Goal: Task Accomplishment & Management: Complete application form

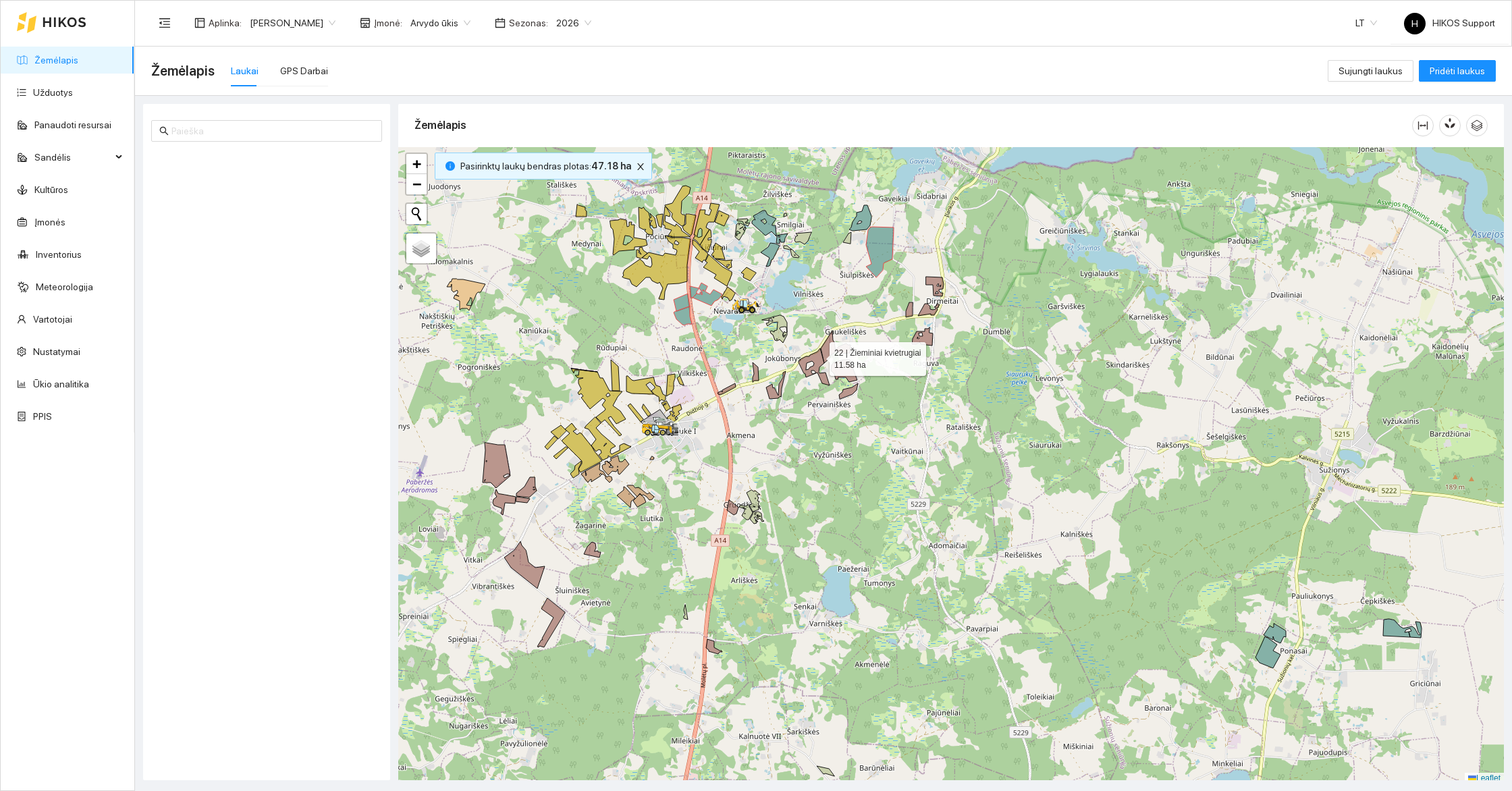
scroll to position [4, 0]
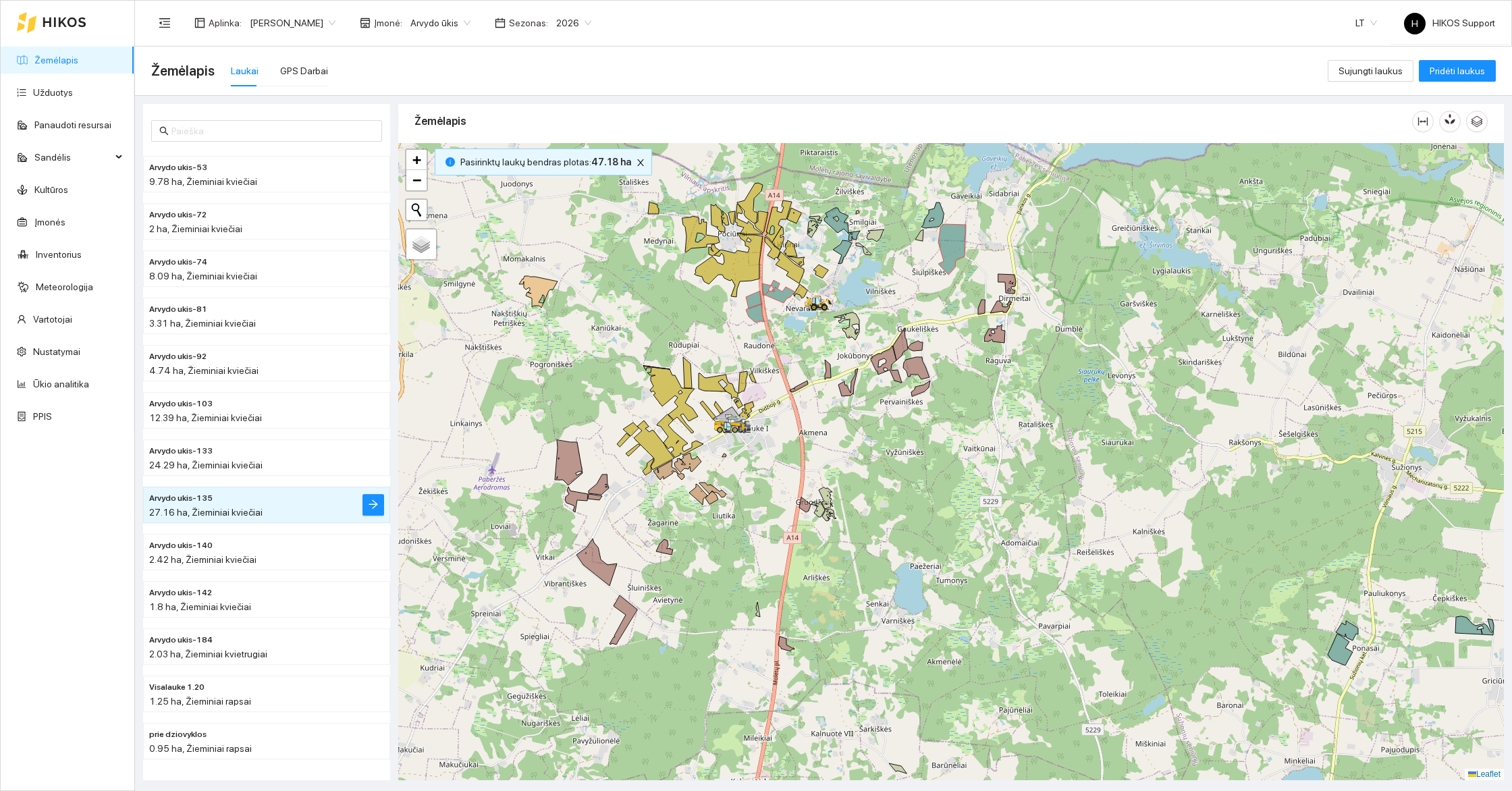
drag, startPoint x: 709, startPoint y: 343, endPoint x: 782, endPoint y: 346, distance: 73.1
click at [782, 346] on div at bounding box center [950, 461] width 1105 height 637
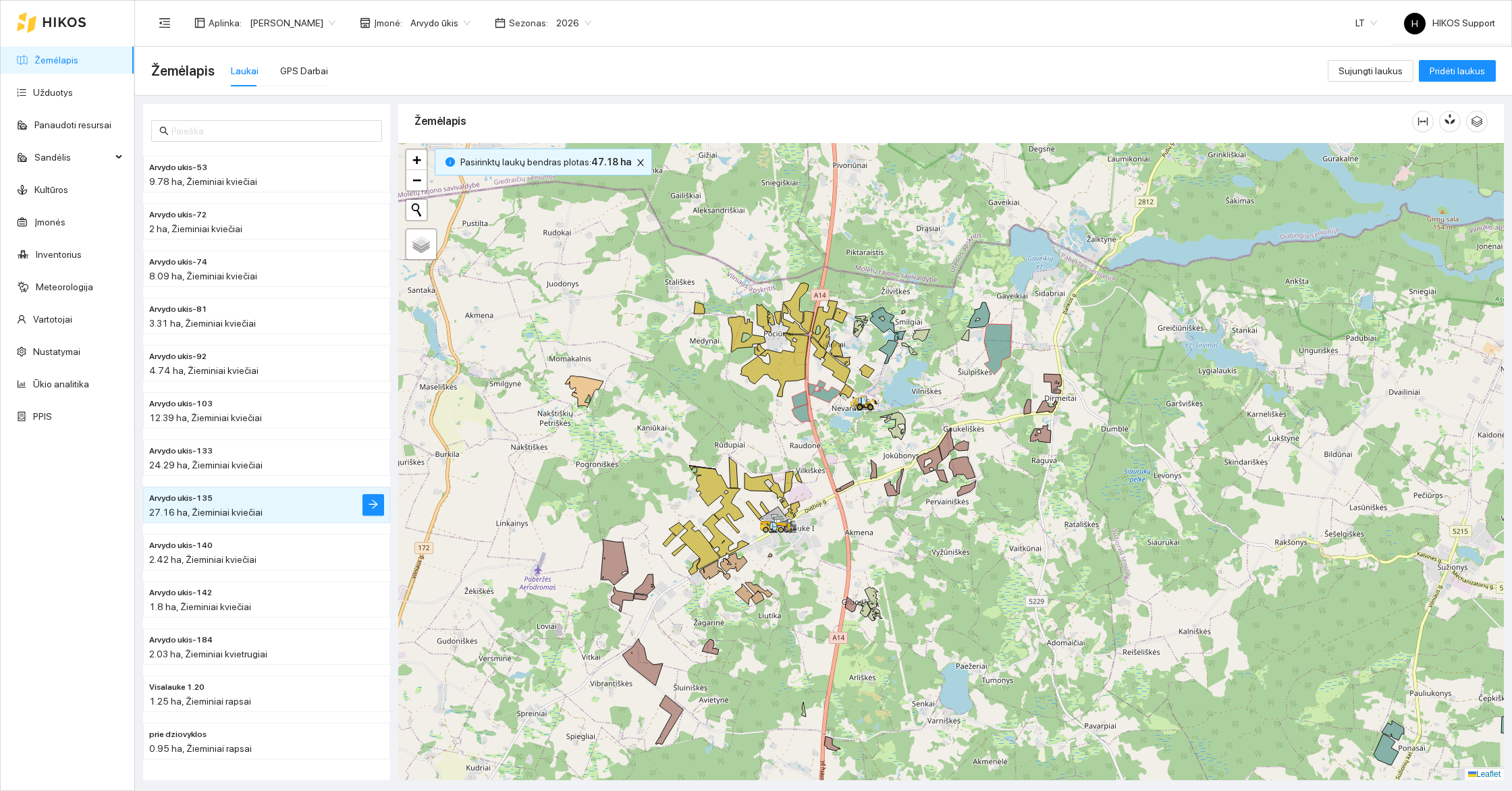
drag, startPoint x: 786, startPoint y: 317, endPoint x: 836, endPoint y: 428, distance: 121.7
click at [836, 428] on div at bounding box center [950, 461] width 1105 height 637
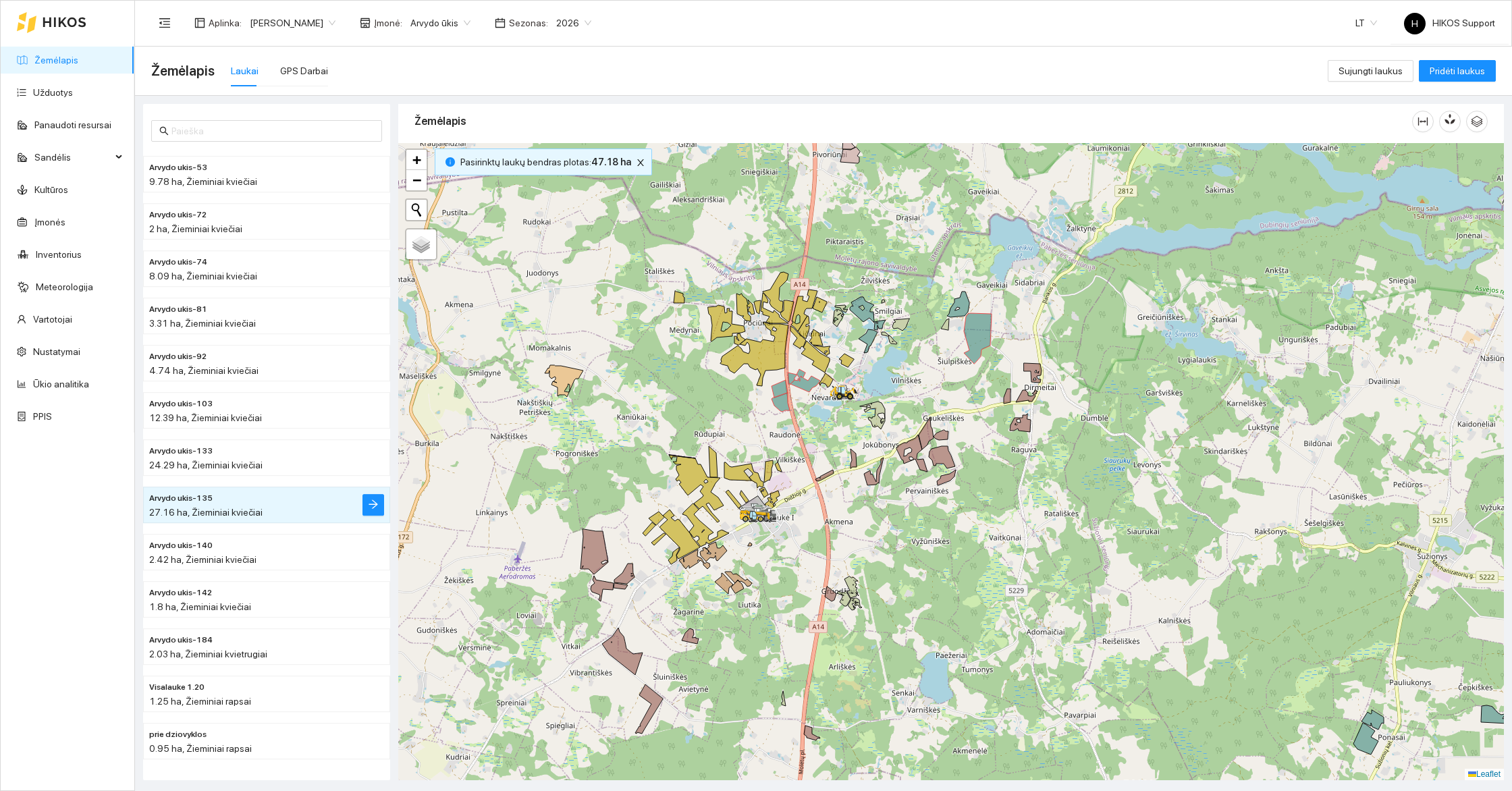
drag, startPoint x: 961, startPoint y: 346, endPoint x: 955, endPoint y: 377, distance: 31.6
click at [955, 377] on div at bounding box center [950, 461] width 1105 height 637
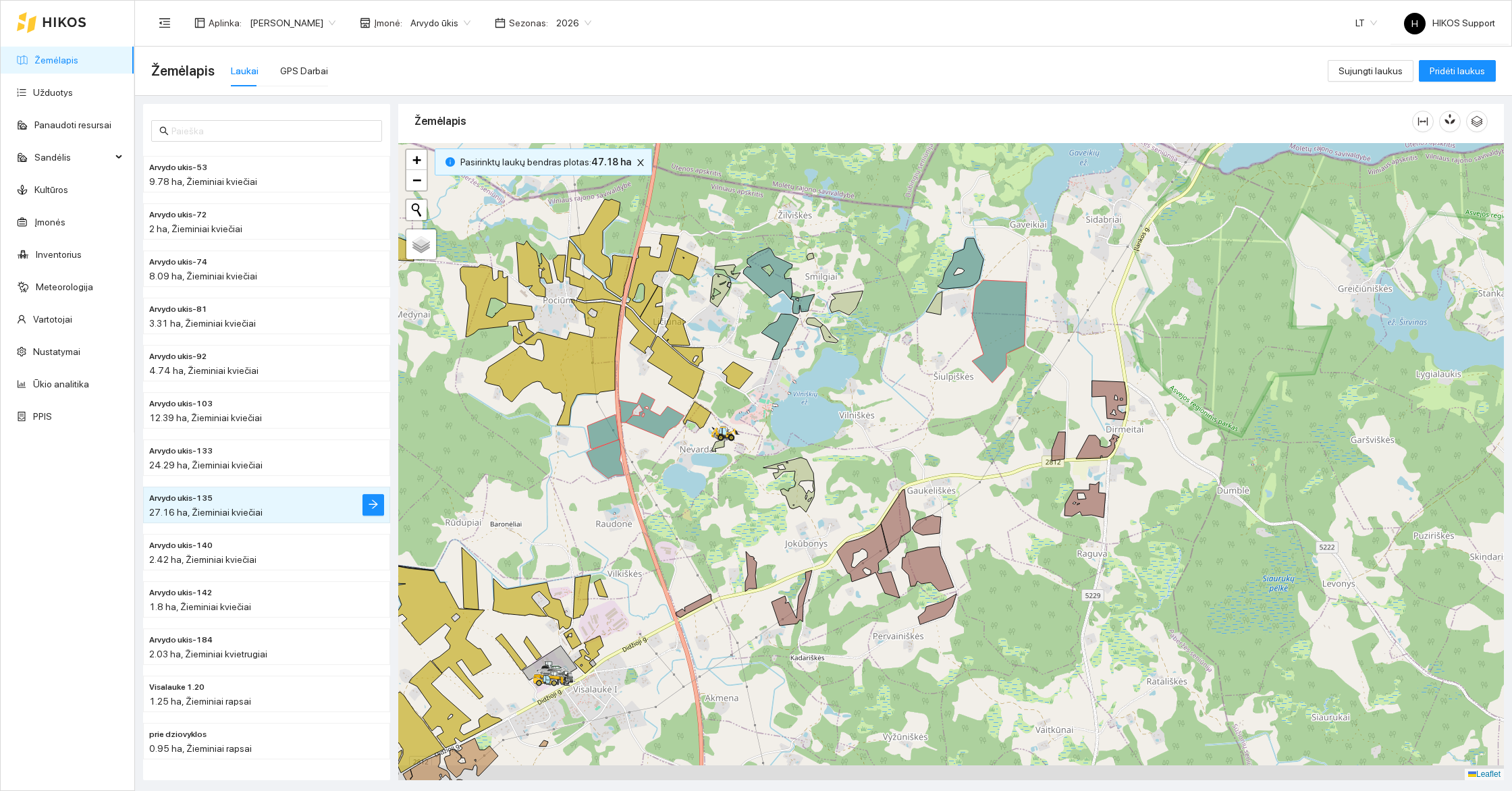
drag, startPoint x: 920, startPoint y: 451, endPoint x: 979, endPoint y: 377, distance: 94.6
click at [979, 377] on div at bounding box center [950, 461] width 1105 height 637
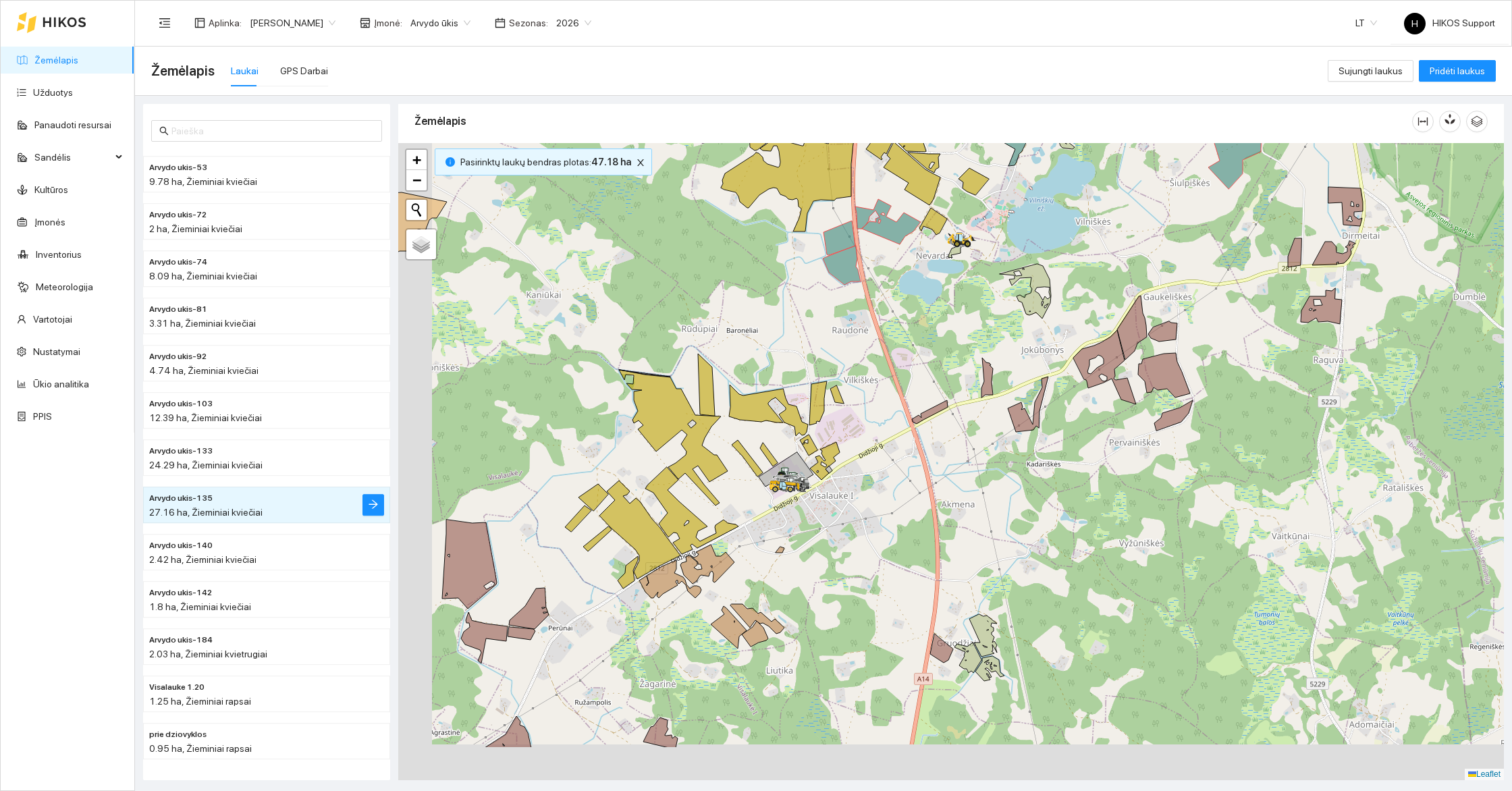
drag, startPoint x: 860, startPoint y: 472, endPoint x: 911, endPoint y: 371, distance: 113.1
click at [911, 371] on div at bounding box center [950, 461] width 1105 height 637
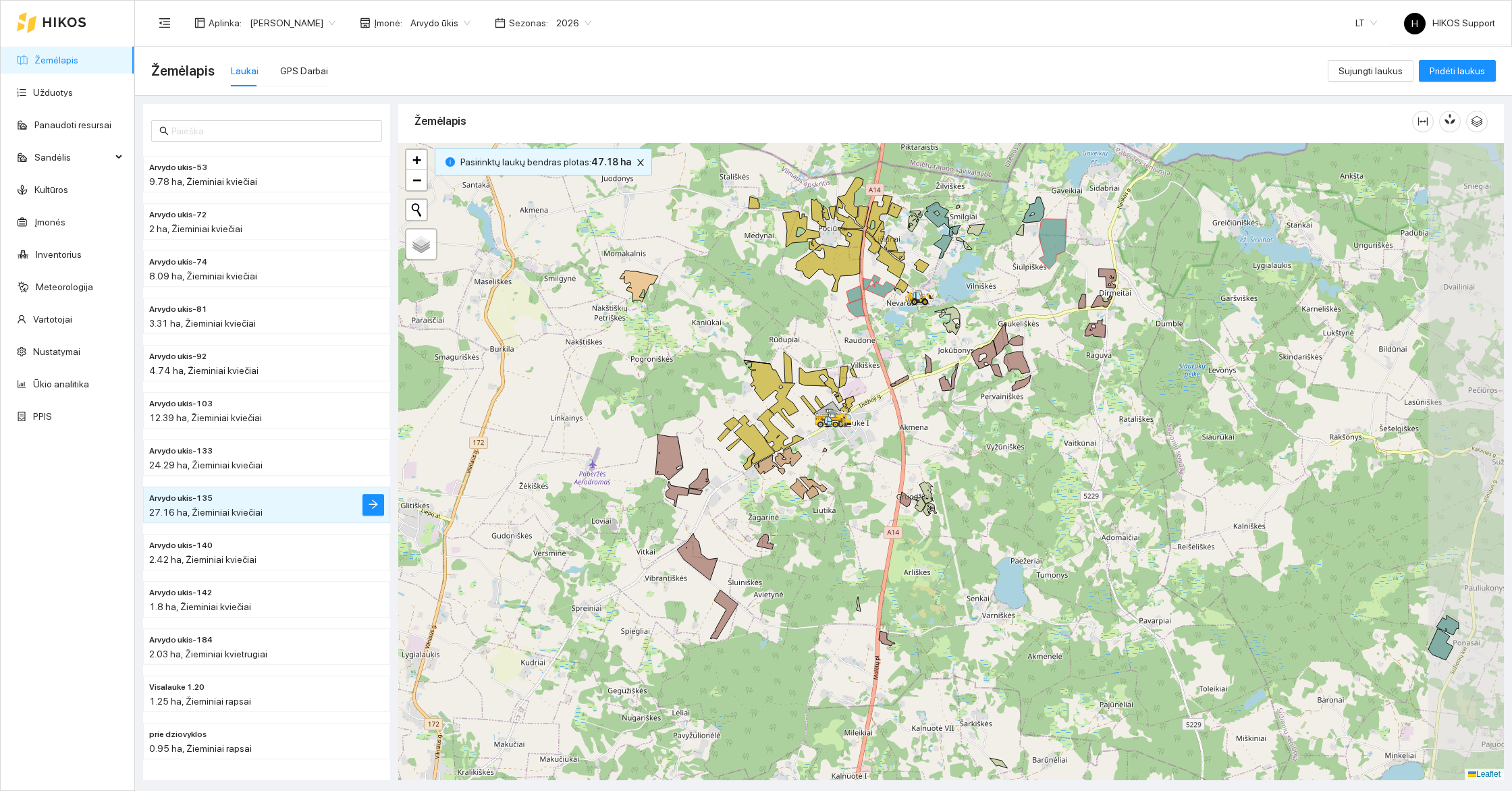
drag, startPoint x: 1070, startPoint y: 418, endPoint x: 985, endPoint y: 479, distance: 104.6
click at [985, 479] on div at bounding box center [950, 461] width 1105 height 637
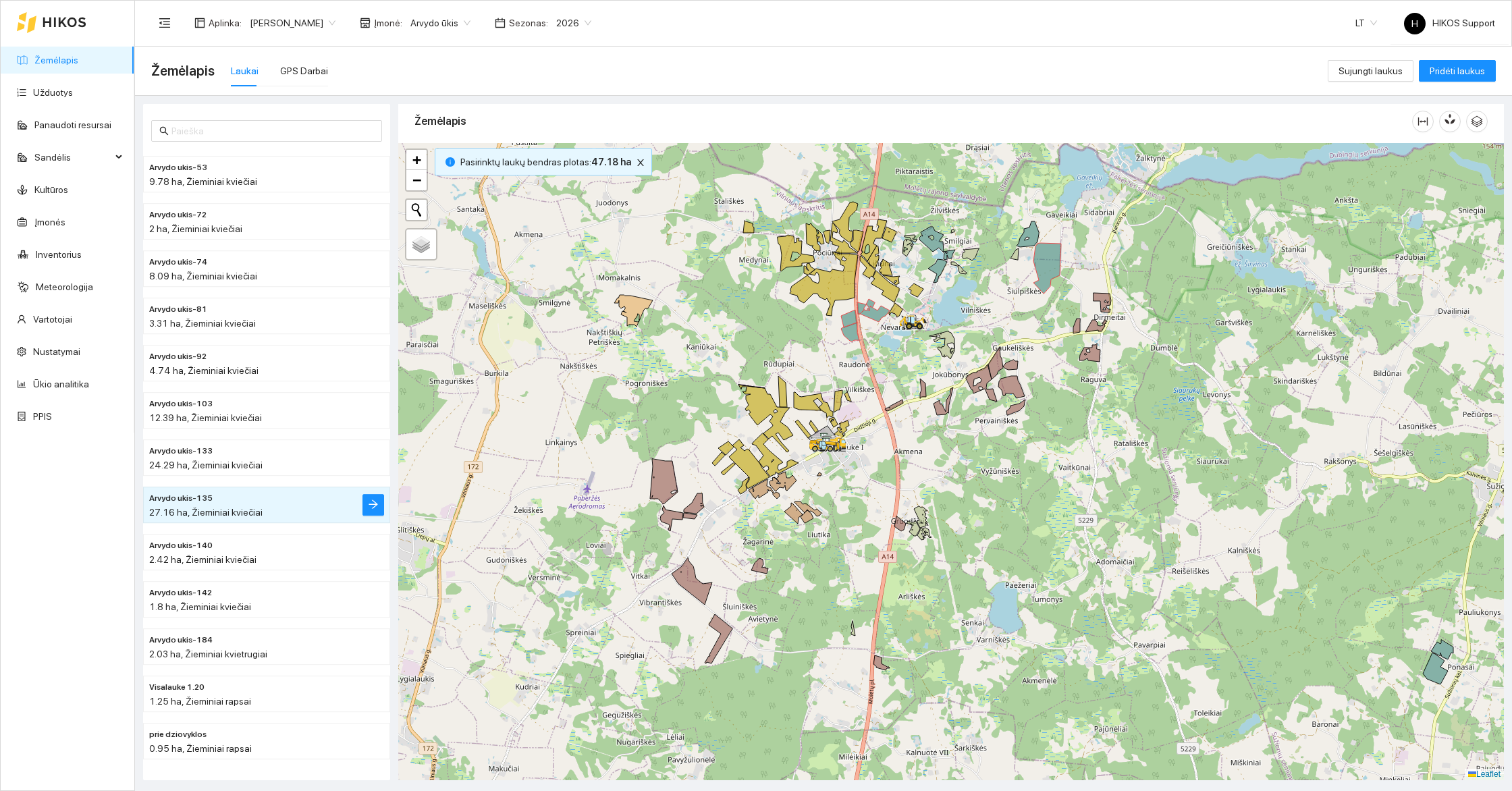
click at [276, 22] on span "[PERSON_NAME]" at bounding box center [292, 23] width 86 height 20
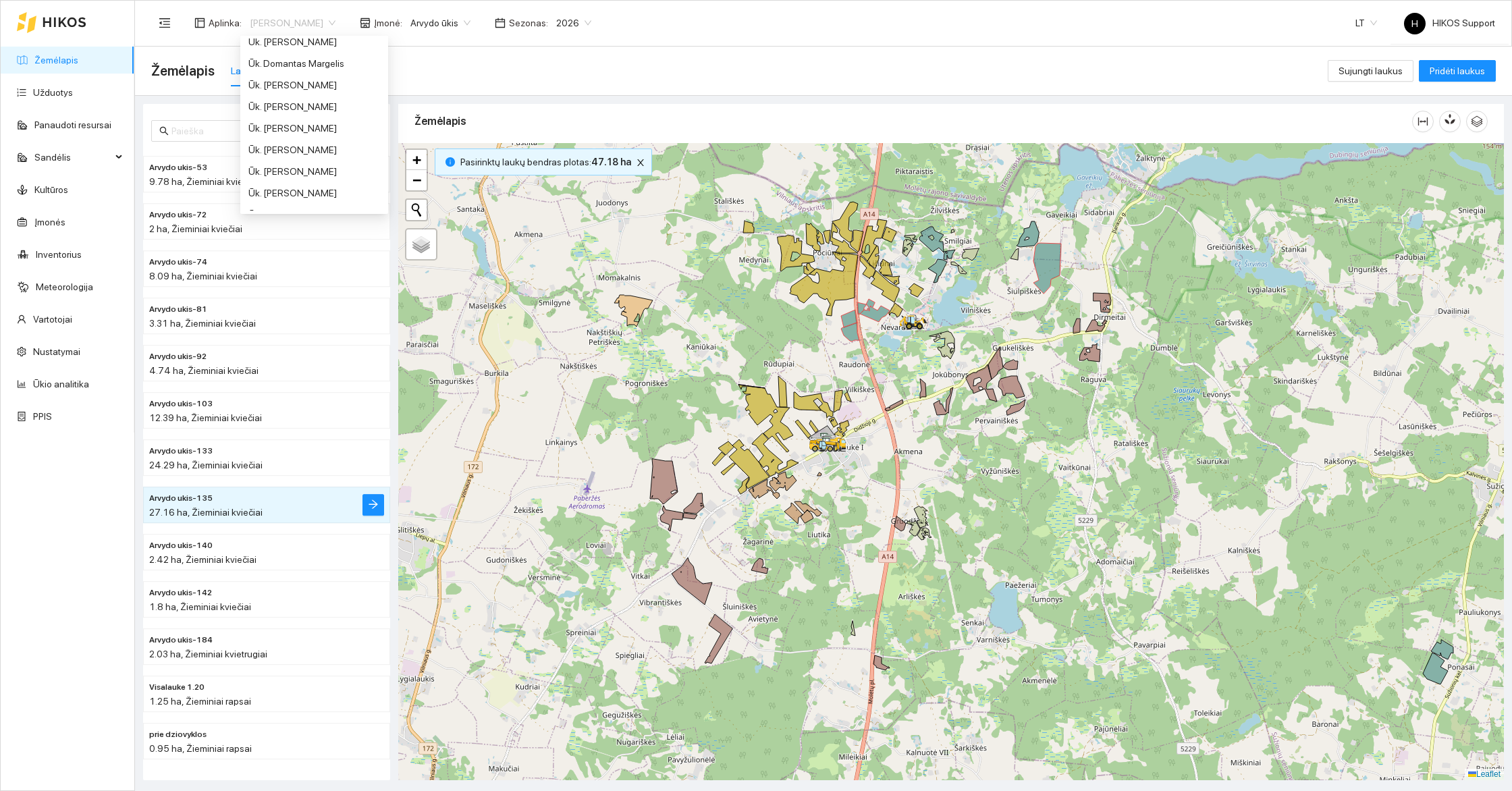
scroll to position [830, 0]
click at [295, 166] on div "Ūk. [PERSON_NAME]" at bounding box center [314, 169] width 131 height 15
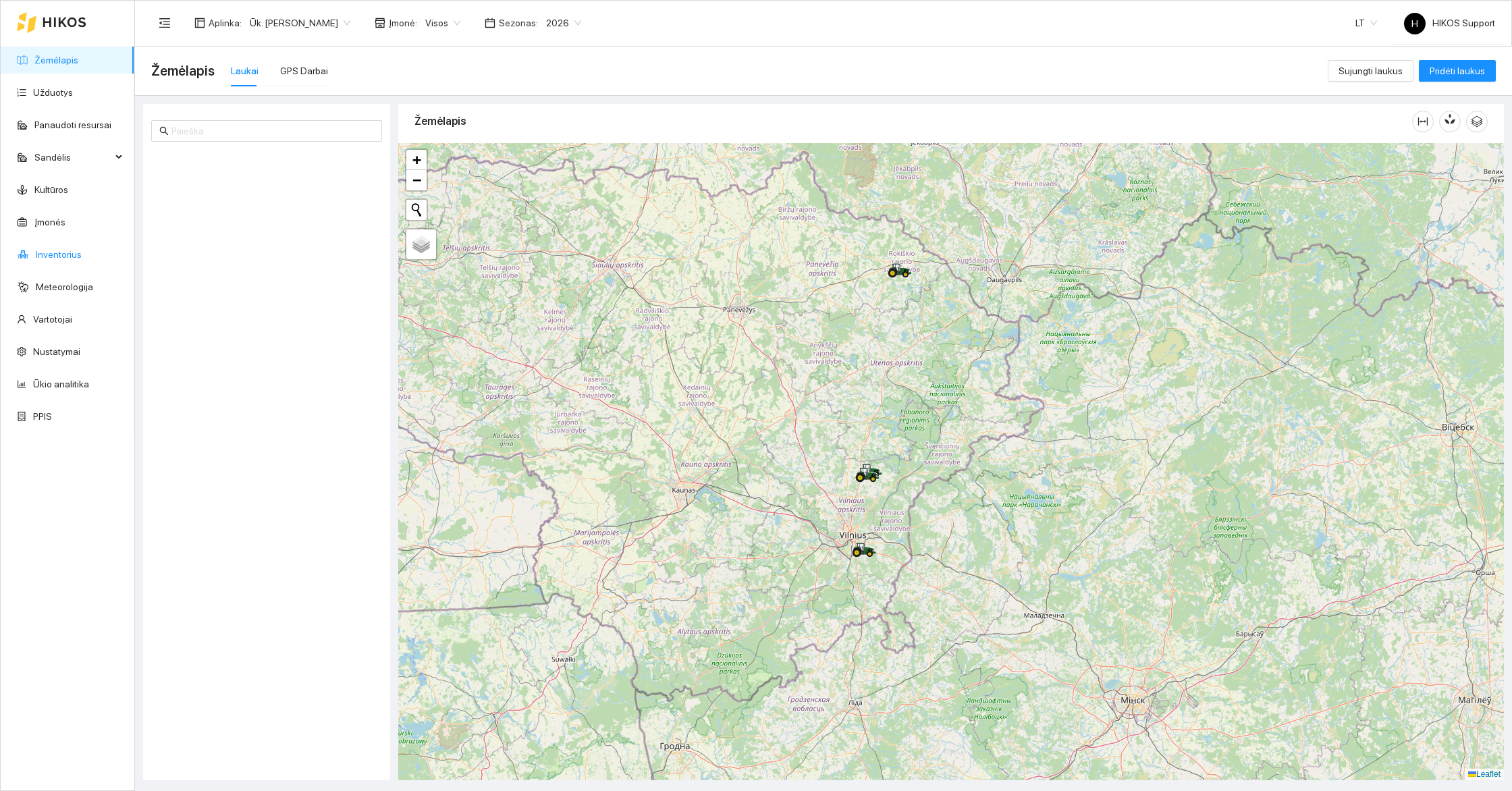
click at [49, 257] on link "Inventorius" at bounding box center [59, 254] width 46 height 11
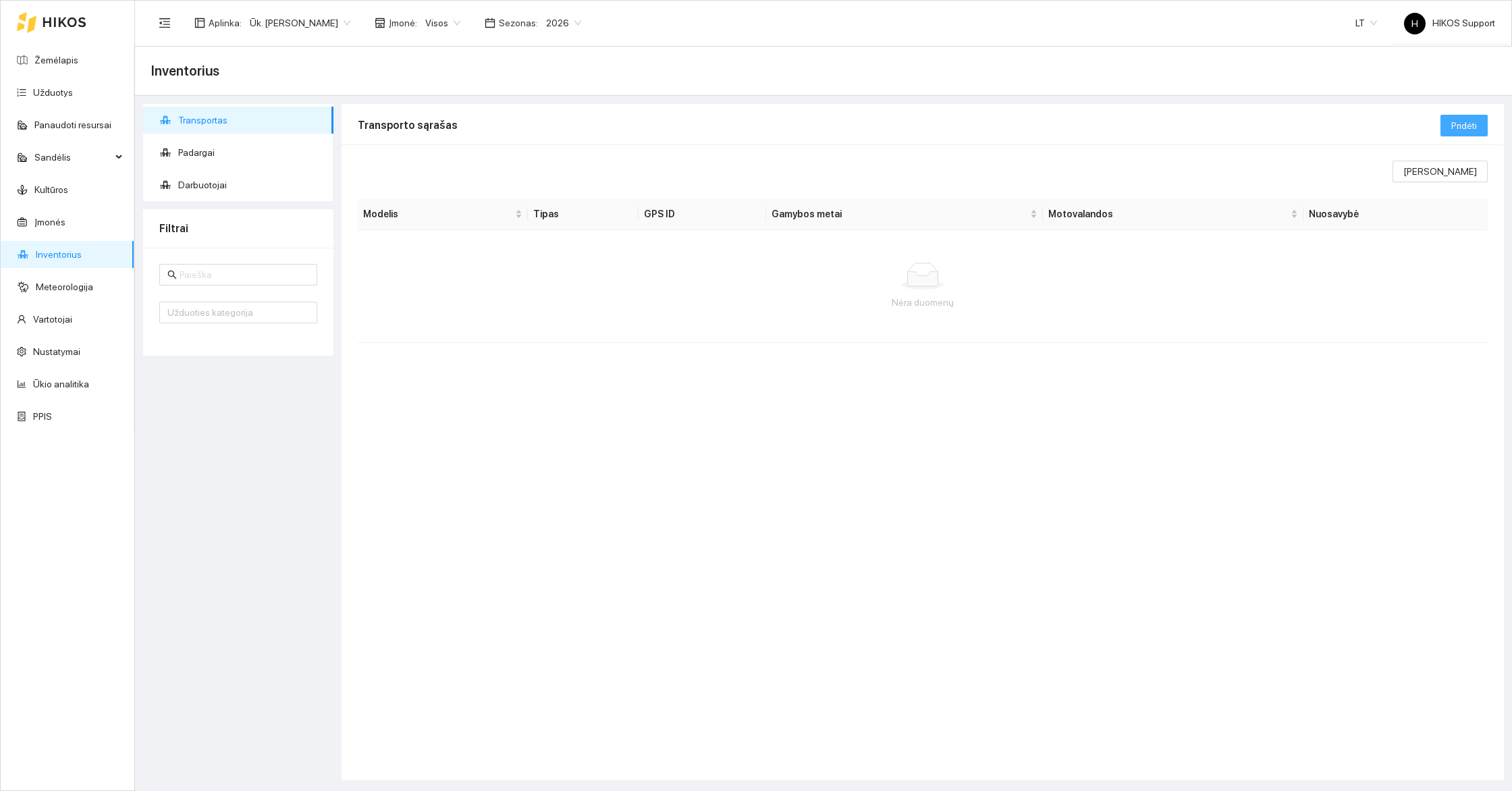
click at [1460, 127] on span "Pridėti" at bounding box center [1463, 125] width 26 height 15
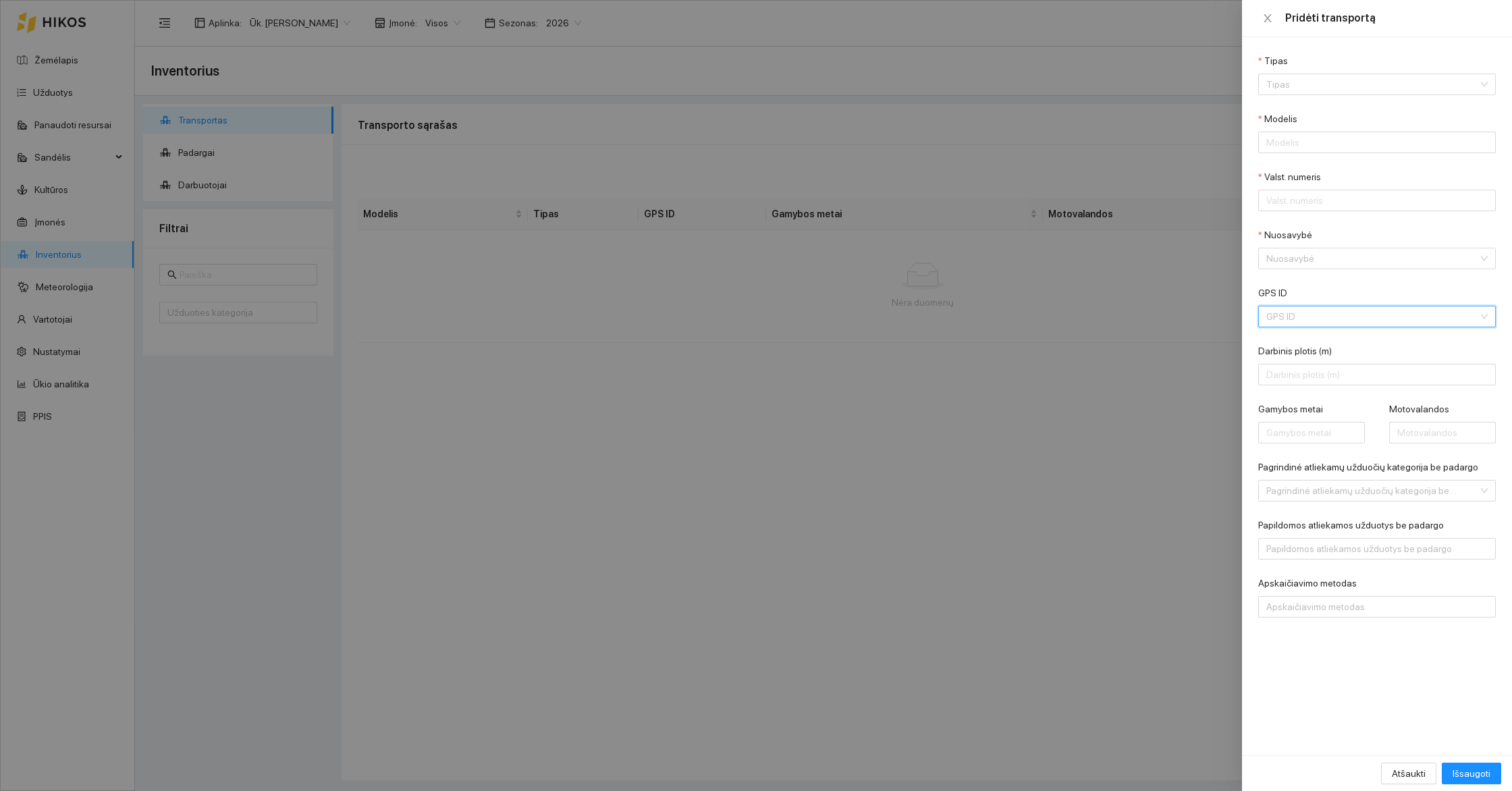
click at [1336, 321] on input "GPS ID" at bounding box center [1372, 316] width 212 height 20
click at [1328, 345] on div "MANITOU MLT741. T0704E | 579 (29665953)" at bounding box center [1367, 343] width 203 height 15
click at [1326, 78] on input "Tipas" at bounding box center [1372, 84] width 212 height 20
click at [1318, 78] on input "Tipas" at bounding box center [1372, 84] width 212 height 20
click at [1314, 82] on input "Tipas" at bounding box center [1372, 84] width 212 height 20
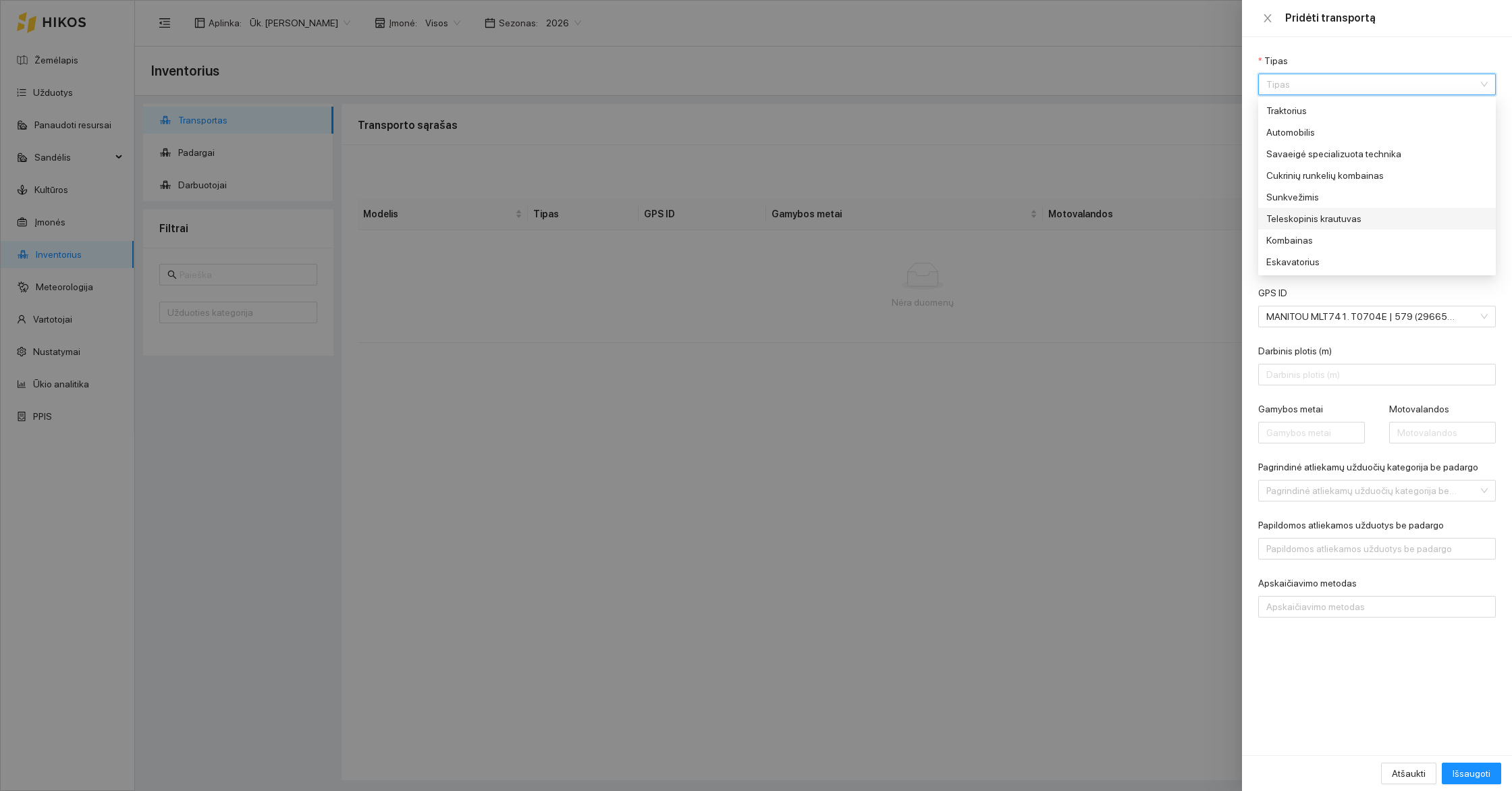
click at [1325, 219] on div "Teleskopinis krautuvas" at bounding box center [1367, 218] width 203 height 15
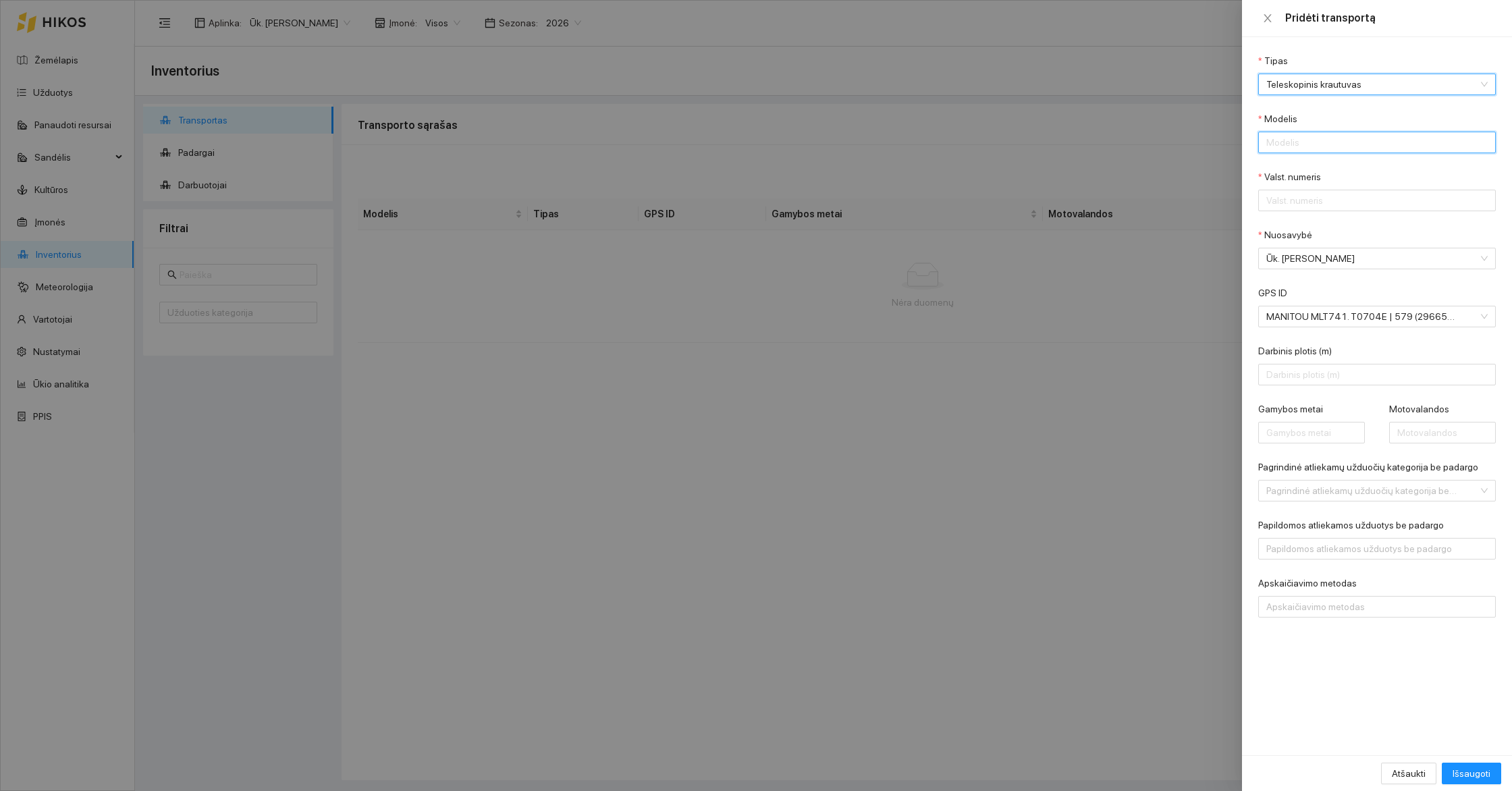
click at [1310, 145] on input "Modelis" at bounding box center [1376, 142] width 237 height 21
click at [1310, 197] on input "Valst. numeris" at bounding box center [1376, 200] width 237 height 21
click at [1329, 139] on input "Manitou MTL" at bounding box center [1376, 142] width 237 height 21
type input "Manitou MTL741"
click at [1429, 173] on div "Valst. numeris" at bounding box center [1376, 179] width 237 height 20
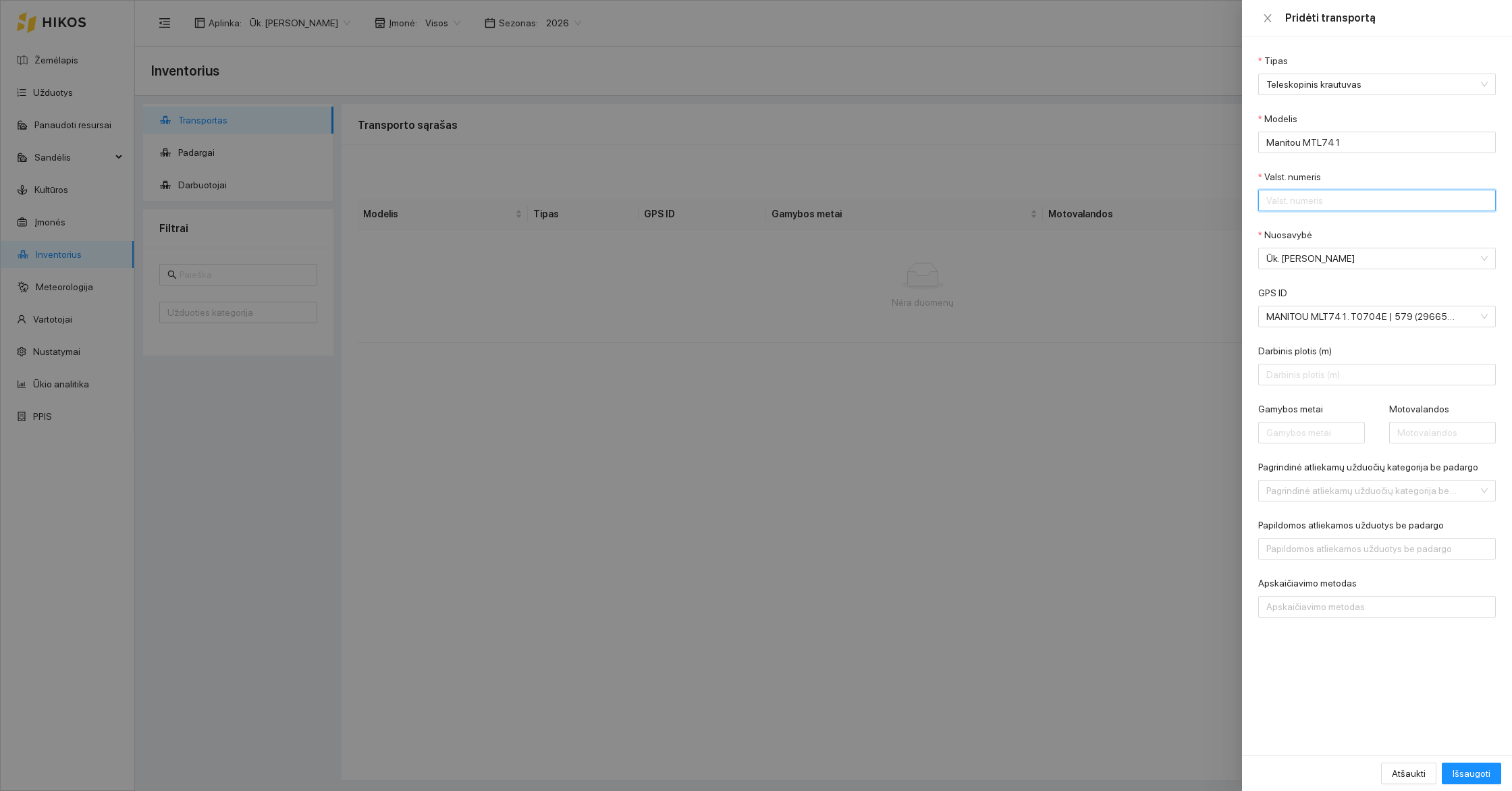
click at [1311, 206] on input "Valst. numeris" at bounding box center [1376, 200] width 237 height 21
click at [1343, 181] on div "Valst. numeris" at bounding box center [1376, 179] width 237 height 20
click at [1329, 203] on input "Valst. numeris" at bounding box center [1376, 200] width 237 height 21
click at [1347, 181] on div "Valst. numeris" at bounding box center [1376, 179] width 237 height 20
click at [1333, 199] on input "T0" at bounding box center [1376, 200] width 237 height 21
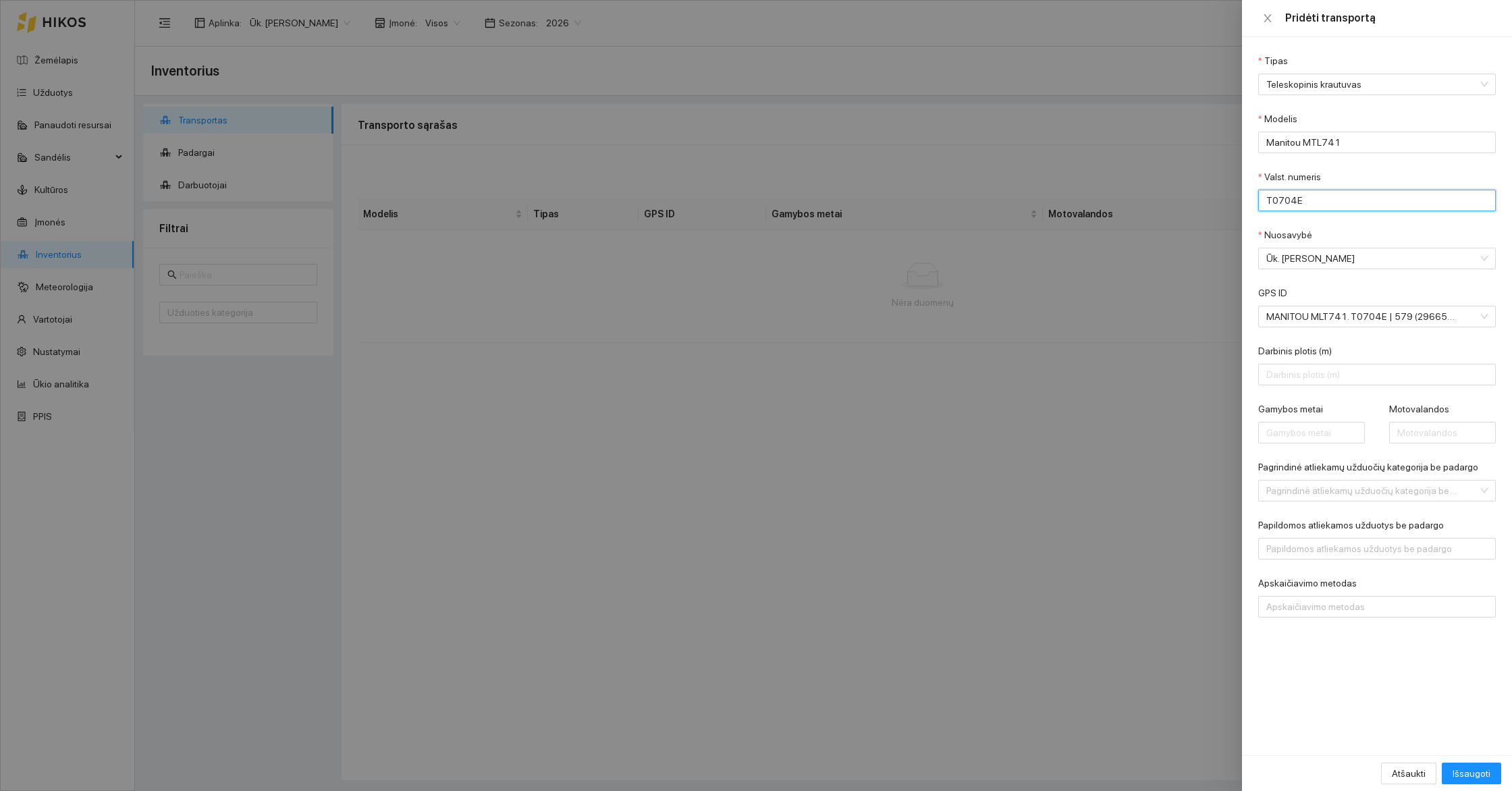
type input "T0704E"
click at [1395, 228] on div "Nuosavybė" at bounding box center [1376, 237] width 237 height 20
click at [1309, 491] on input "Pagrindinė atliekamų užduočių kategorija be padargo" at bounding box center [1372, 490] width 212 height 20
type input "l"
type input "tele"
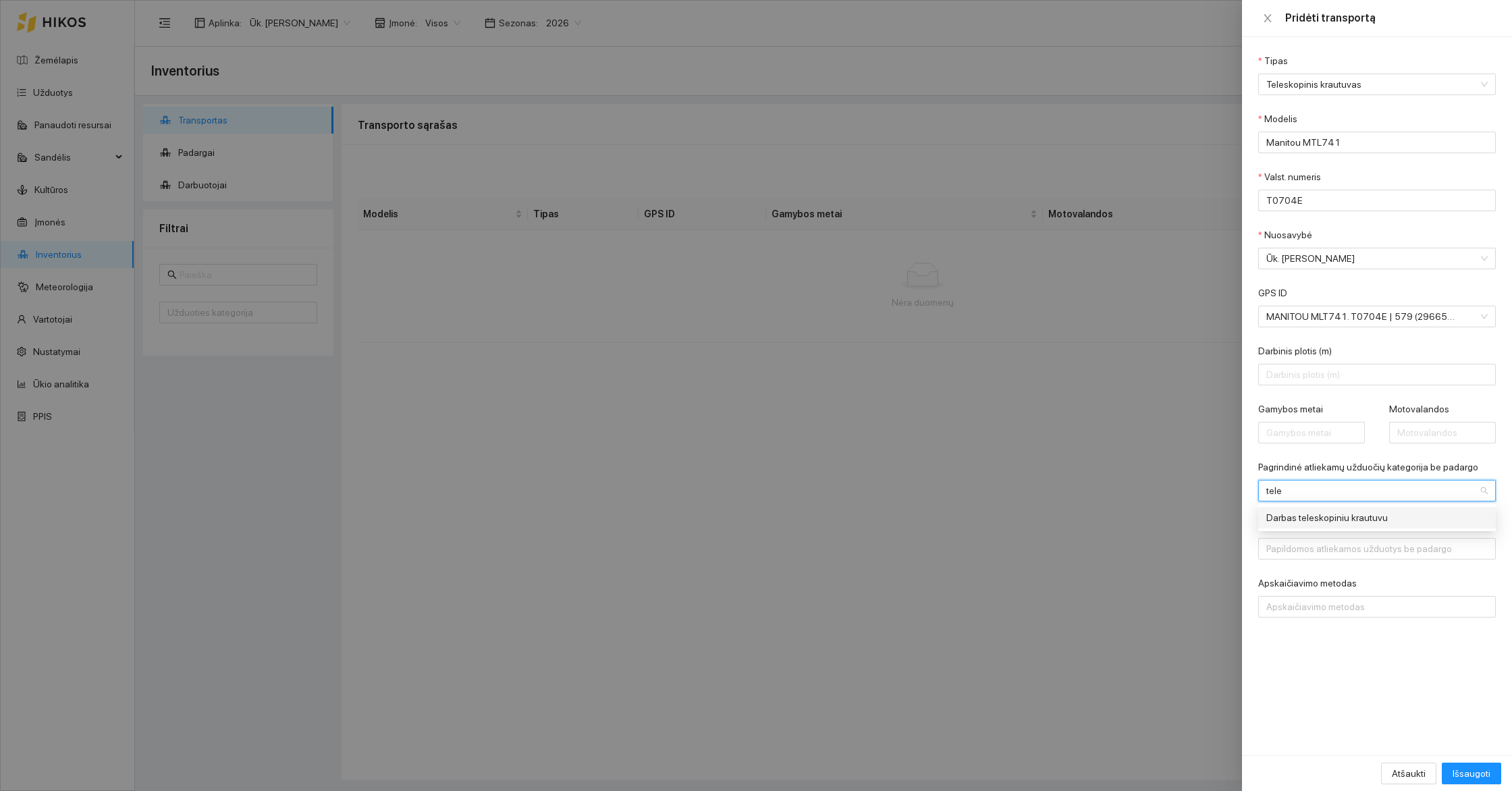
click at [1318, 517] on div "Darbas teleskopiniu krautuvu" at bounding box center [1367, 517] width 203 height 15
click at [1335, 547] on div at bounding box center [1370, 548] width 217 height 16
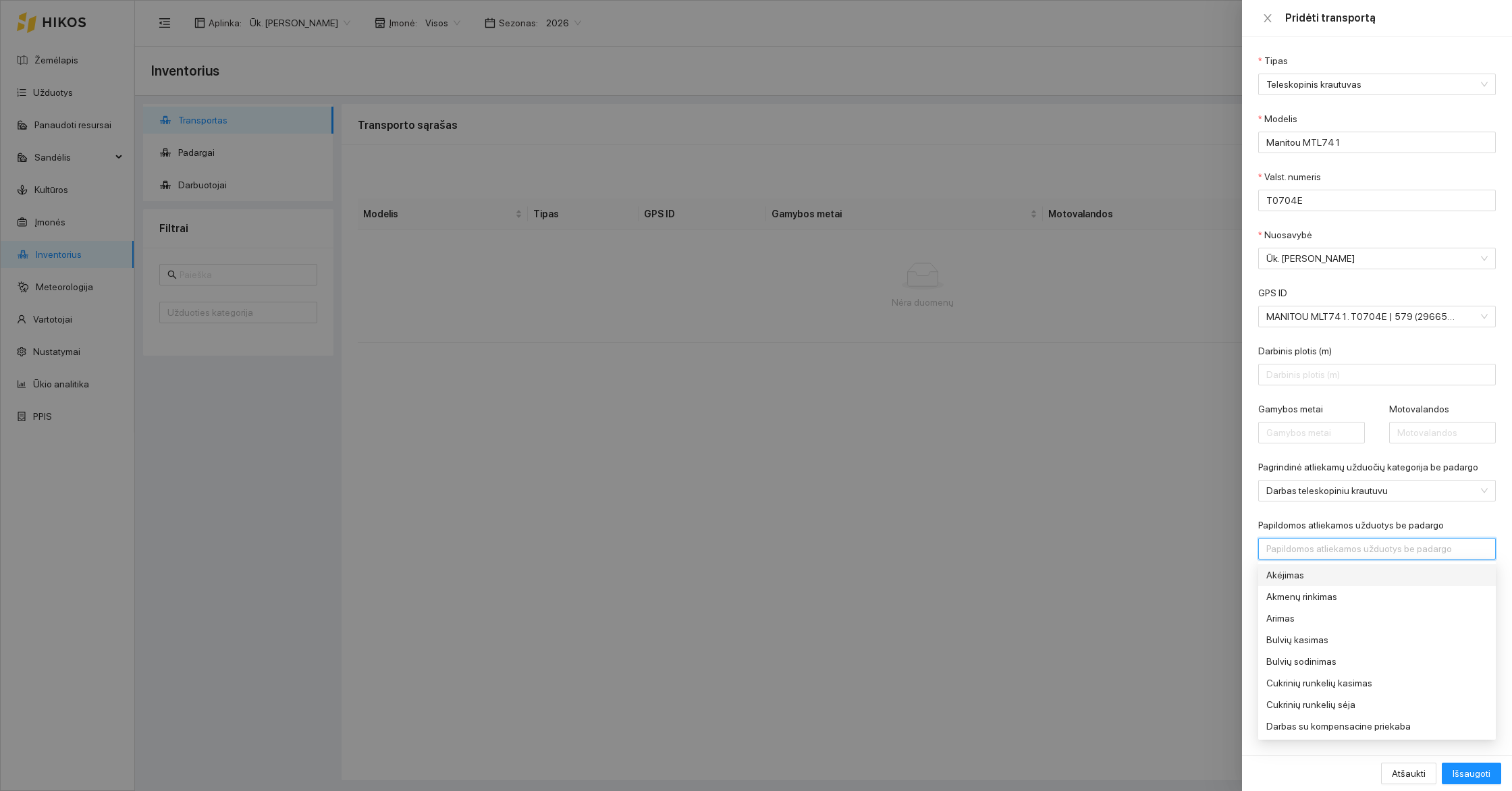
click at [1438, 514] on form "Tipas Teleskopinis krautuvas Modelis Manitou MTL741 Valst. numeris T0704E Nuosa…" at bounding box center [1376, 335] width 237 height 564
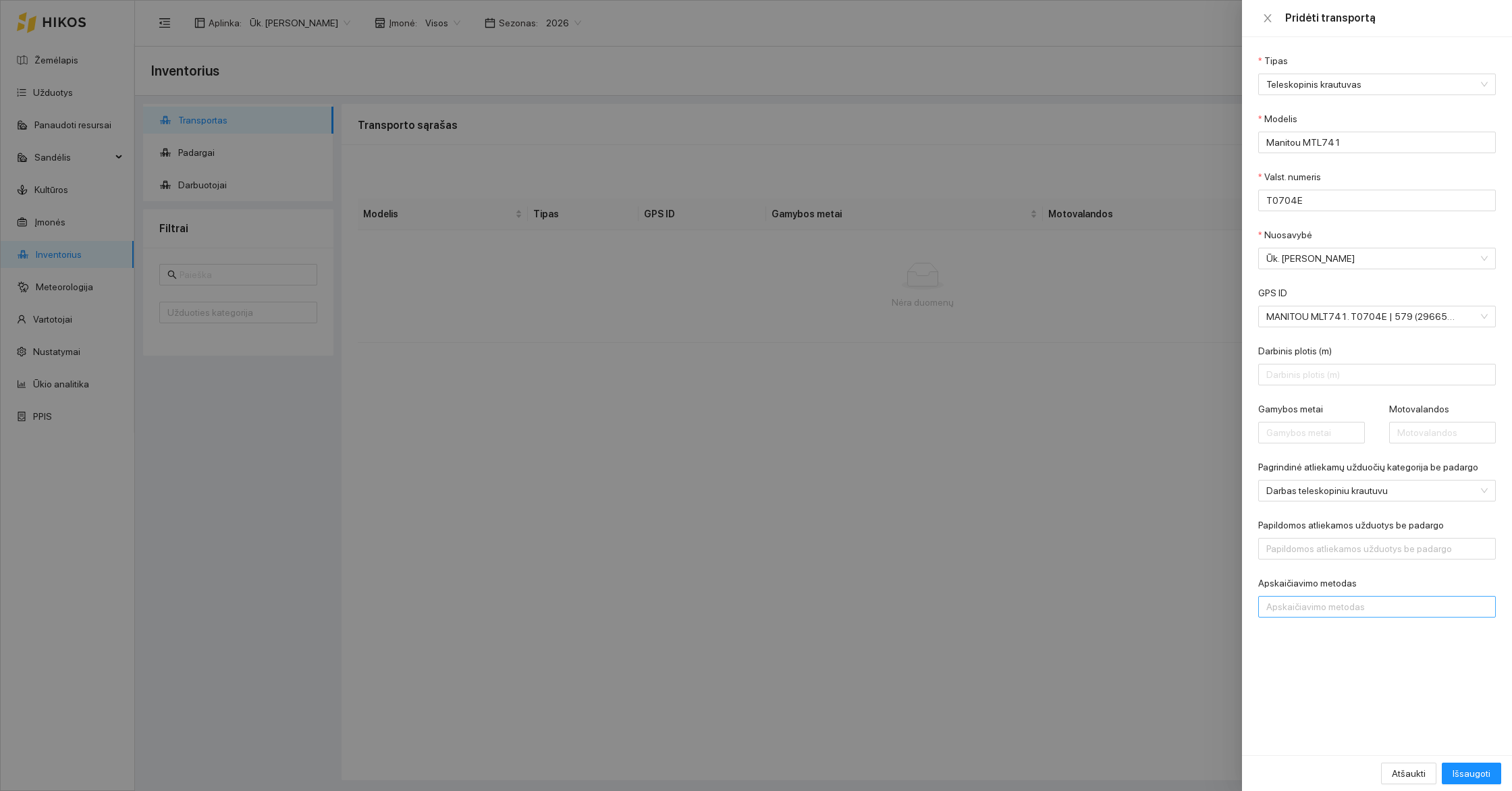
click at [1311, 601] on div at bounding box center [1370, 607] width 217 height 16
click at [1312, 650] on div "Motovalandos" at bounding box center [1367, 654] width 203 height 15
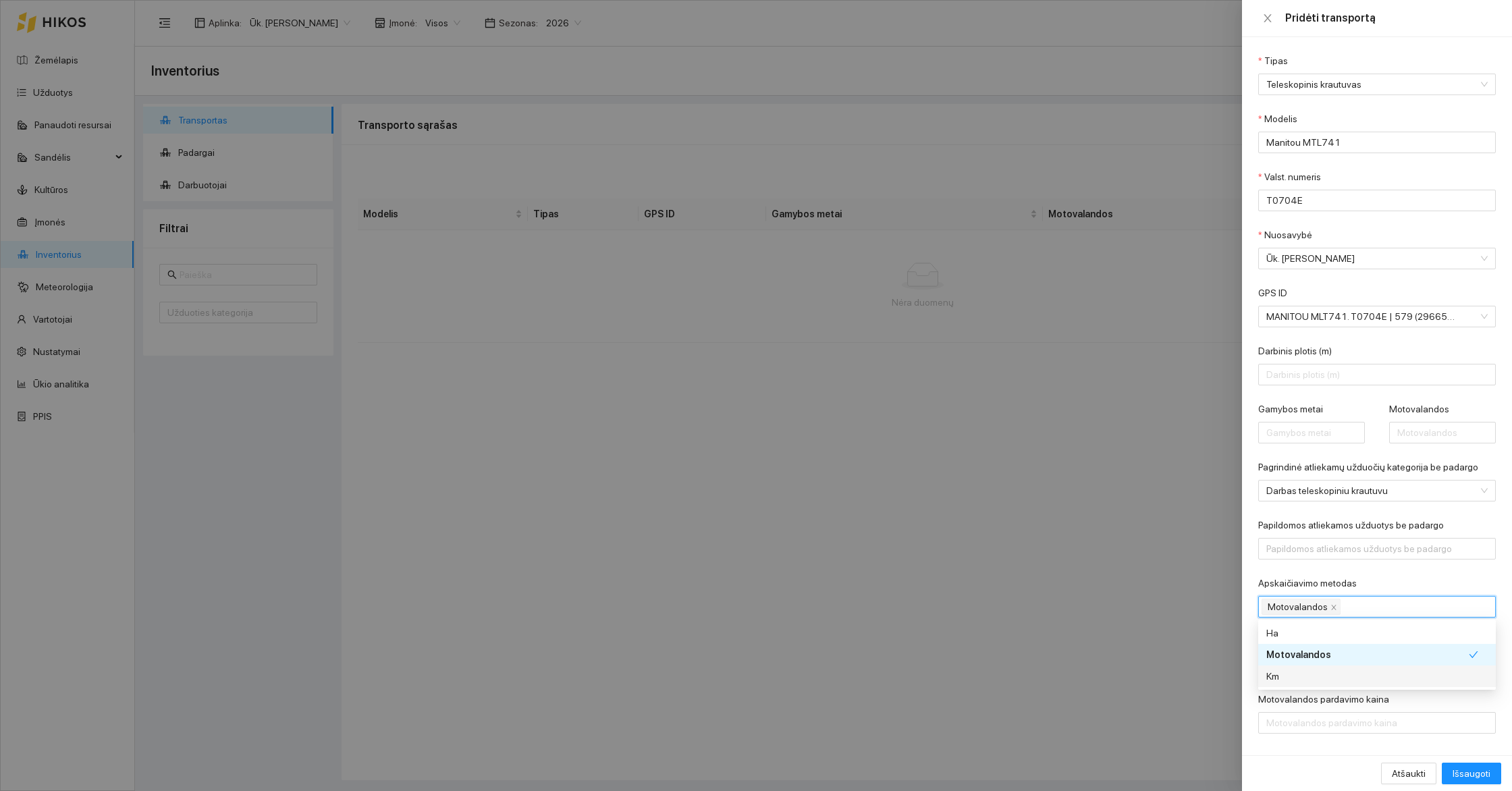
click at [1310, 747] on div "Tipas Teleskopinis krautuvas Modelis Manitou MTL741 Valst. numeris T0704E Nuosa…" at bounding box center [1377, 396] width 270 height 718
click at [1329, 666] on input "Motovalandos savikaina" at bounding box center [1376, 664] width 237 height 21
type input "40"
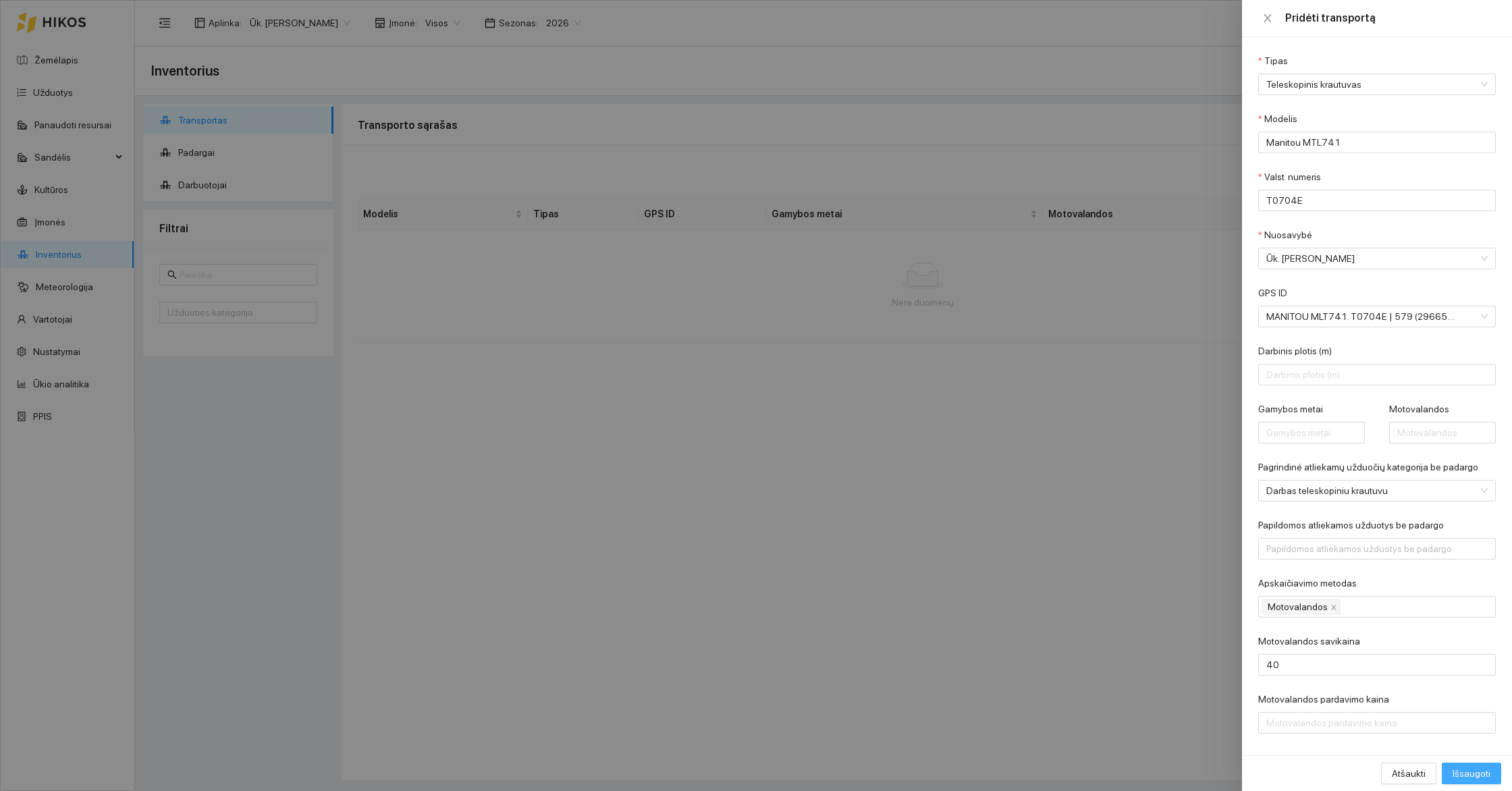
click at [1487, 780] on span "Išsaugoti" at bounding box center [1471, 772] width 38 height 15
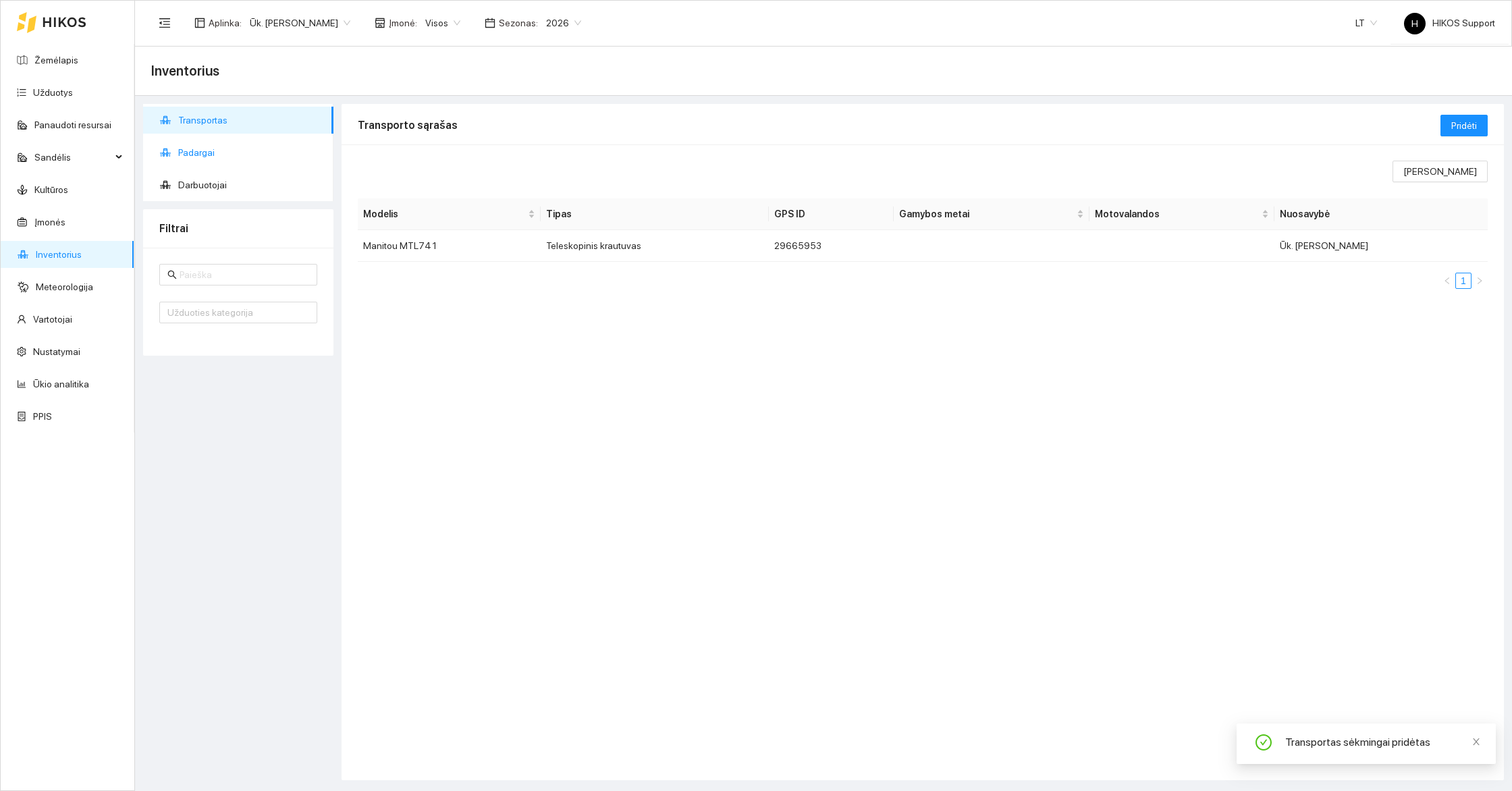
click at [197, 153] on span "Padargai" at bounding box center [251, 153] width 145 height 27
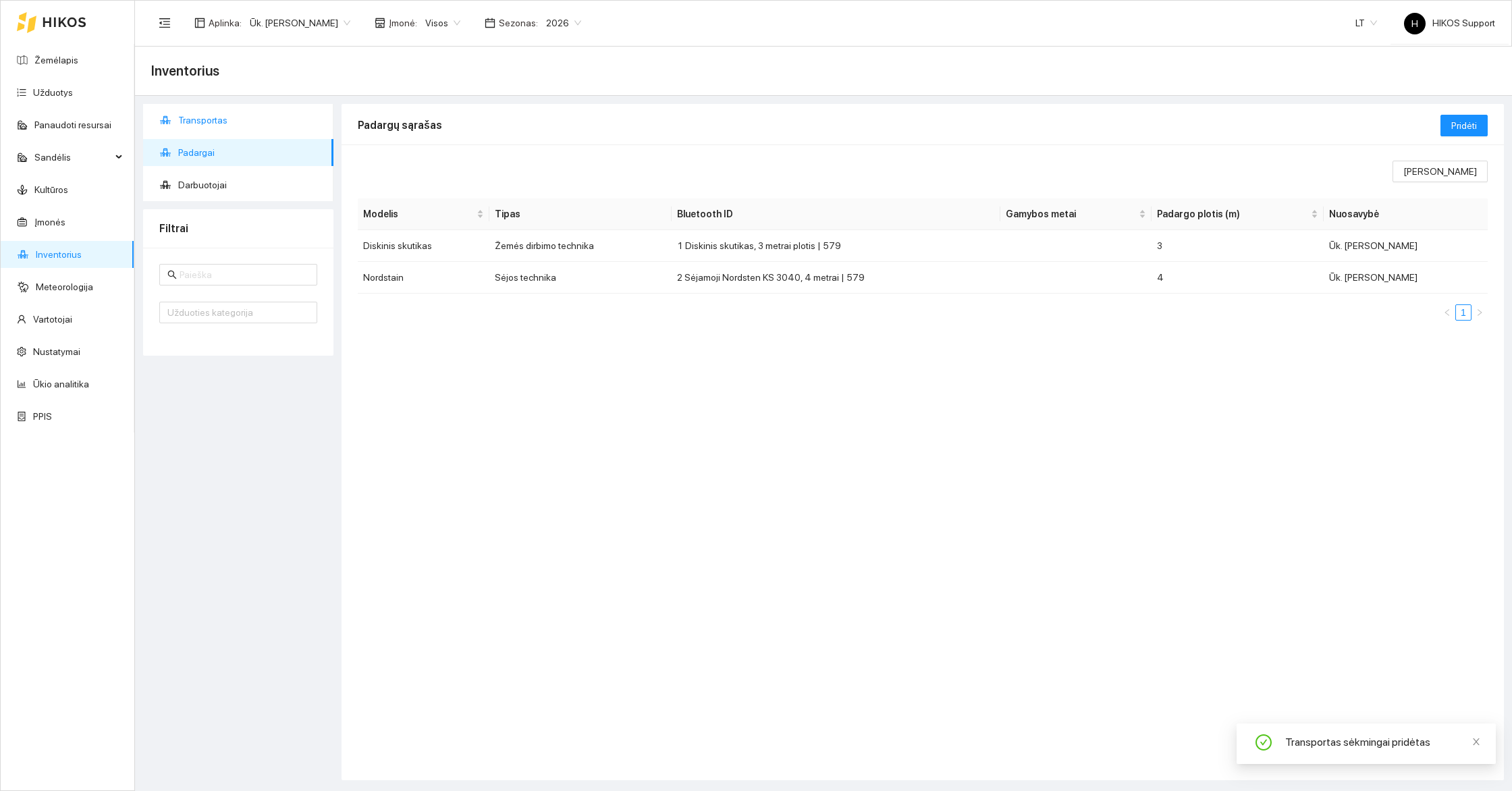
click at [213, 119] on span "Transportas" at bounding box center [251, 120] width 145 height 27
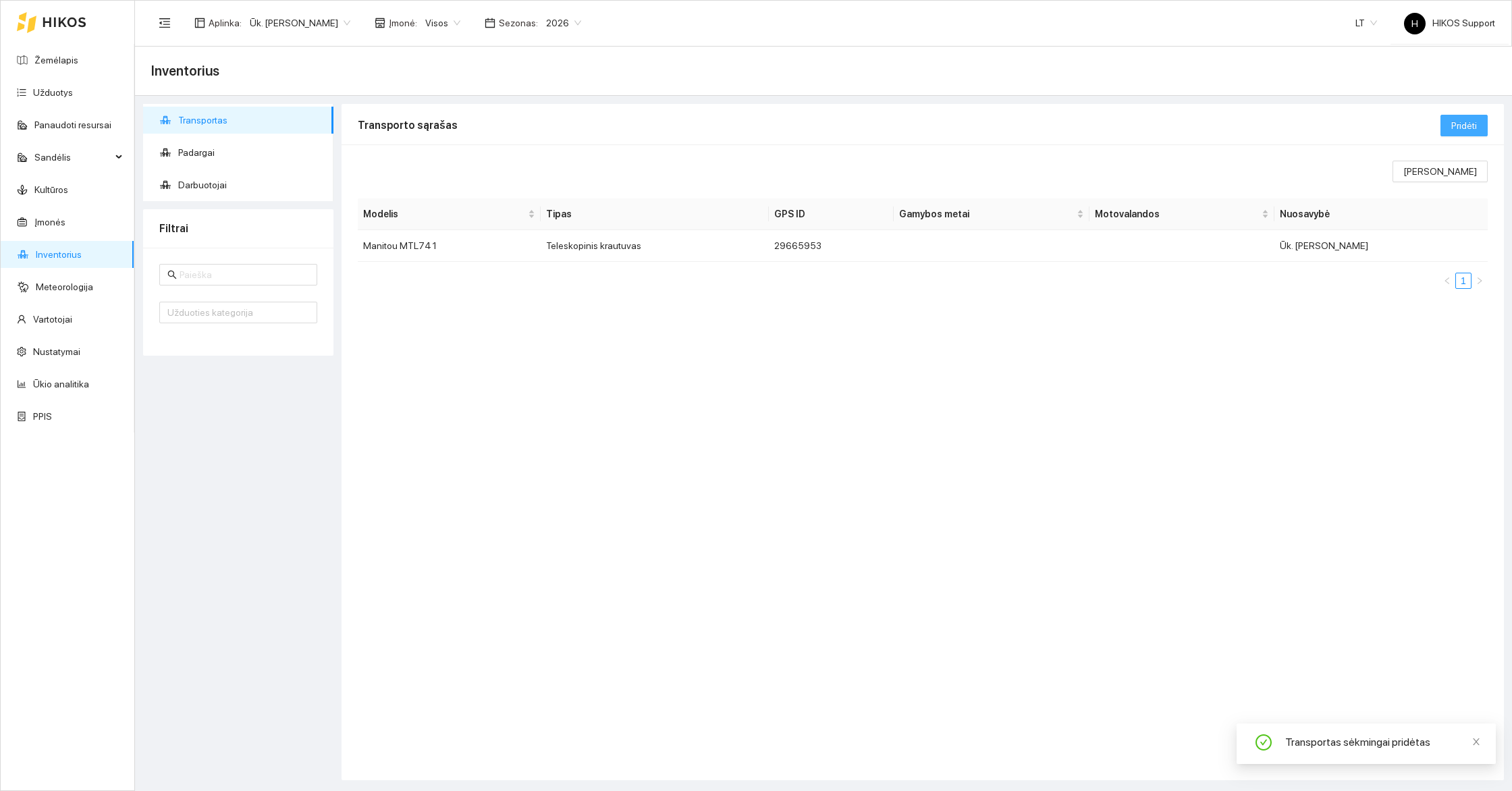
click at [1466, 124] on span "Pridėti" at bounding box center [1463, 125] width 26 height 15
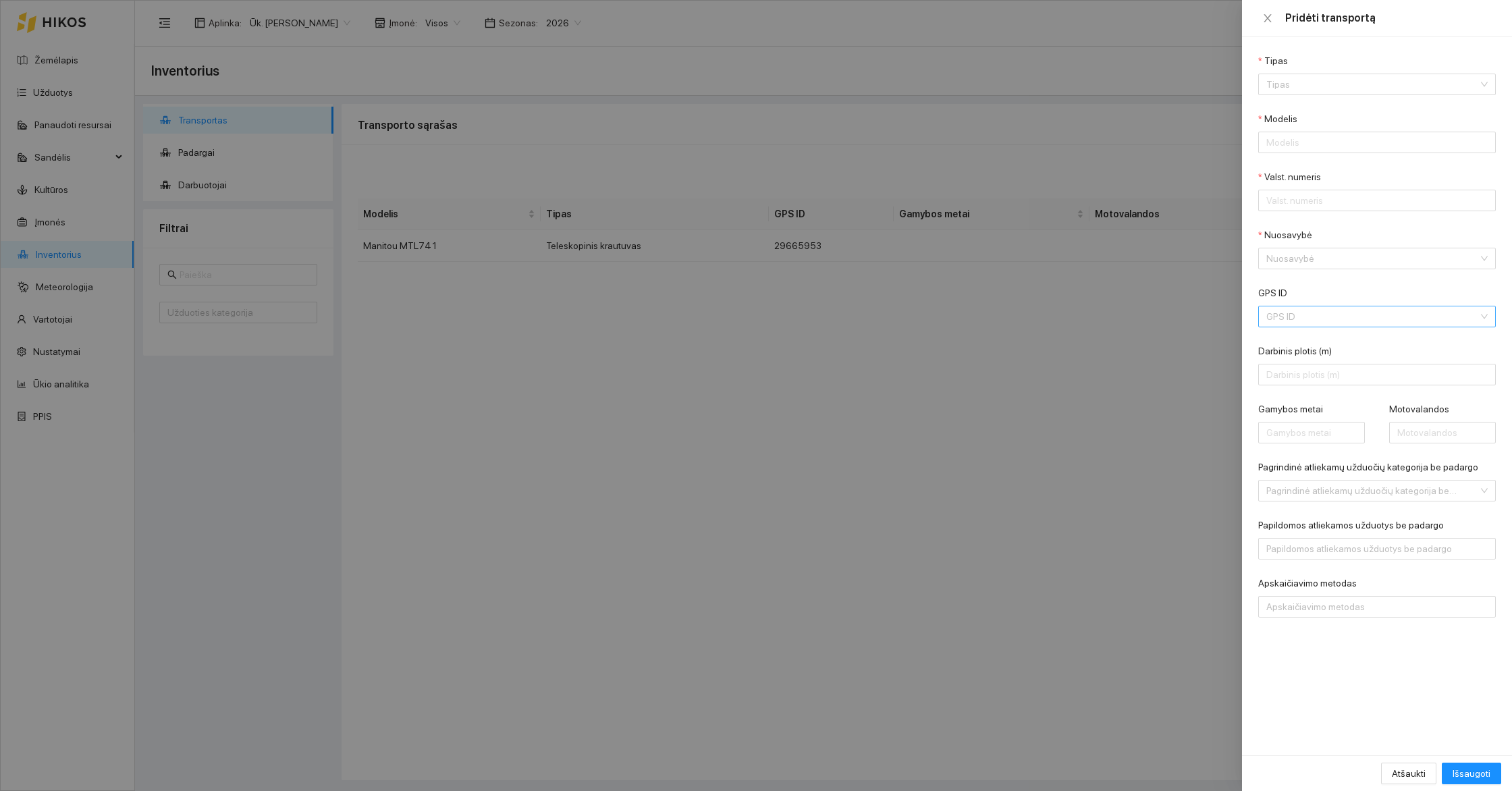
click at [1296, 320] on input "GPS ID" at bounding box center [1372, 316] width 212 height 20
click at [1313, 363] on div "[PERSON_NAME] 6195R. T6692A | 579 (29665948)" at bounding box center [1367, 364] width 203 height 15
click at [1322, 79] on input "Tipas" at bounding box center [1372, 84] width 212 height 20
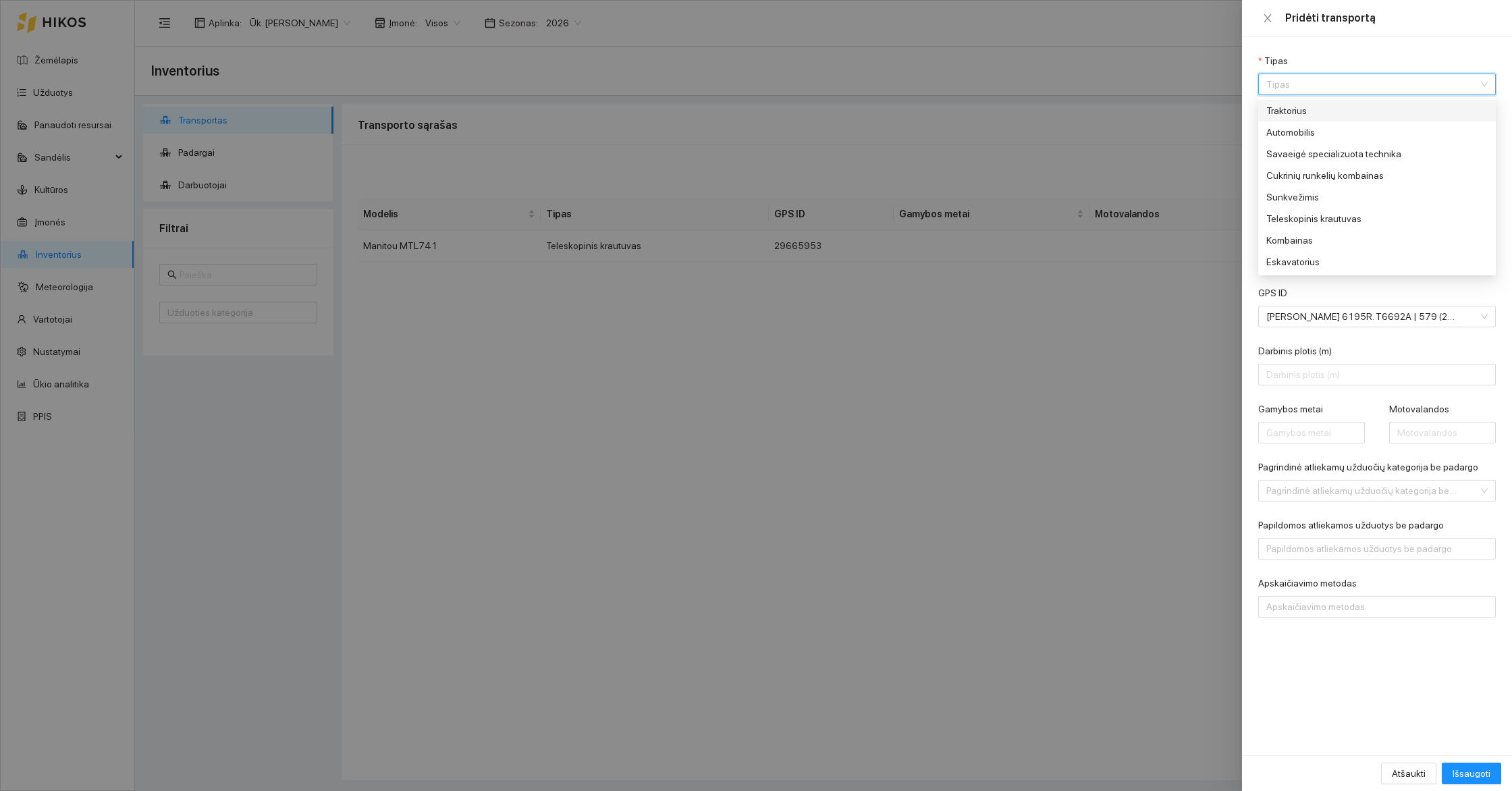
click at [1294, 109] on div "Traktorius" at bounding box center [1367, 110] width 203 height 15
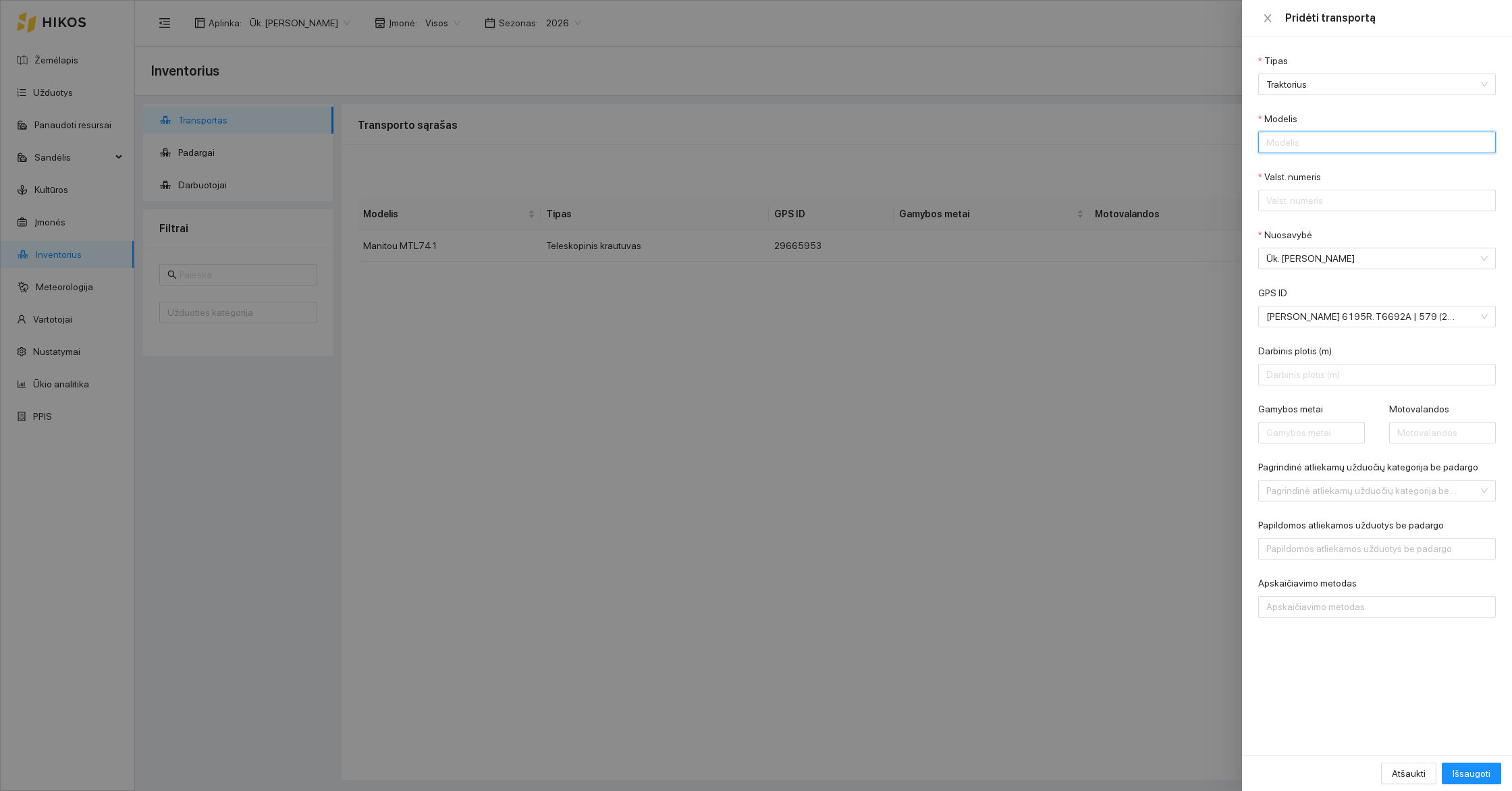
click at [1300, 148] on input "Modelis" at bounding box center [1376, 142] width 237 height 21
type input "[PERSON_NAME] 619R"
click at [1377, 199] on input "Valst. numeris" at bounding box center [1376, 200] width 237 height 21
click at [1409, 176] on div "Valst. numeris" at bounding box center [1376, 179] width 237 height 20
click at [1320, 191] on input "T" at bounding box center [1376, 200] width 237 height 21
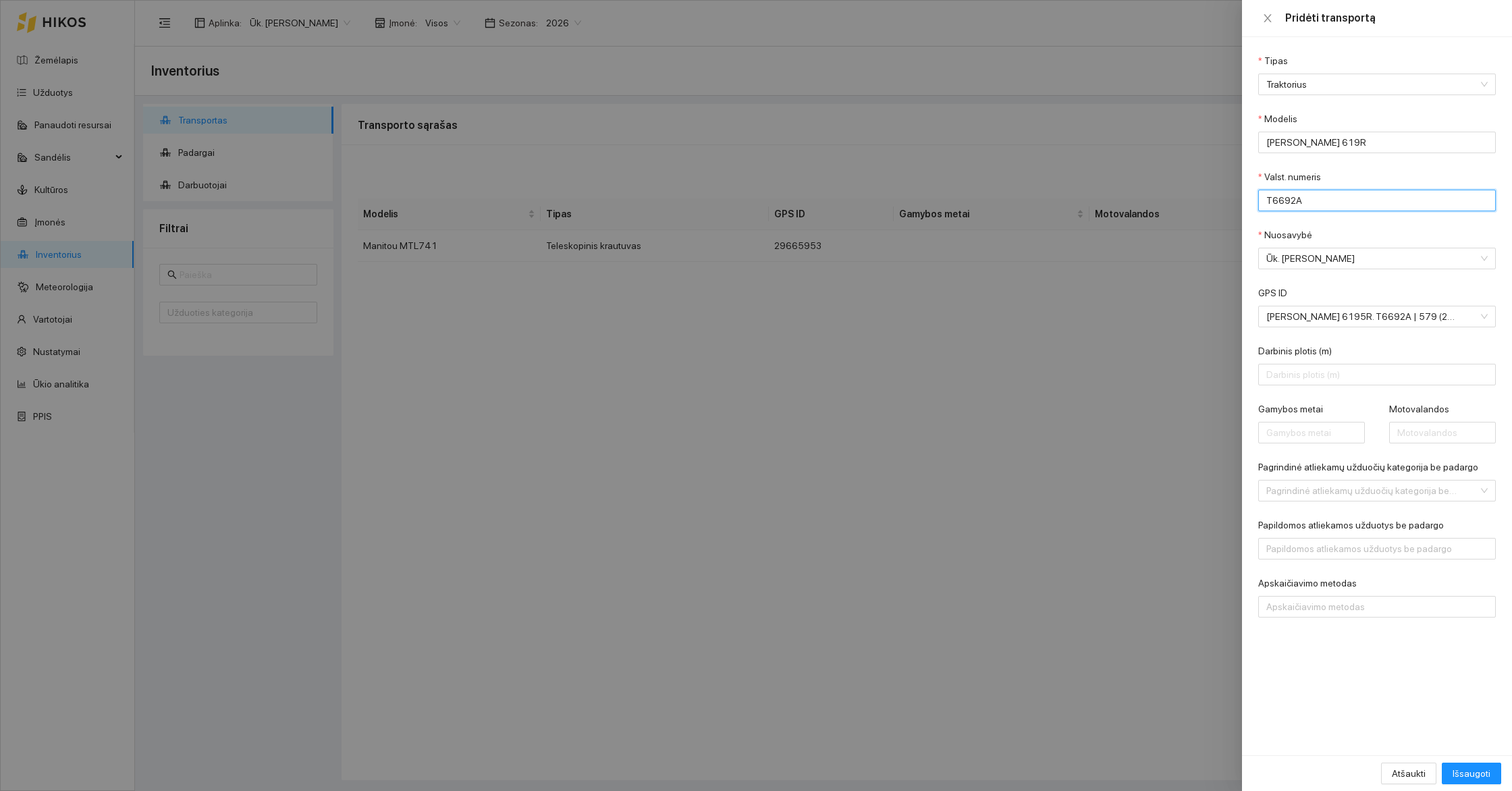
type input "T6692A"
click at [1373, 231] on div "Nuosavybė" at bounding box center [1376, 237] width 237 height 20
click at [1370, 496] on input "Pagrindinė atliekamų užduočių kategorija be padargo" at bounding box center [1372, 490] width 212 height 20
type input "tra"
click at [1376, 519] on div "Traktoriaus transportas kelyje" at bounding box center [1367, 517] width 203 height 15
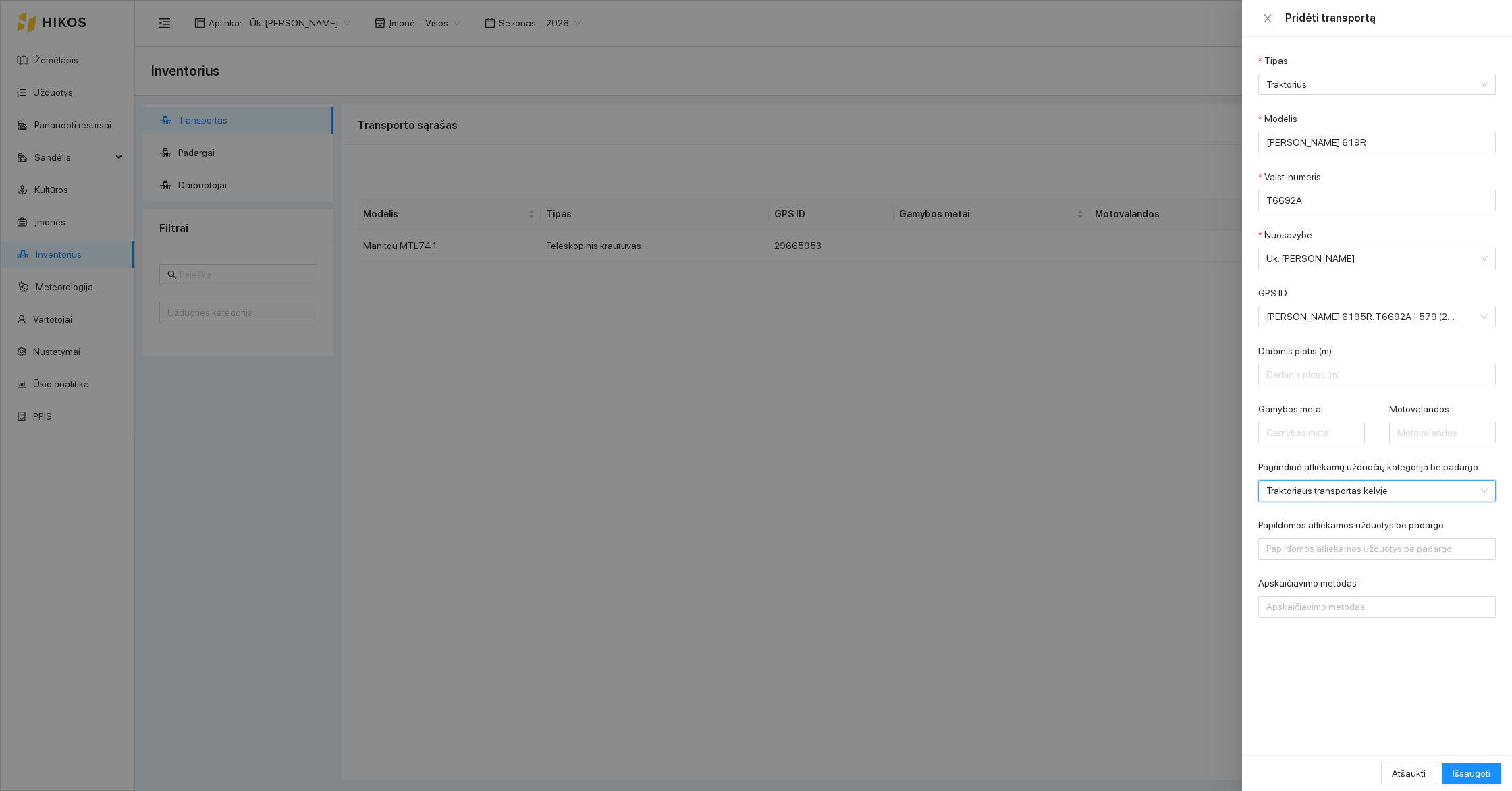
click at [1396, 660] on div "Tipas Traktorius Modelis [PERSON_NAME] 619R Valst. numeris T6692A Nuosavybė Ūk.…" at bounding box center [1377, 396] width 270 height 718
click at [1363, 596] on div "Apskaičiavimo metodas" at bounding box center [1376, 607] width 237 height 21
click at [1358, 616] on div "Apskaičiavimo metodas" at bounding box center [1376, 607] width 237 height 21
click at [1317, 659] on div "Motovalandos" at bounding box center [1367, 654] width 203 height 15
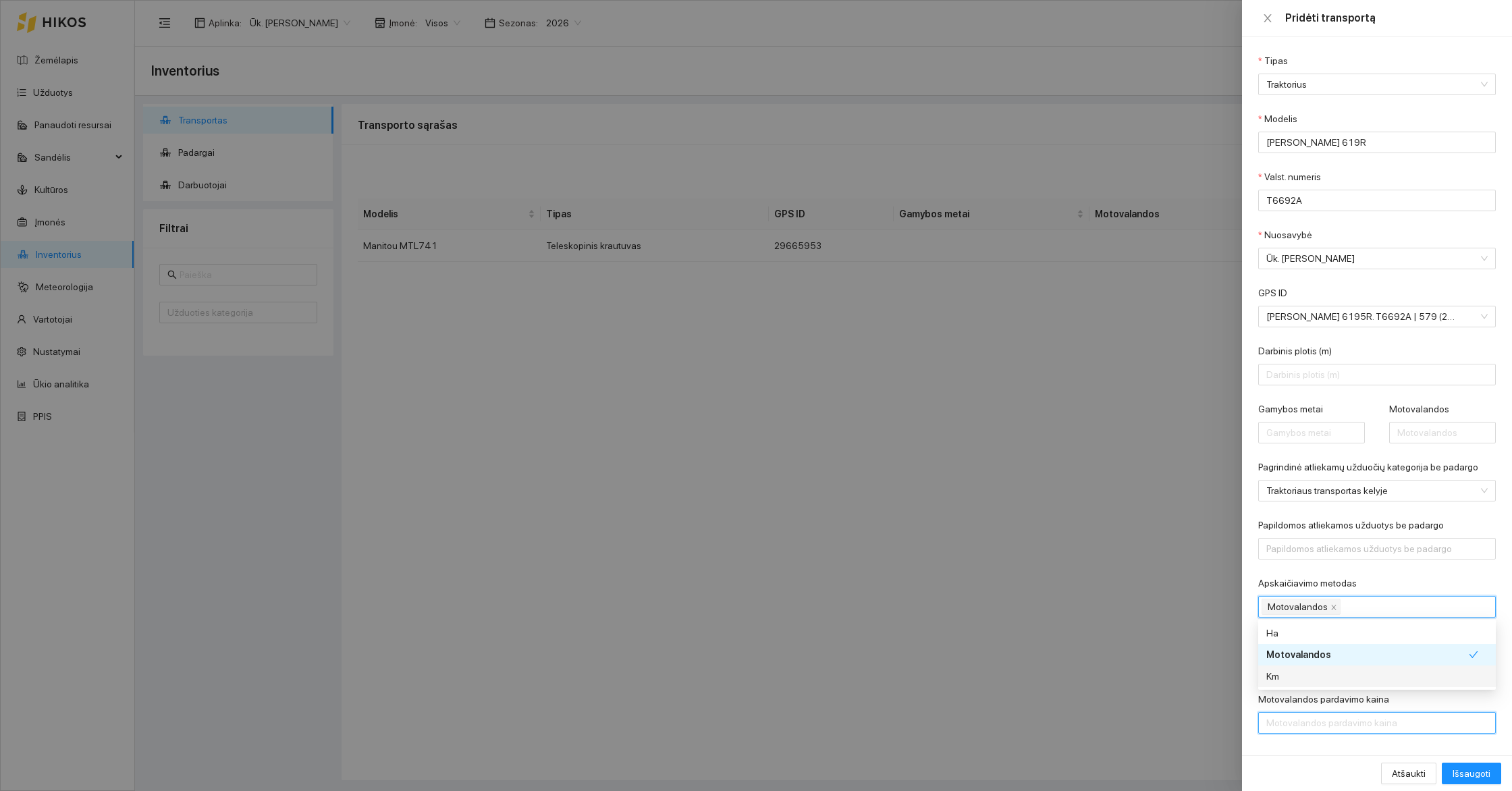
click at [1348, 732] on input "Motovalandos pardavimo kaina" at bounding box center [1376, 722] width 237 height 21
click at [1320, 659] on input "Motovalandos savikaina" at bounding box center [1376, 664] width 237 height 21
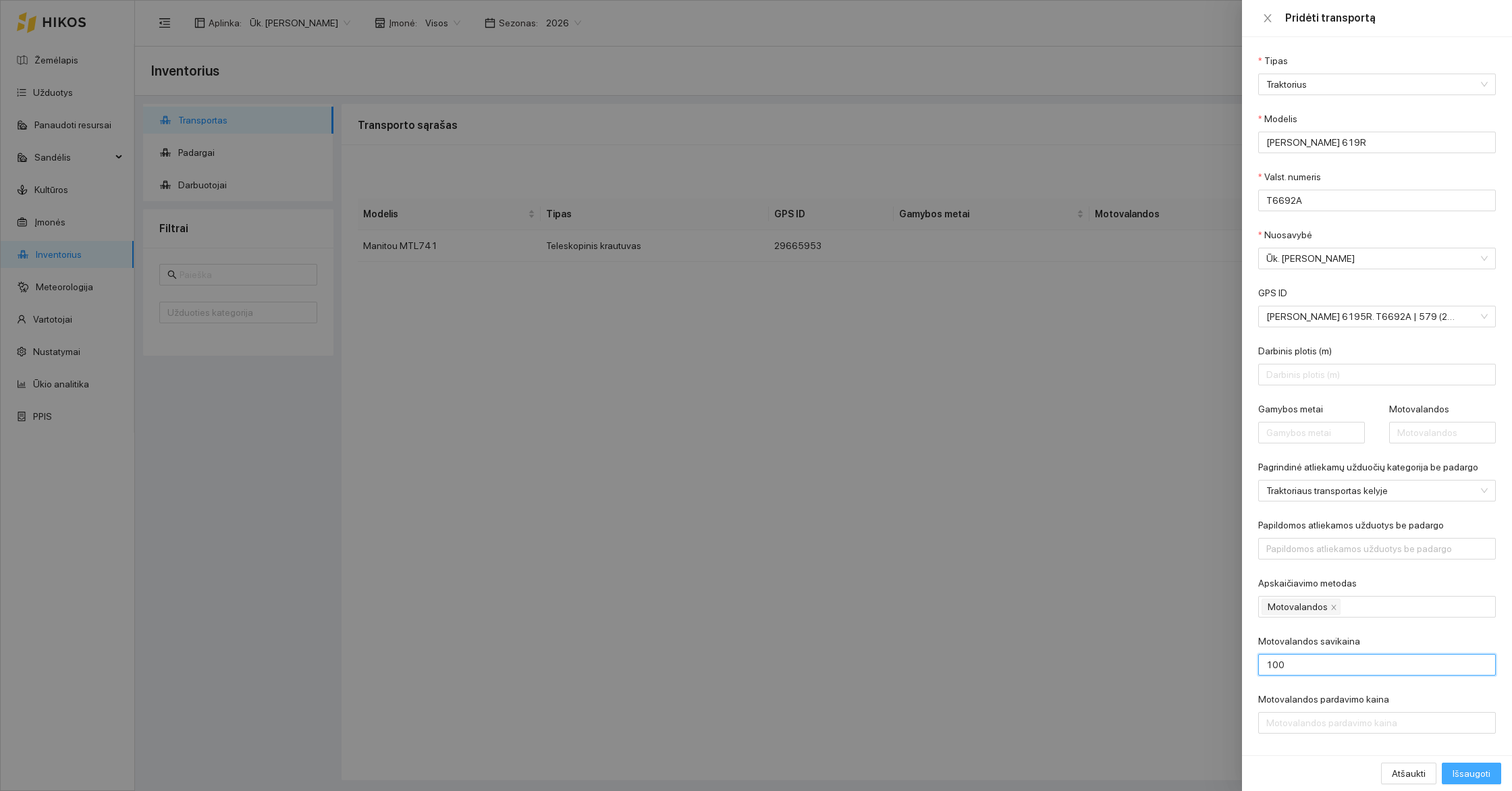
type input "100"
click at [1456, 768] on span "Išsaugoti" at bounding box center [1471, 772] width 38 height 15
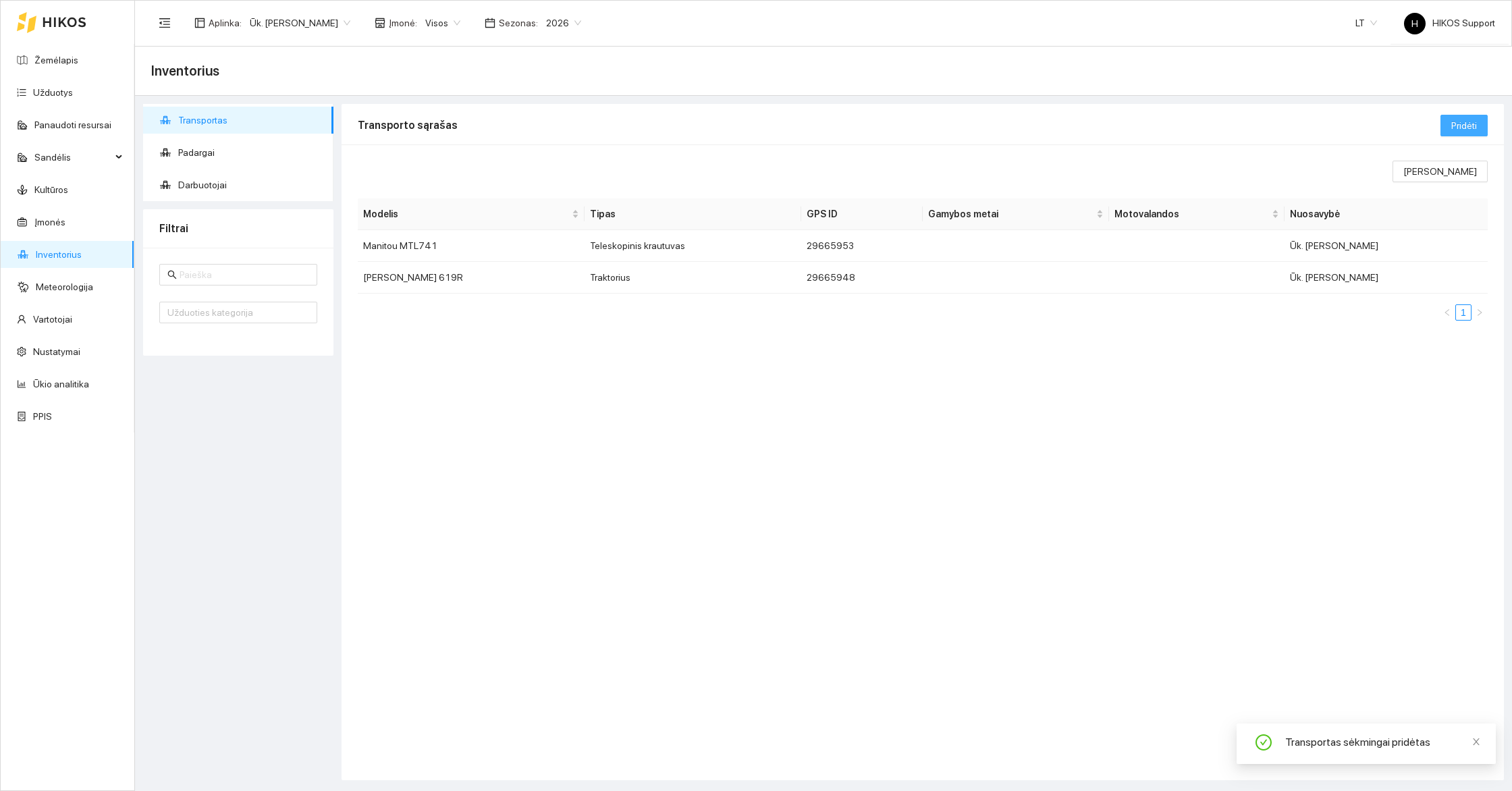
drag, startPoint x: 1464, startPoint y: 134, endPoint x: 1466, endPoint y: 119, distance: 15.1
click at [1466, 119] on div "Pridėti" at bounding box center [1464, 125] width 48 height 43
click at [1466, 119] on span "Pridėti" at bounding box center [1463, 125] width 26 height 15
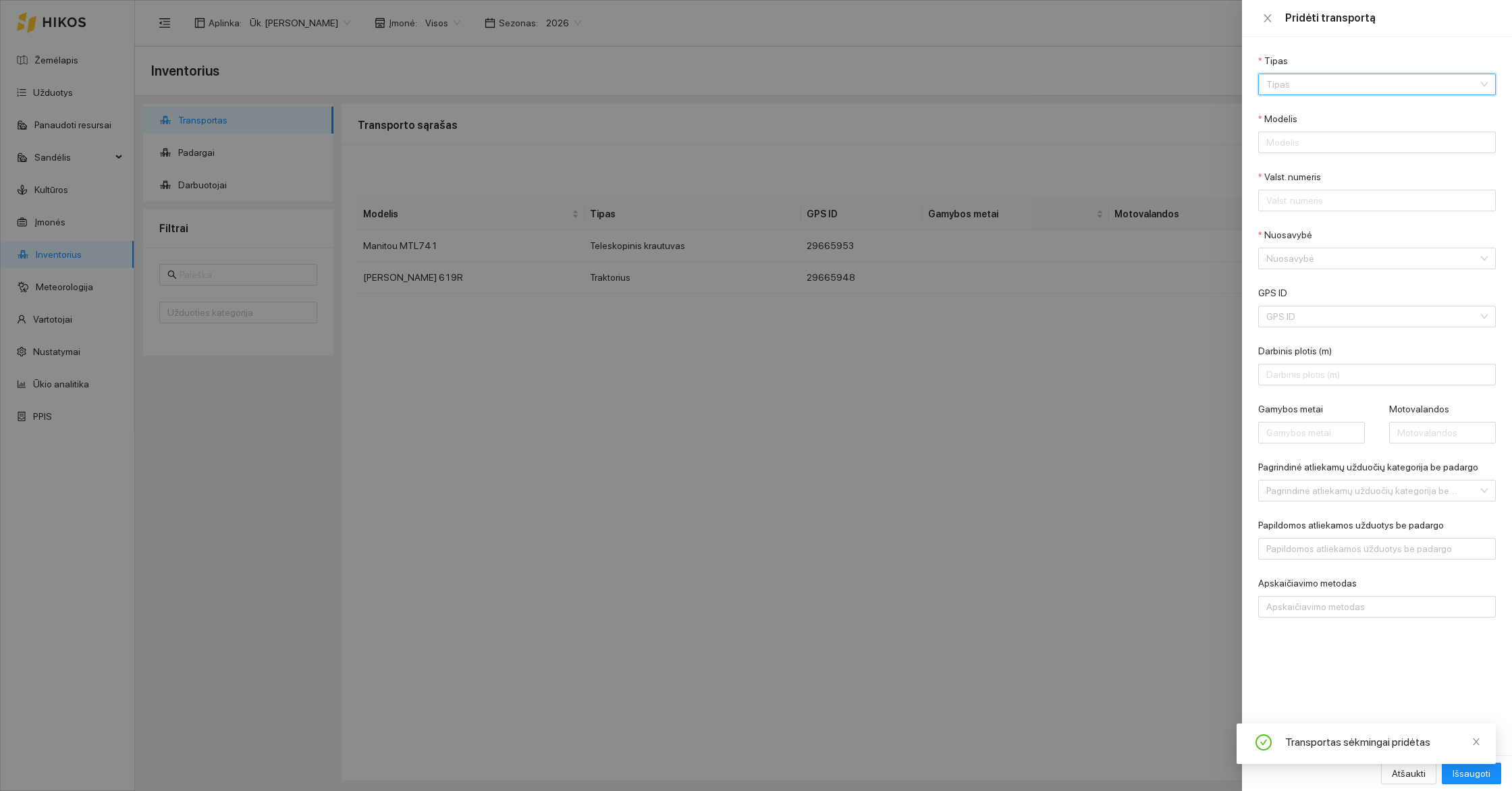
click at [1311, 93] on input "Tipas" at bounding box center [1372, 84] width 212 height 20
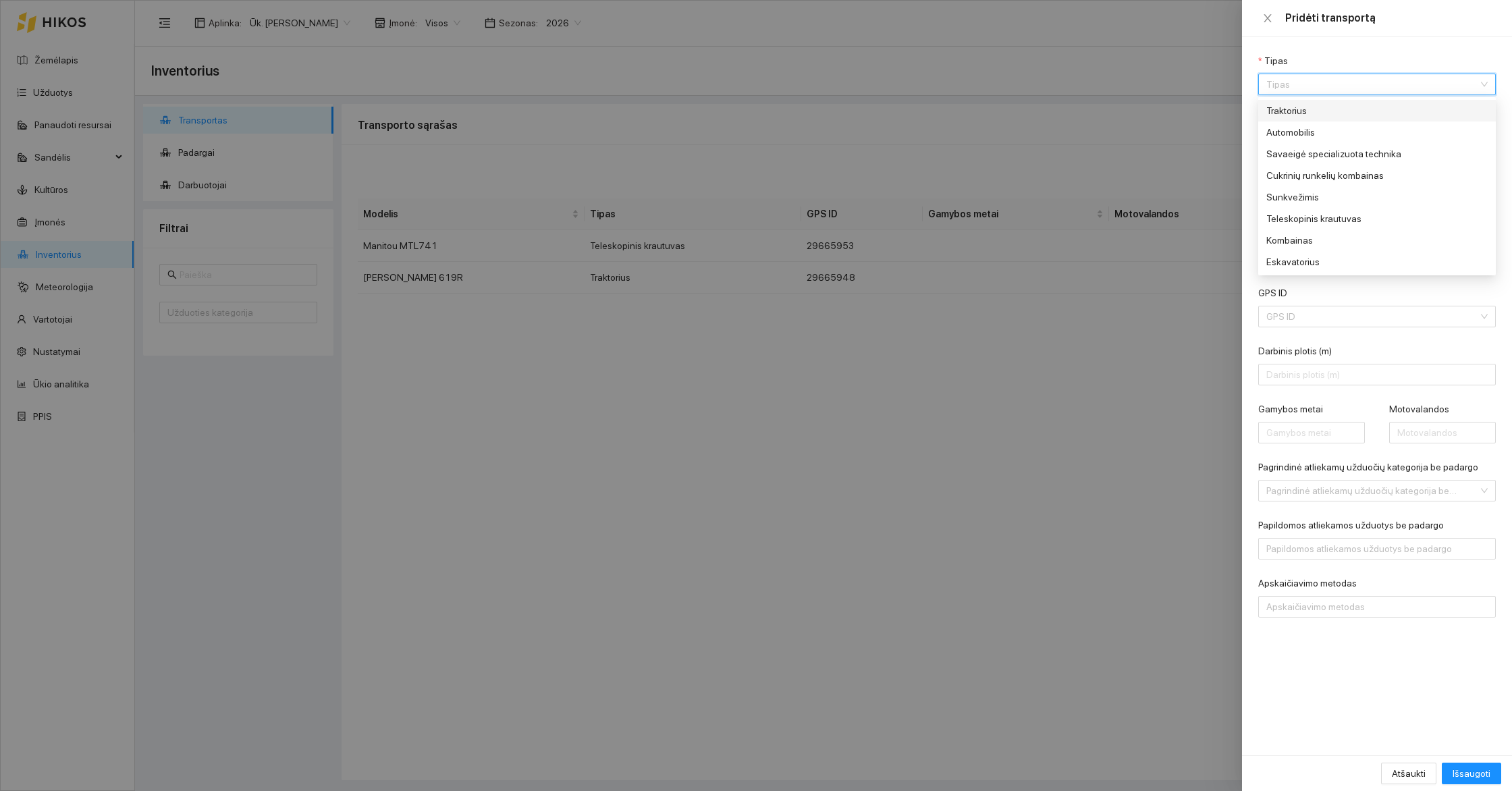
click at [1360, 54] on div "Tipas" at bounding box center [1376, 63] width 237 height 20
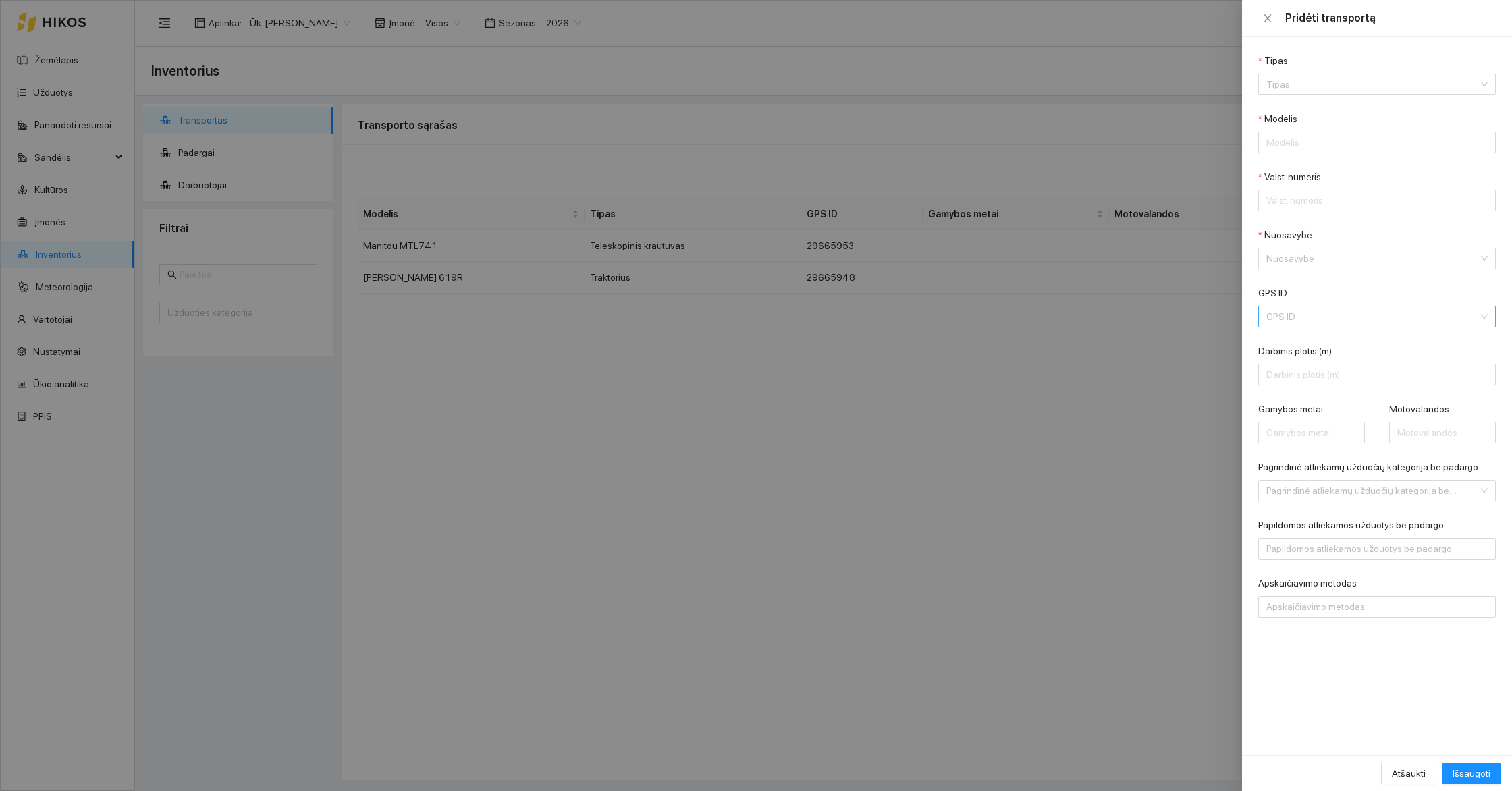
click at [1305, 315] on input "GPS ID" at bounding box center [1372, 316] width 212 height 20
click at [1323, 384] on div "[PERSON_NAME] 6630 T628D | 579 (29665882)" at bounding box center [1367, 386] width 203 height 15
click at [1299, 82] on input "Tipas" at bounding box center [1372, 84] width 212 height 20
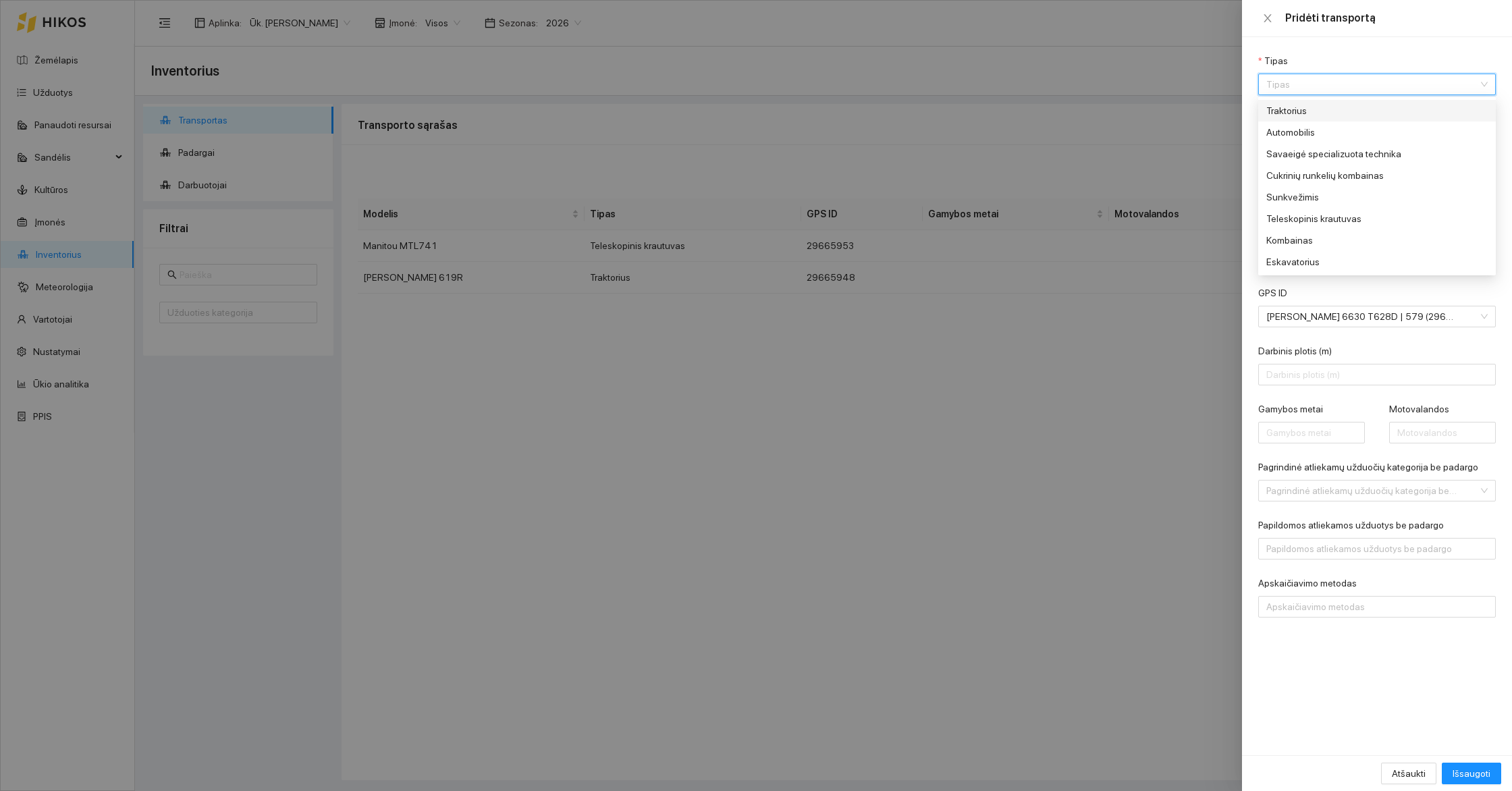
click at [1302, 108] on div "Traktorius" at bounding box center [1367, 110] width 203 height 15
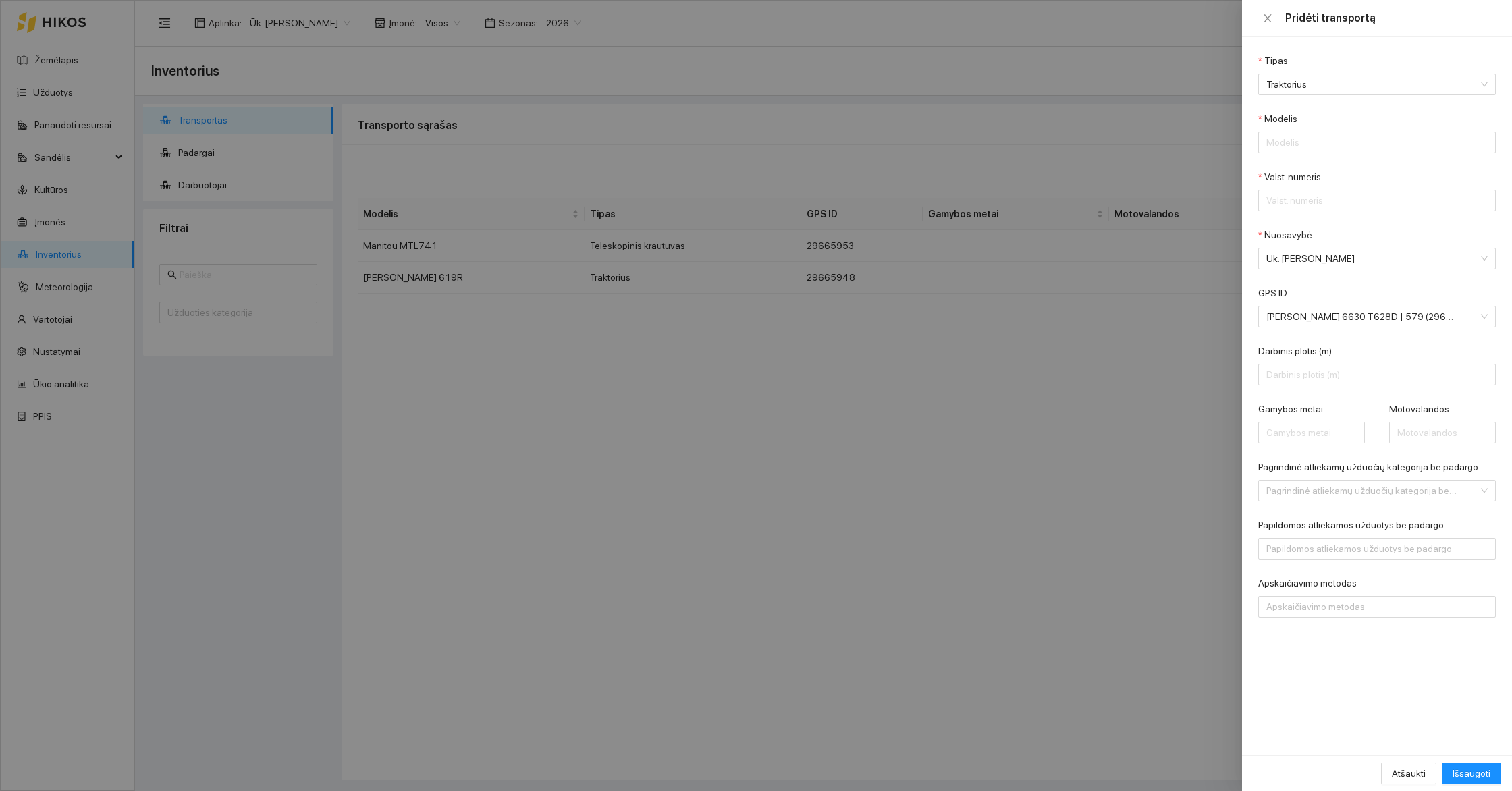
click at [1344, 64] on div "Tipas" at bounding box center [1376, 63] width 237 height 20
click at [1308, 146] on input "Modelis" at bounding box center [1376, 142] width 237 height 21
type input "[PERSON_NAME] 6630"
click at [1328, 199] on input "Valst. numeris" at bounding box center [1376, 200] width 237 height 21
click at [1369, 170] on div "Valst. numeris" at bounding box center [1376, 179] width 237 height 20
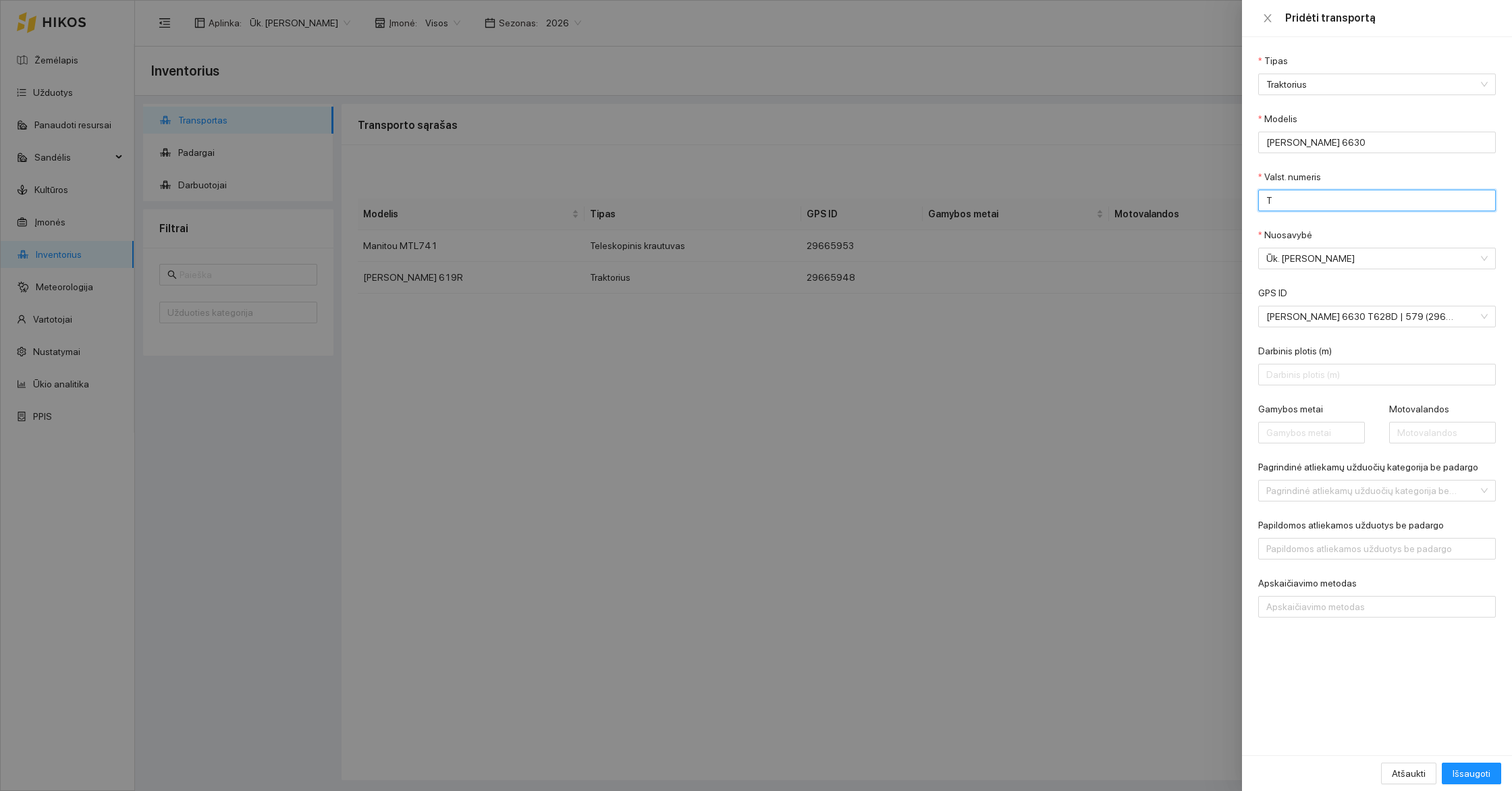
click at [1288, 206] on input "T" at bounding box center [1376, 200] width 237 height 21
type input "T628D"
click at [1347, 223] on form "Tipas Traktorius Modelis [PERSON_NAME] 6630 Valst. numeris T628D Nuosavybė Ūk. …" at bounding box center [1376, 335] width 237 height 564
click at [1322, 199] on input "T628D" at bounding box center [1376, 200] width 237 height 21
click at [1386, 219] on form "Tipas Traktorius Modelis [PERSON_NAME] 6630 Valst. numeris T628D Nuosavybė Ūk. …" at bounding box center [1376, 335] width 237 height 564
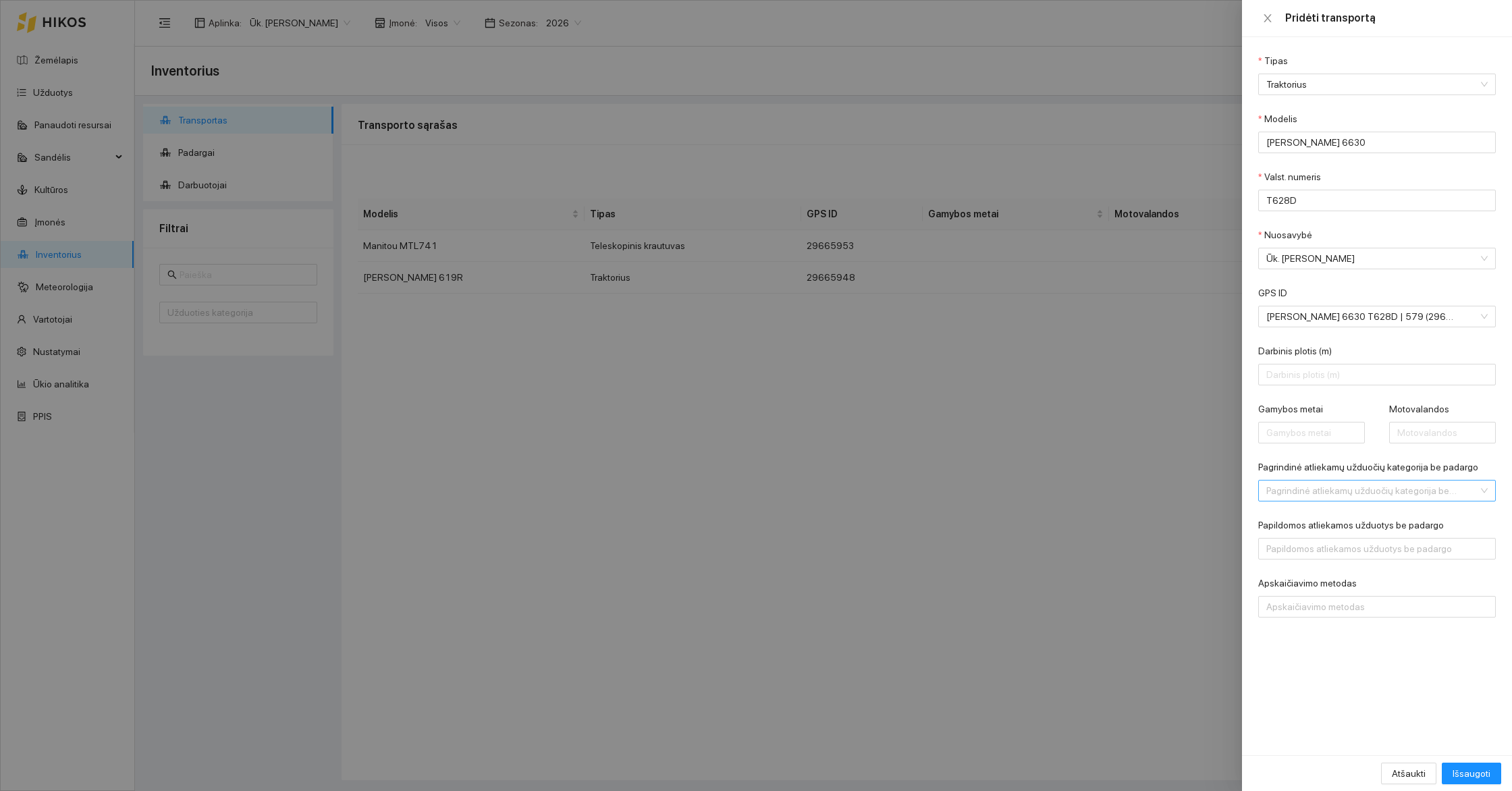
click at [1418, 490] on input "Pagrindinė atliekamų užduočių kategorija be padargo" at bounding box center [1372, 490] width 212 height 20
click at [1319, 493] on input "Pagrindinė atliekamų užduočių kategorija be padargo" at bounding box center [1372, 490] width 212 height 20
type input "tra"
click at [1335, 513] on div "Traktoriaus transportas kelyje" at bounding box center [1367, 517] width 203 height 15
click at [1342, 552] on div at bounding box center [1370, 548] width 217 height 16
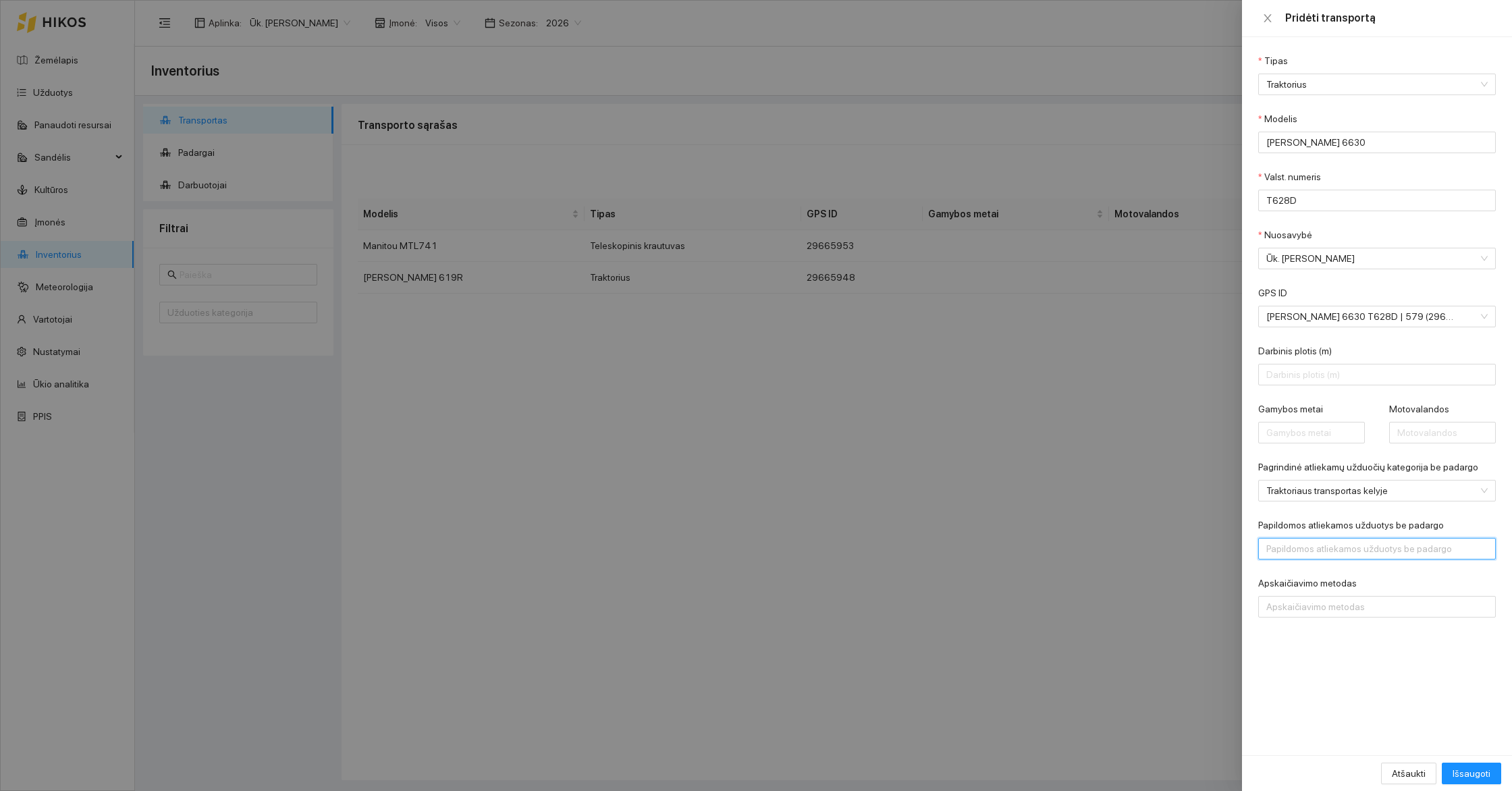
click at [1347, 544] on div at bounding box center [1370, 548] width 217 height 16
click at [1445, 526] on div "Papildomos atliekamos užduotys be padargo" at bounding box center [1376, 527] width 237 height 20
click at [1419, 551] on div at bounding box center [1370, 548] width 217 height 16
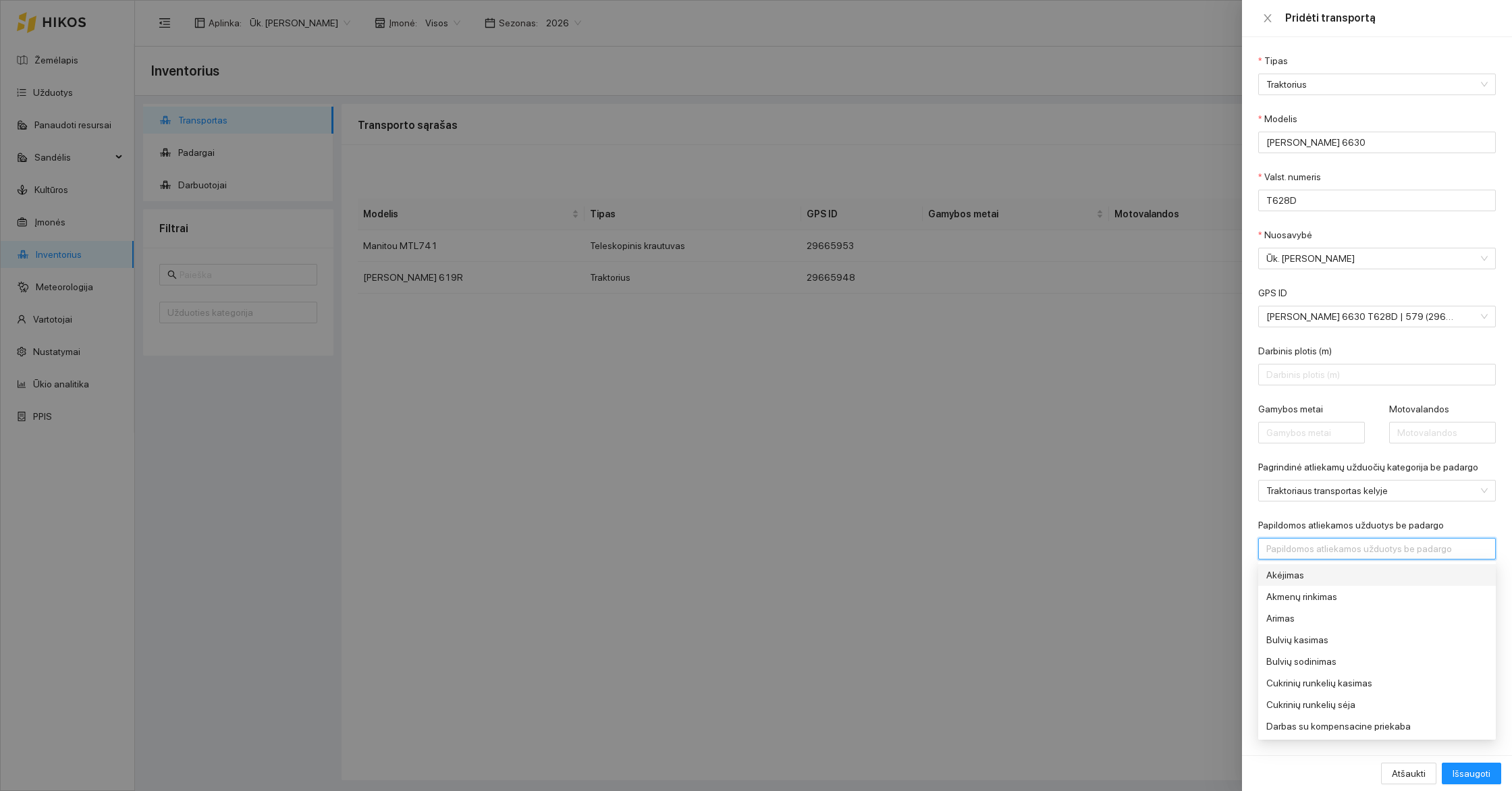
click at [1423, 521] on label "Papildomos atliekamos užduotys be padargo" at bounding box center [1351, 526] width 185 height 14
click at [1269, 541] on input "Papildomos atliekamos užduotys be padargo" at bounding box center [1267, 548] width 3 height 16
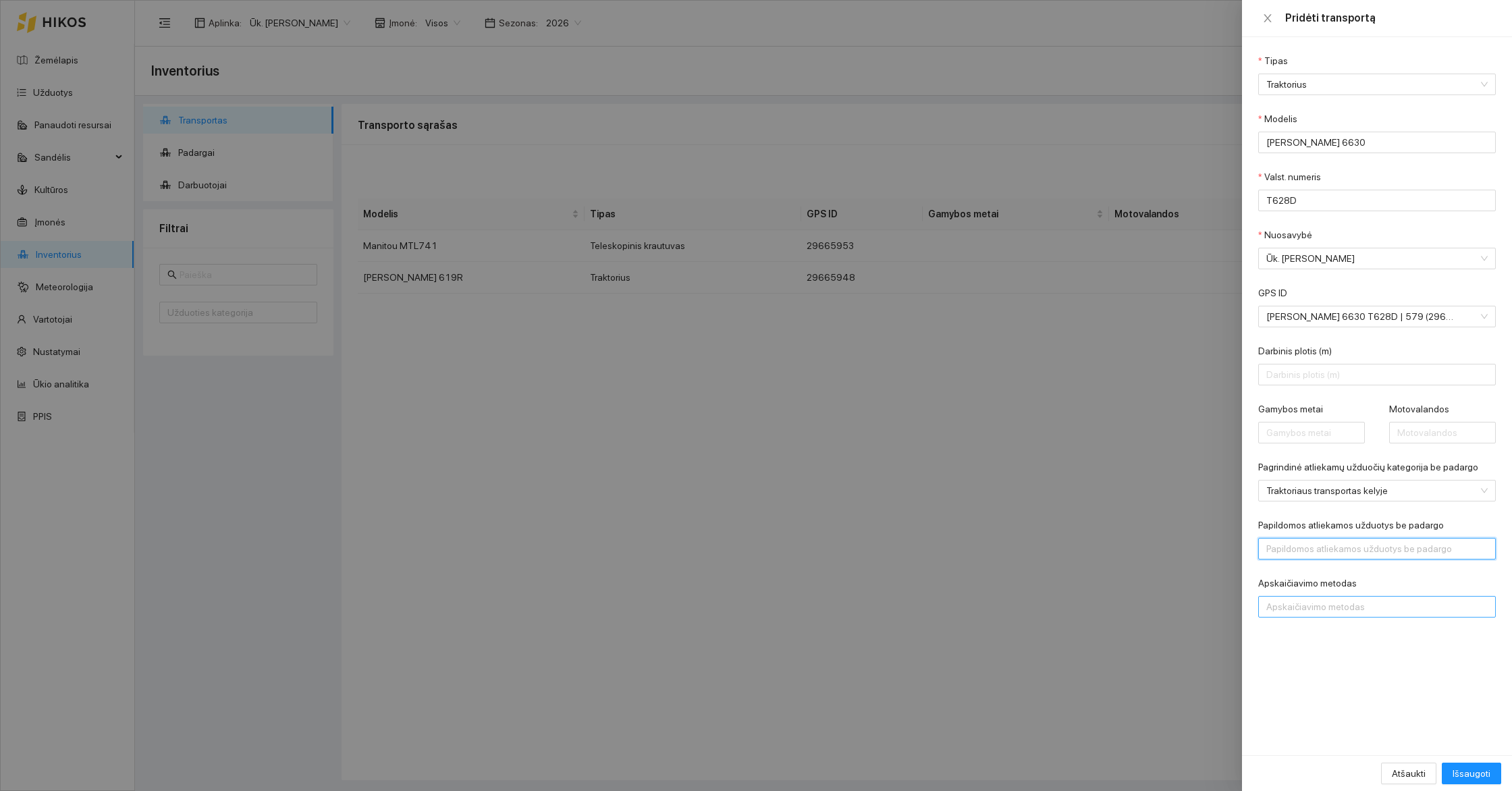
click at [1340, 609] on div at bounding box center [1370, 607] width 217 height 16
click at [1314, 649] on div "Motovalandos" at bounding box center [1367, 654] width 203 height 15
click at [1333, 766] on div "Atšaukti Išsaugoti" at bounding box center [1377, 773] width 249 height 21
click at [1326, 651] on div "Motovalandos savikaina" at bounding box center [1376, 643] width 237 height 20
click at [1319, 668] on input "Motovalandos savikaina" at bounding box center [1376, 664] width 237 height 21
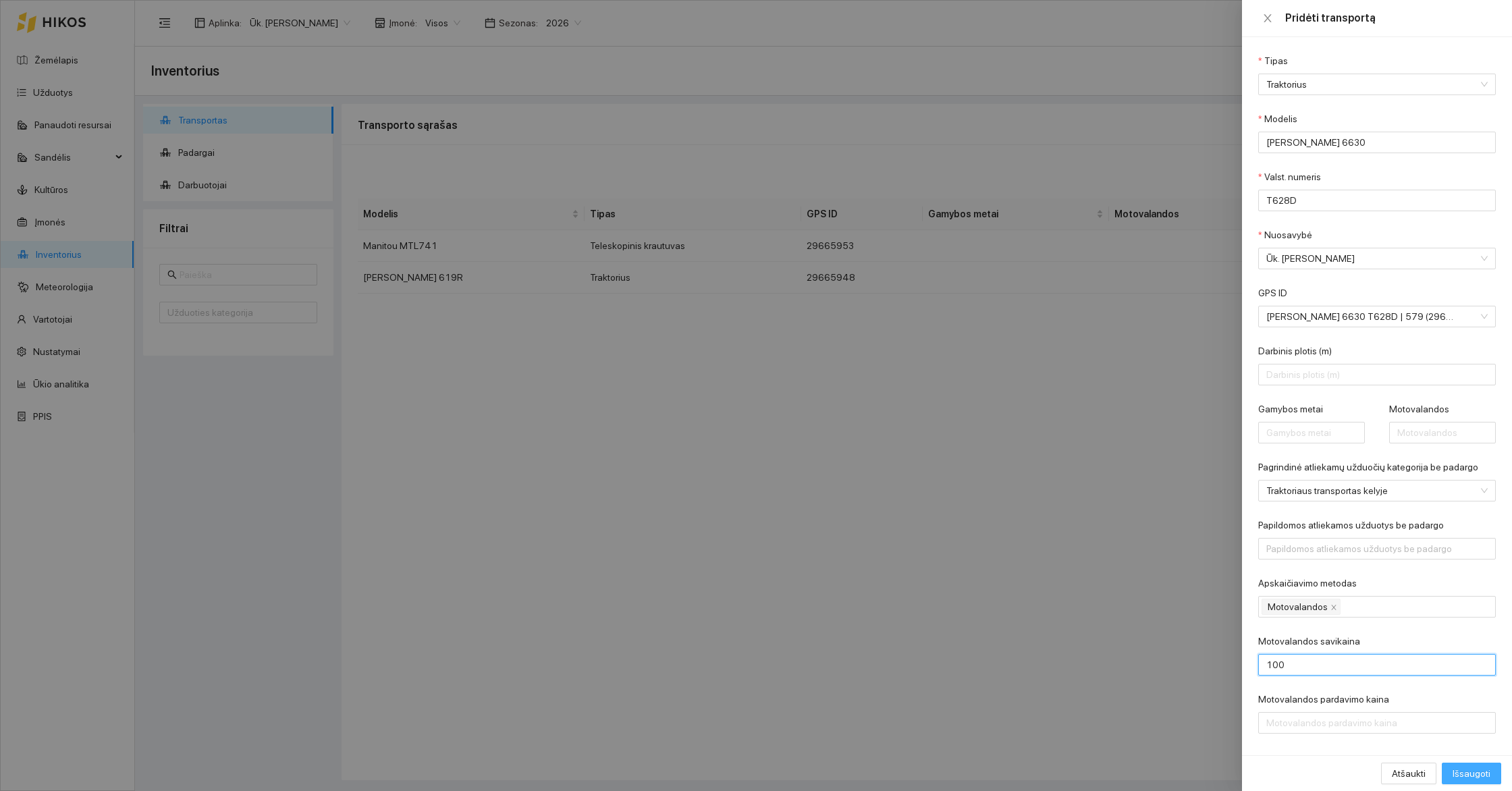
type input "100"
click at [1475, 774] on span "Išsaugoti" at bounding box center [1471, 772] width 38 height 15
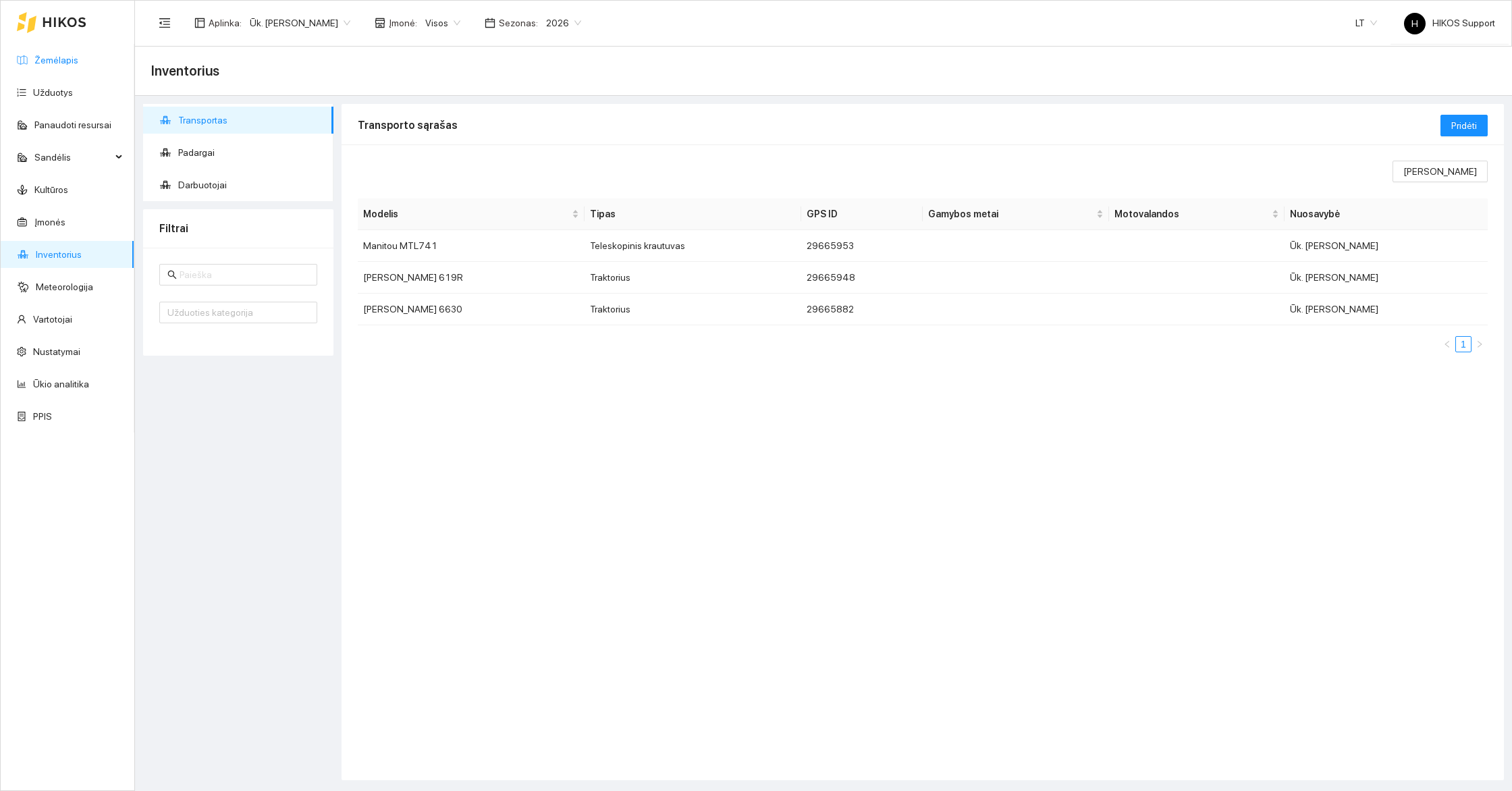
click at [52, 61] on link "Žemėlapis" at bounding box center [56, 60] width 44 height 11
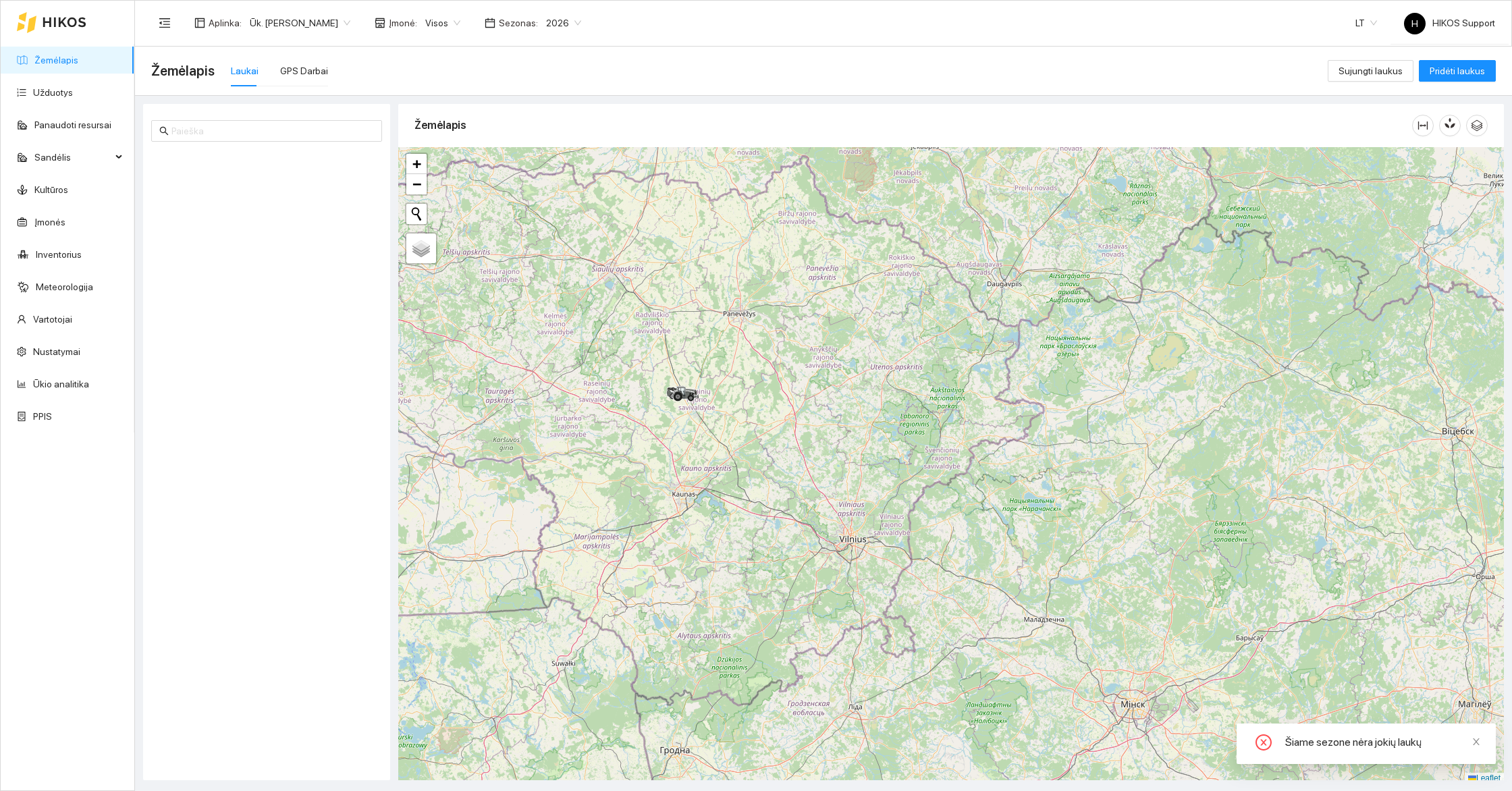
click at [682, 439] on div "+ − Nieko nerasta. Bandykite dar kartą. Žemėlapis Palydovas Leaflet" at bounding box center [950, 466] width 1105 height 637
click at [681, 437] on div "+ − Nieko nerasta. Bandykite dar kartą. Žemėlapis Palydovas Leaflet" at bounding box center [950, 461] width 1105 height 637
click at [651, 399] on div "+ − Nieko nerasta. Bandykite dar kartą. Žemėlapis Palydovas Leaflet" at bounding box center [950, 461] width 1105 height 637
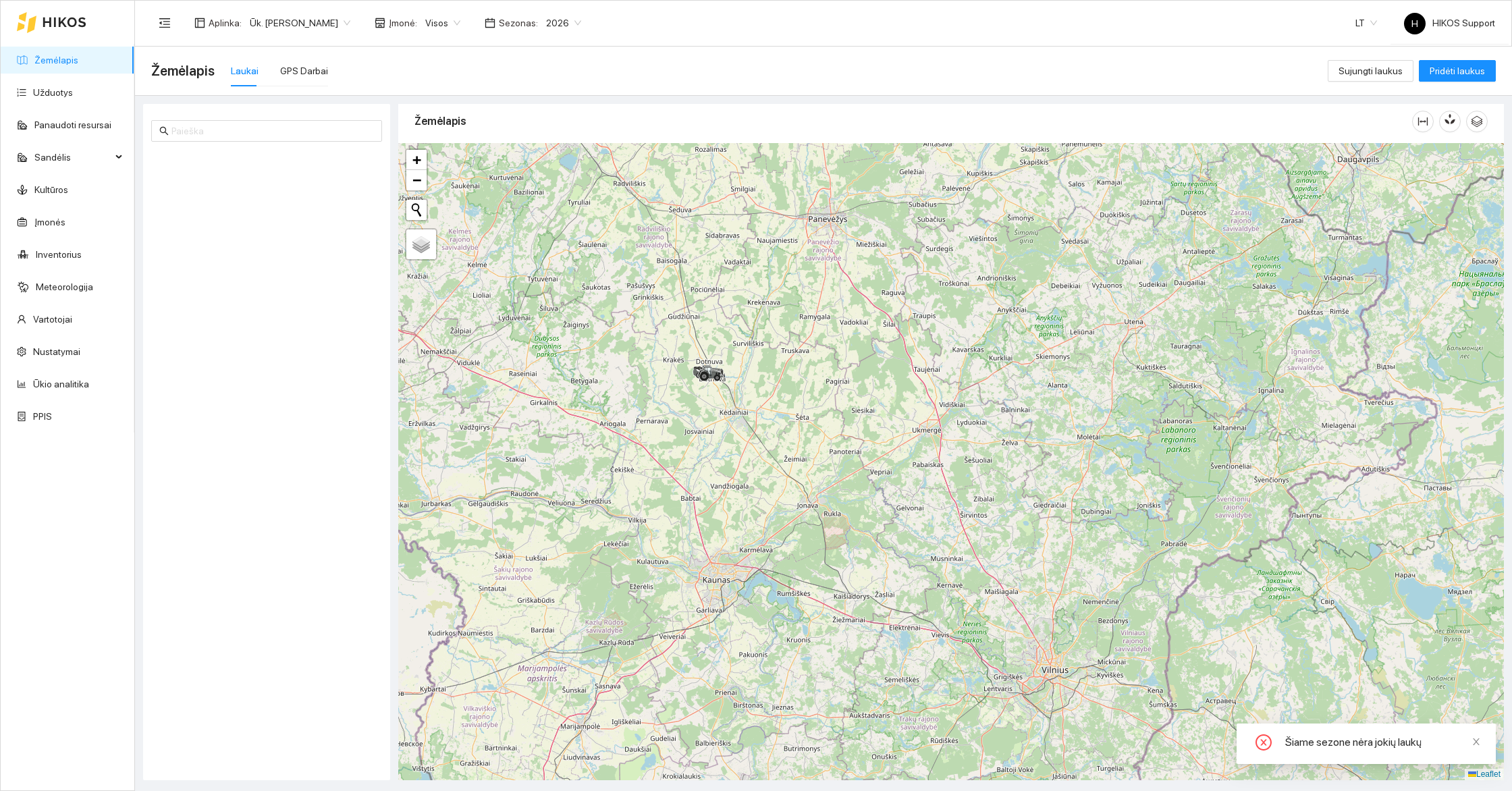
click at [679, 414] on div "+ − Nieko nerasta. Bandykite dar kartą. Žemėlapis Palydovas Leaflet" at bounding box center [950, 461] width 1105 height 637
click at [677, 409] on div "+ − Nieko nerasta. Bandykite dar kartą. Žemėlapis Palydovas Leaflet" at bounding box center [950, 461] width 1105 height 637
click at [701, 394] on div at bounding box center [702, 380] width 8 height 34
click at [701, 394] on div "[PERSON_NAME] 6630 | T628D Greitis: 0 KM/H + − Nieko nerasta. Bandykite dar kar…" at bounding box center [950, 461] width 1105 height 637
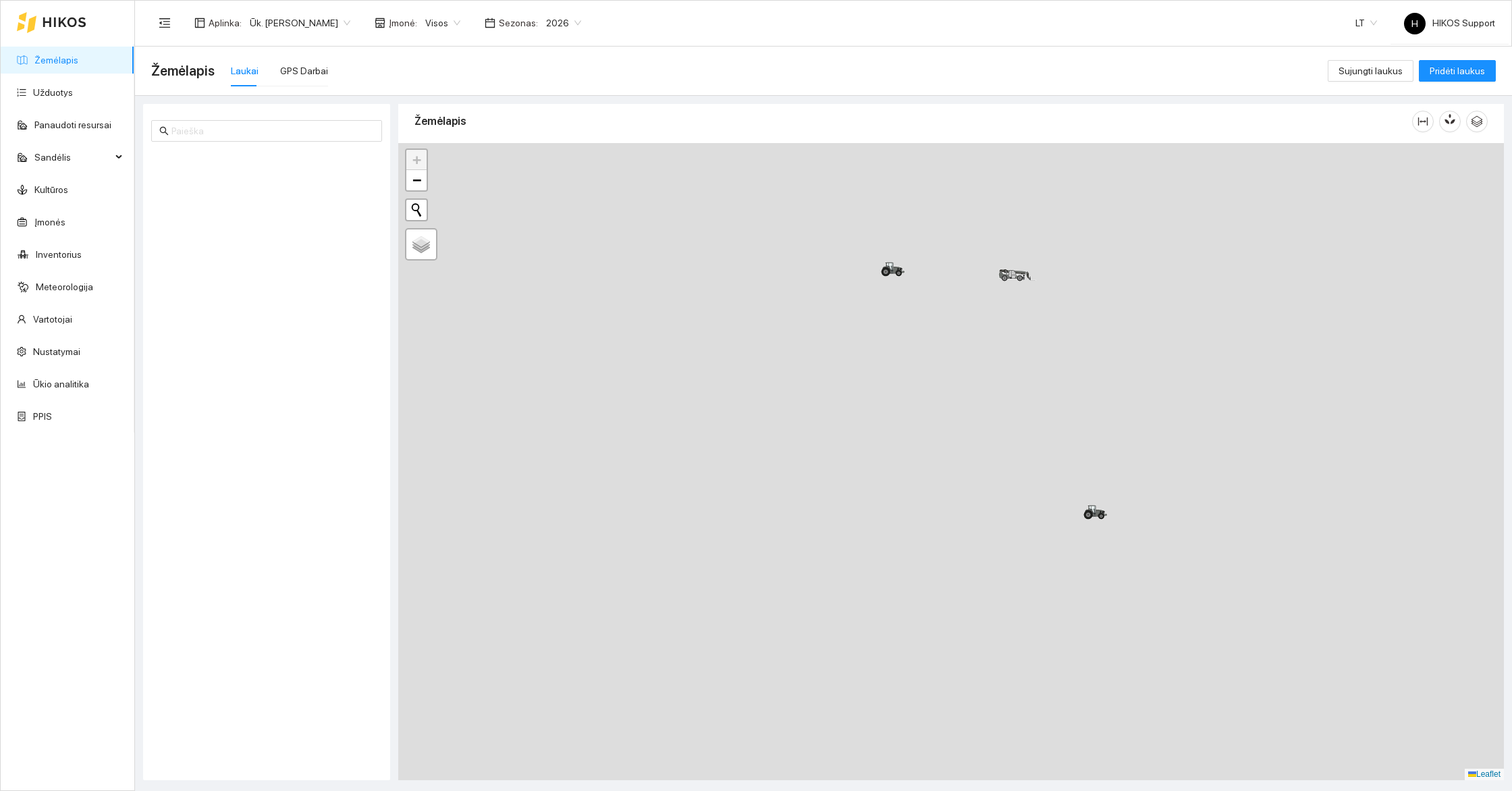
click at [1107, 334] on div "+ − Nieko nerasta. Bandykite dar kartą. Žemėlapis Palydovas Leaflet" at bounding box center [950, 461] width 1105 height 637
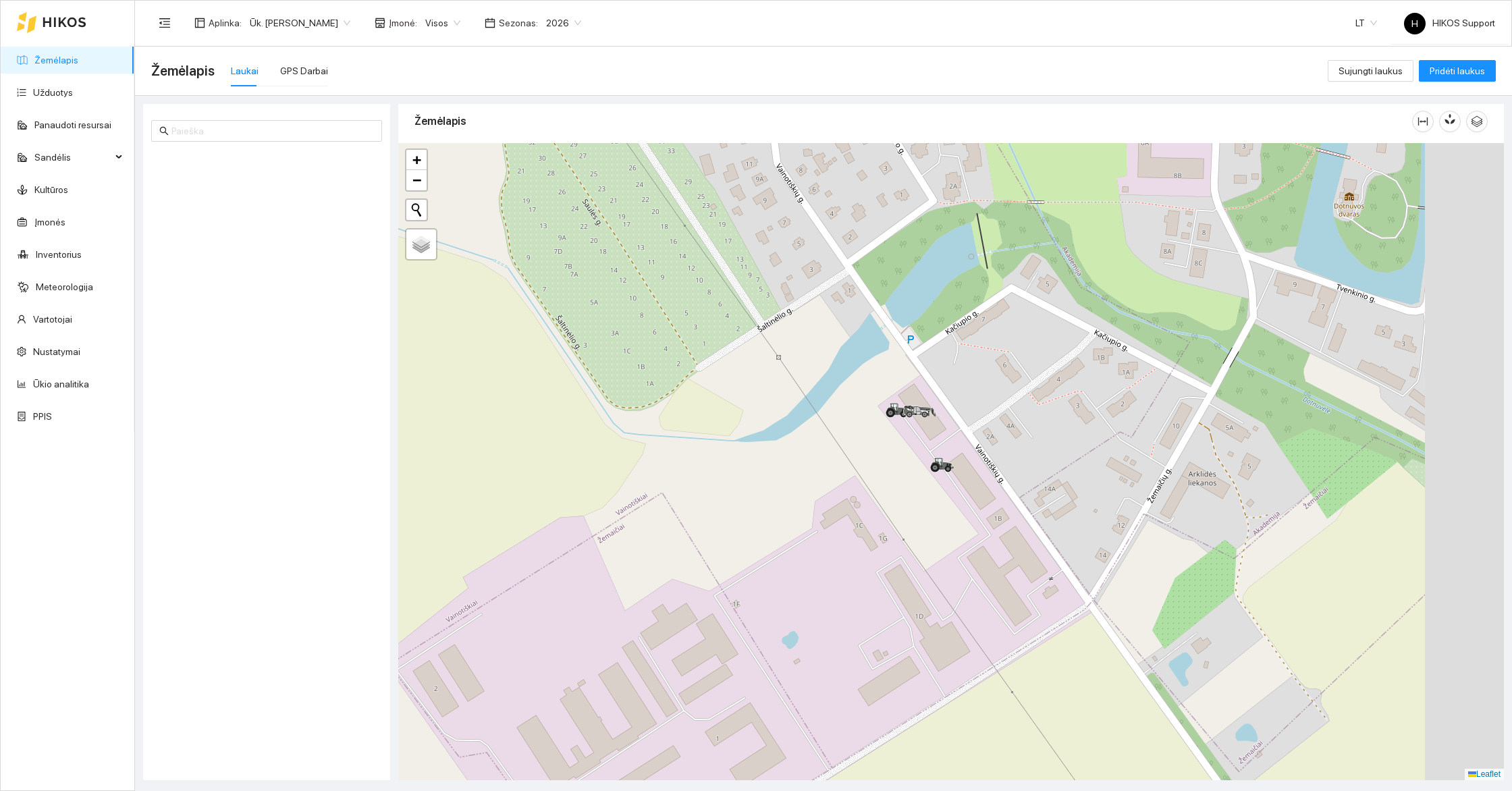
drag, startPoint x: 1113, startPoint y: 389, endPoint x: 947, endPoint y: 469, distance: 184.3
click at [947, 469] on div "+ − Nieko nerasta. Bandykite dar kartą. Žemėlapis Palydovas Leaflet" at bounding box center [950, 461] width 1105 height 637
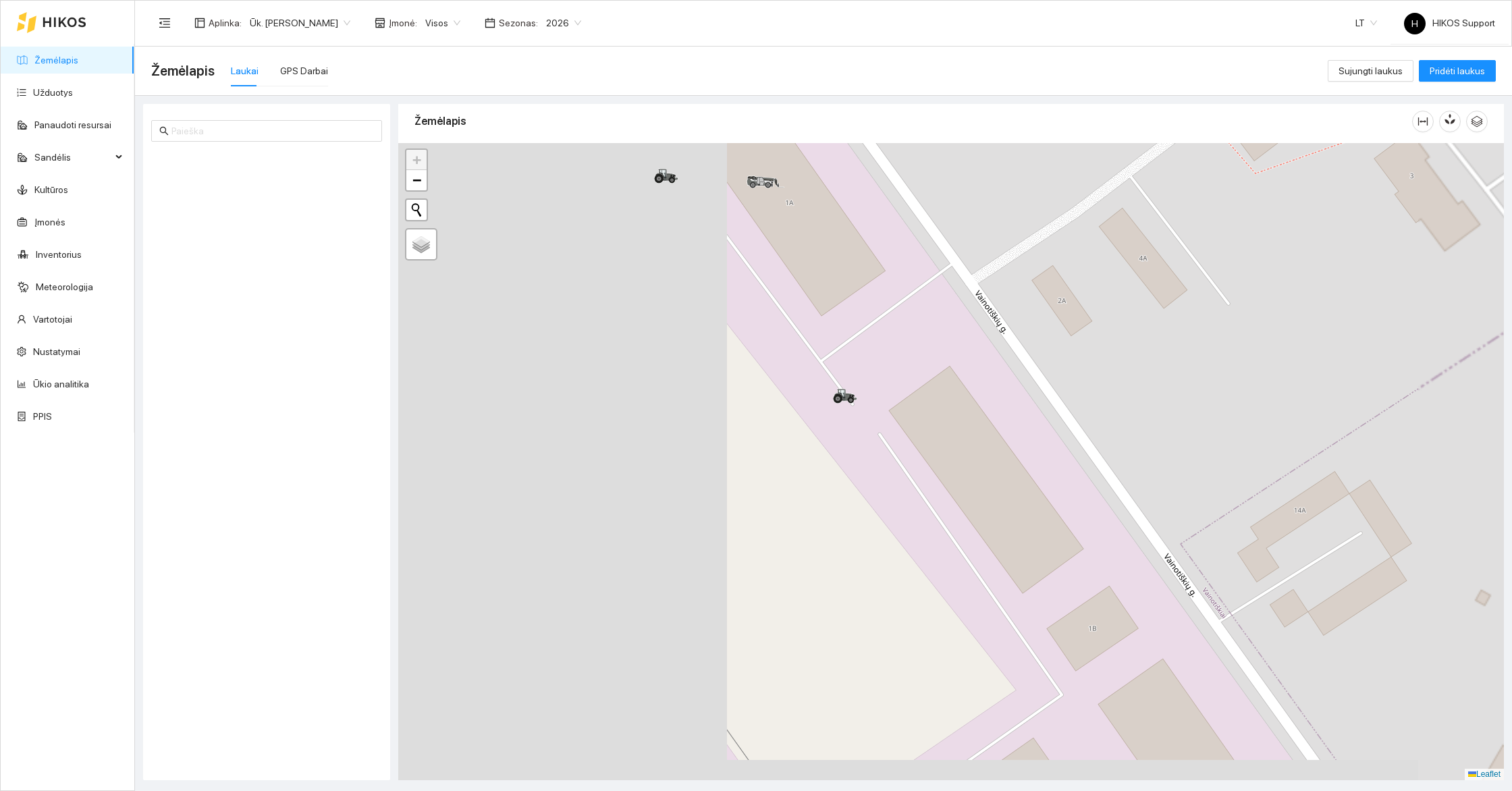
drag, startPoint x: 701, startPoint y: 497, endPoint x: 1107, endPoint y: 332, distance: 438.2
click at [1107, 332] on div "+ − Nieko nerasta. Bandykite dar kartą. Žemėlapis Palydovas Leaflet" at bounding box center [950, 461] width 1105 height 637
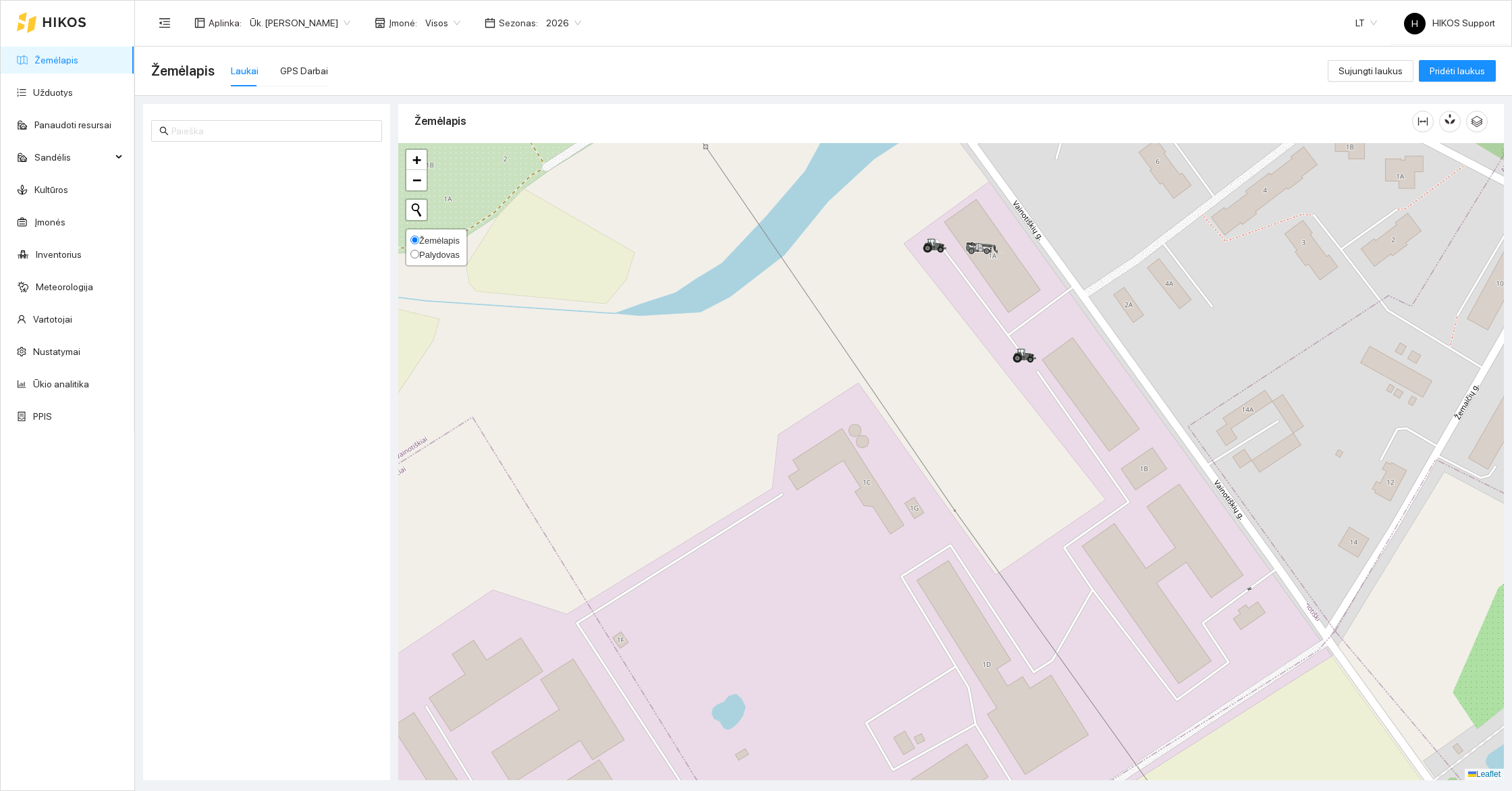
click at [431, 250] on span "Palydovas" at bounding box center [439, 254] width 41 height 10
click at [419, 250] on input "Palydovas" at bounding box center [415, 254] width 9 height 9
radio input "true"
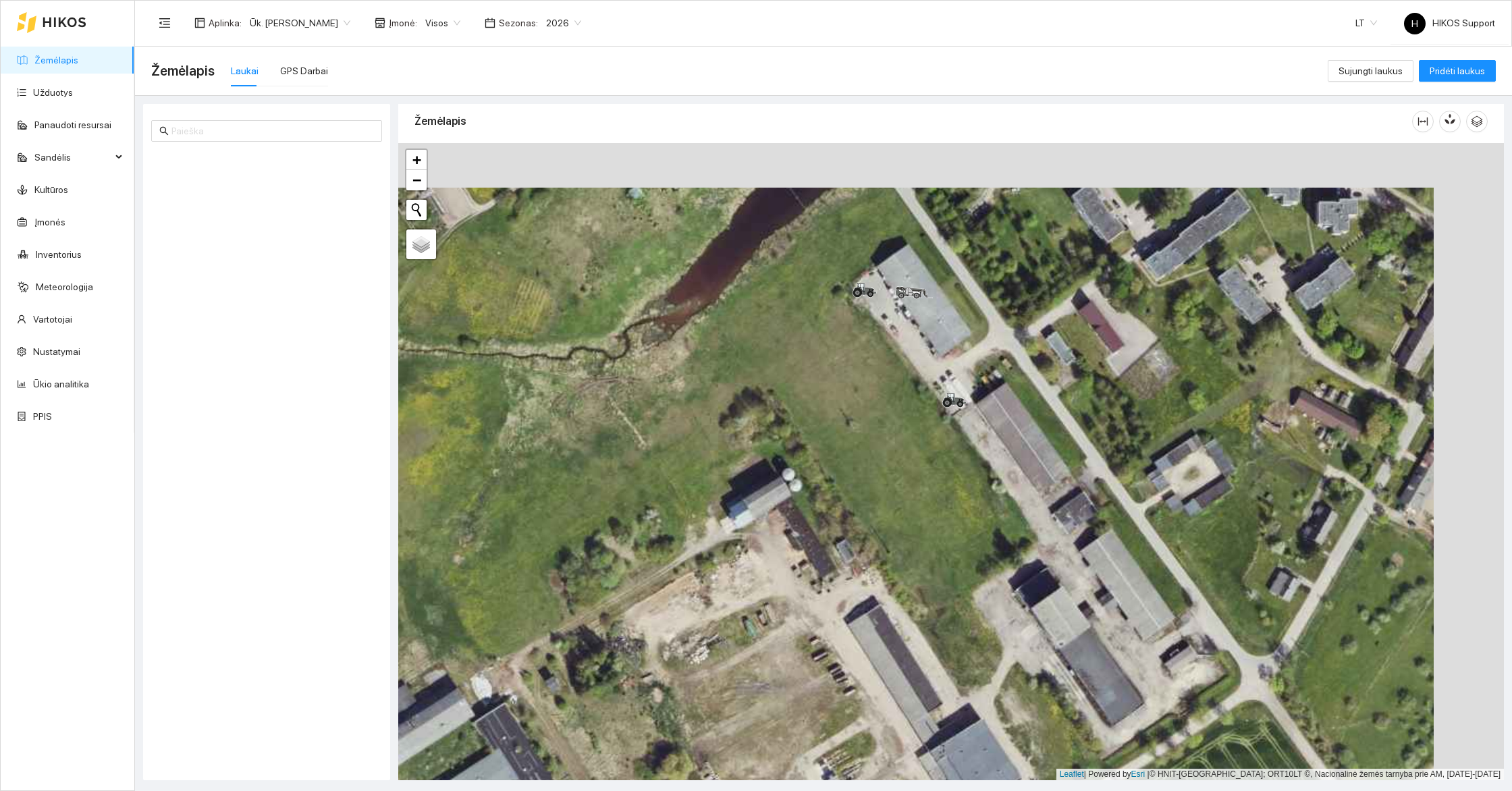
drag, startPoint x: 1159, startPoint y: 294, endPoint x: 975, endPoint y: 475, distance: 258.1
click at [975, 475] on div "+ − Nieko nerasta. Bandykite dar kartą. Žemėlapis Palydovas Leaflet | Powered b…" at bounding box center [950, 461] width 1105 height 637
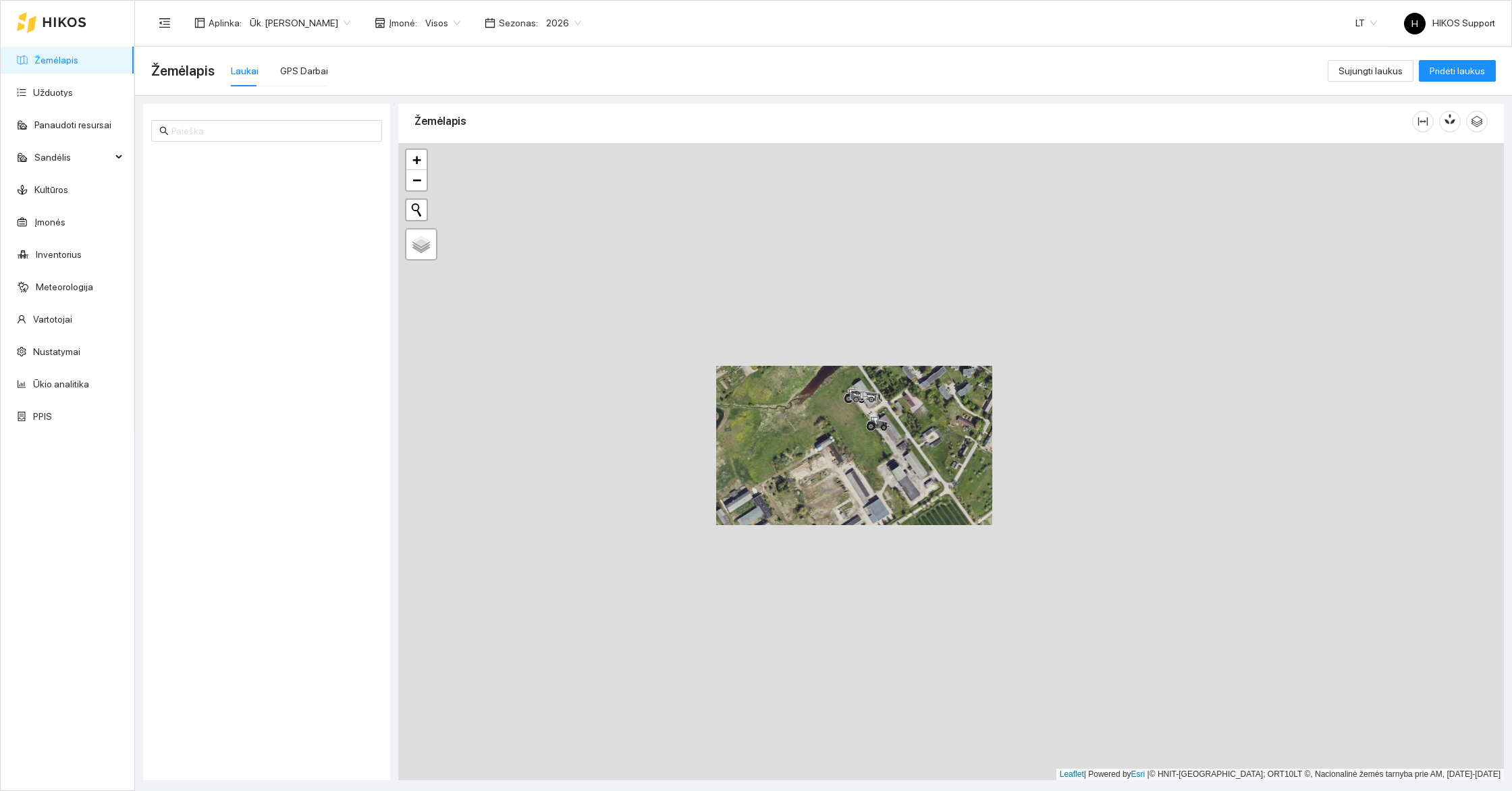
drag, startPoint x: 1063, startPoint y: 610, endPoint x: 903, endPoint y: 437, distance: 235.6
click at [903, 437] on div "+ − Nieko nerasta. Bandykite dar kartą. Žemėlapis Palydovas Leaflet | Powered b…" at bounding box center [950, 461] width 1105 height 637
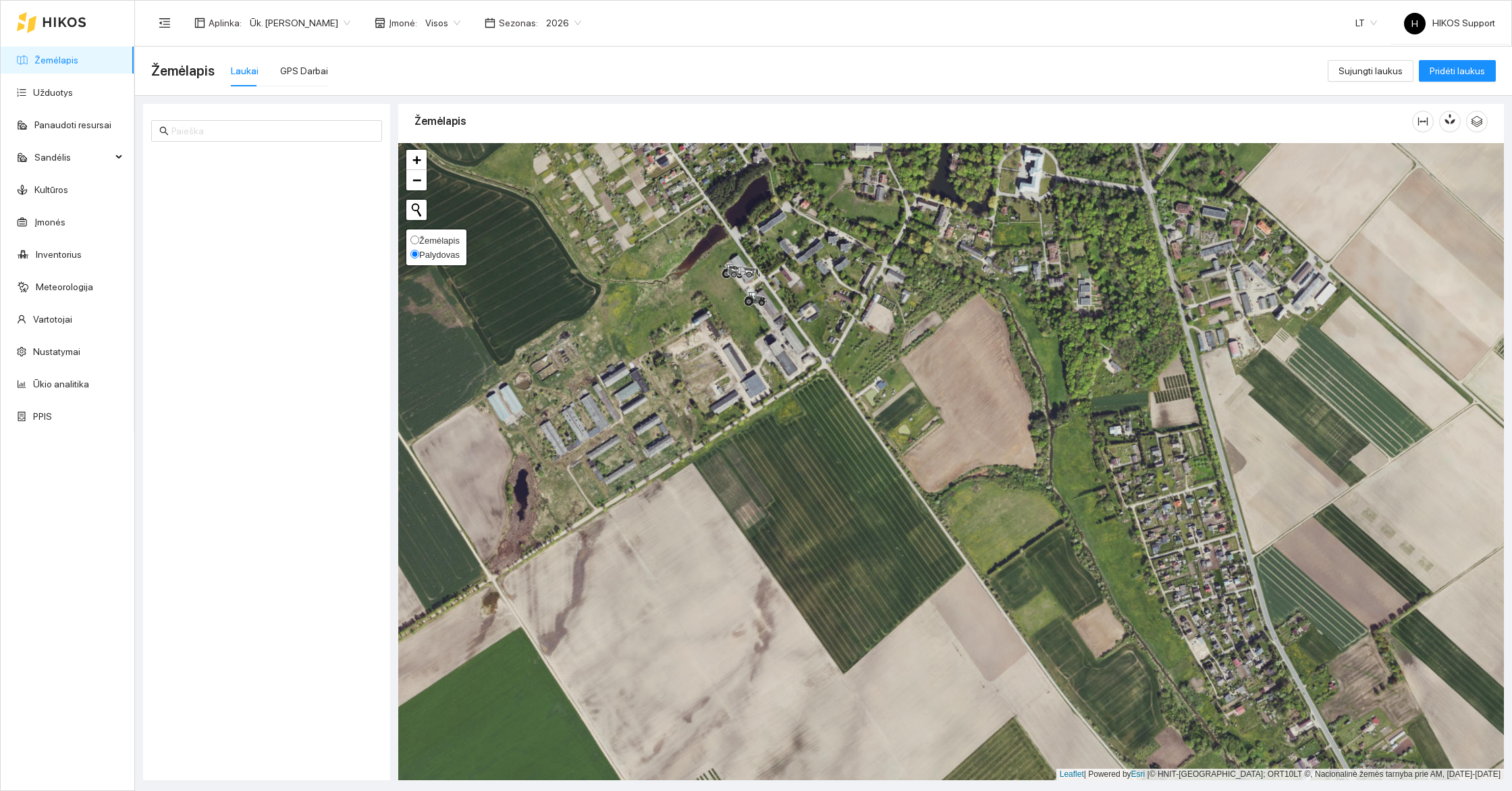
click at [439, 243] on span "Žemėlapis" at bounding box center [439, 240] width 41 height 10
click at [419, 243] on input "Žemėlapis" at bounding box center [415, 240] width 9 height 9
radio input "true"
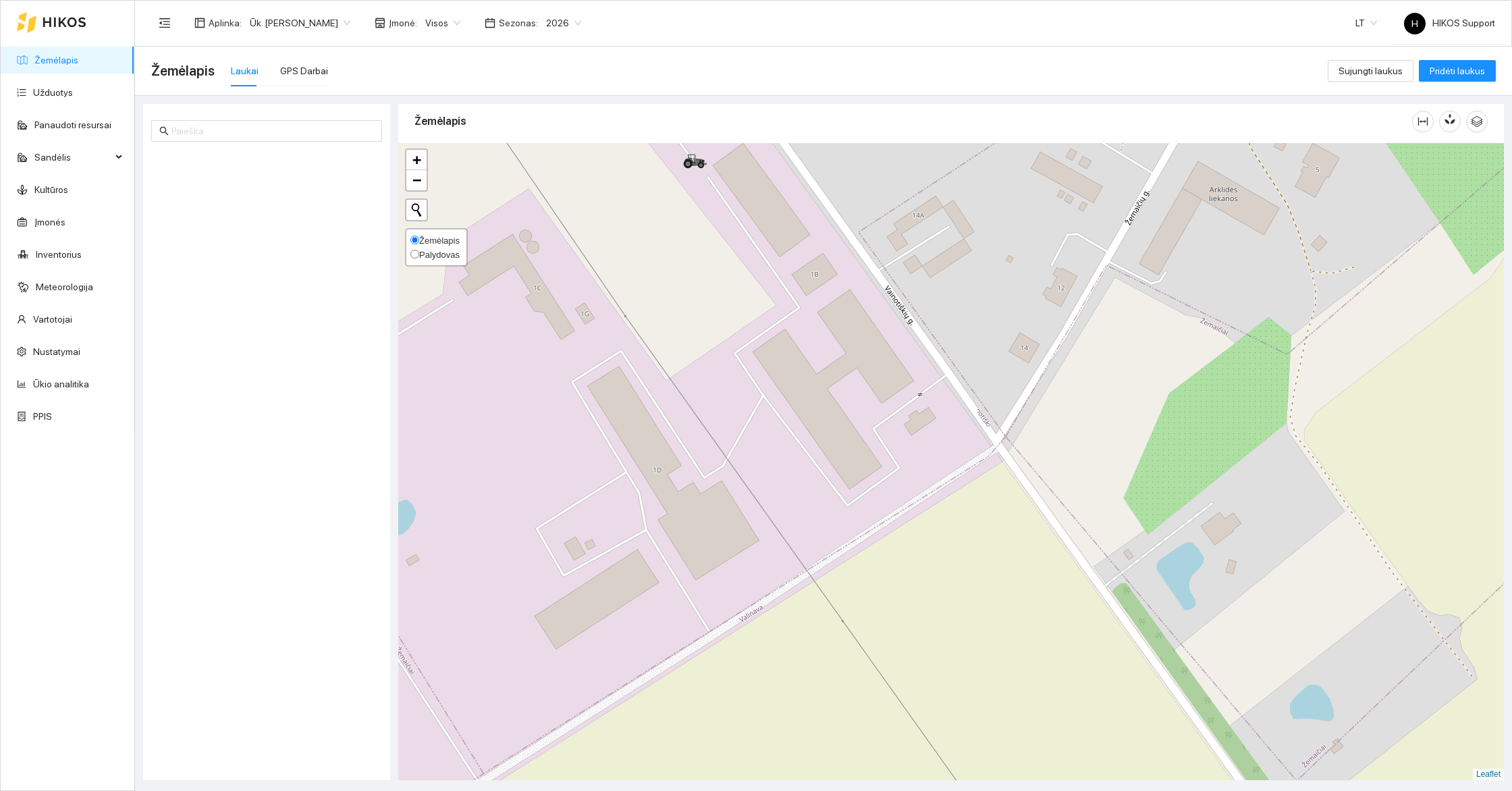
click at [442, 255] on span "Palydovas" at bounding box center [439, 254] width 41 height 10
click at [419, 255] on input "Palydovas" at bounding box center [415, 254] width 9 height 9
radio input "true"
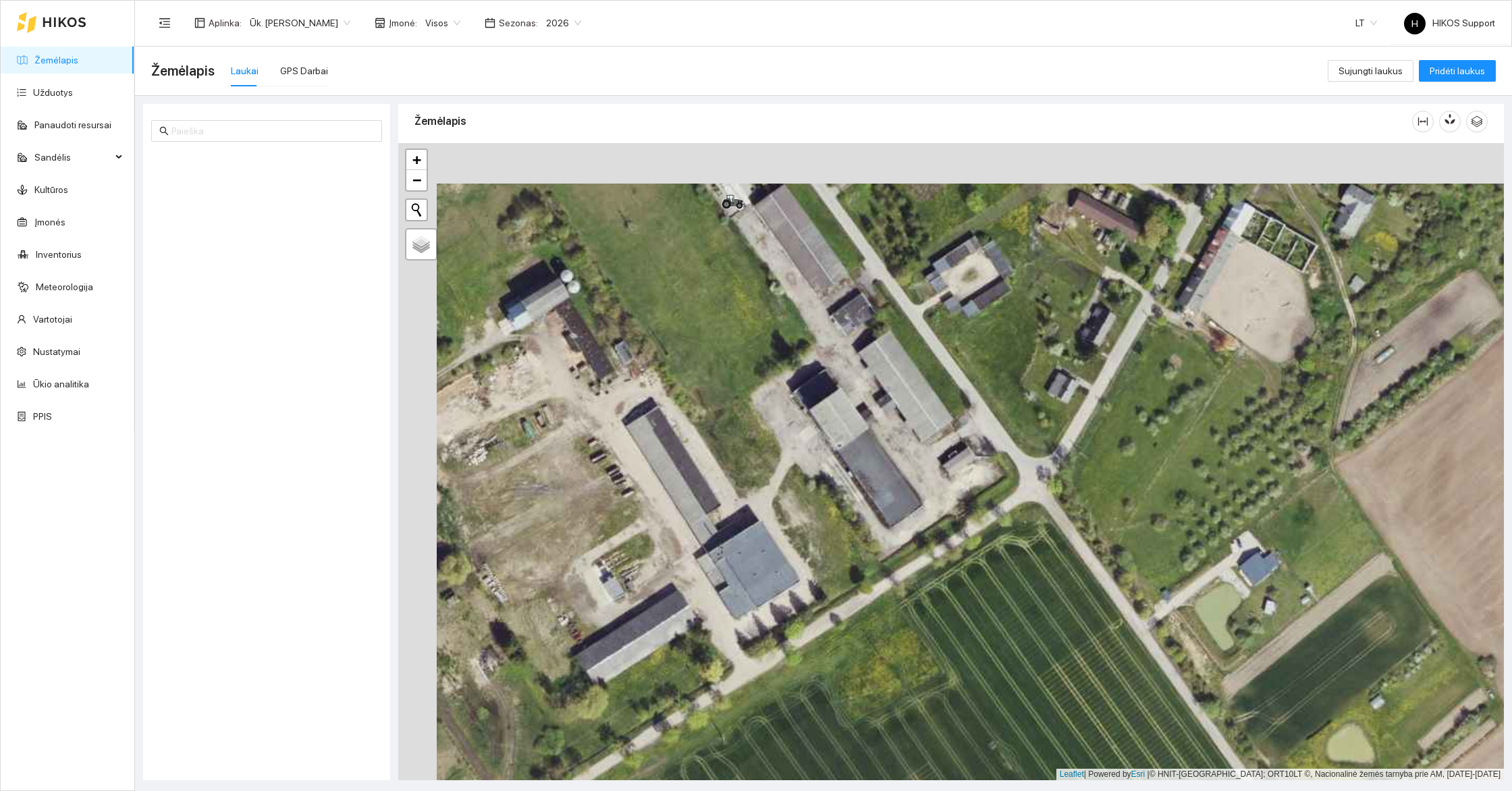
drag, startPoint x: 771, startPoint y: 255, endPoint x: 919, endPoint y: 417, distance: 219.4
click at [920, 416] on div "+ − Nieko nerasta. Bandykite dar kartą. Žemėlapis Palydovas Leaflet | Powered b…" at bounding box center [950, 461] width 1105 height 637
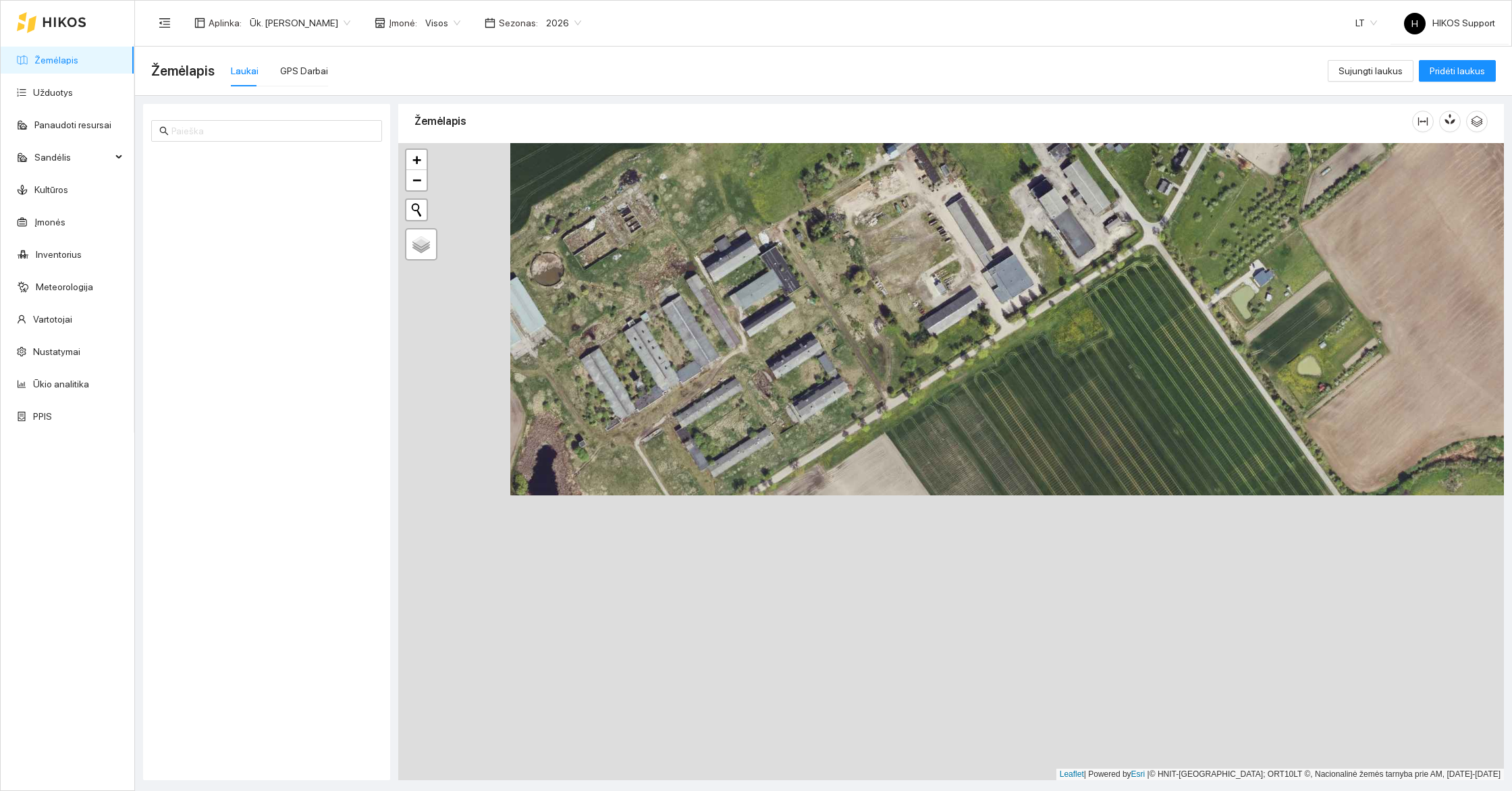
drag, startPoint x: 939, startPoint y: 562, endPoint x: 1051, endPoint y: 276, distance: 307.1
click at [1051, 276] on div "+ − Nieko nerasta. Bandykite dar kartą. Žemėlapis Palydovas Leaflet | Powered b…" at bounding box center [950, 461] width 1105 height 637
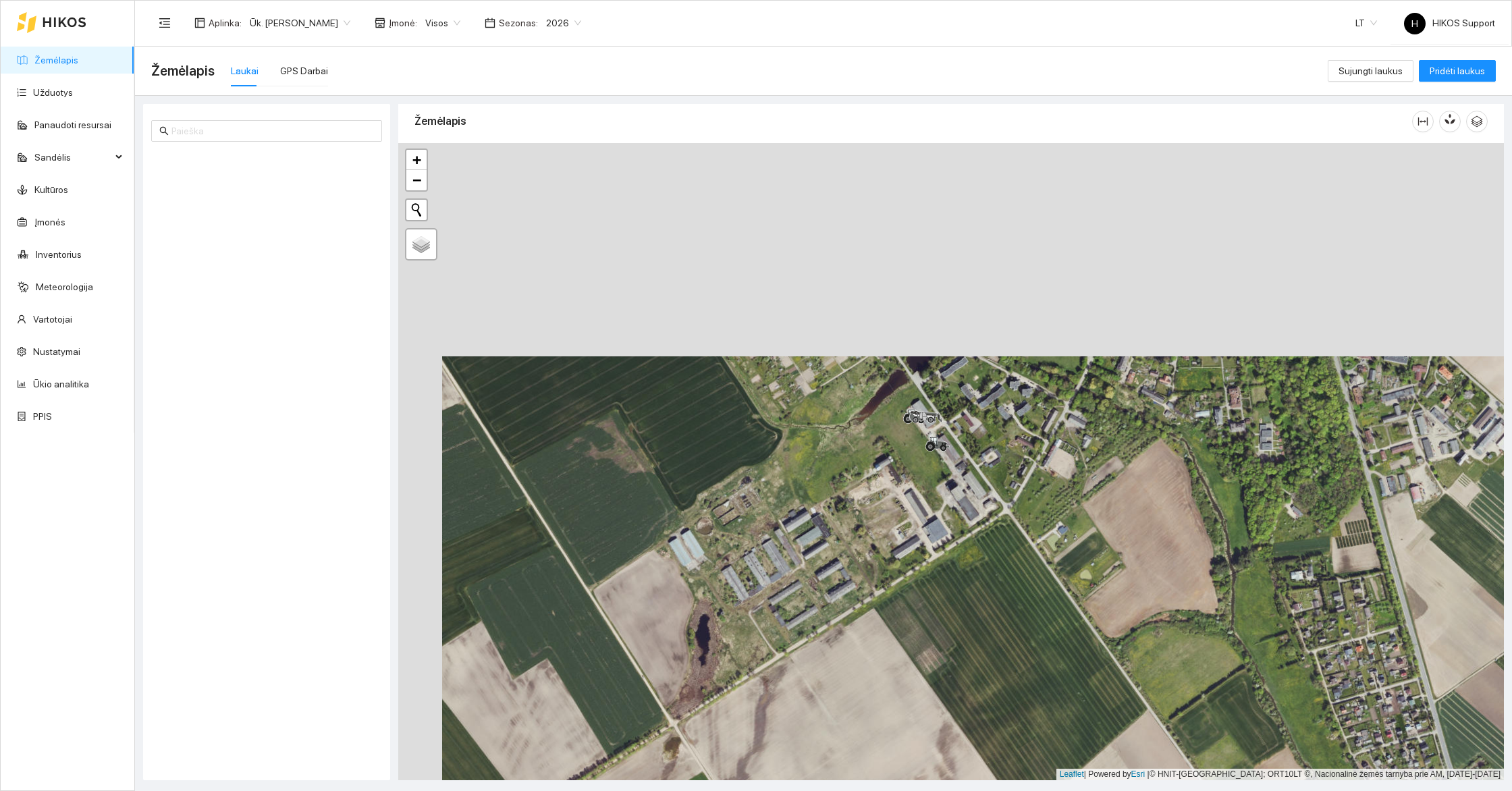
drag, startPoint x: 823, startPoint y: 277, endPoint x: 889, endPoint y: 569, distance: 299.4
click at [889, 569] on div "+ − Nieko nerasta. Bandykite dar kartą. Žemėlapis Palydovas Leaflet | Powered b…" at bounding box center [950, 461] width 1105 height 637
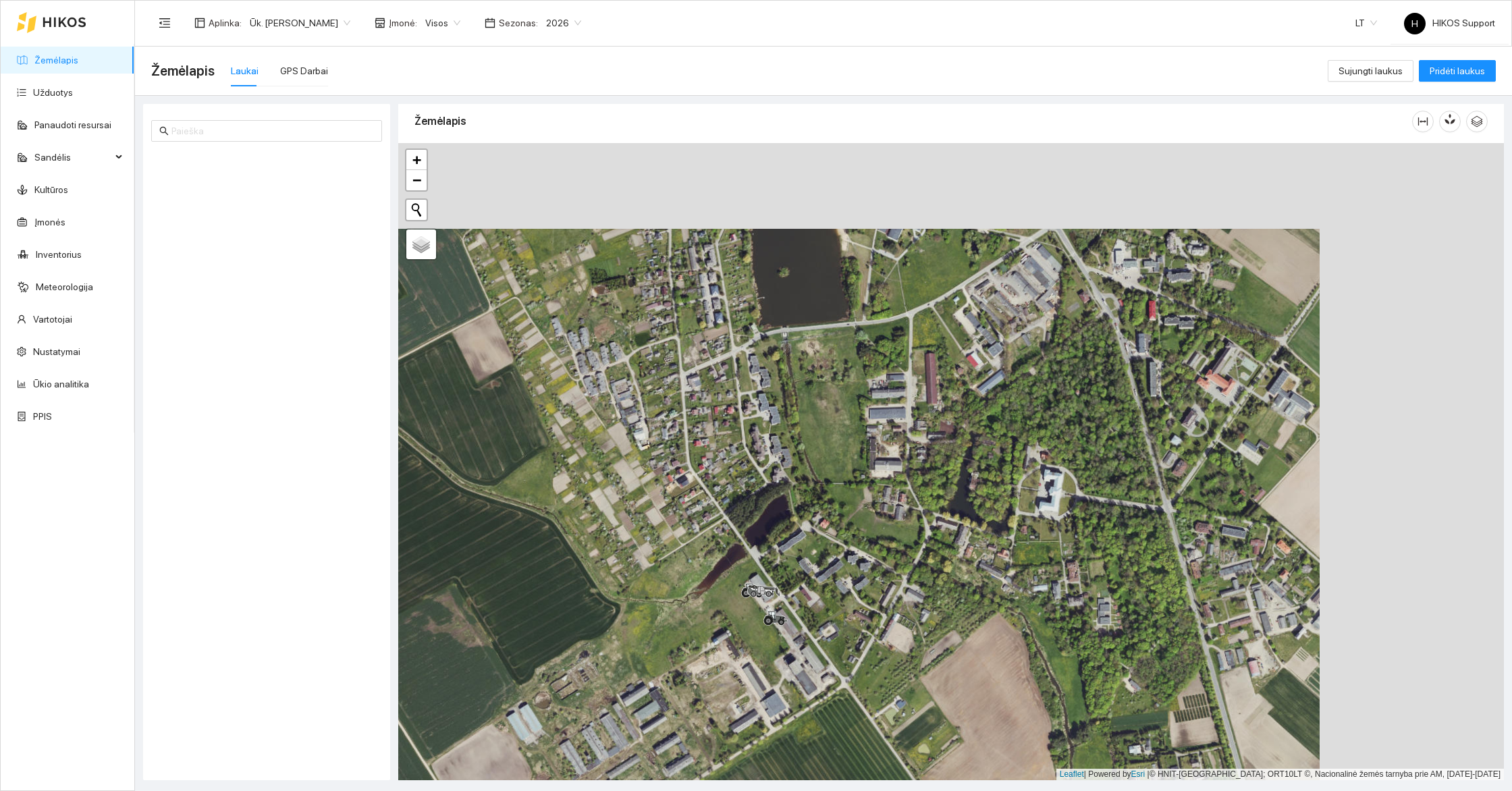
drag, startPoint x: 1051, startPoint y: 283, endPoint x: 866, endPoint y: 368, distance: 203.6
click at [866, 368] on div "+ − Nieko nerasta. Bandykite dar kartą. Žemėlapis Palydovas Leaflet | Powered b…" at bounding box center [950, 461] width 1105 height 637
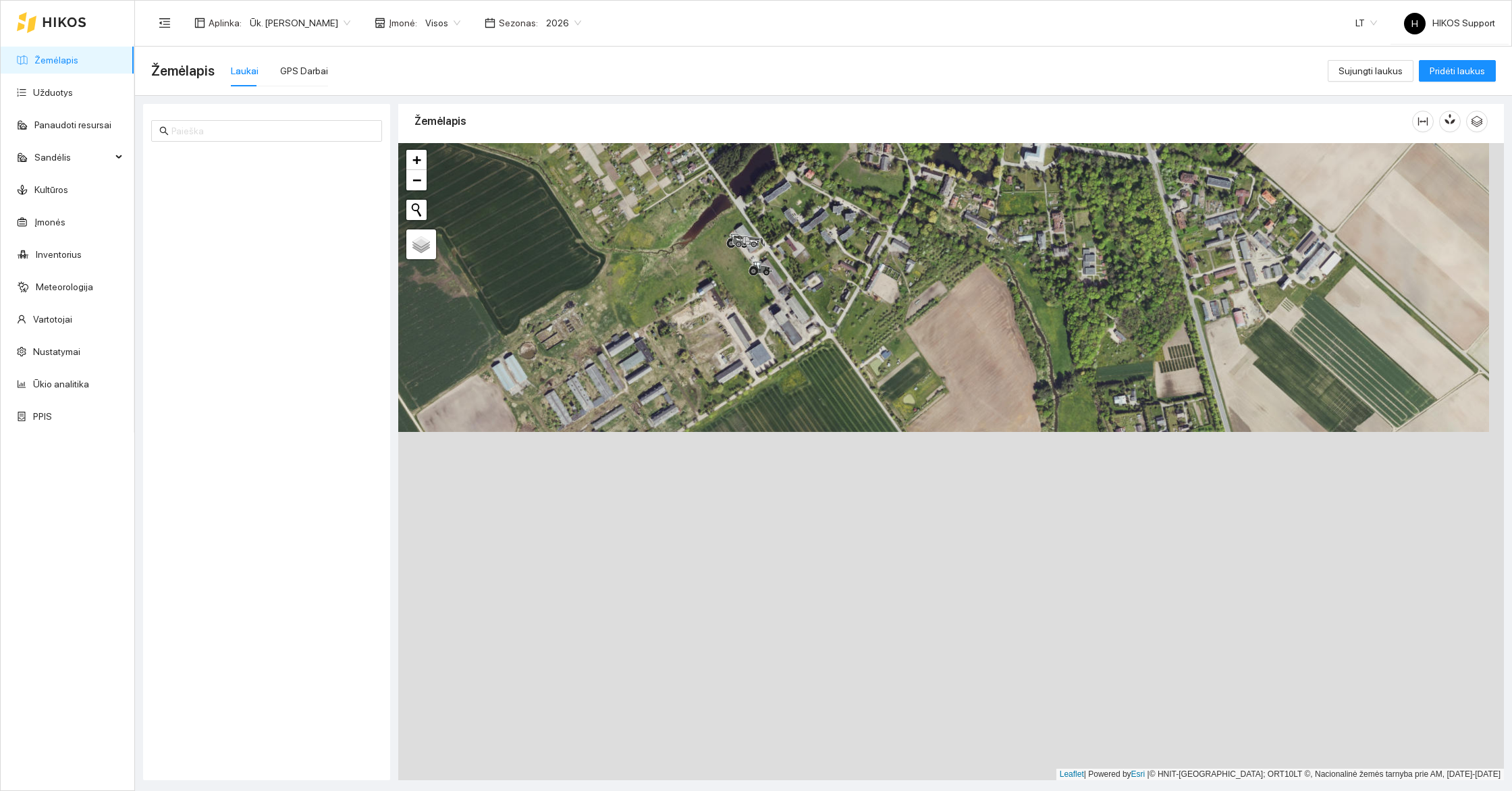
drag, startPoint x: 1104, startPoint y: 616, endPoint x: 1085, endPoint y: 249, distance: 367.5
click at [1085, 249] on div "+ − Nieko nerasta. Bandykite dar kartą. Žemėlapis Palydovas Leaflet | Powered b…" at bounding box center [950, 461] width 1105 height 637
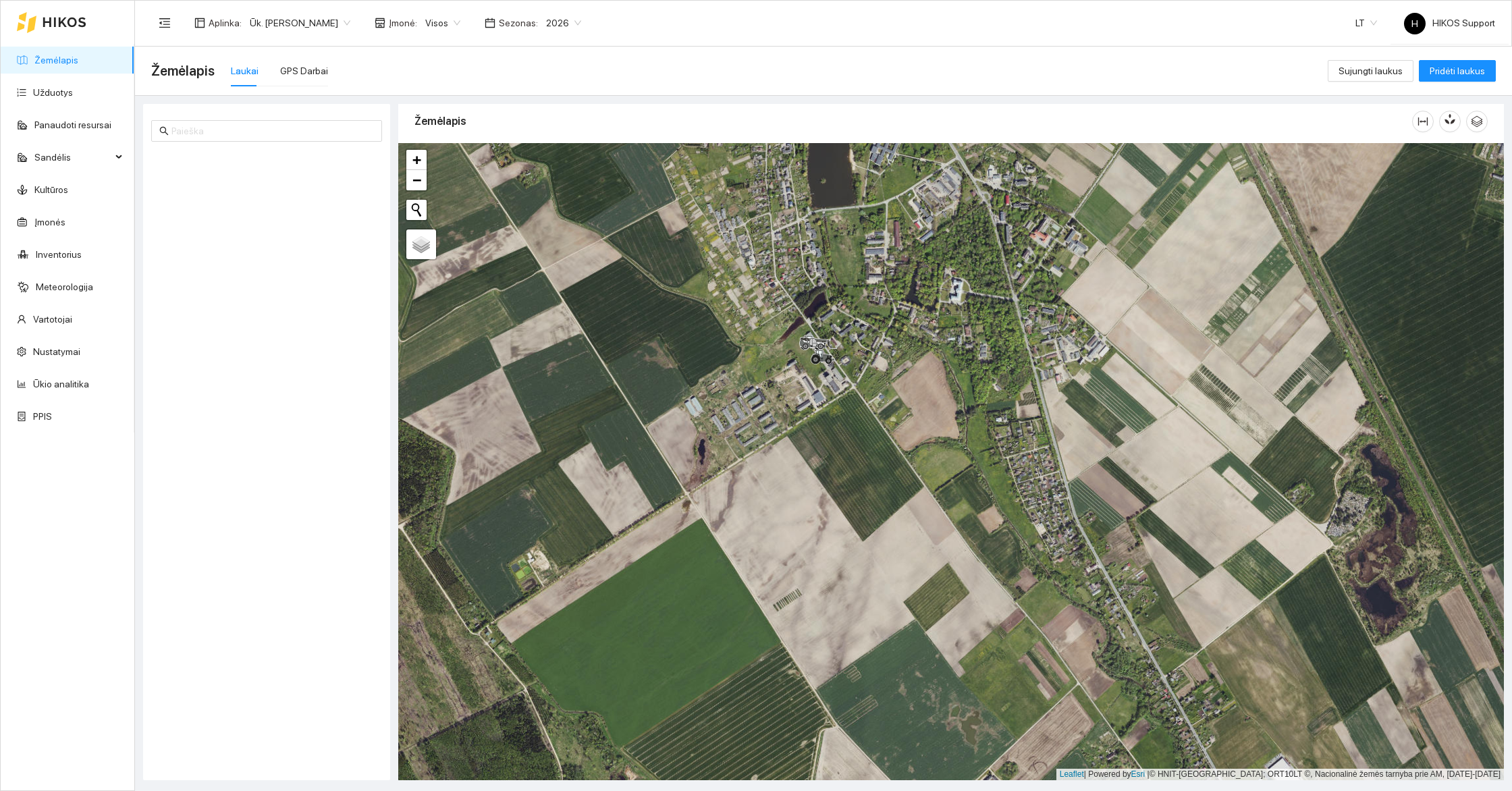
click at [62, 62] on link "Žemėlapis" at bounding box center [56, 60] width 44 height 11
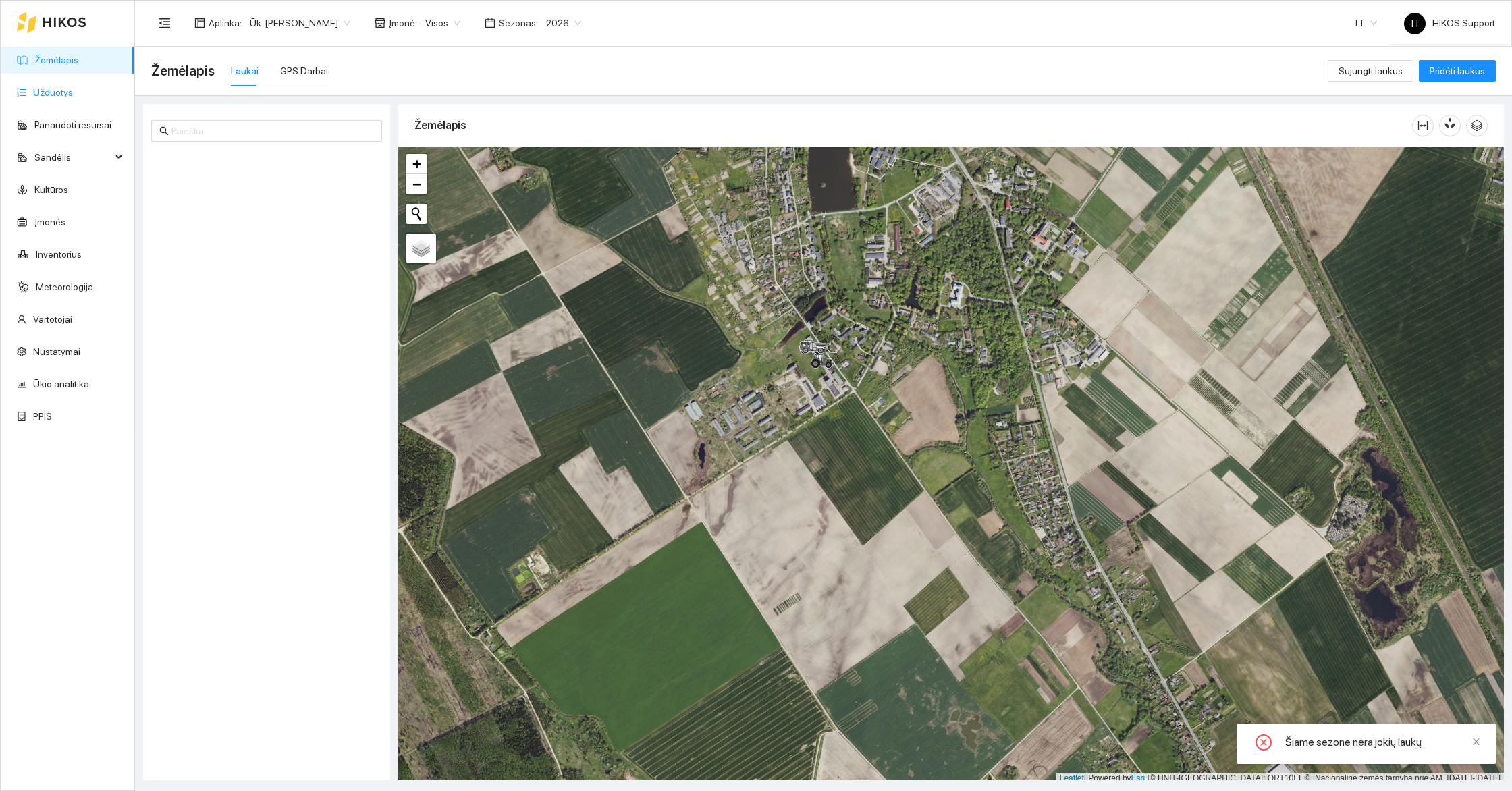
click at [70, 93] on link "Užduotys" at bounding box center [52, 93] width 40 height 11
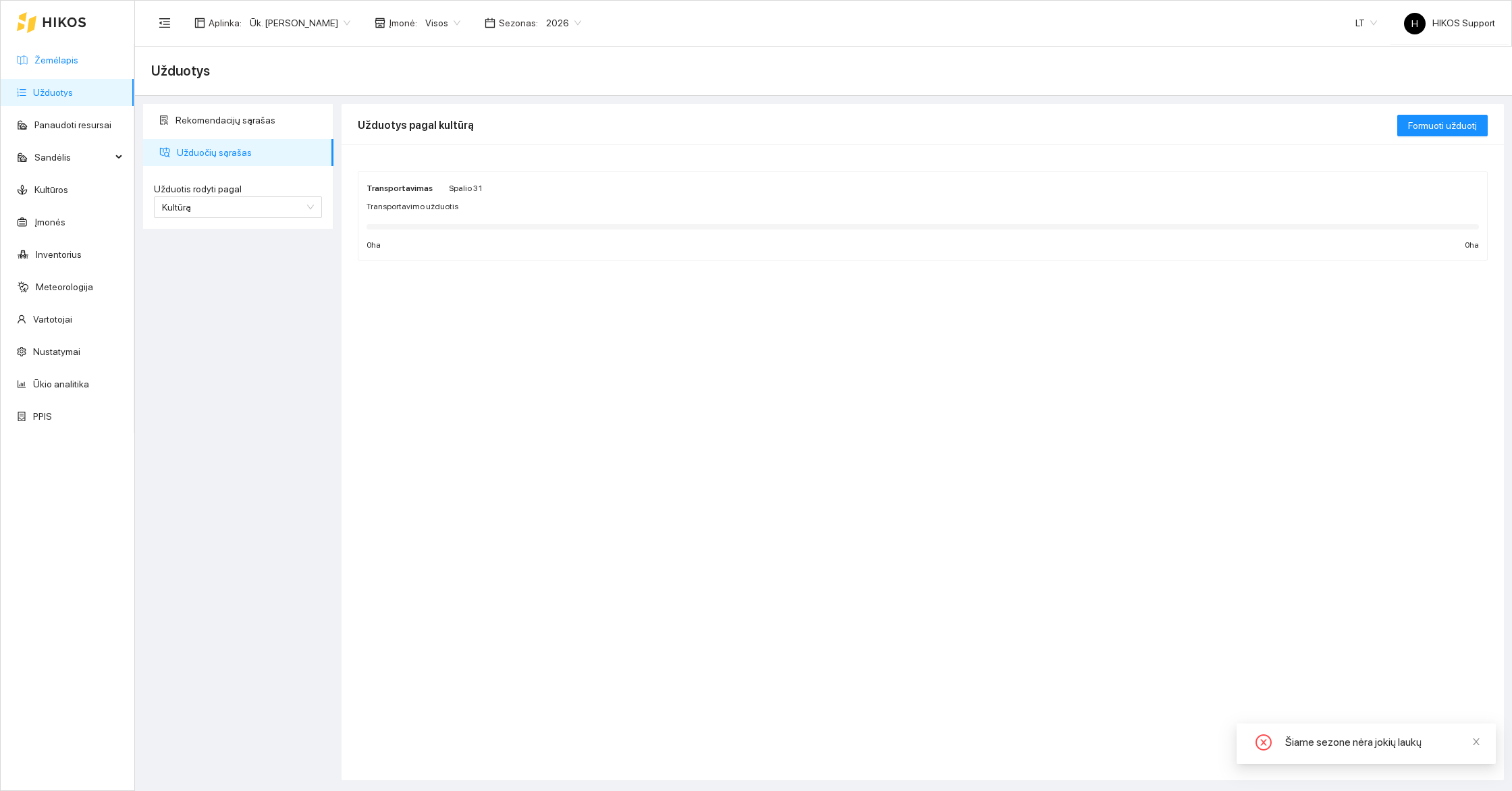
click at [70, 55] on link "Žemėlapis" at bounding box center [56, 60] width 44 height 11
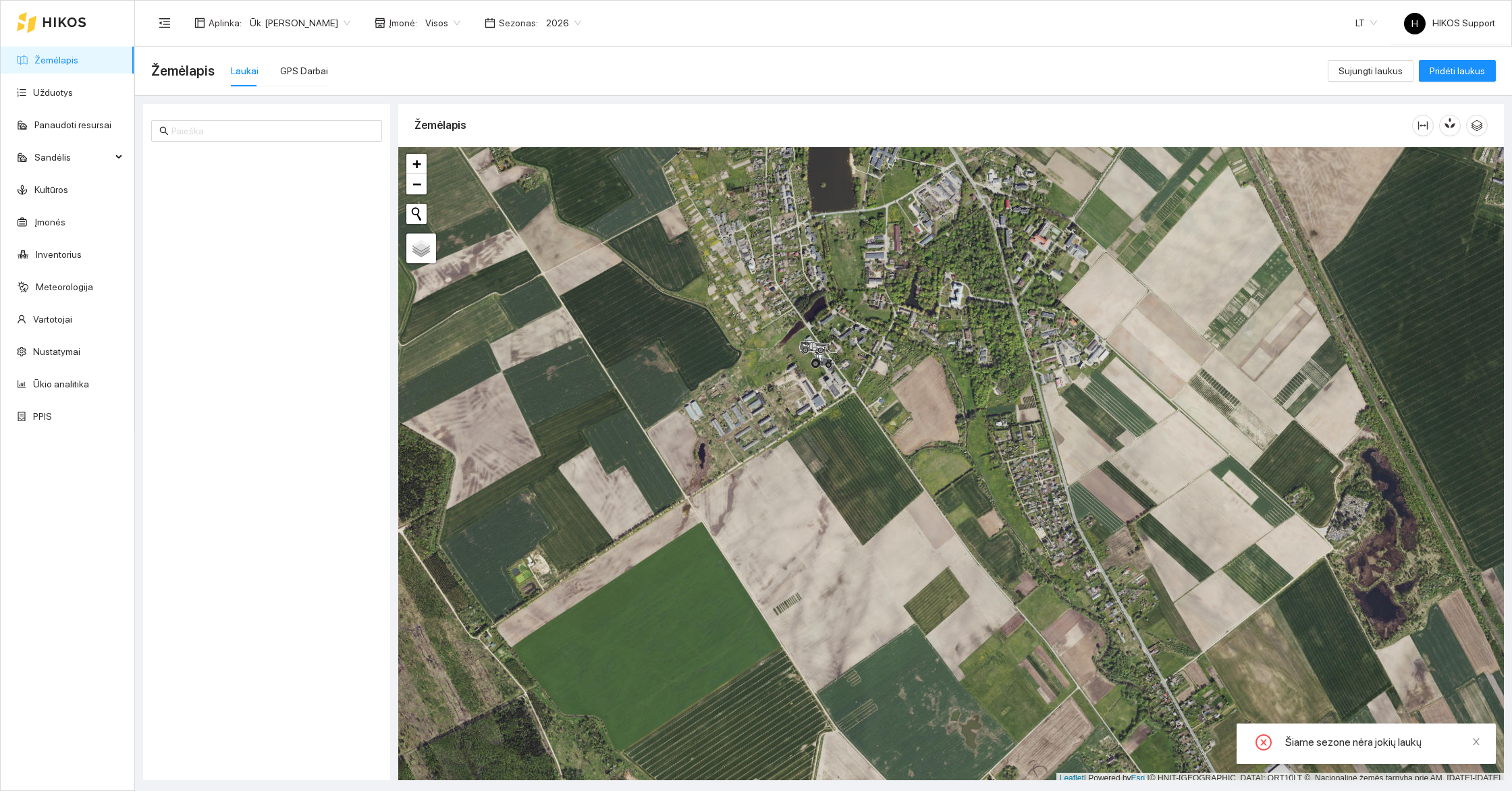
click at [286, 24] on span "Ūk. [PERSON_NAME]" at bounding box center [300, 23] width 101 height 20
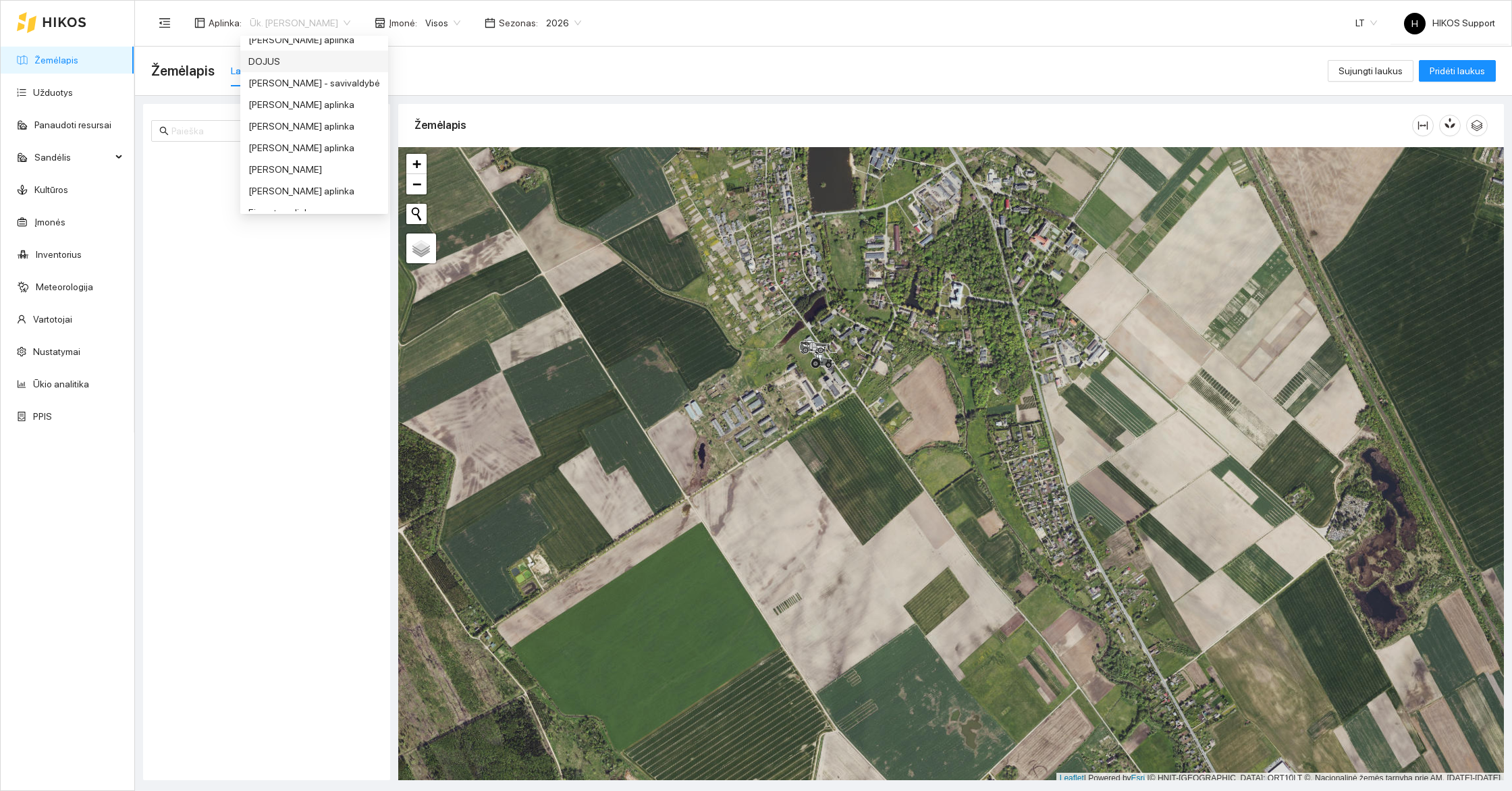
scroll to position [173, 0]
click at [292, 96] on div "[PERSON_NAME] aplinka" at bounding box center [314, 92] width 131 height 15
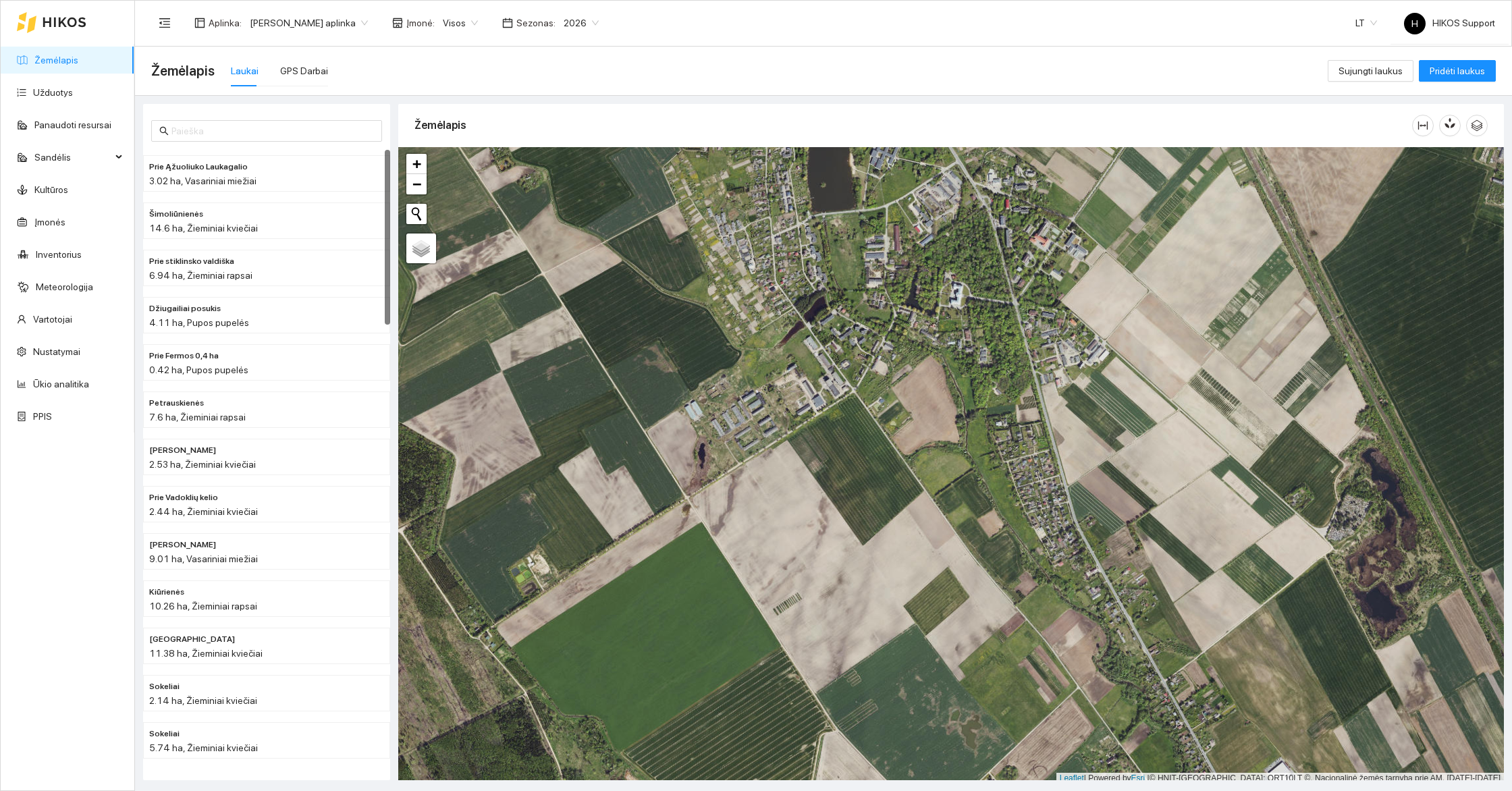
click at [296, 20] on span "[PERSON_NAME] aplinka" at bounding box center [309, 23] width 118 height 20
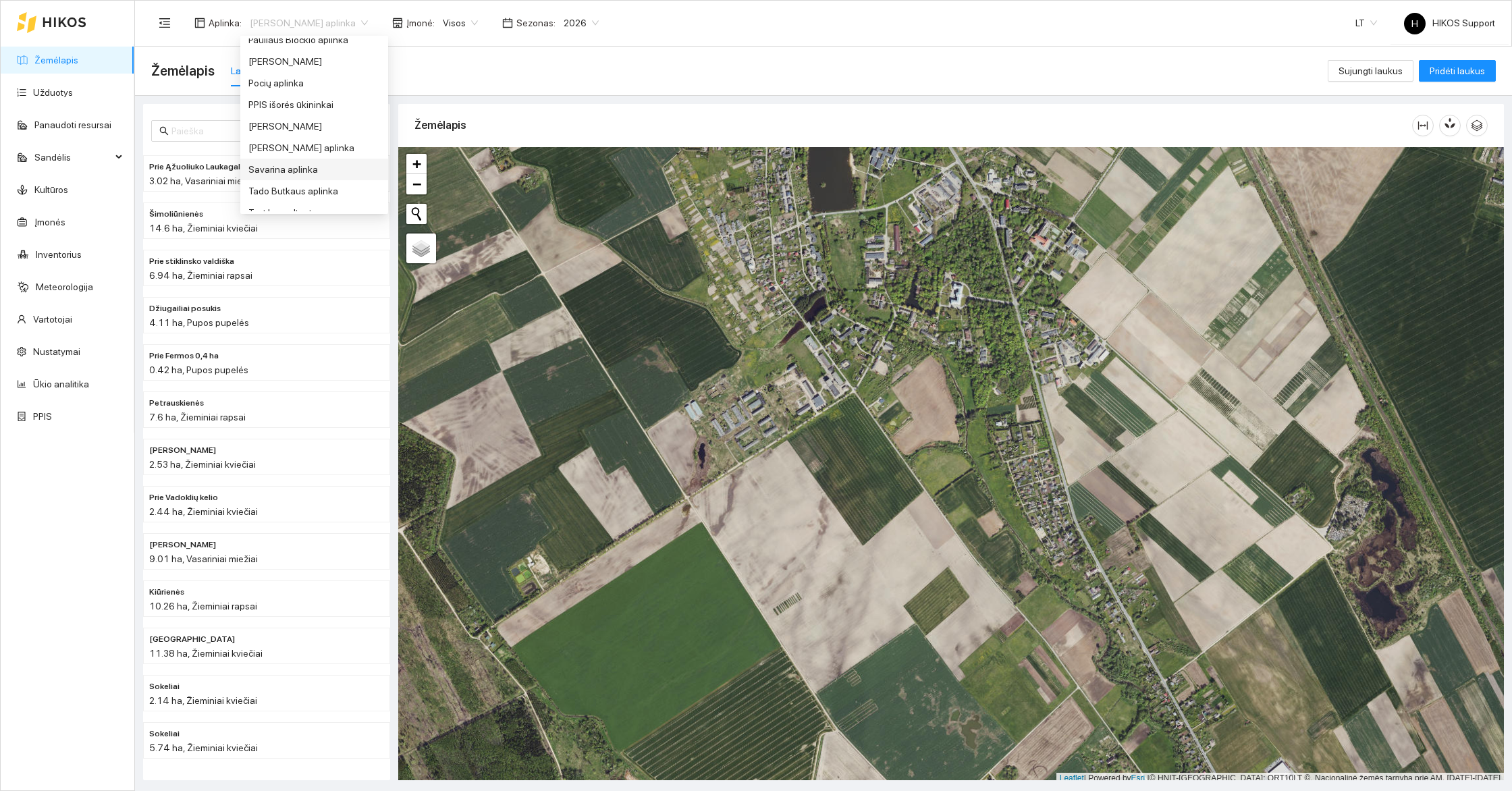
scroll to position [595, 0]
click at [305, 171] on div "Tado Butkaus aplinka" at bounding box center [314, 167] width 131 height 15
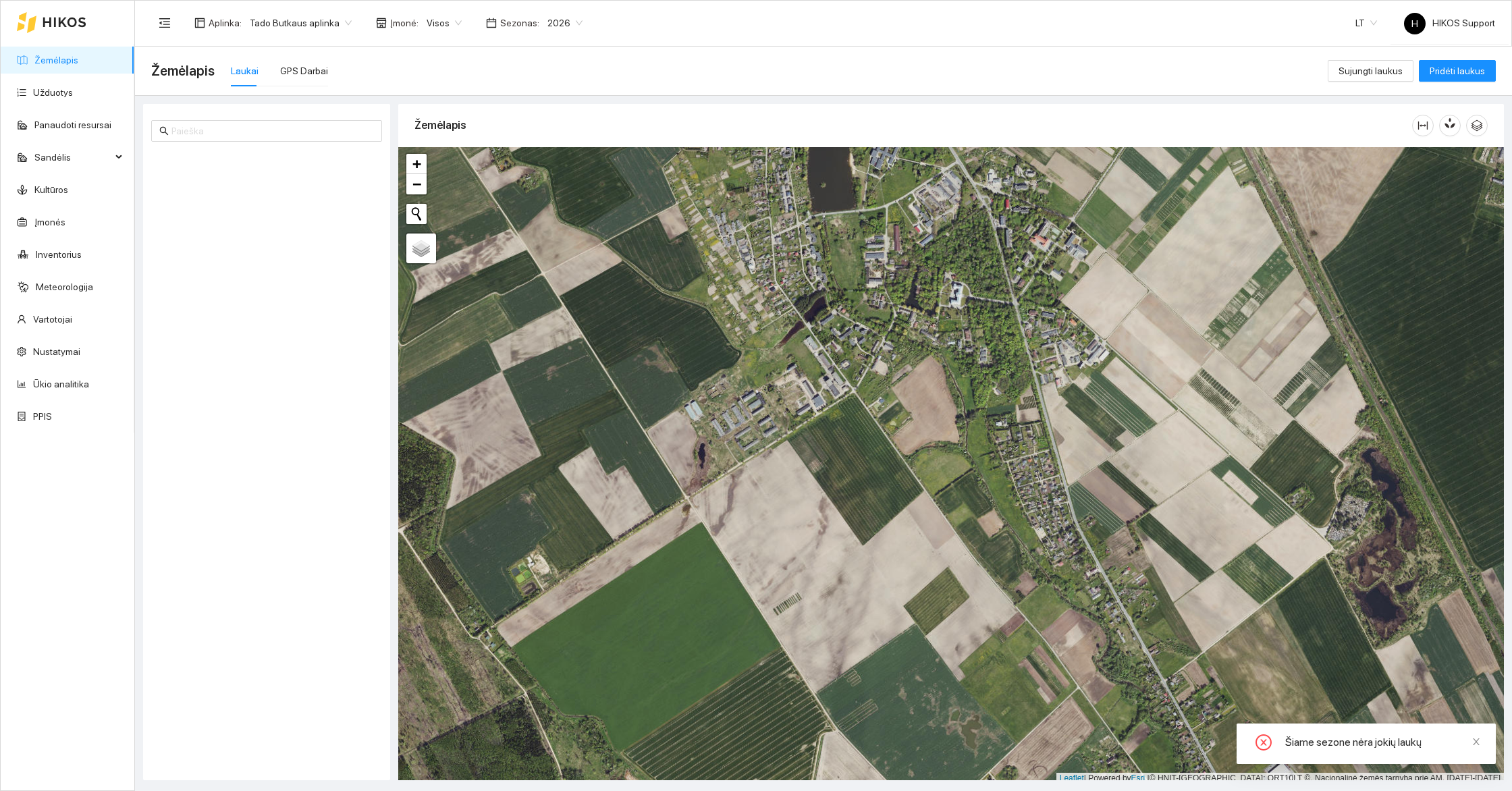
click at [560, 32] on span "2026" at bounding box center [565, 23] width 35 height 20
click at [550, 155] on div "2025" at bounding box center [550, 157] width 34 height 15
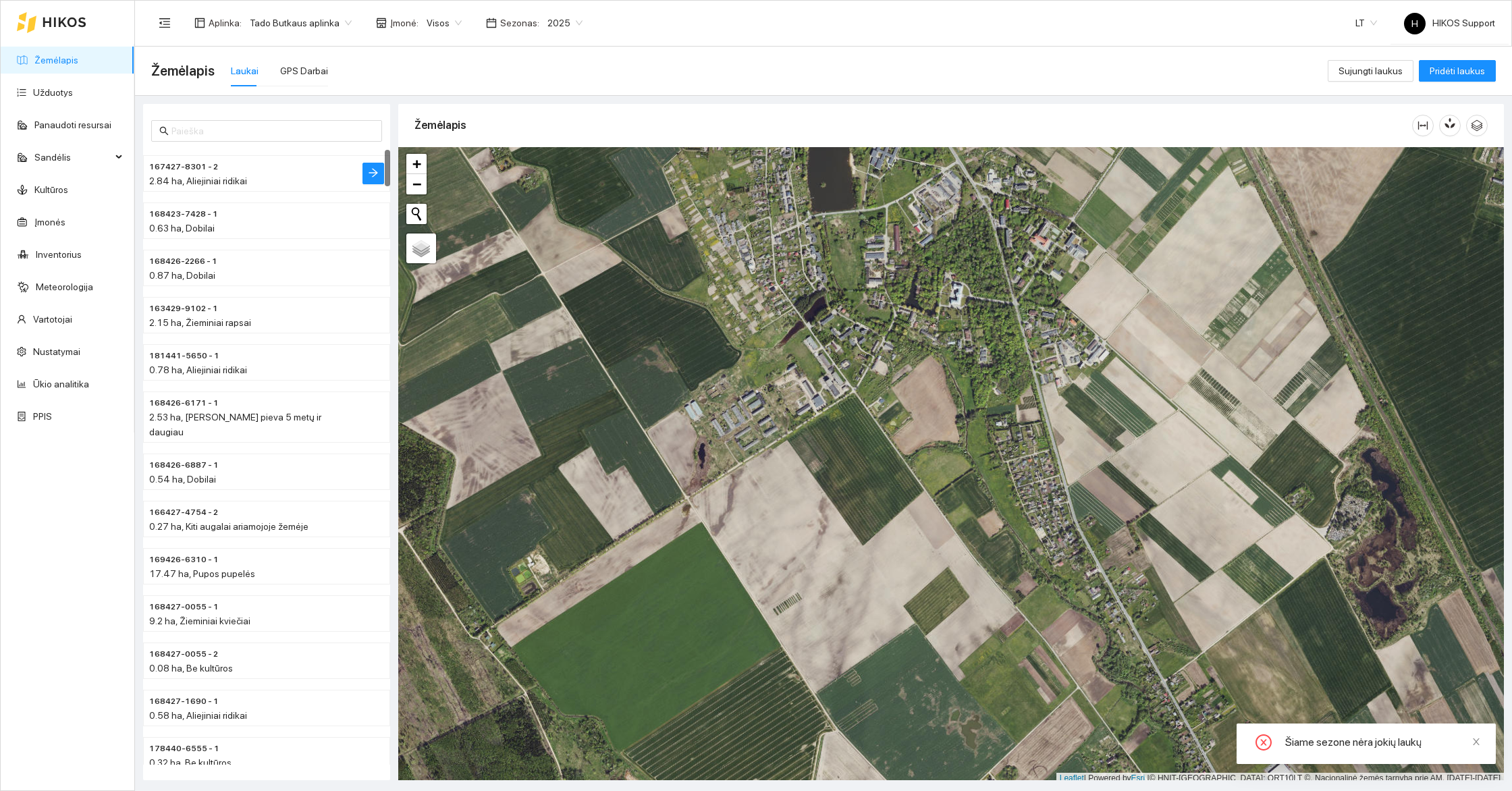
click at [188, 171] on span "167427-8301 - 2" at bounding box center [183, 167] width 69 height 13
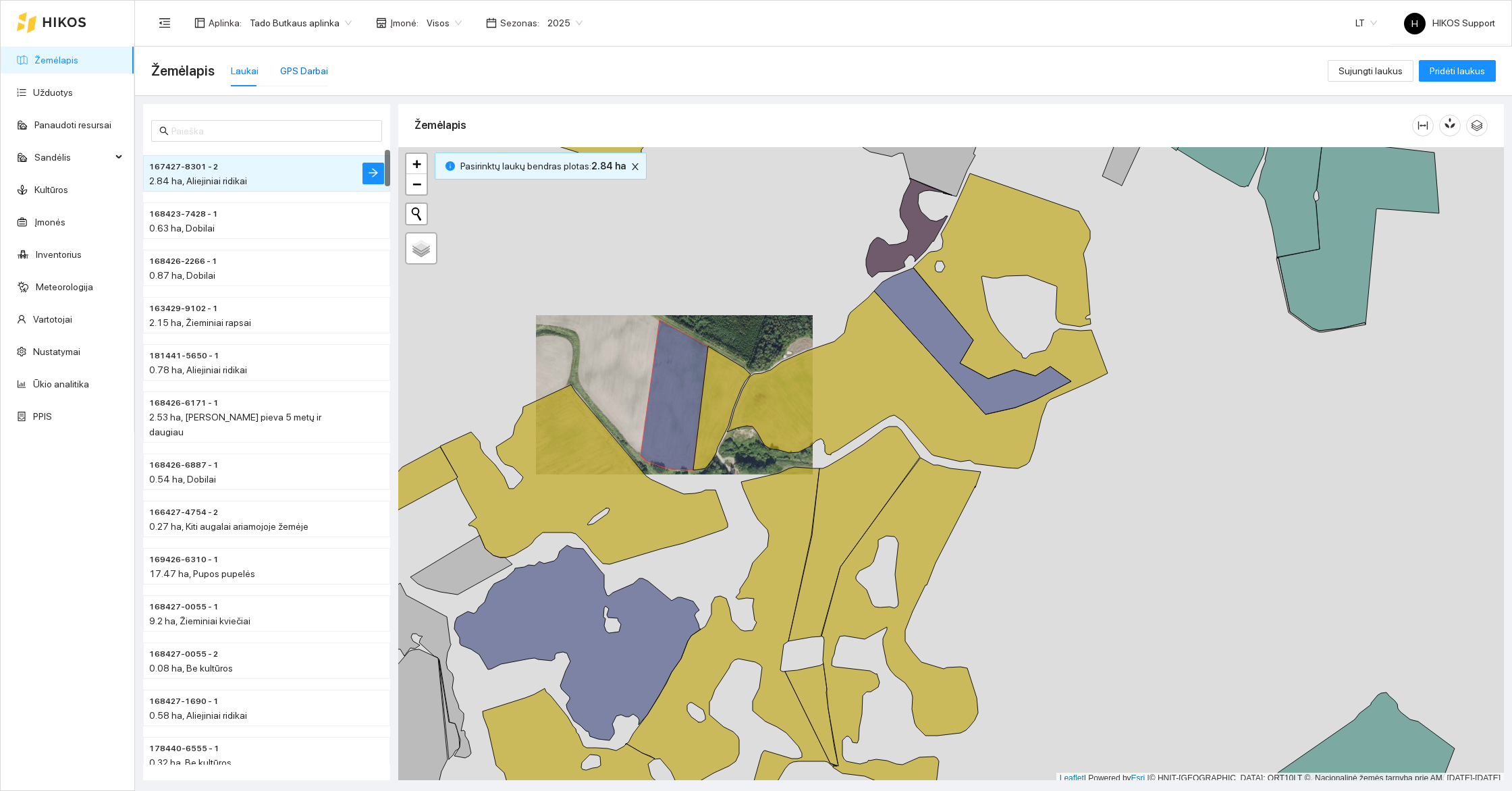
click at [298, 70] on div "GPS Darbai" at bounding box center [303, 71] width 48 height 15
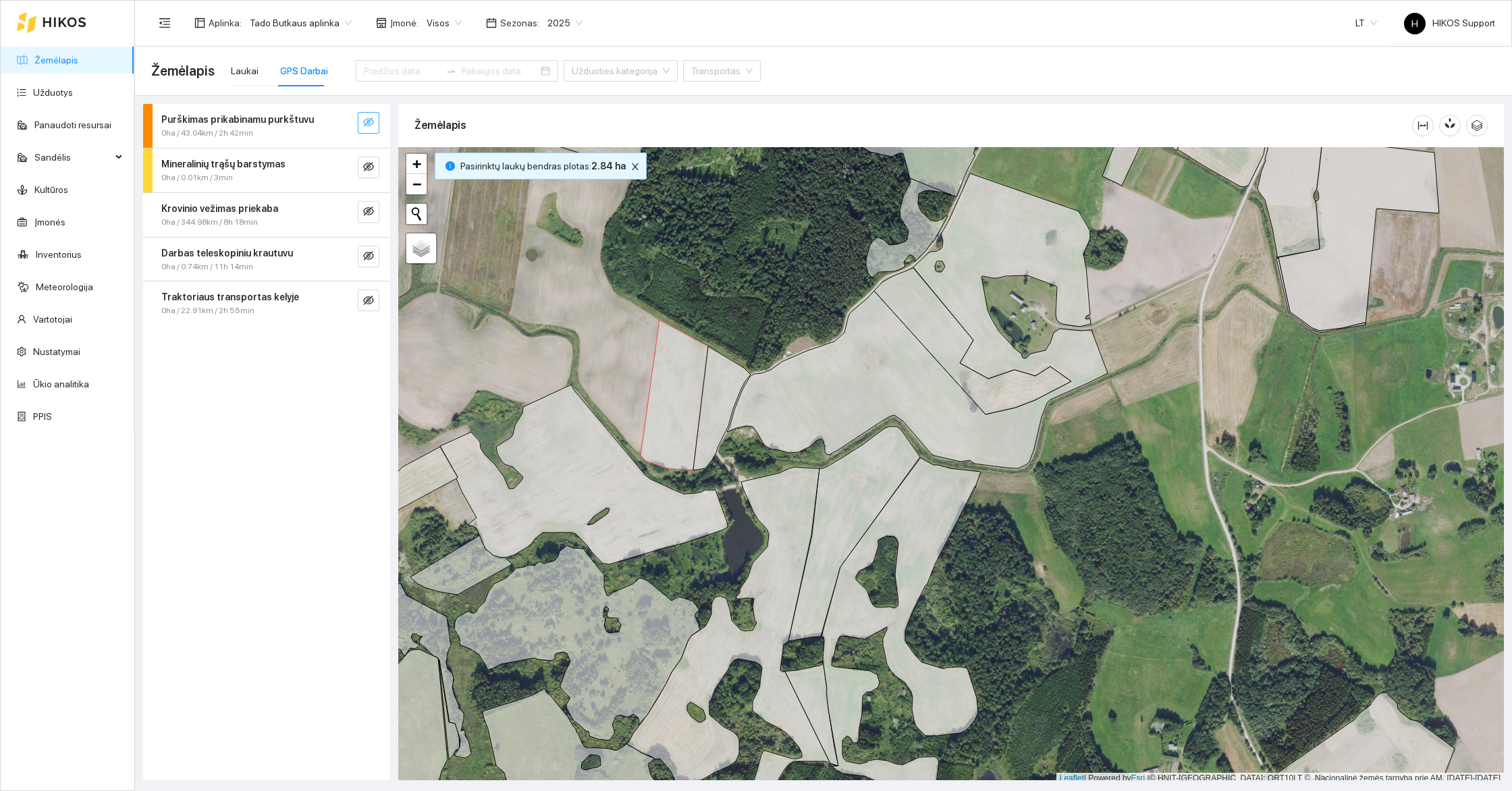
click at [372, 123] on icon "eye-invisible" at bounding box center [369, 122] width 11 height 10
click at [372, 165] on icon "eye-invisible" at bounding box center [369, 167] width 11 height 10
click at [375, 211] on button "button" at bounding box center [368, 212] width 21 height 21
click at [374, 252] on button "button" at bounding box center [368, 256] width 21 height 21
click at [375, 304] on button "button" at bounding box center [368, 300] width 21 height 21
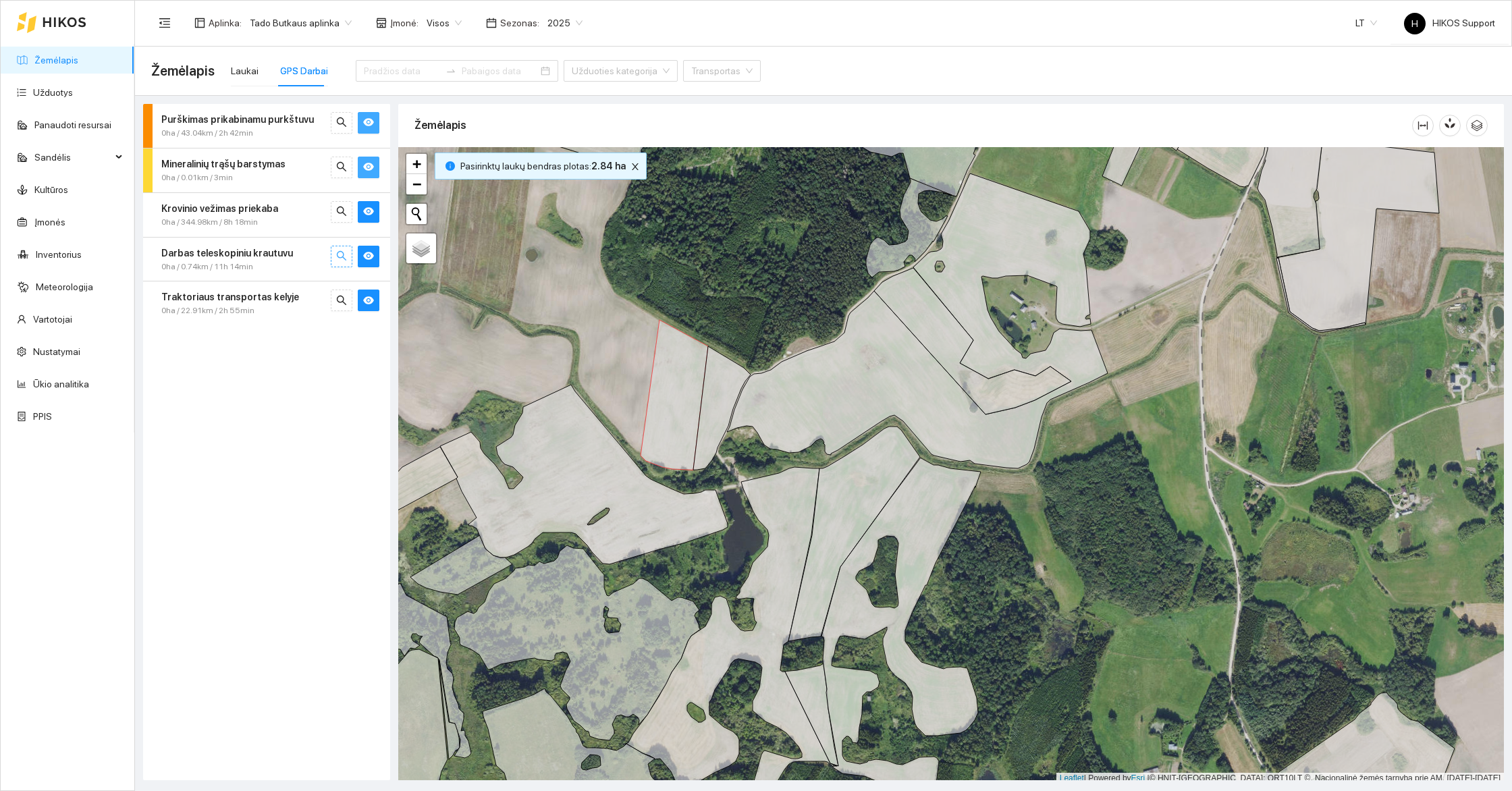
click at [343, 263] on button "button" at bounding box center [341, 256] width 21 height 21
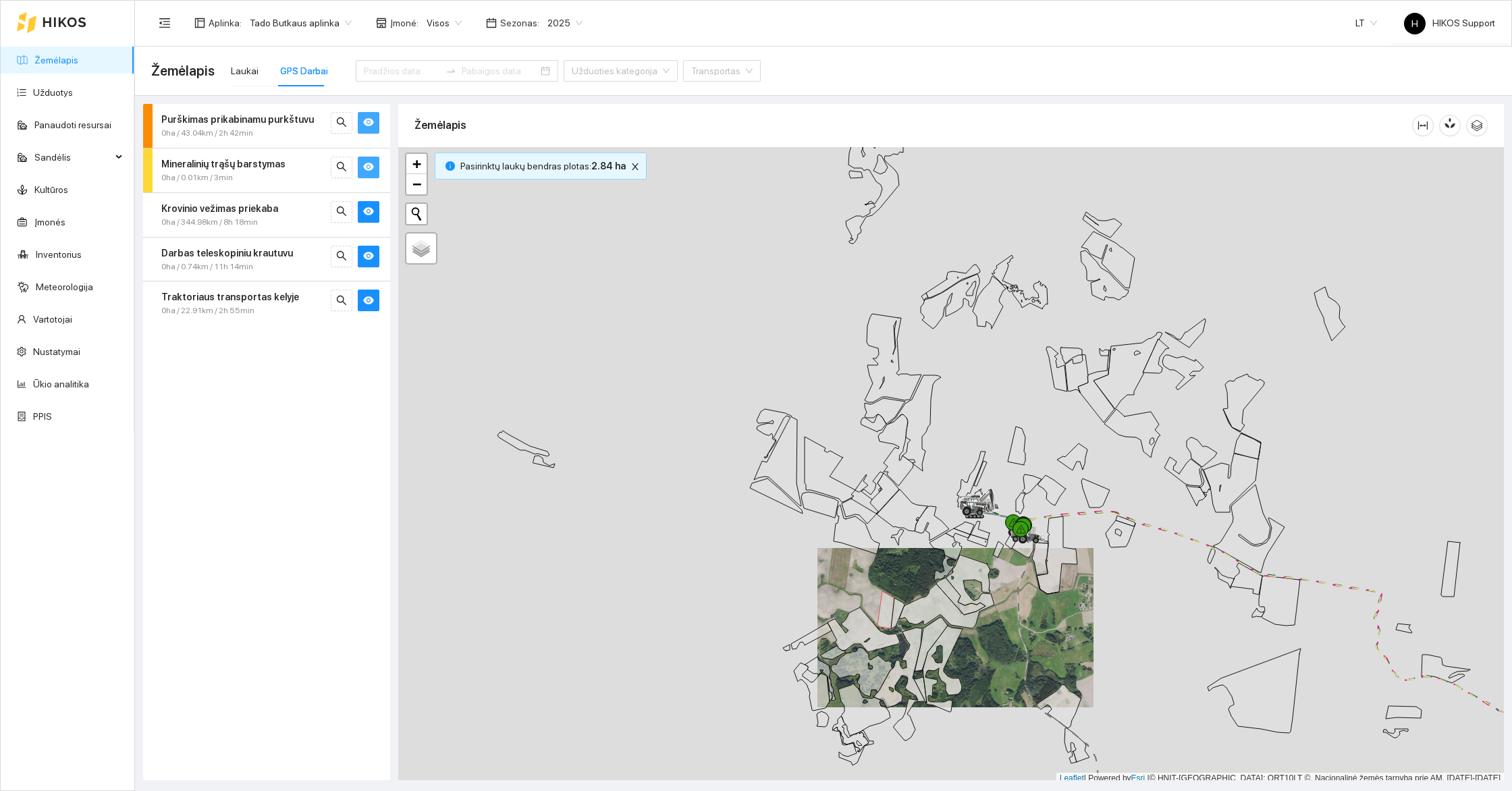
scroll to position [4, 0]
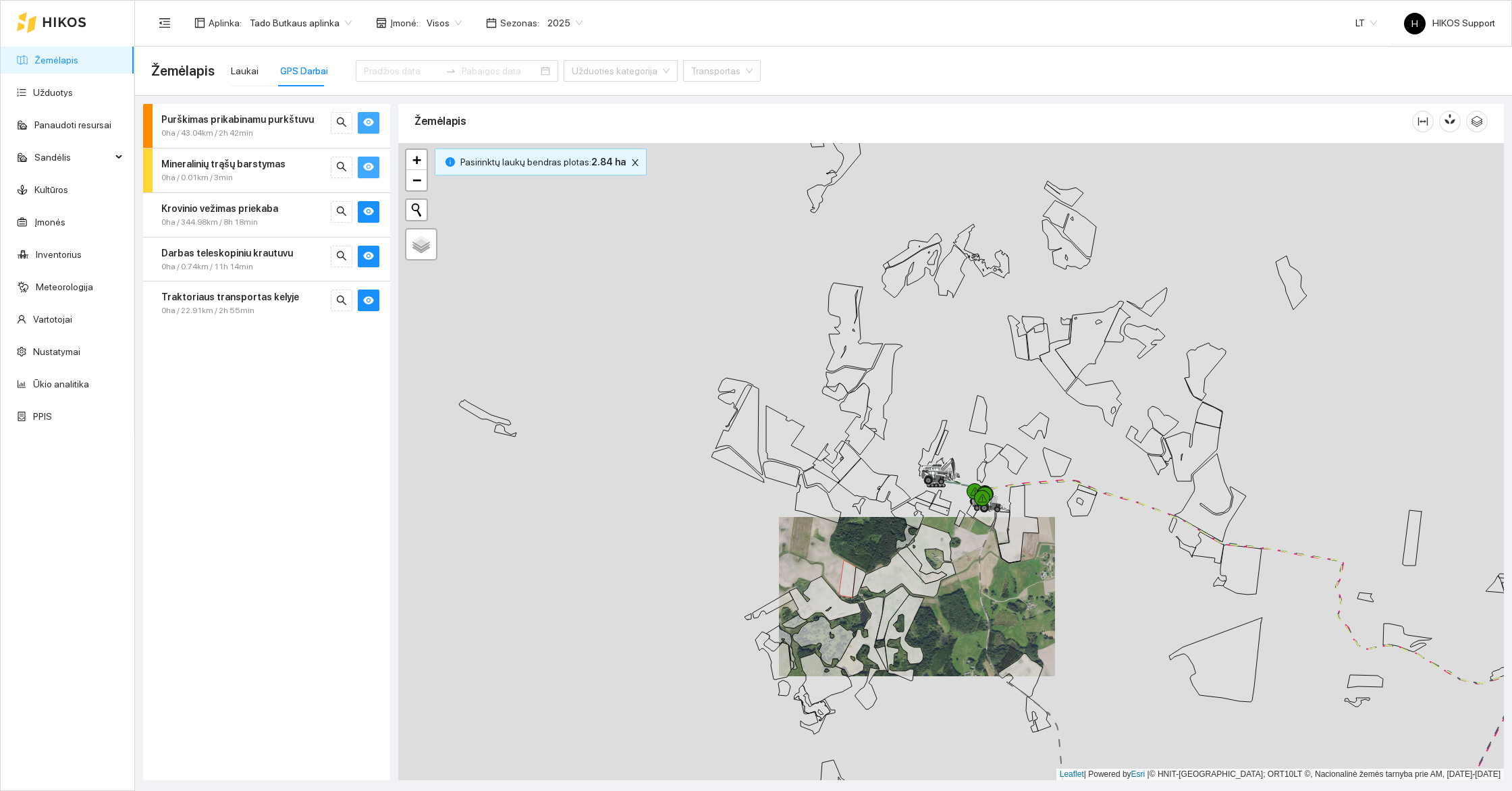
drag, startPoint x: 1107, startPoint y: 577, endPoint x: 777, endPoint y: 388, distance: 380.3
click at [778, 389] on div at bounding box center [950, 461] width 1105 height 637
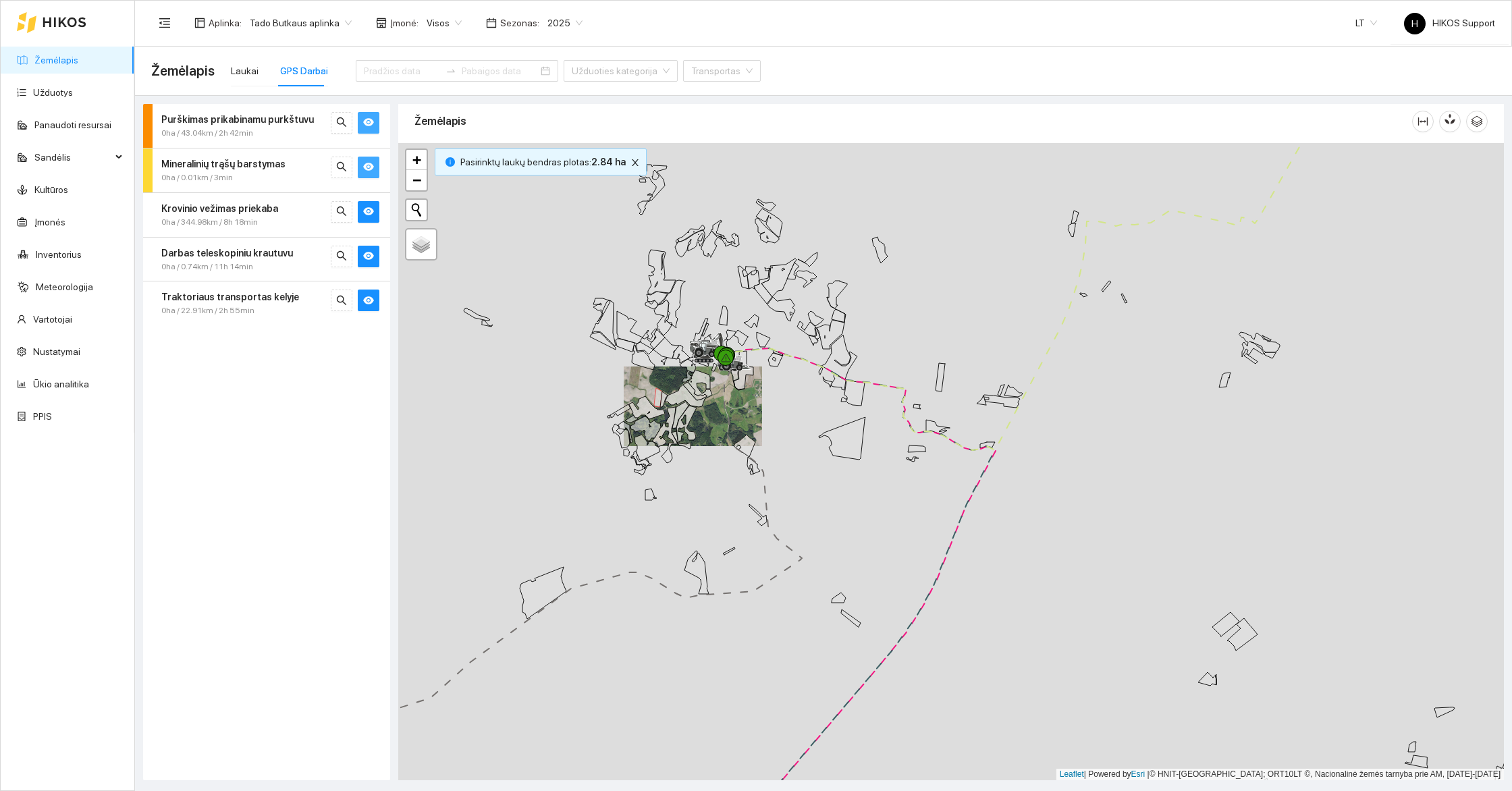
drag, startPoint x: 748, startPoint y: 504, endPoint x: 911, endPoint y: 310, distance: 253.4
click at [911, 310] on div at bounding box center [950, 461] width 1105 height 637
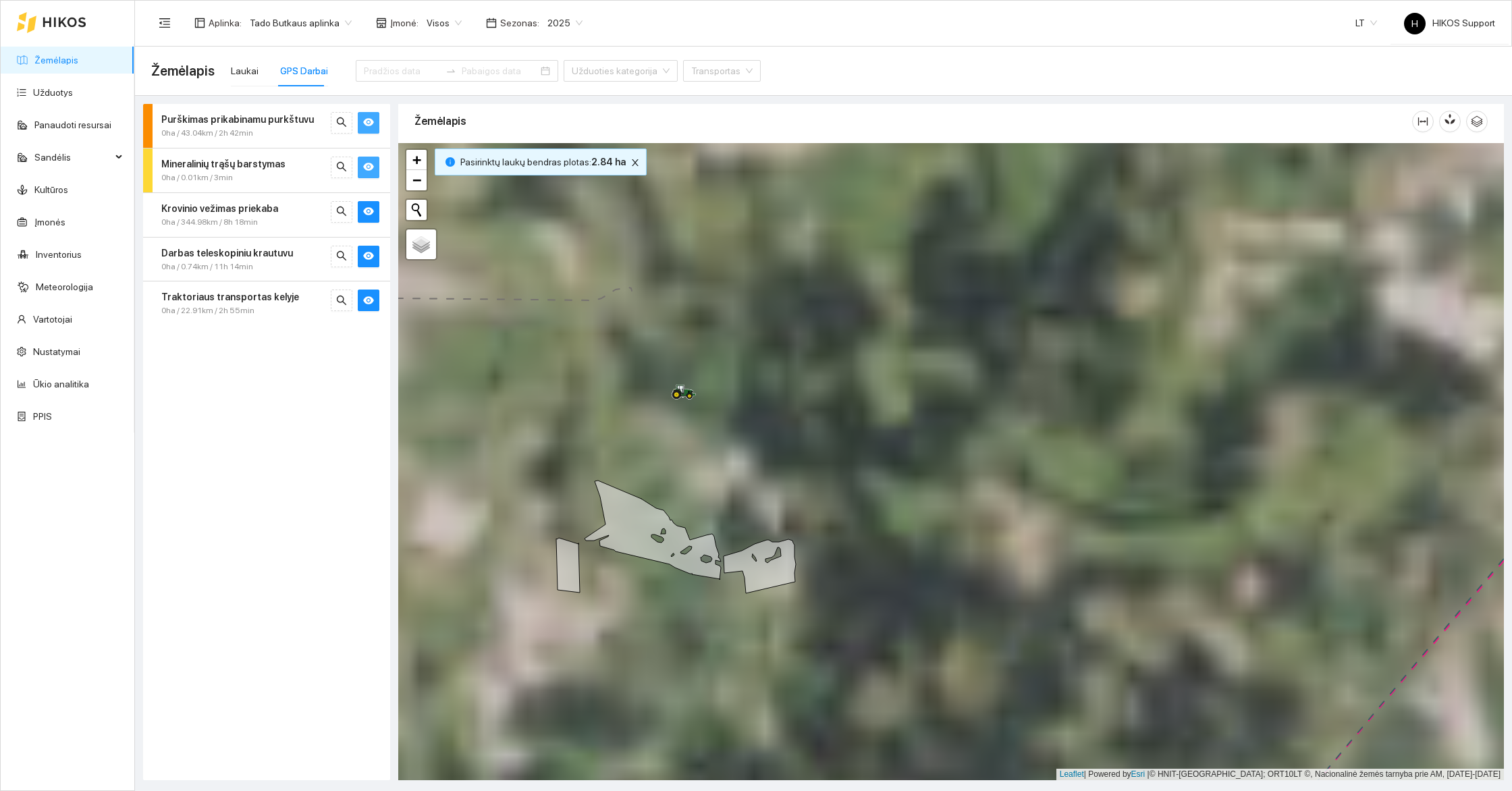
drag, startPoint x: 743, startPoint y: 461, endPoint x: 1003, endPoint y: 492, distance: 261.8
click at [1005, 493] on div at bounding box center [950, 461] width 1105 height 637
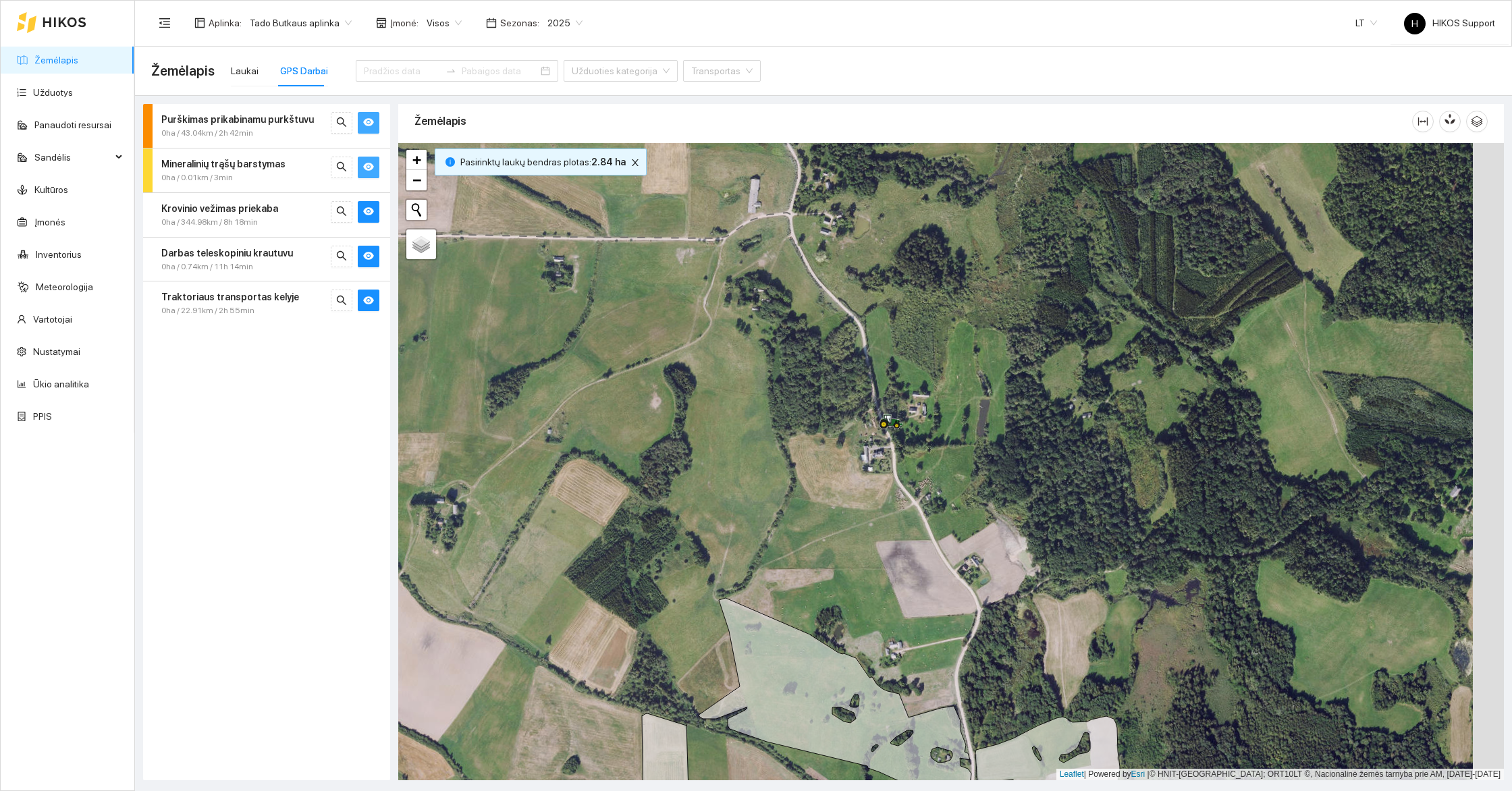
drag, startPoint x: 1010, startPoint y: 439, endPoint x: 965, endPoint y: 439, distance: 45.0
click at [965, 439] on div at bounding box center [950, 461] width 1105 height 637
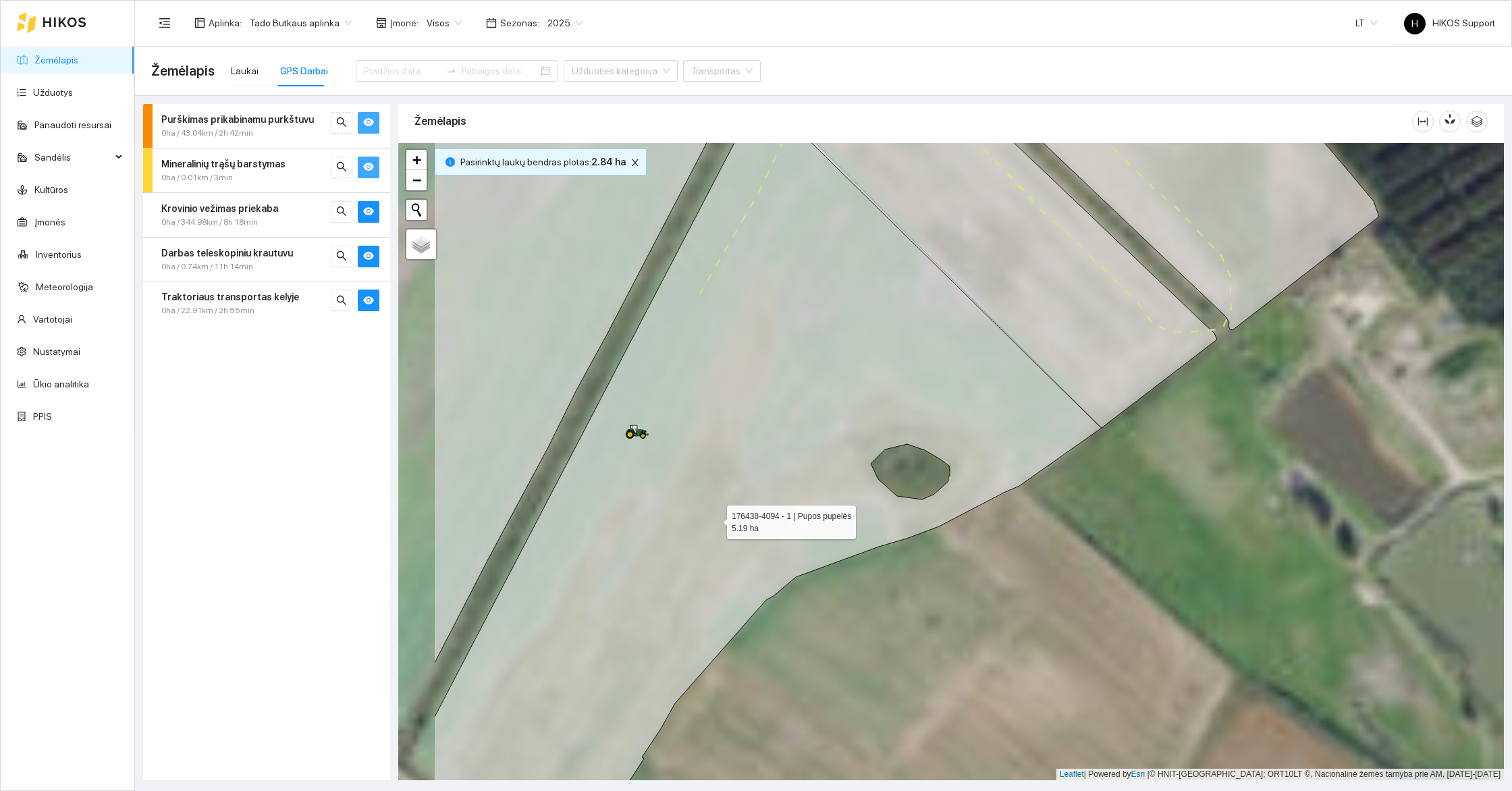
drag, startPoint x: 521, startPoint y: 526, endPoint x: 897, endPoint y: 518, distance: 376.1
click at [895, 518] on icon at bounding box center [767, 462] width 668 height 745
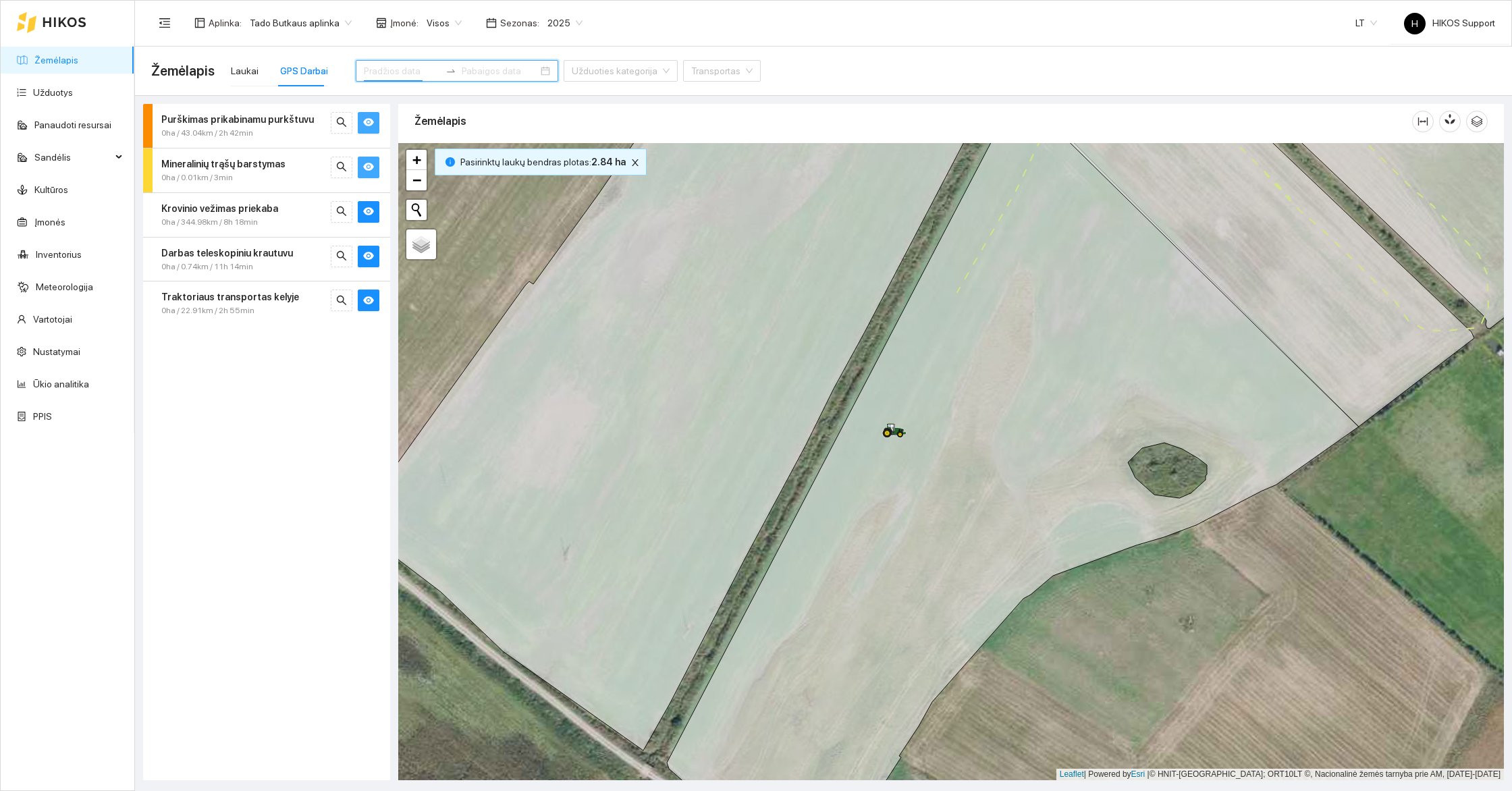
click at [366, 70] on input at bounding box center [401, 71] width 76 height 15
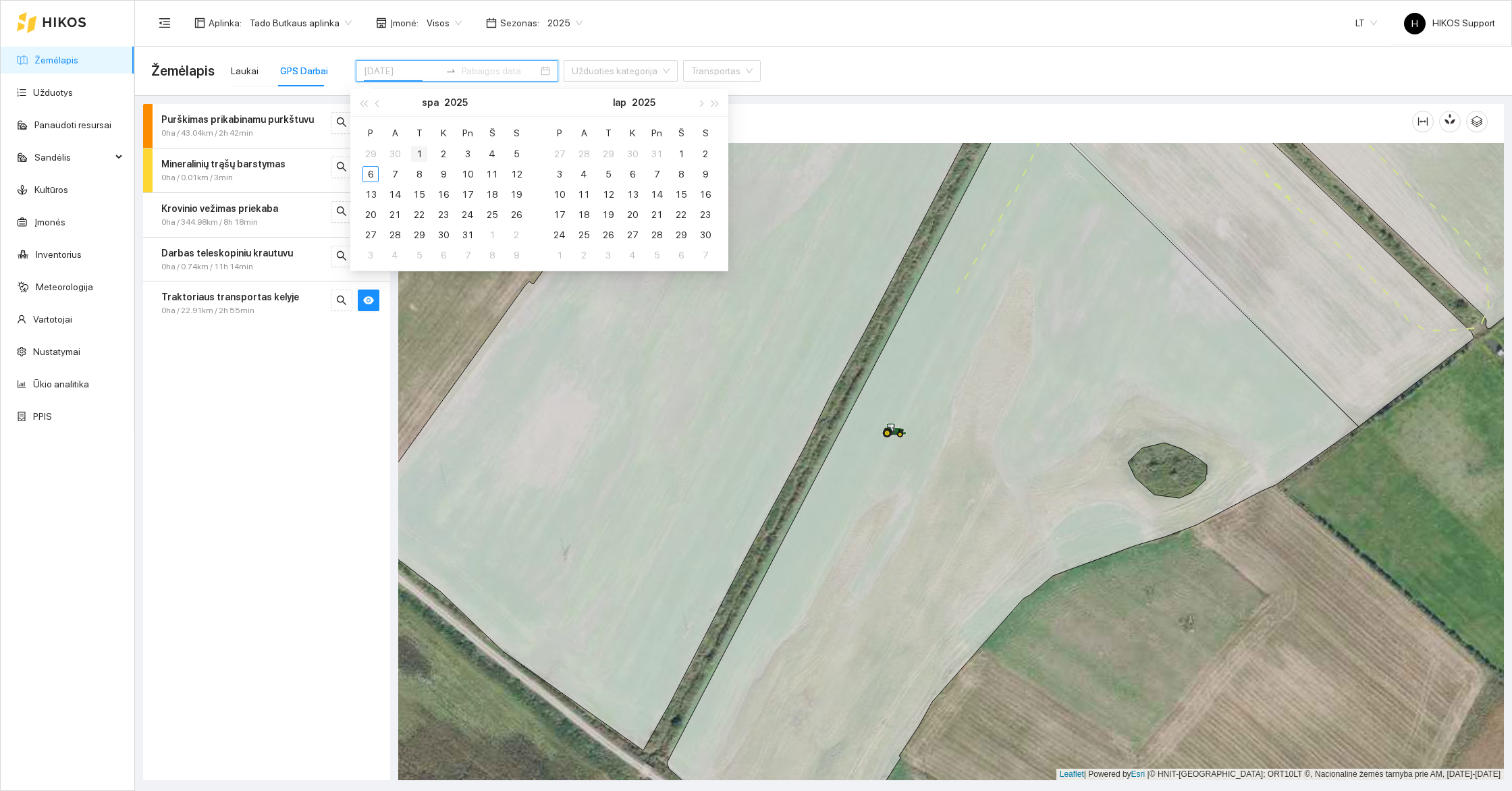
type input "[DATE]"
click at [419, 149] on div "1" at bounding box center [419, 153] width 16 height 16
type input "[DATE]"
click at [373, 174] on div "6" at bounding box center [371, 174] width 16 height 16
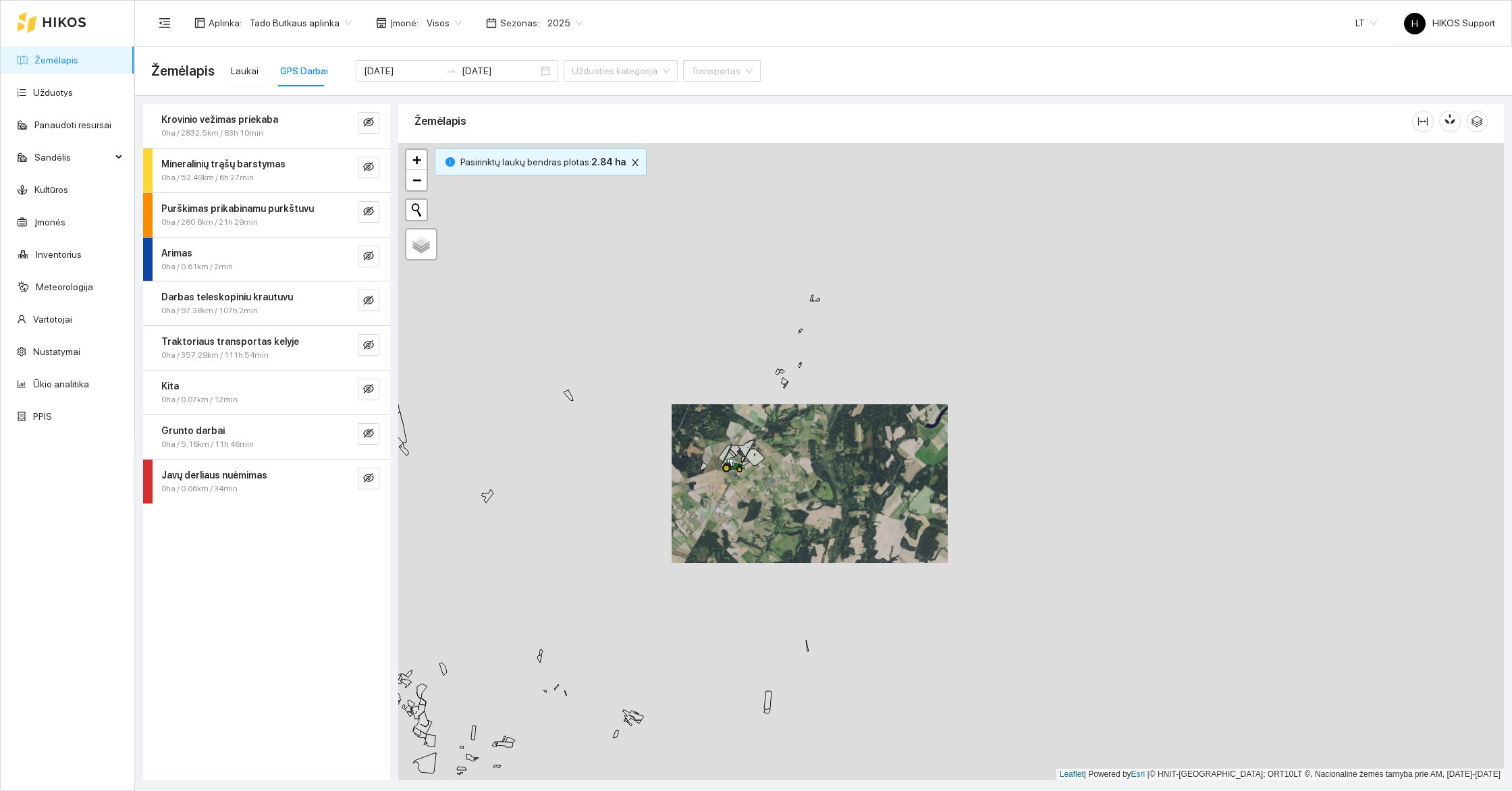
drag, startPoint x: 803, startPoint y: 584, endPoint x: 800, endPoint y: 407, distance: 177.0
click at [803, 407] on div at bounding box center [950, 461] width 1105 height 637
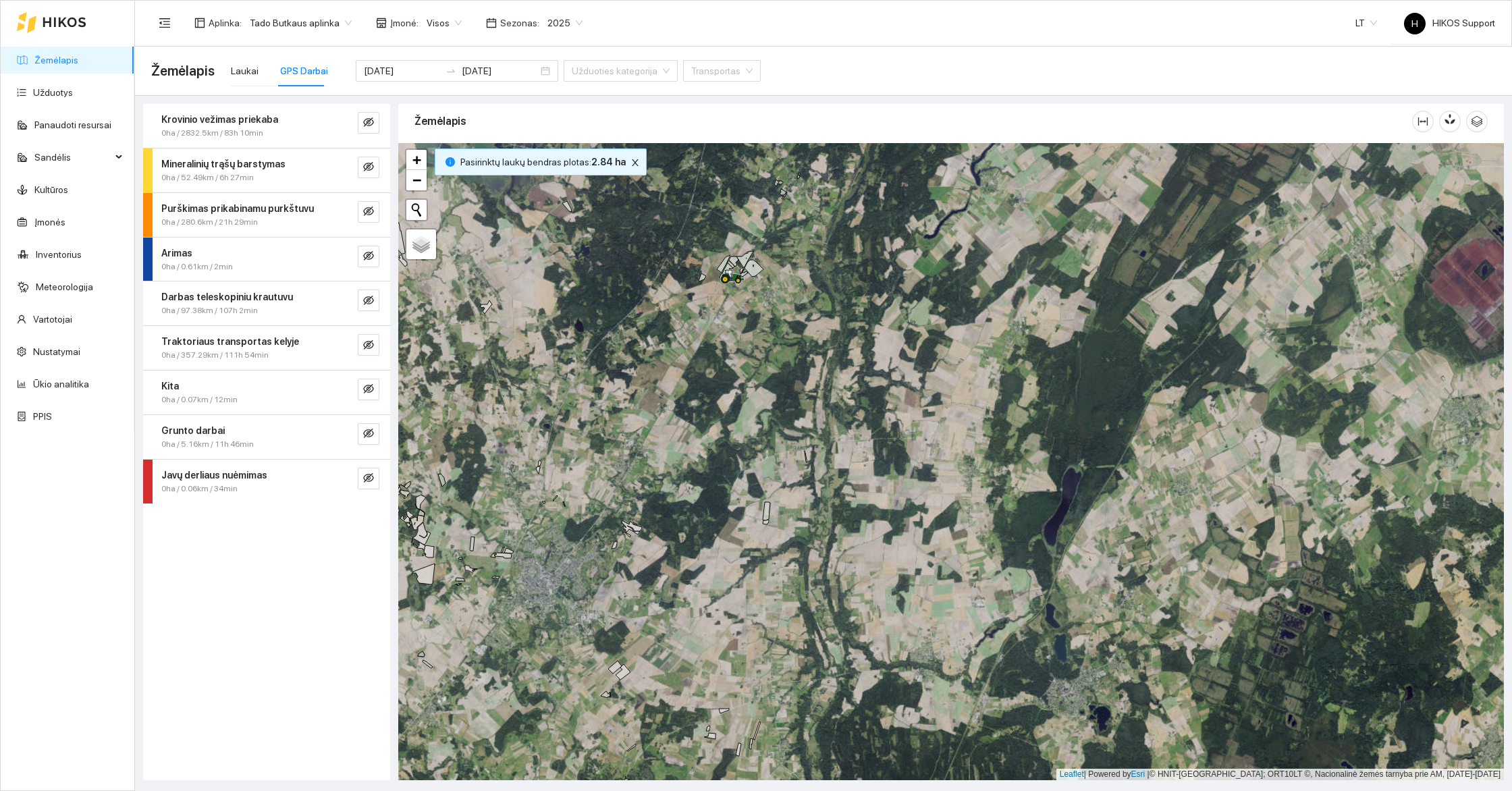
click at [371, 110] on div "Krovinio vežimas priekaba 0ha / 2832.5km / 83h 10min" at bounding box center [266, 126] width 247 height 44
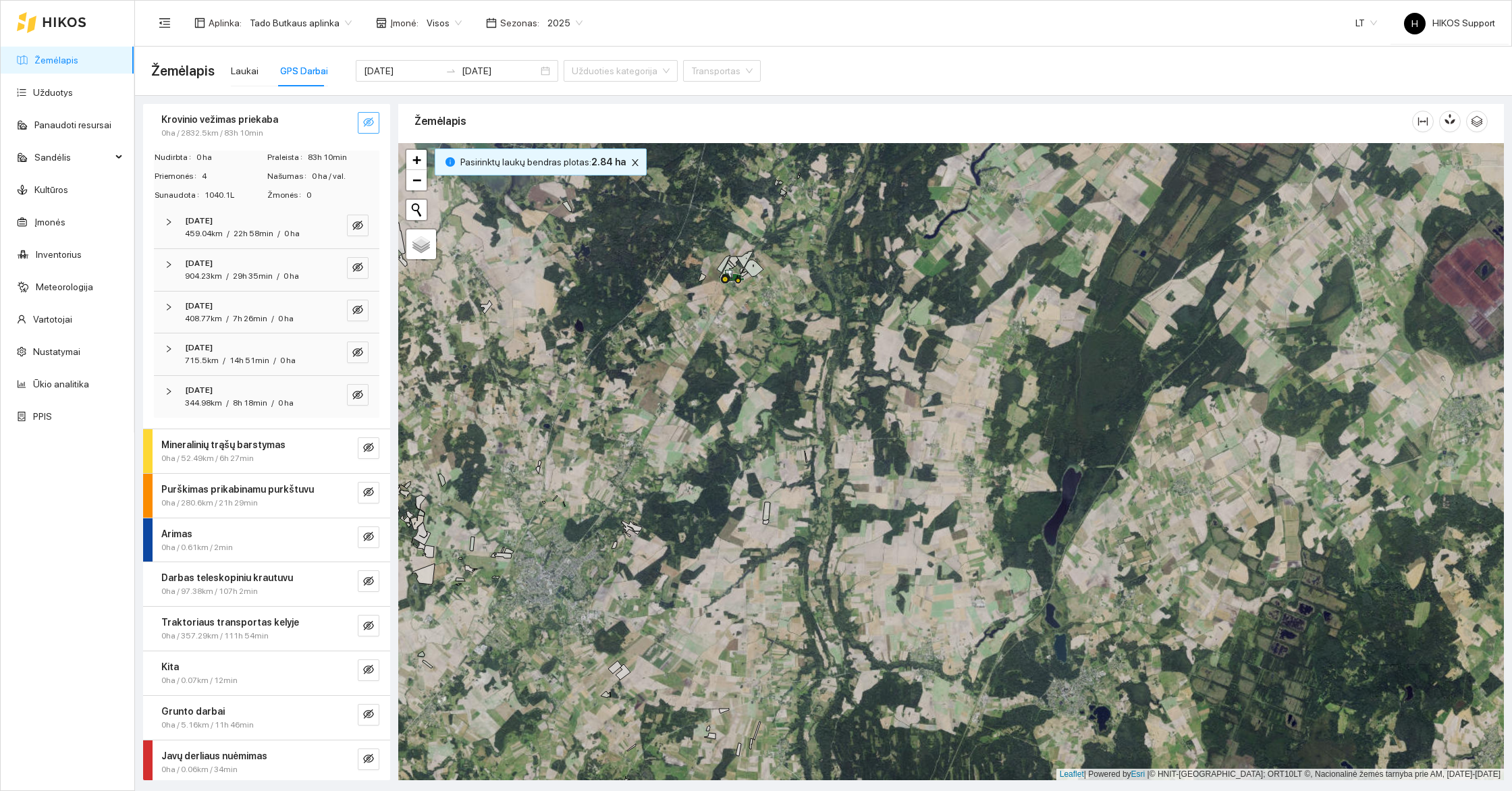
click at [370, 114] on button "button" at bounding box center [368, 123] width 21 height 21
click at [268, 122] on strong "Krovinio vežimas priekaba" at bounding box center [220, 119] width 116 height 11
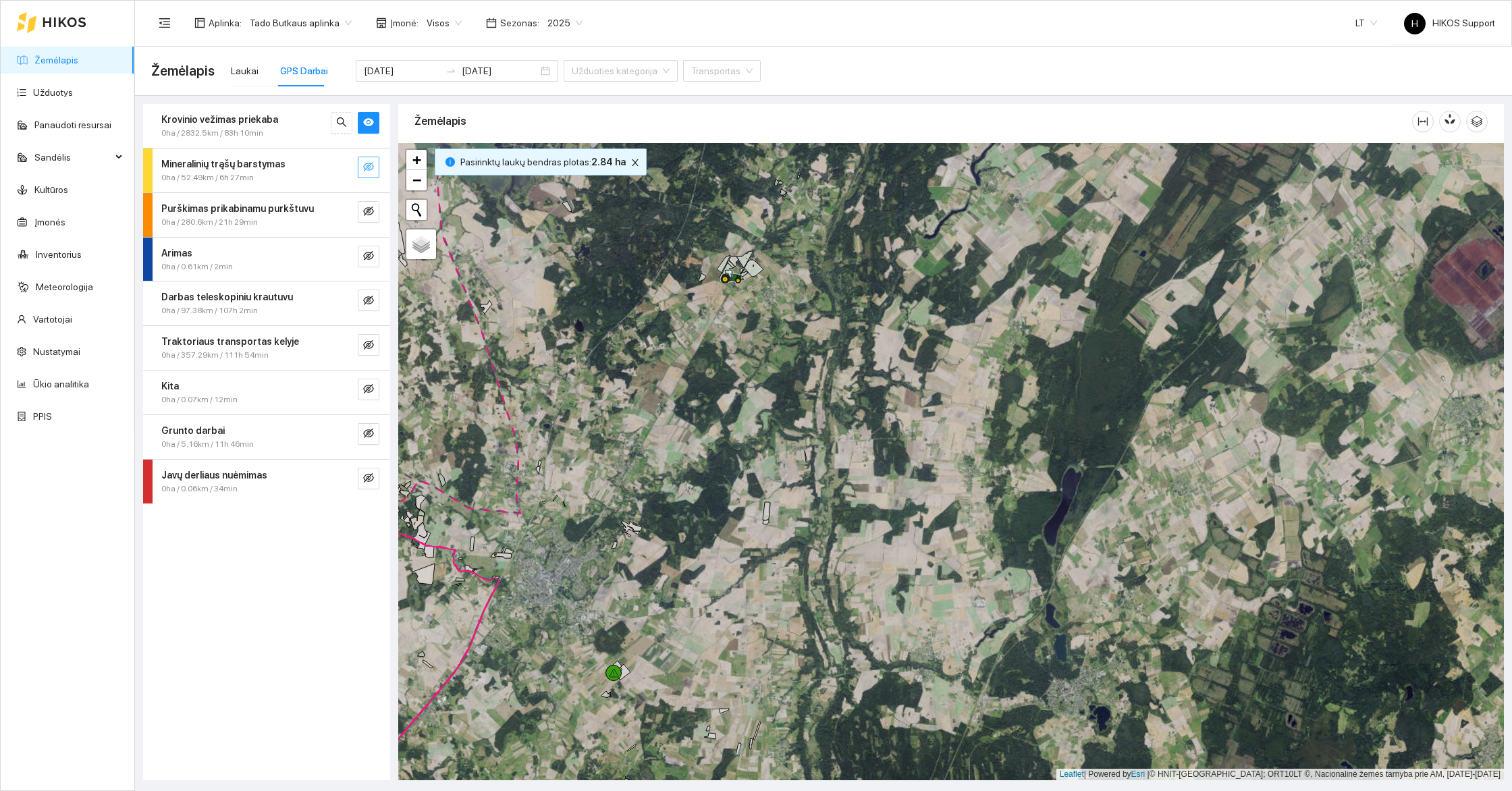
click at [368, 168] on icon "eye-invisible" at bounding box center [369, 167] width 11 height 11
click at [368, 209] on icon "eye-invisible" at bounding box center [369, 211] width 11 height 11
click at [366, 257] on icon "eye-invisible" at bounding box center [369, 256] width 11 height 10
click at [363, 300] on icon "eye-invisible" at bounding box center [369, 300] width 11 height 11
click at [370, 342] on icon "eye-invisible" at bounding box center [369, 345] width 11 height 11
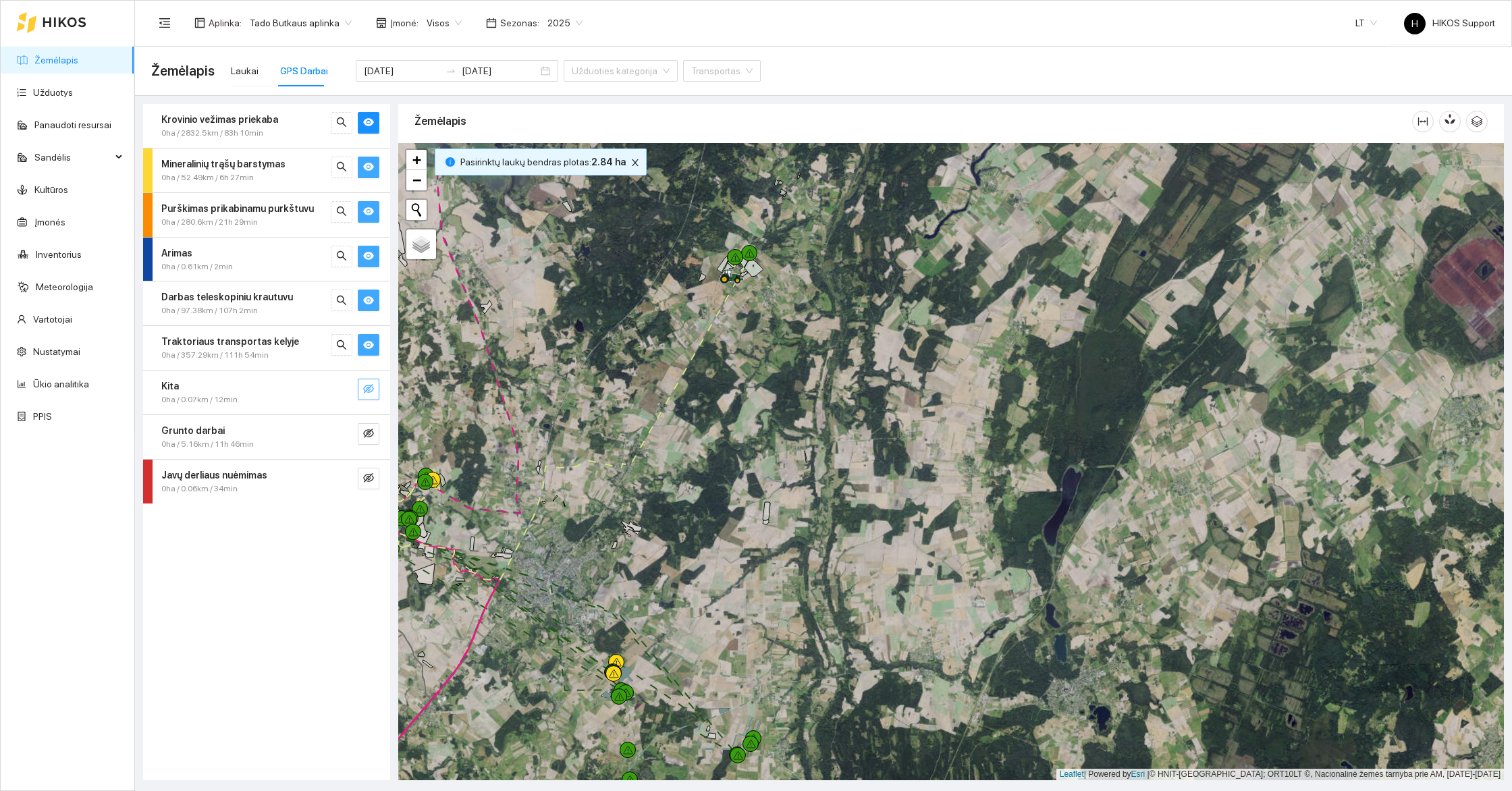
click at [369, 387] on icon "eye-invisible" at bounding box center [369, 389] width 11 height 11
click at [369, 429] on icon "eye-invisible" at bounding box center [369, 433] width 11 height 10
click at [368, 474] on icon "eye-invisible" at bounding box center [369, 478] width 11 height 11
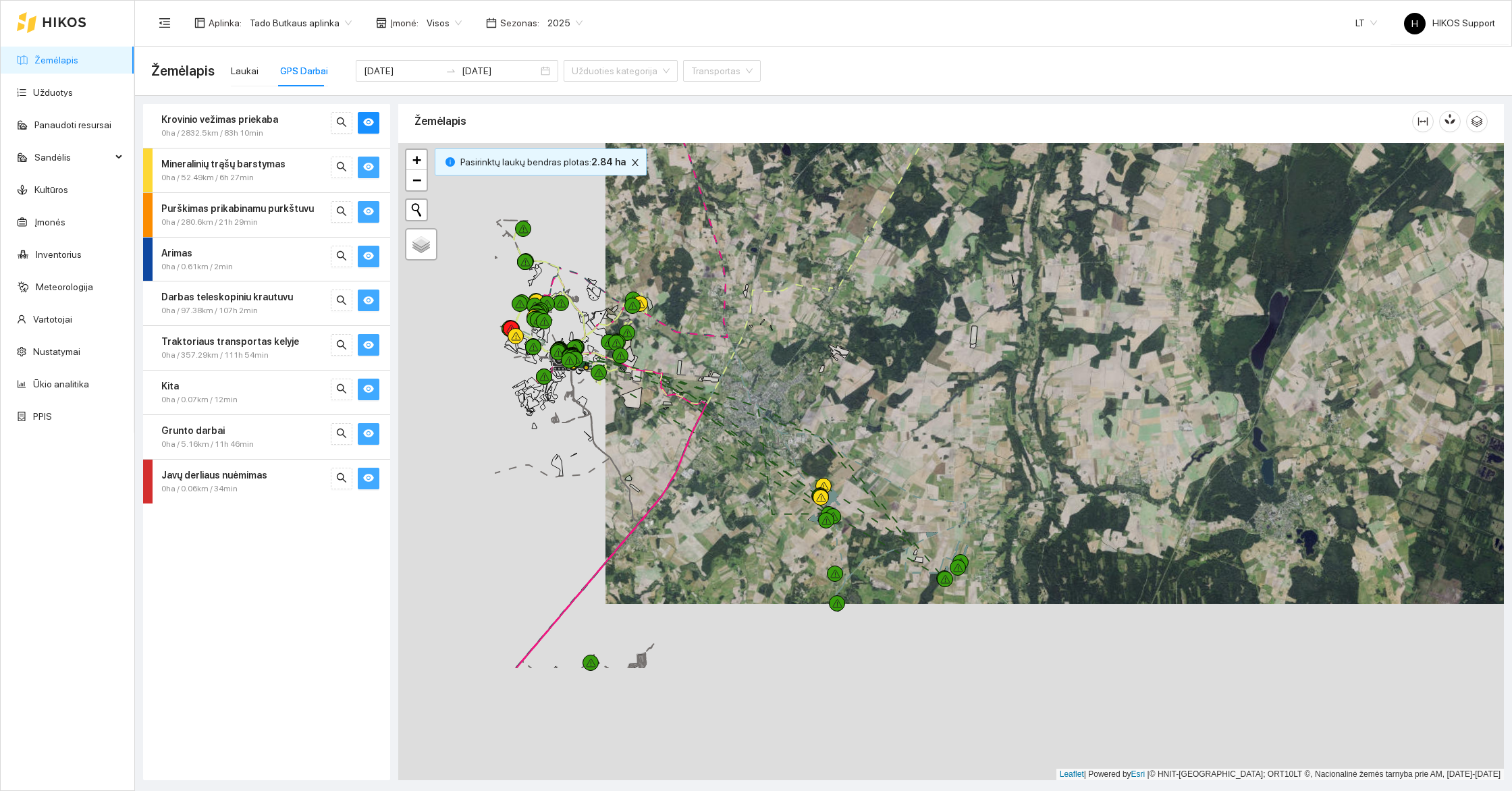
drag, startPoint x: 581, startPoint y: 473, endPoint x: 770, endPoint y: 317, distance: 245.1
click at [770, 317] on div at bounding box center [950, 461] width 1105 height 637
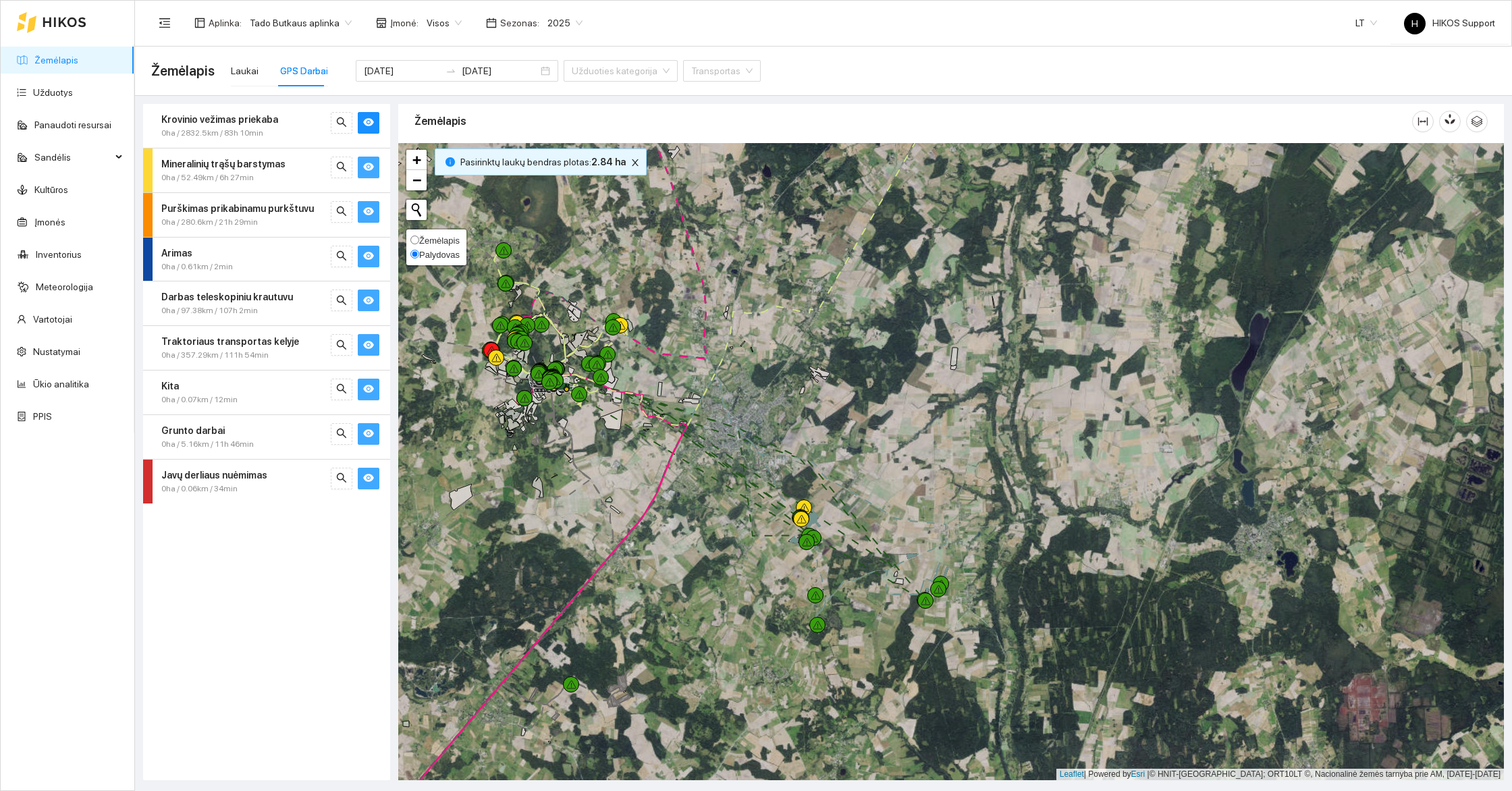
click at [438, 243] on span "Žemėlapis" at bounding box center [439, 240] width 41 height 10
click at [419, 243] on input "Žemėlapis" at bounding box center [415, 240] width 9 height 9
radio input "true"
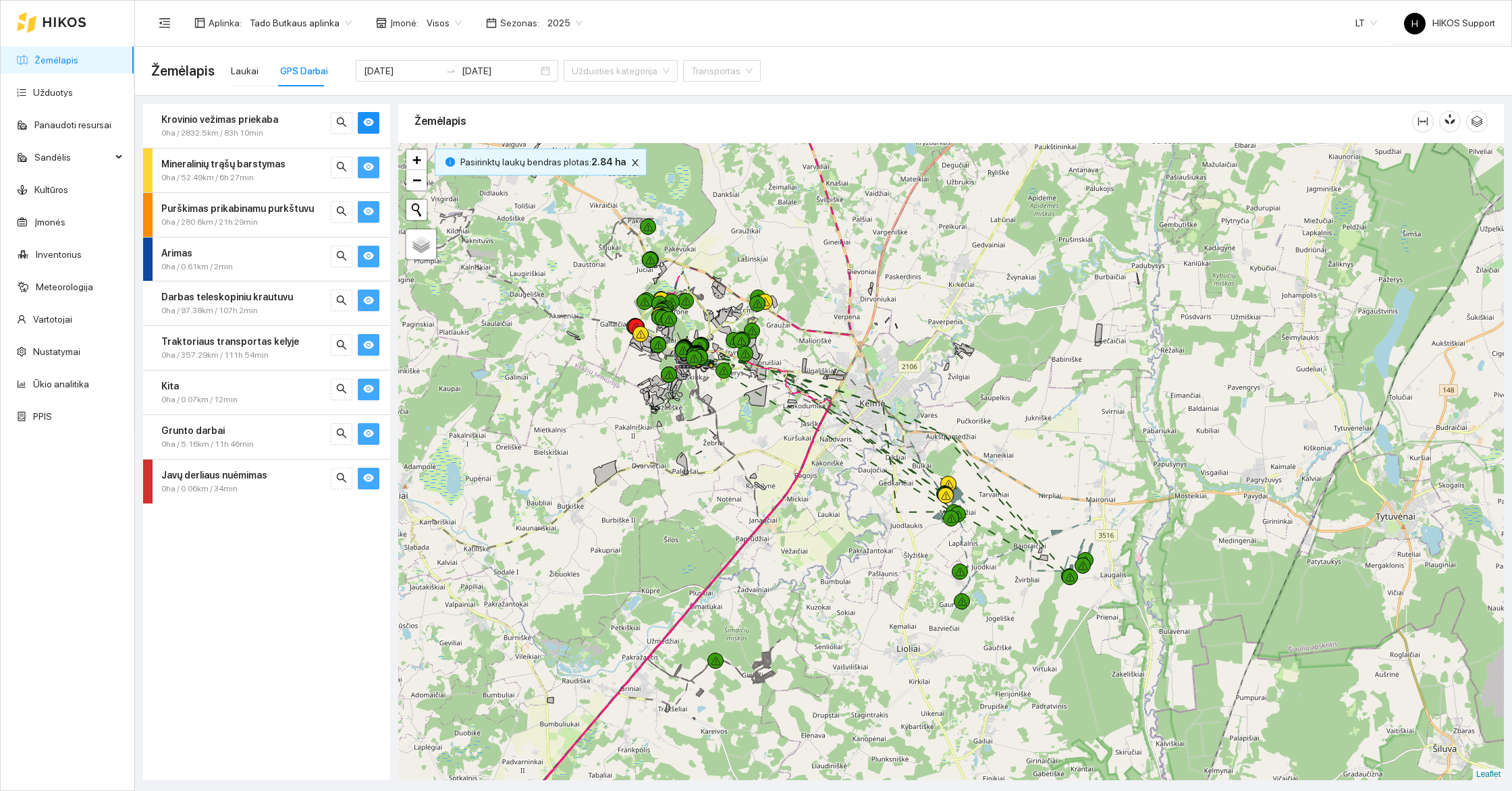
drag, startPoint x: 722, startPoint y: 647, endPoint x: 874, endPoint y: 621, distance: 154.2
click at [874, 621] on div at bounding box center [950, 461] width 1105 height 637
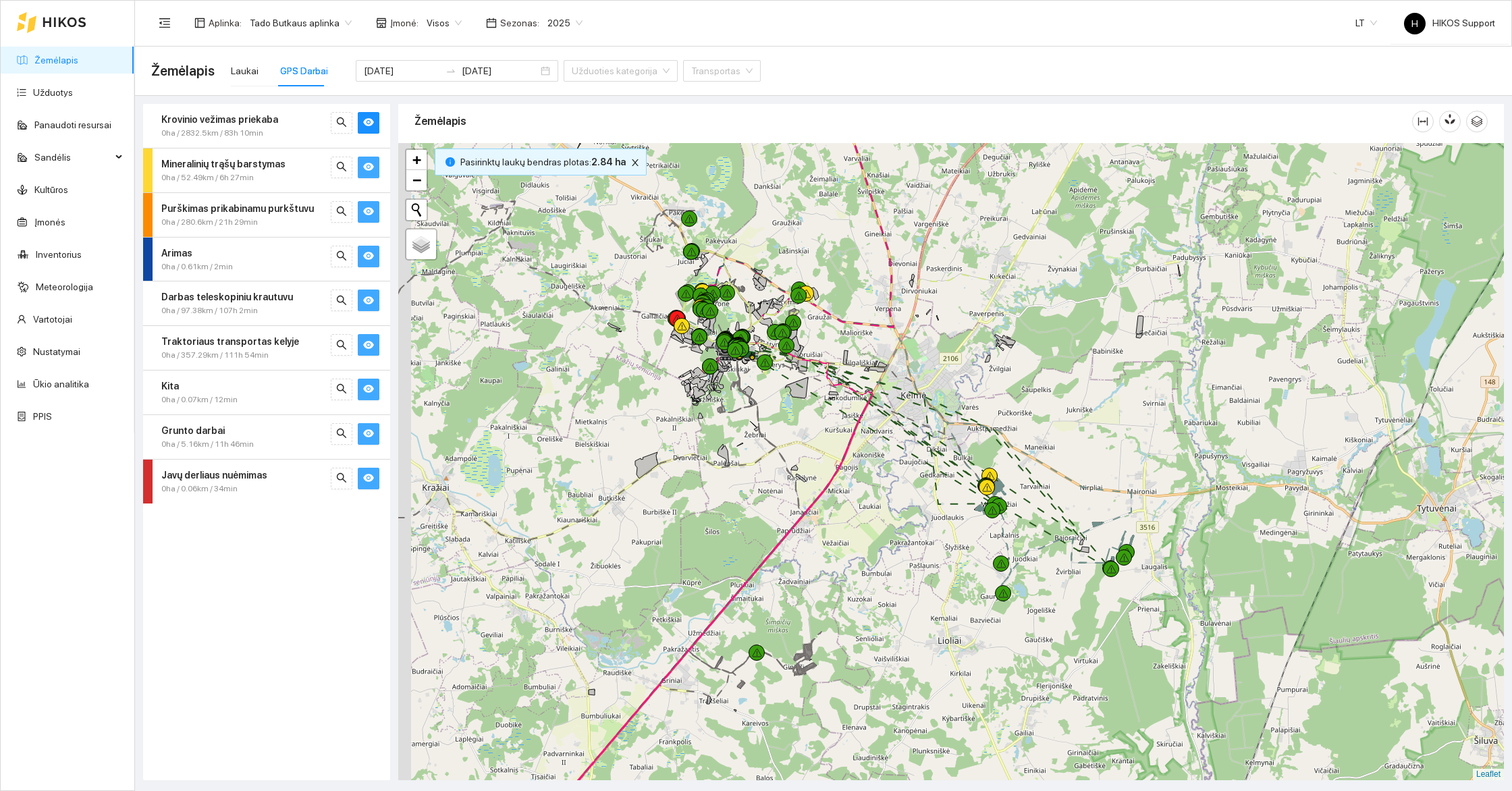
drag, startPoint x: 849, startPoint y: 624, endPoint x: 1116, endPoint y: 634, distance: 267.2
click at [1116, 634] on div at bounding box center [950, 461] width 1105 height 637
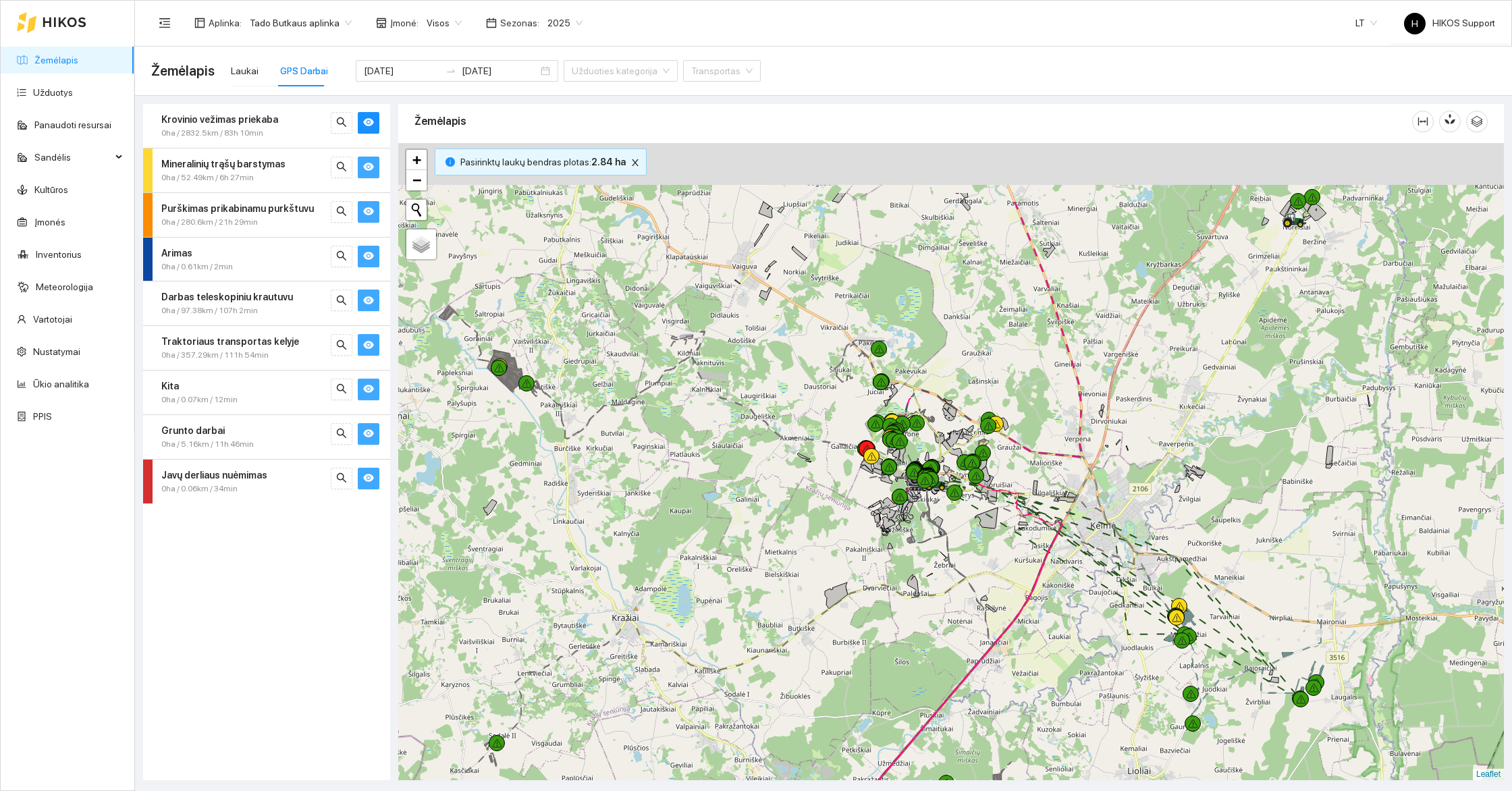
drag, startPoint x: 967, startPoint y: 466, endPoint x: 884, endPoint y: 645, distance: 197.3
click at [884, 645] on div at bounding box center [950, 461] width 1105 height 637
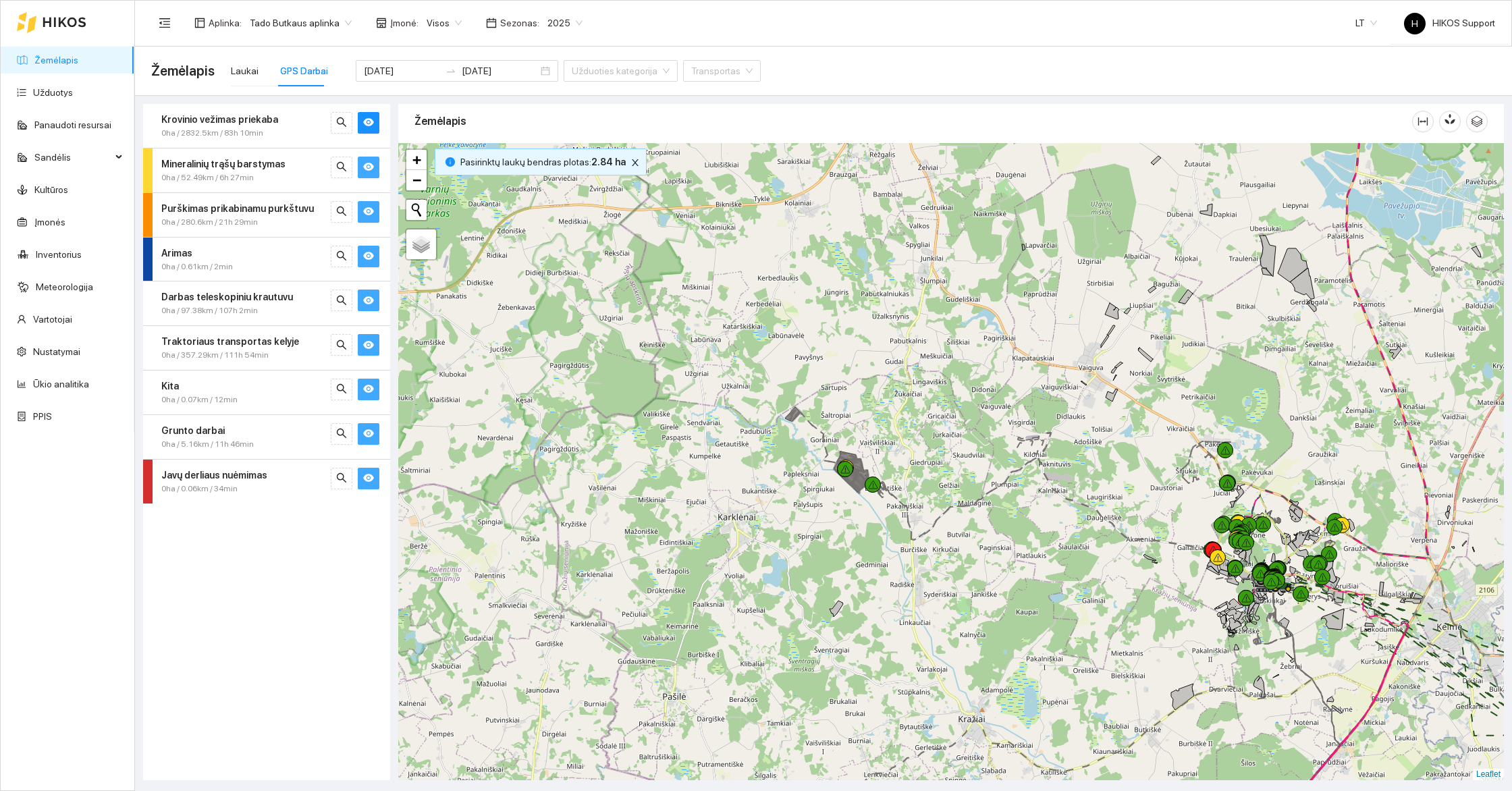
drag, startPoint x: 745, startPoint y: 404, endPoint x: 1128, endPoint y: 439, distance: 384.6
click at [1128, 439] on div at bounding box center [950, 461] width 1105 height 637
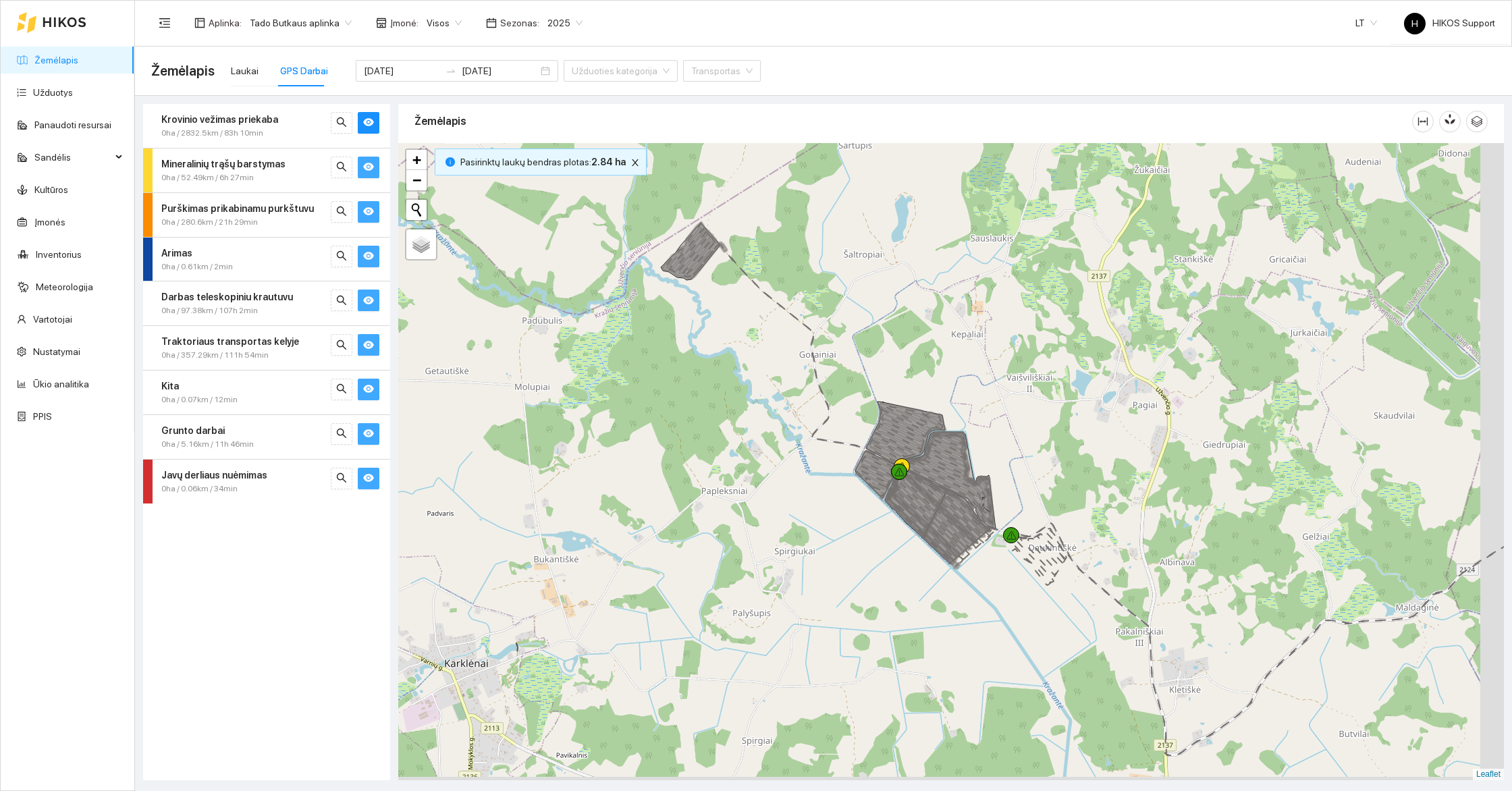
drag, startPoint x: 1209, startPoint y: 497, endPoint x: 946, endPoint y: 447, distance: 267.7
click at [946, 447] on div at bounding box center [950, 461] width 1105 height 637
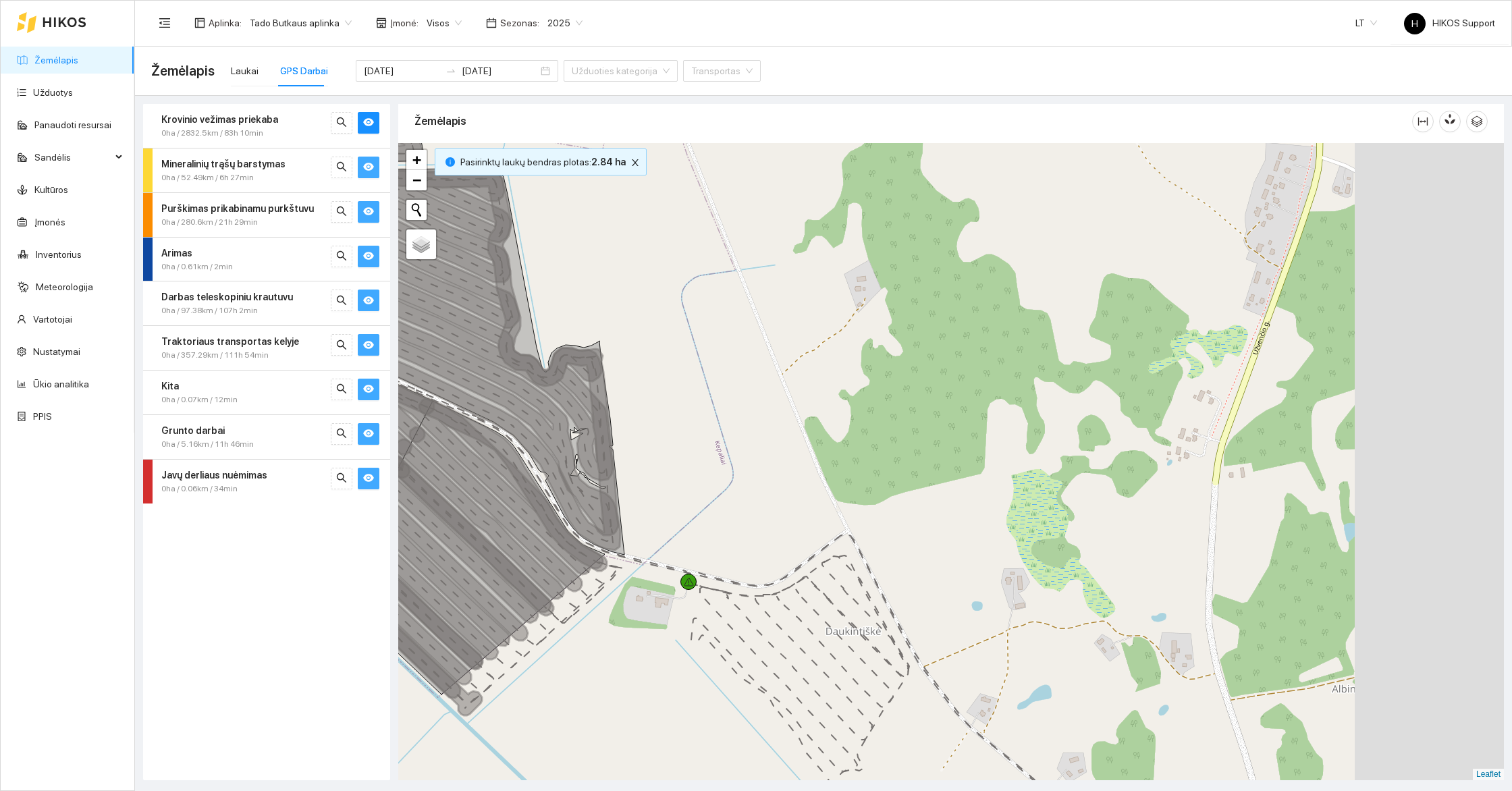
drag, startPoint x: 1222, startPoint y: 462, endPoint x: 816, endPoint y: 432, distance: 407.1
click at [816, 432] on div at bounding box center [950, 461] width 1105 height 637
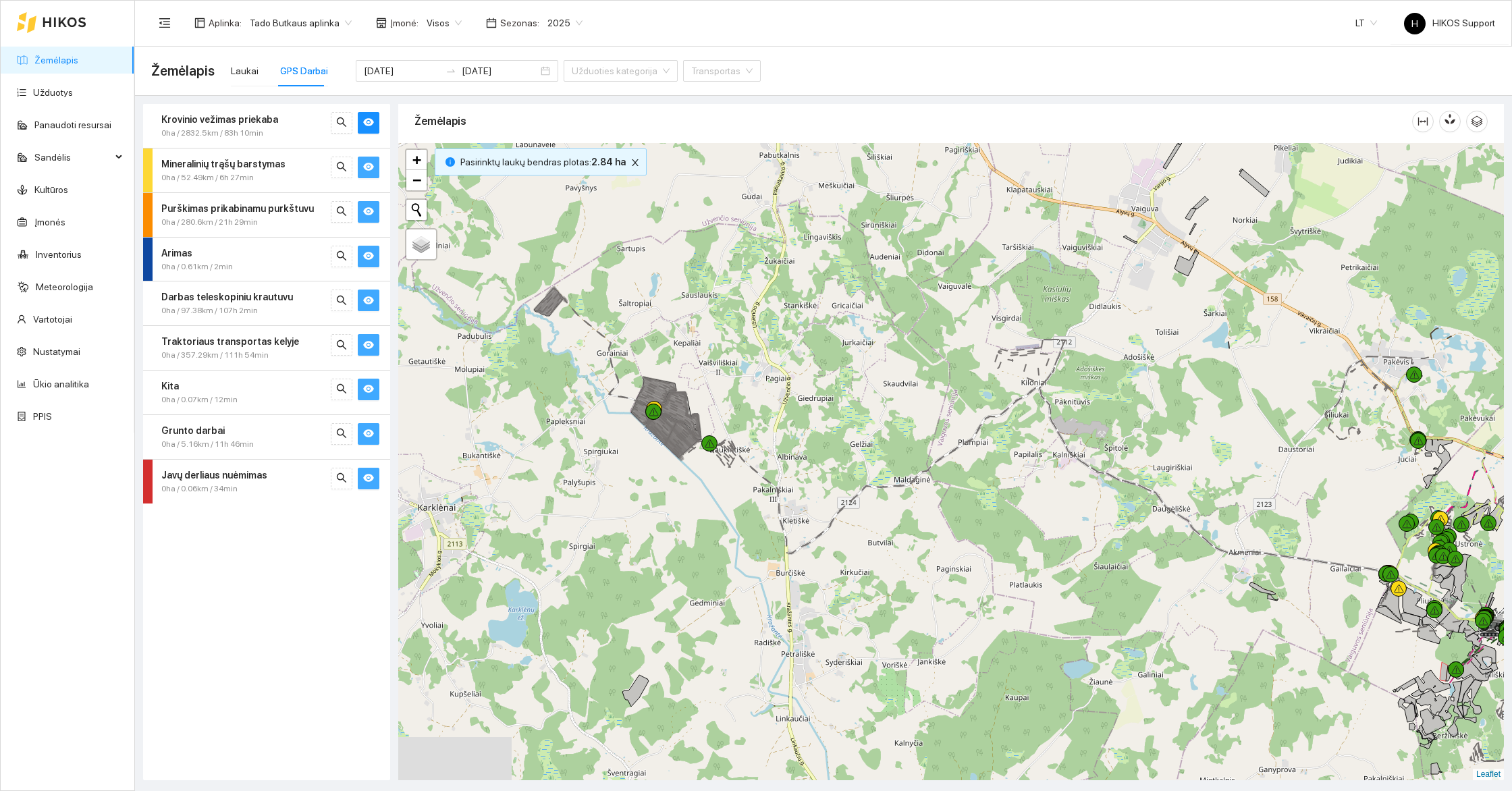
drag, startPoint x: 1082, startPoint y: 450, endPoint x: 850, endPoint y: 470, distance: 232.9
click at [851, 472] on div at bounding box center [950, 461] width 1105 height 637
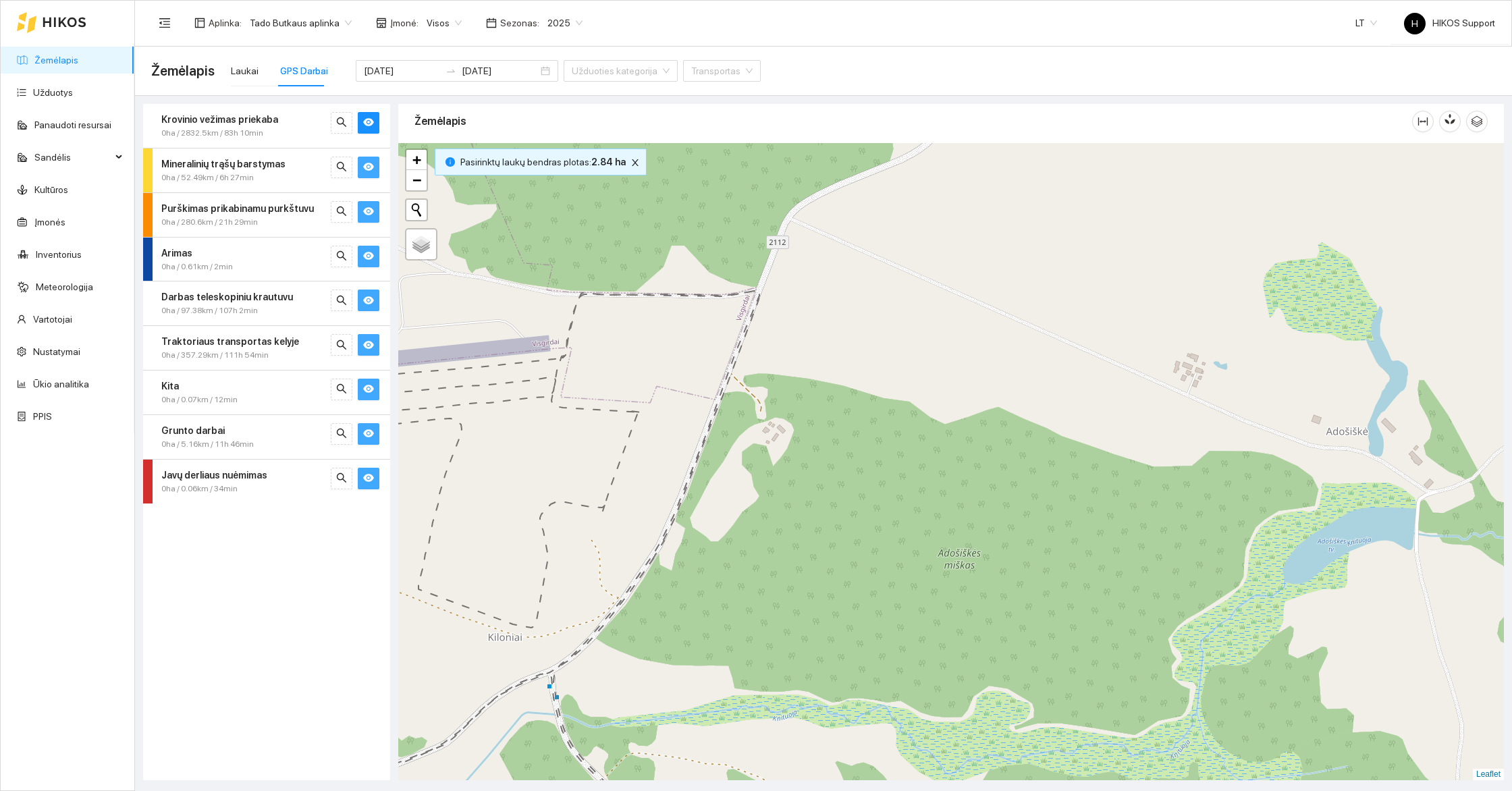
drag, startPoint x: 1149, startPoint y: 577, endPoint x: 883, endPoint y: 563, distance: 266.4
click at [905, 564] on div at bounding box center [950, 461] width 1105 height 637
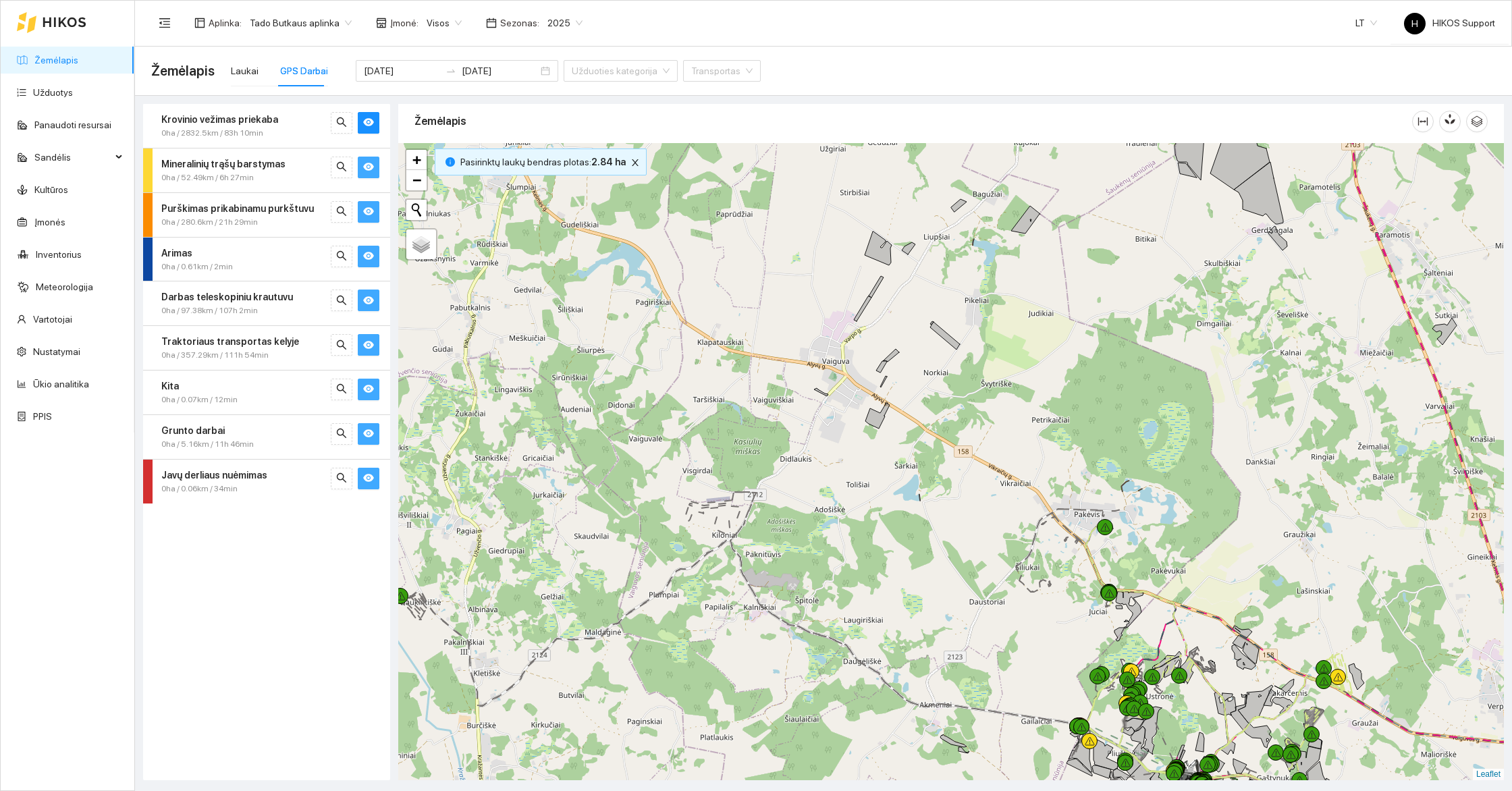
drag, startPoint x: 1036, startPoint y: 631, endPoint x: 647, endPoint y: 392, distance: 456.6
click at [647, 392] on div at bounding box center [950, 461] width 1105 height 637
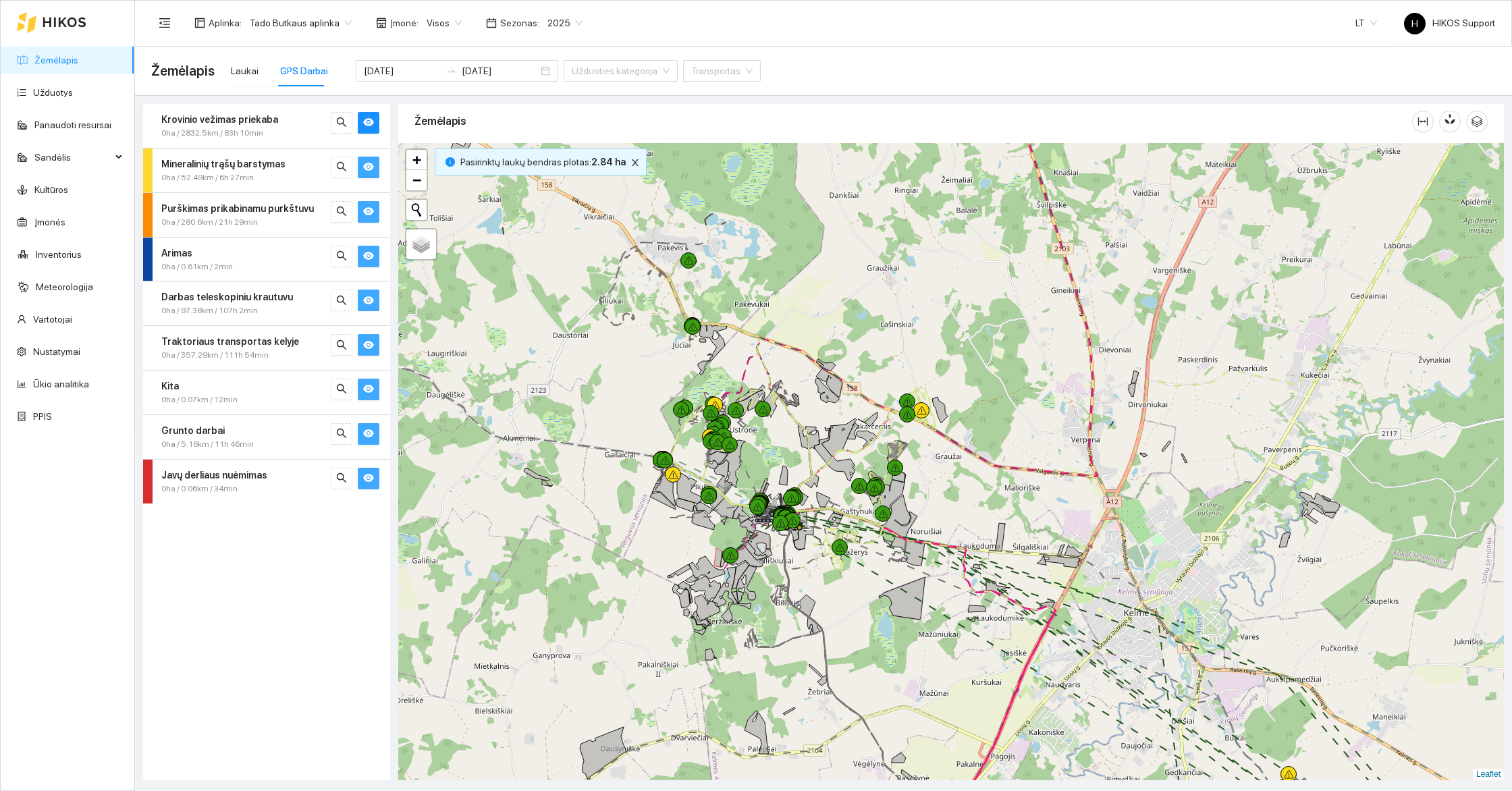
drag, startPoint x: 1040, startPoint y: 603, endPoint x: 891, endPoint y: 513, distance: 174.1
click at [891, 513] on div at bounding box center [950, 461] width 1105 height 637
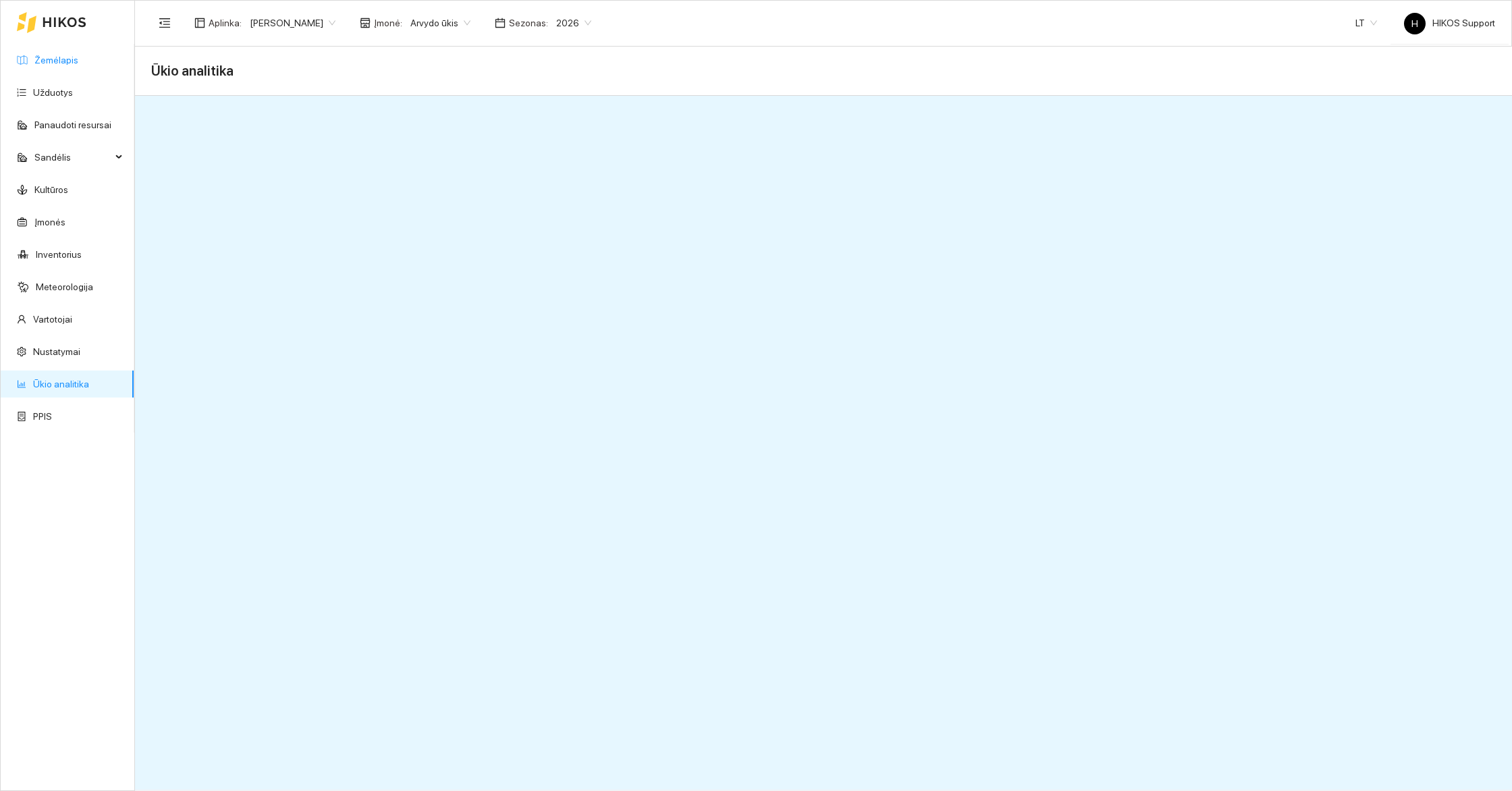
click at [49, 61] on link "Žemėlapis" at bounding box center [56, 60] width 44 height 11
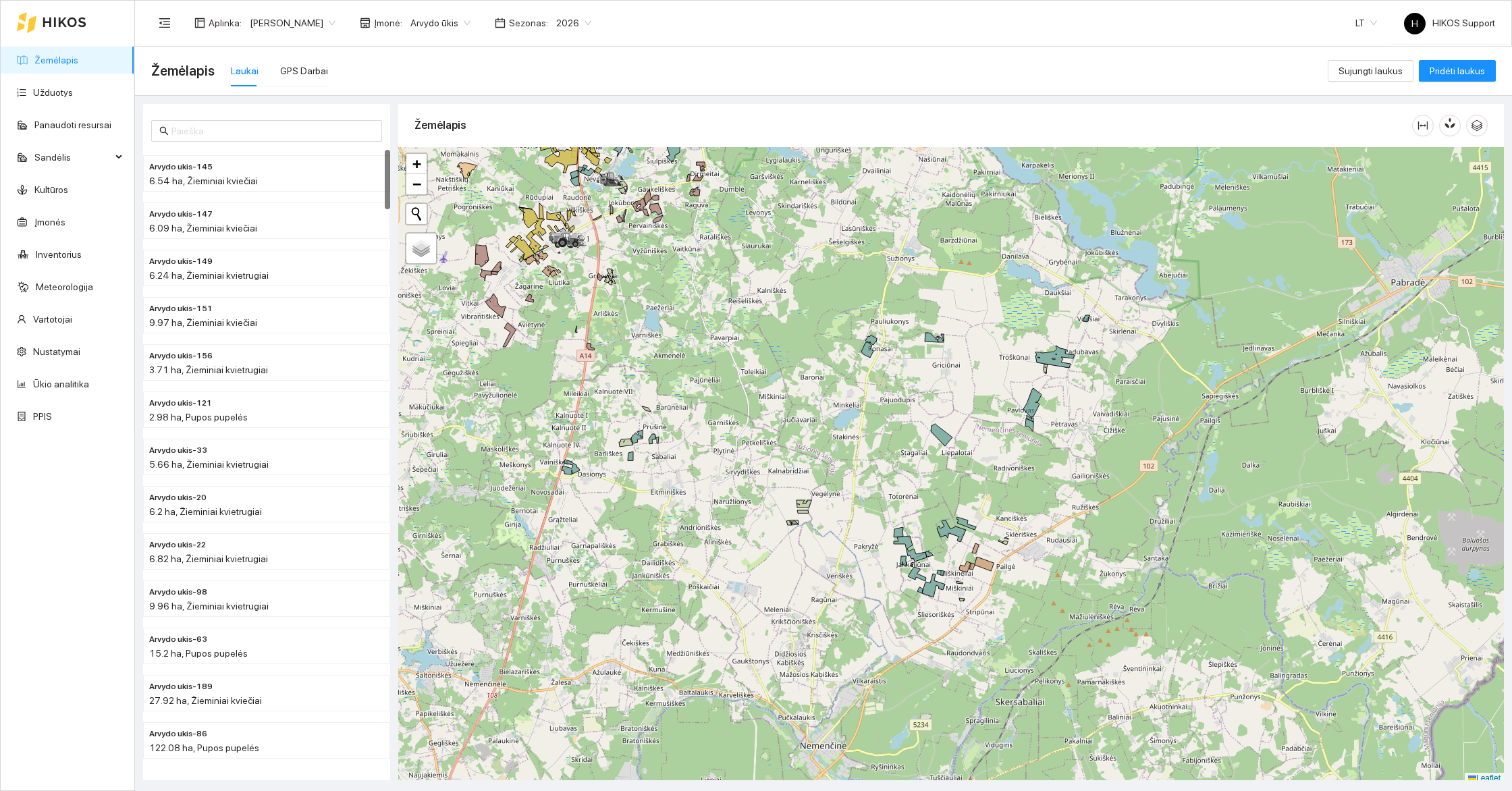
click at [662, 564] on div at bounding box center [950, 466] width 1105 height 637
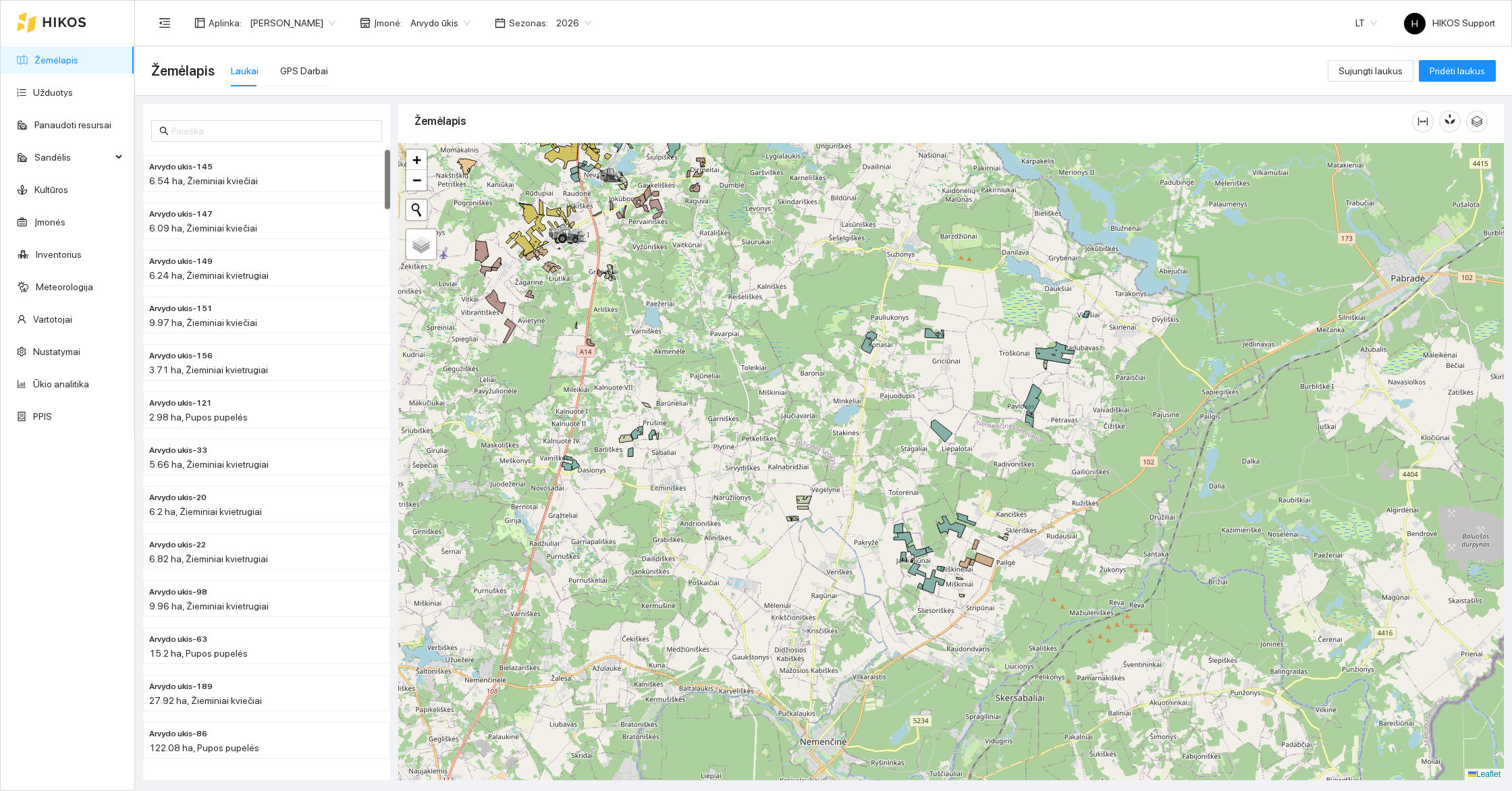
click at [662, 564] on div at bounding box center [950, 461] width 1105 height 637
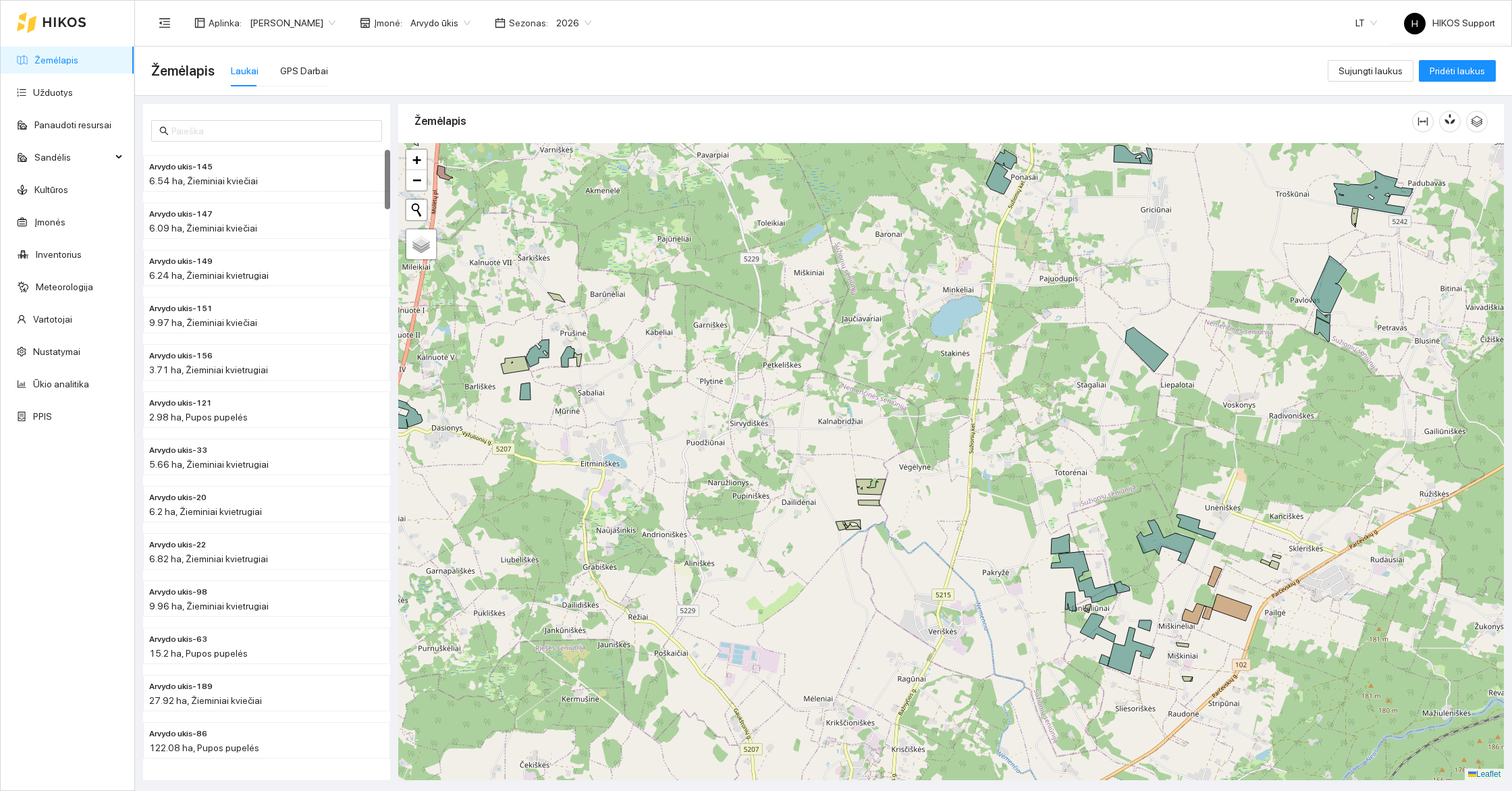
drag, startPoint x: 722, startPoint y: 392, endPoint x: 650, endPoint y: 380, distance: 73.0
click at [650, 380] on div at bounding box center [950, 461] width 1105 height 637
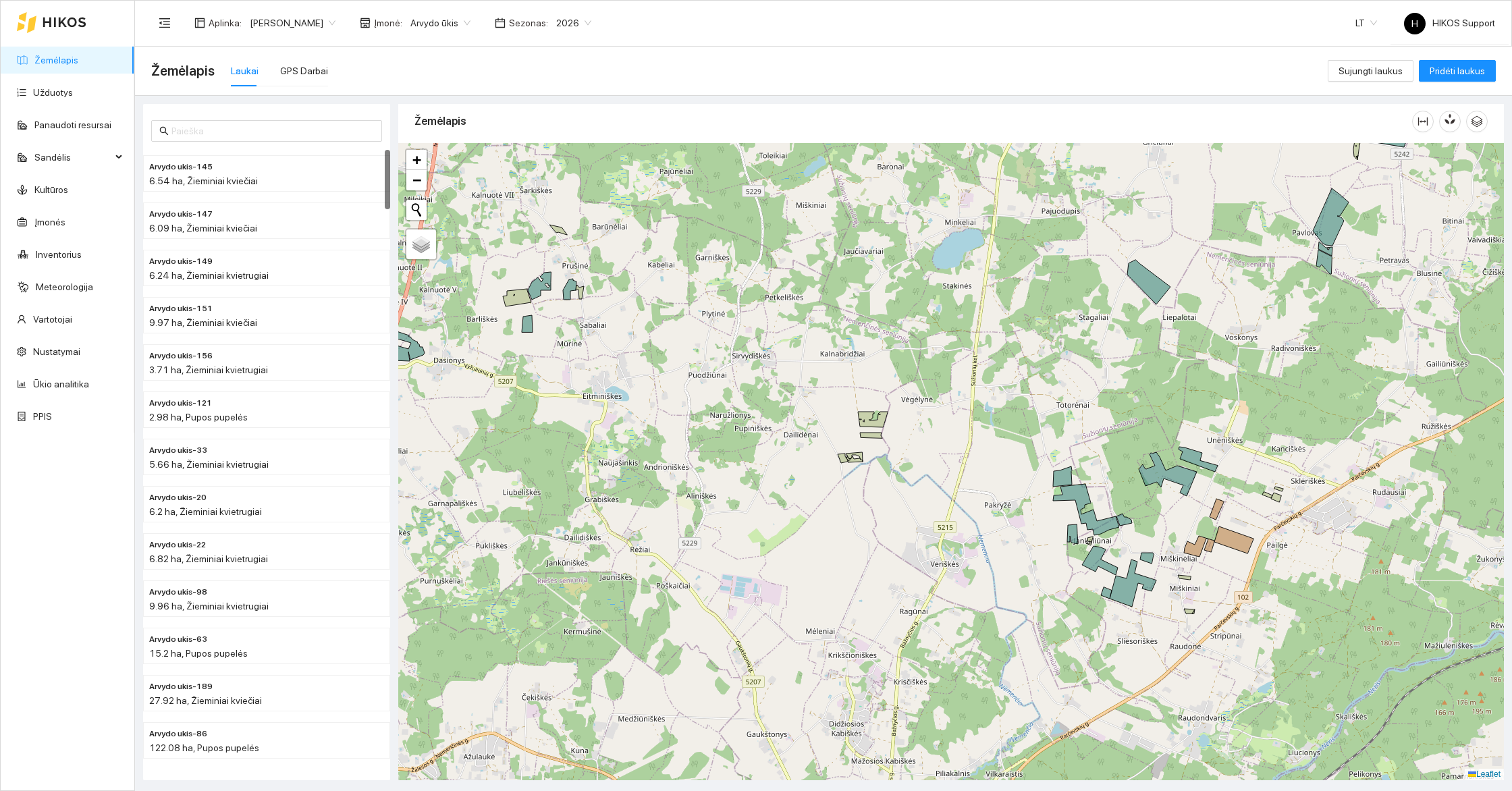
drag, startPoint x: 691, startPoint y: 377, endPoint x: 791, endPoint y: 431, distance: 113.6
click at [791, 431] on div at bounding box center [950, 461] width 1105 height 637
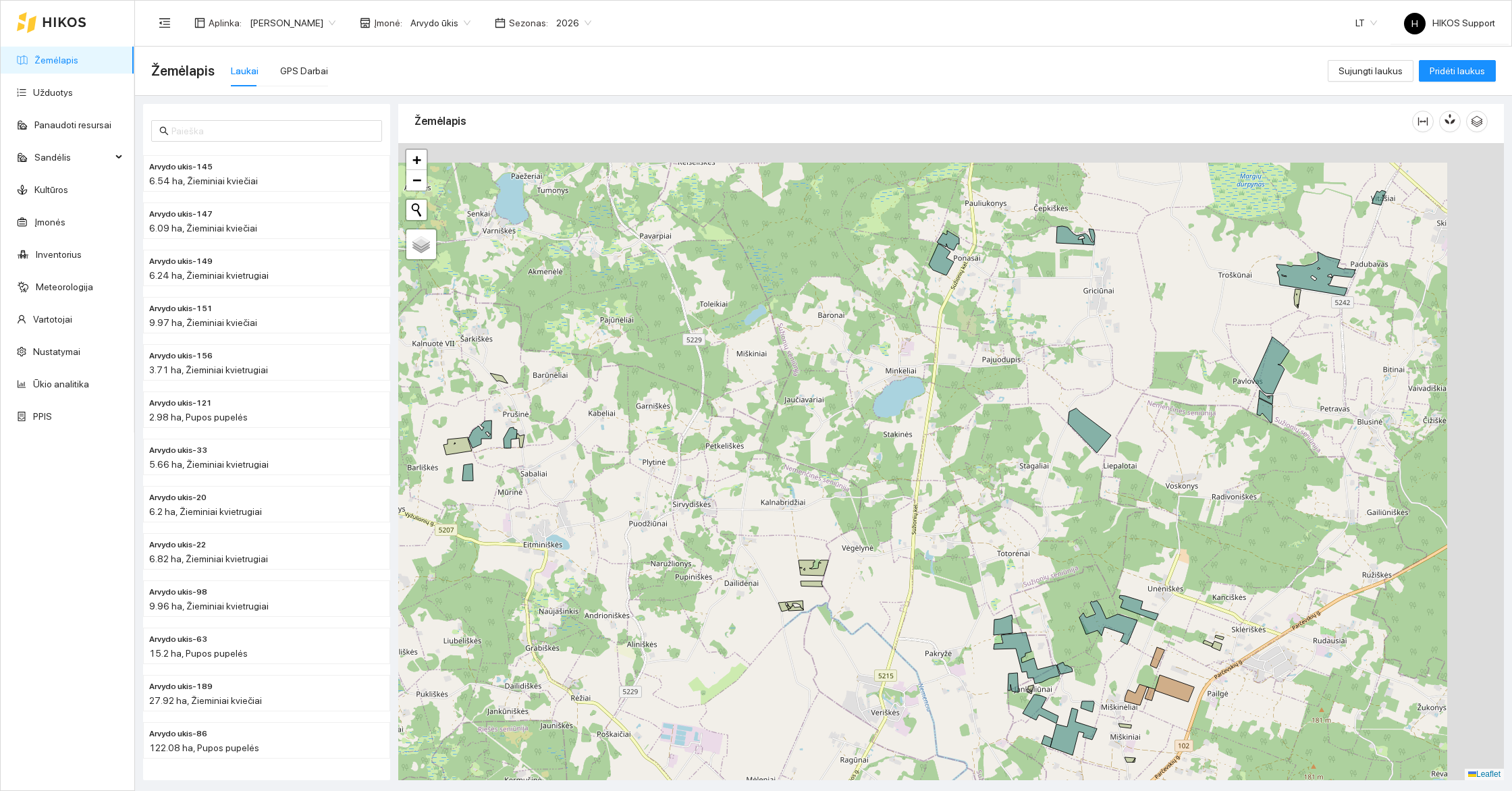
drag, startPoint x: 1385, startPoint y: 346, endPoint x: 1165, endPoint y: 446, distance: 241.7
click at [1168, 446] on div at bounding box center [950, 461] width 1105 height 637
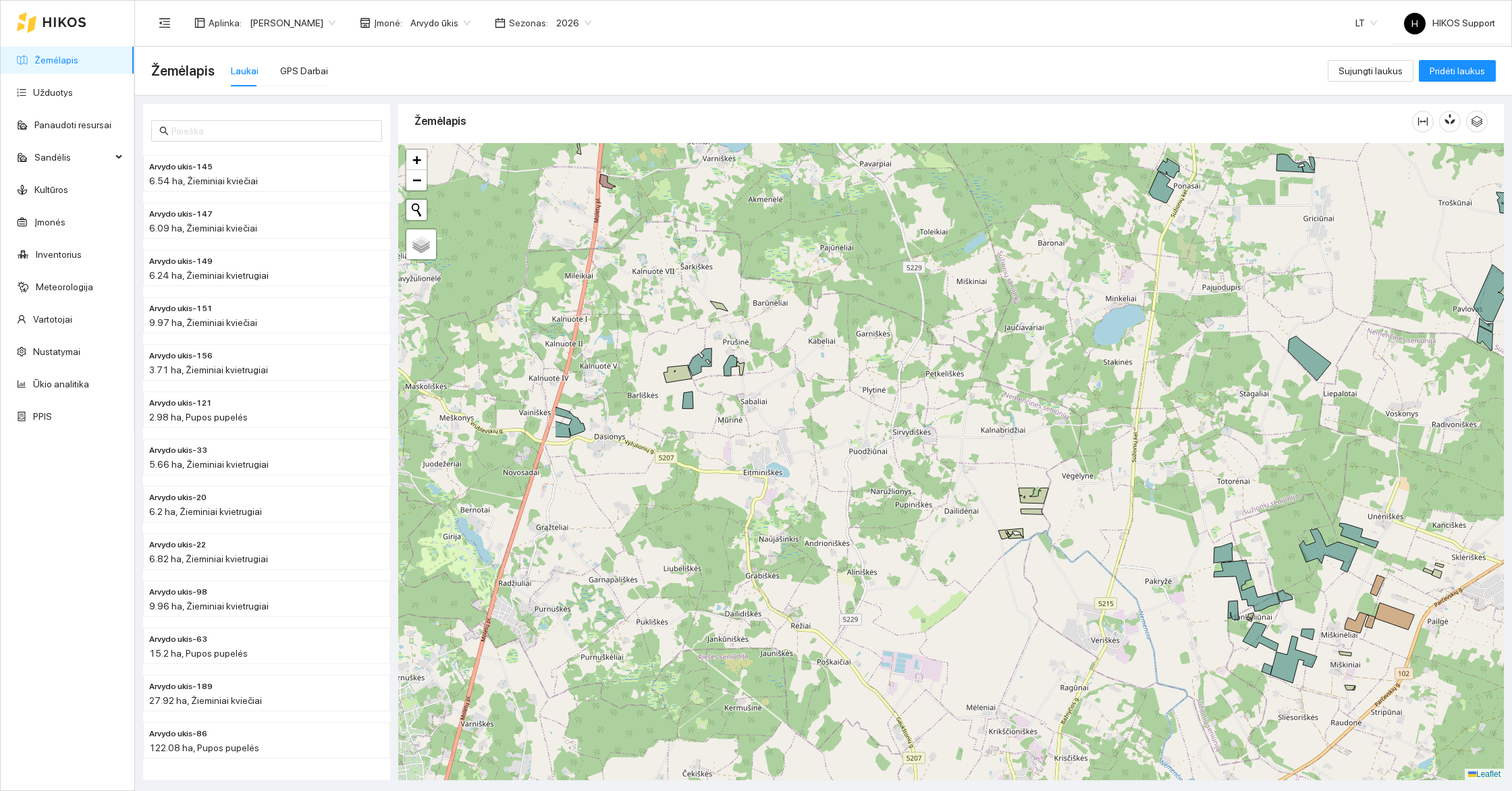
drag, startPoint x: 670, startPoint y: 499, endPoint x: 1174, endPoint y: 424, distance: 509.5
click at [1174, 424] on div at bounding box center [950, 461] width 1105 height 637
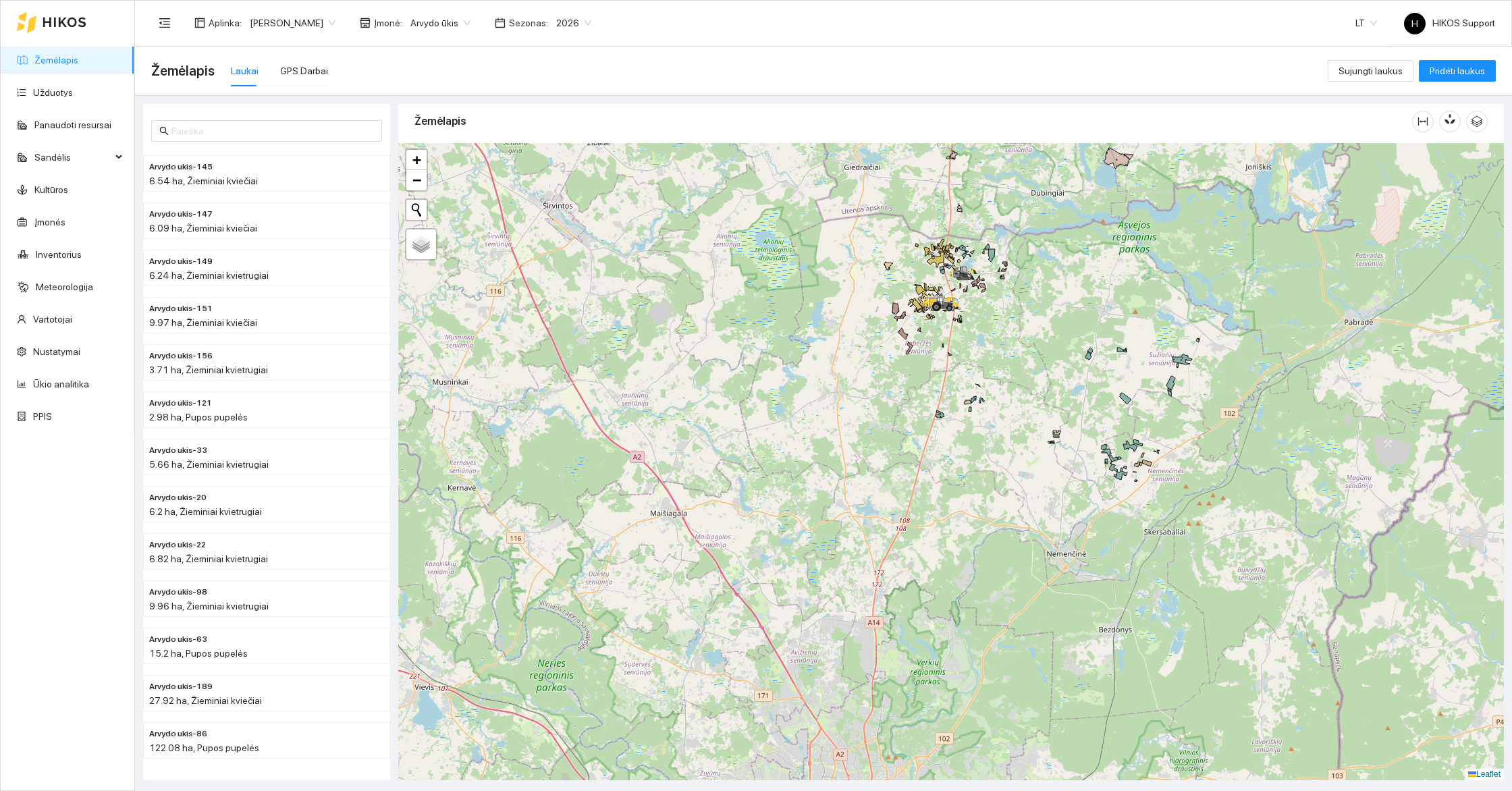
click at [1028, 425] on div at bounding box center [950, 461] width 1105 height 637
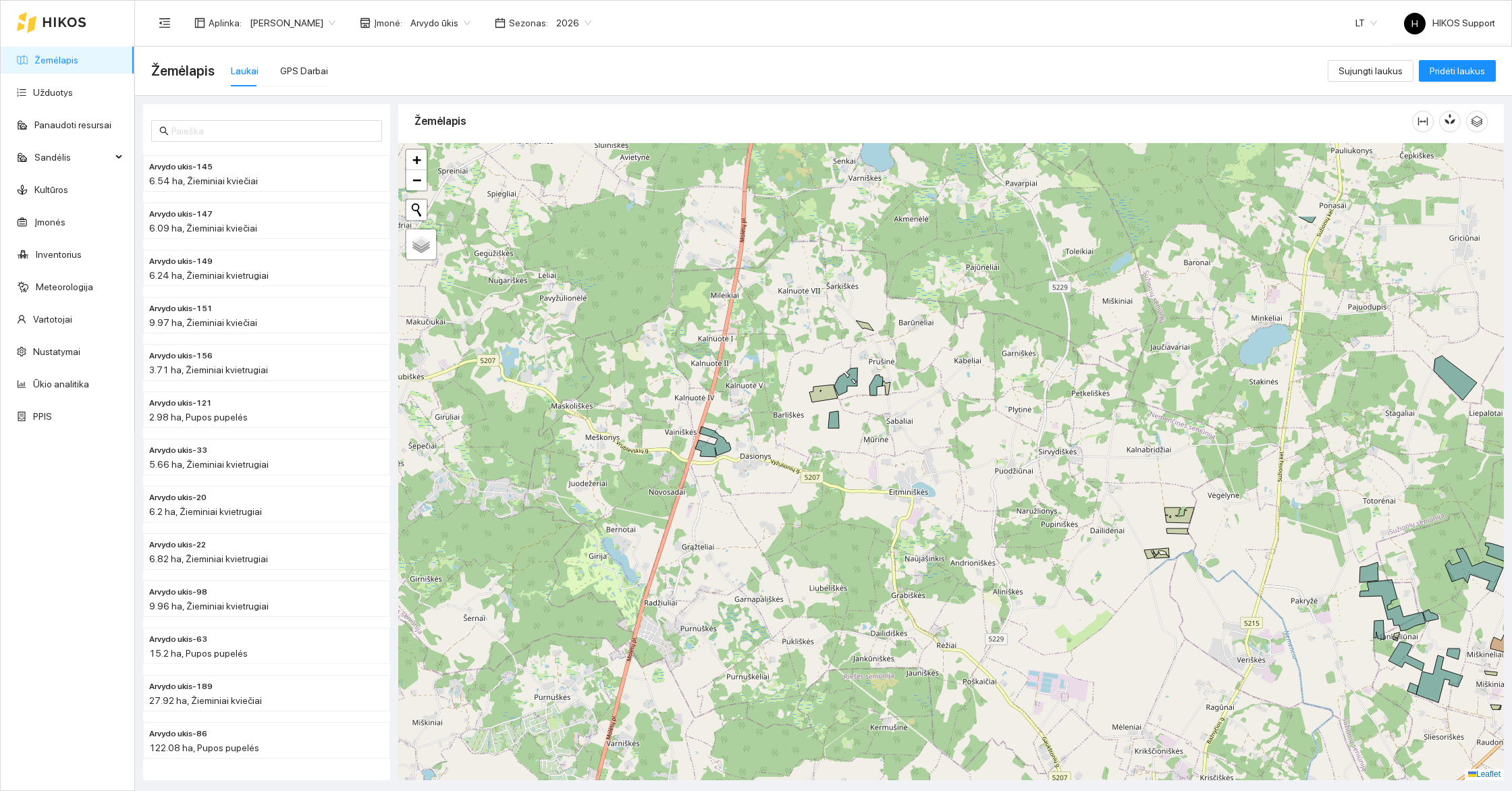
drag, startPoint x: 625, startPoint y: 384, endPoint x: 858, endPoint y: 587, distance: 309.0
click at [858, 587] on div at bounding box center [950, 461] width 1105 height 637
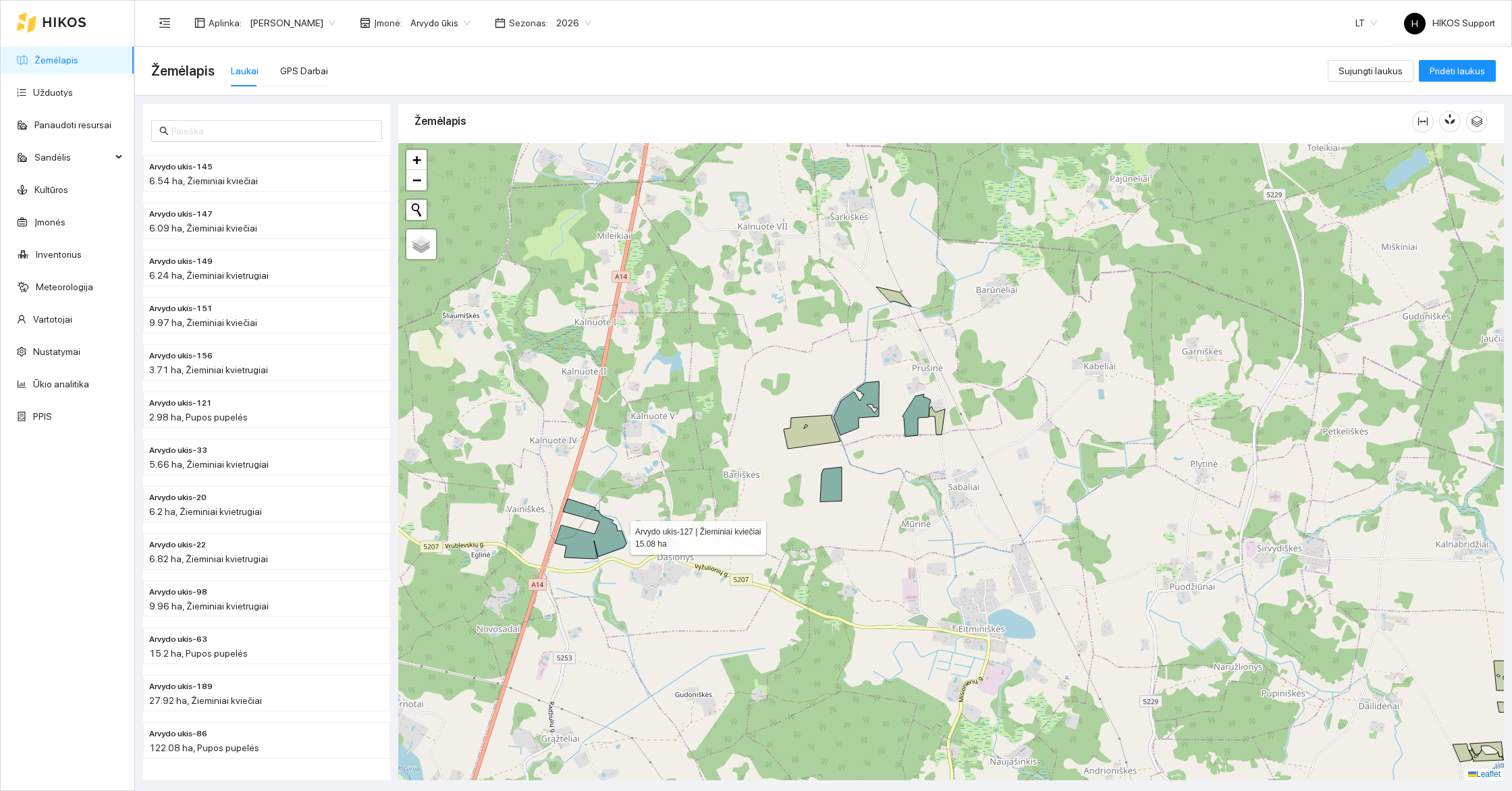
click at [618, 534] on icon at bounding box center [590, 528] width 71 height 60
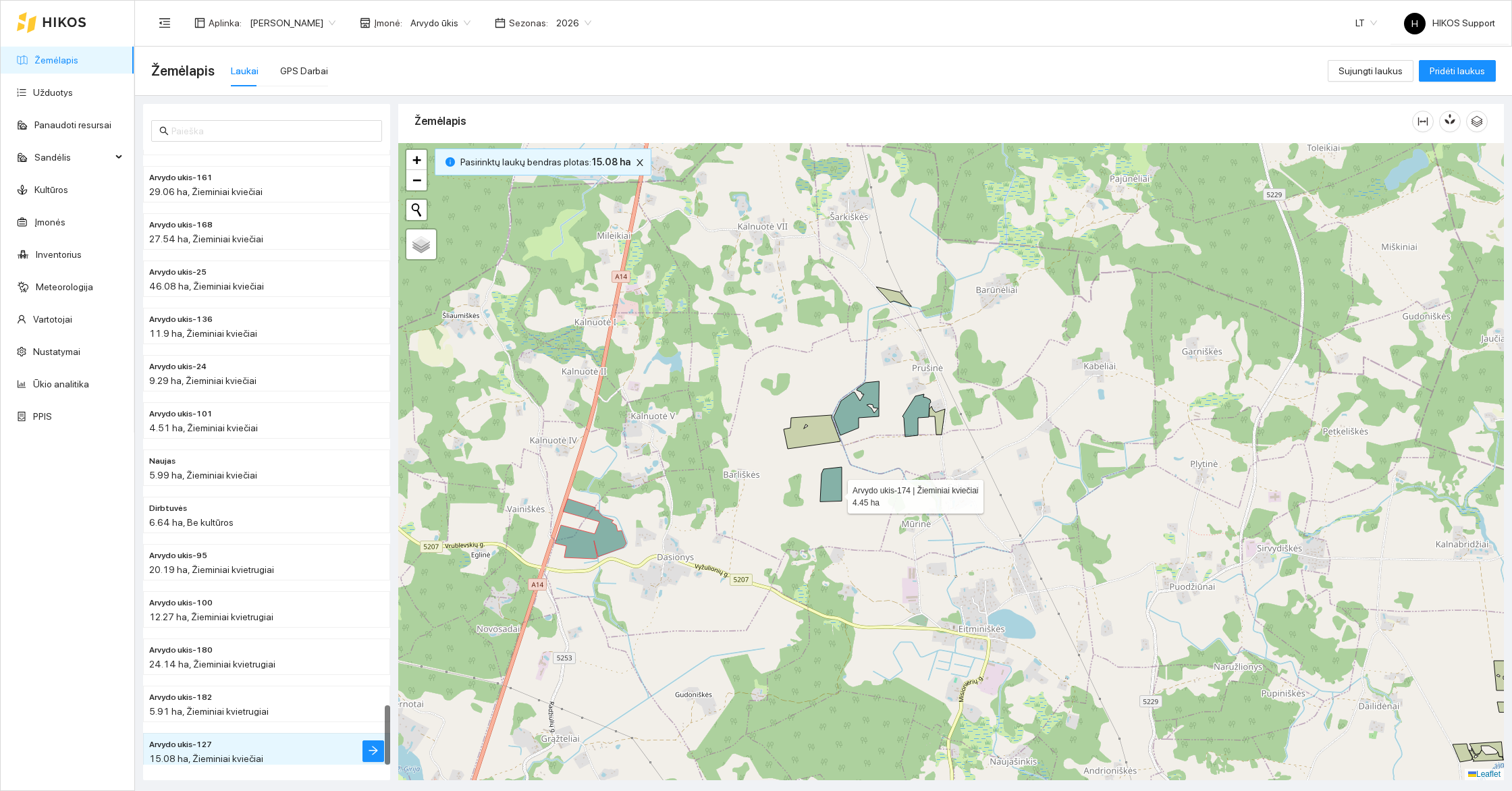
click at [835, 492] on icon at bounding box center [831, 483] width 21 height 34
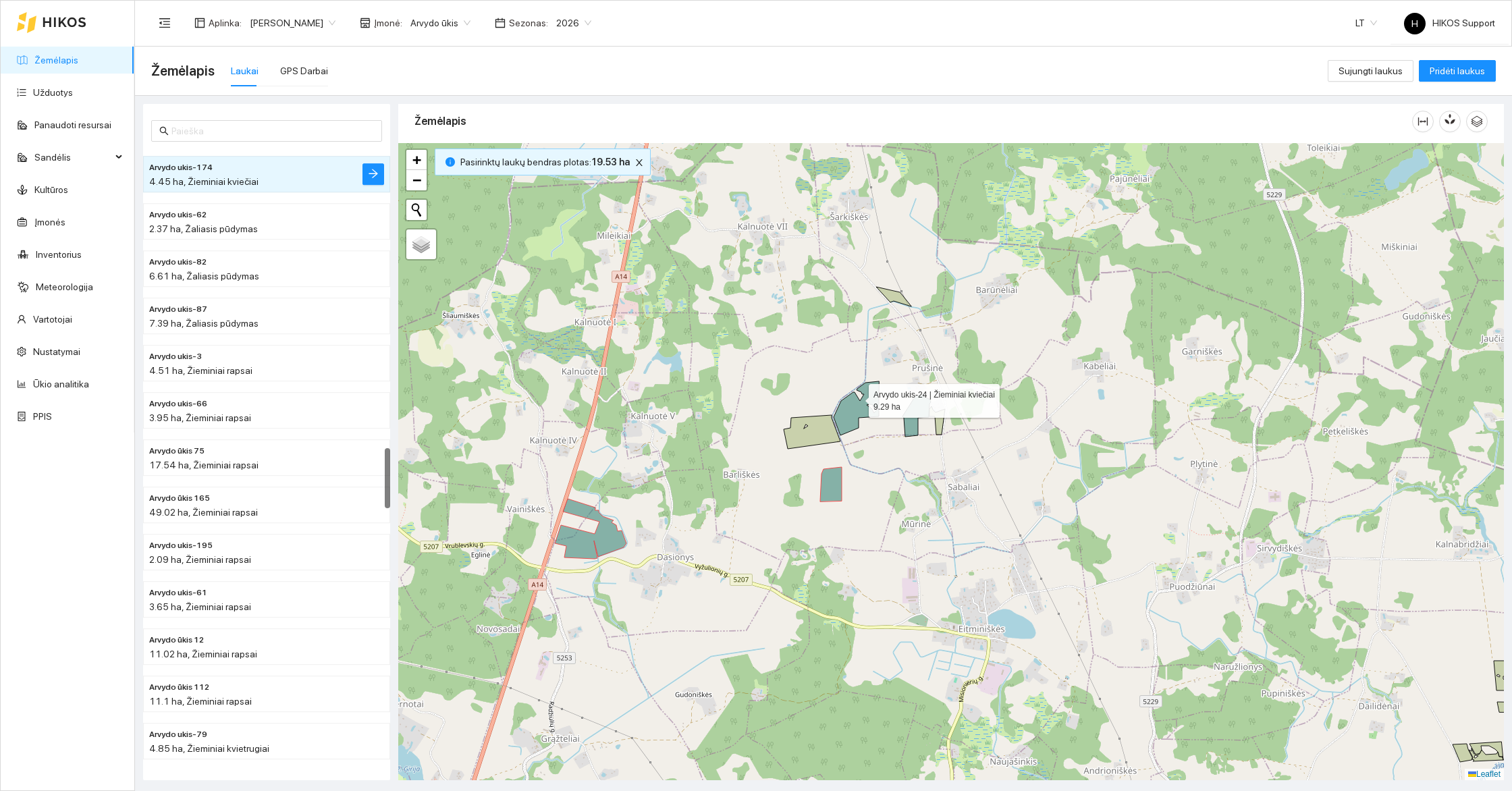
click at [857, 397] on icon at bounding box center [856, 407] width 45 height 54
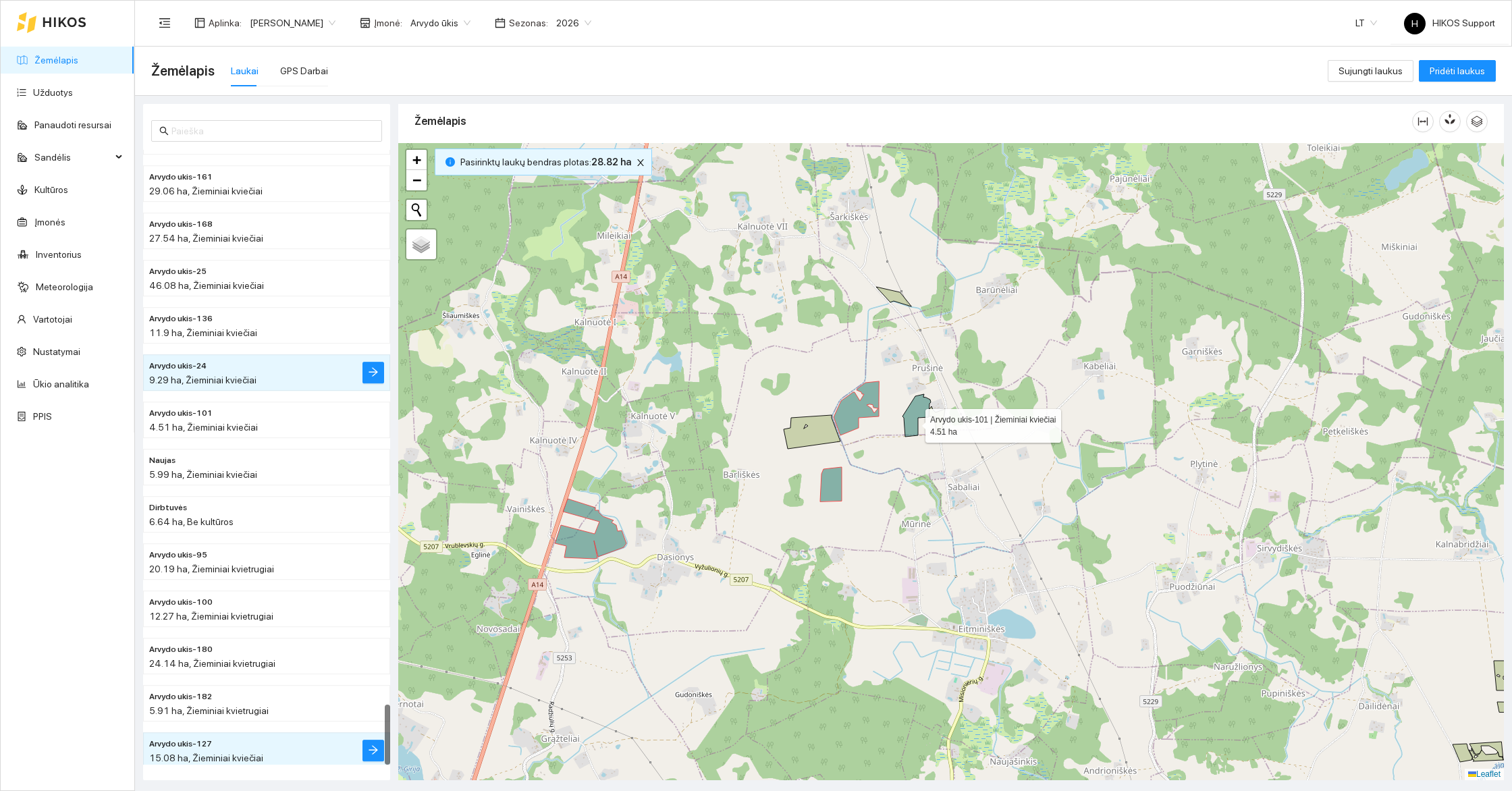
click at [913, 424] on icon at bounding box center [917, 415] width 28 height 42
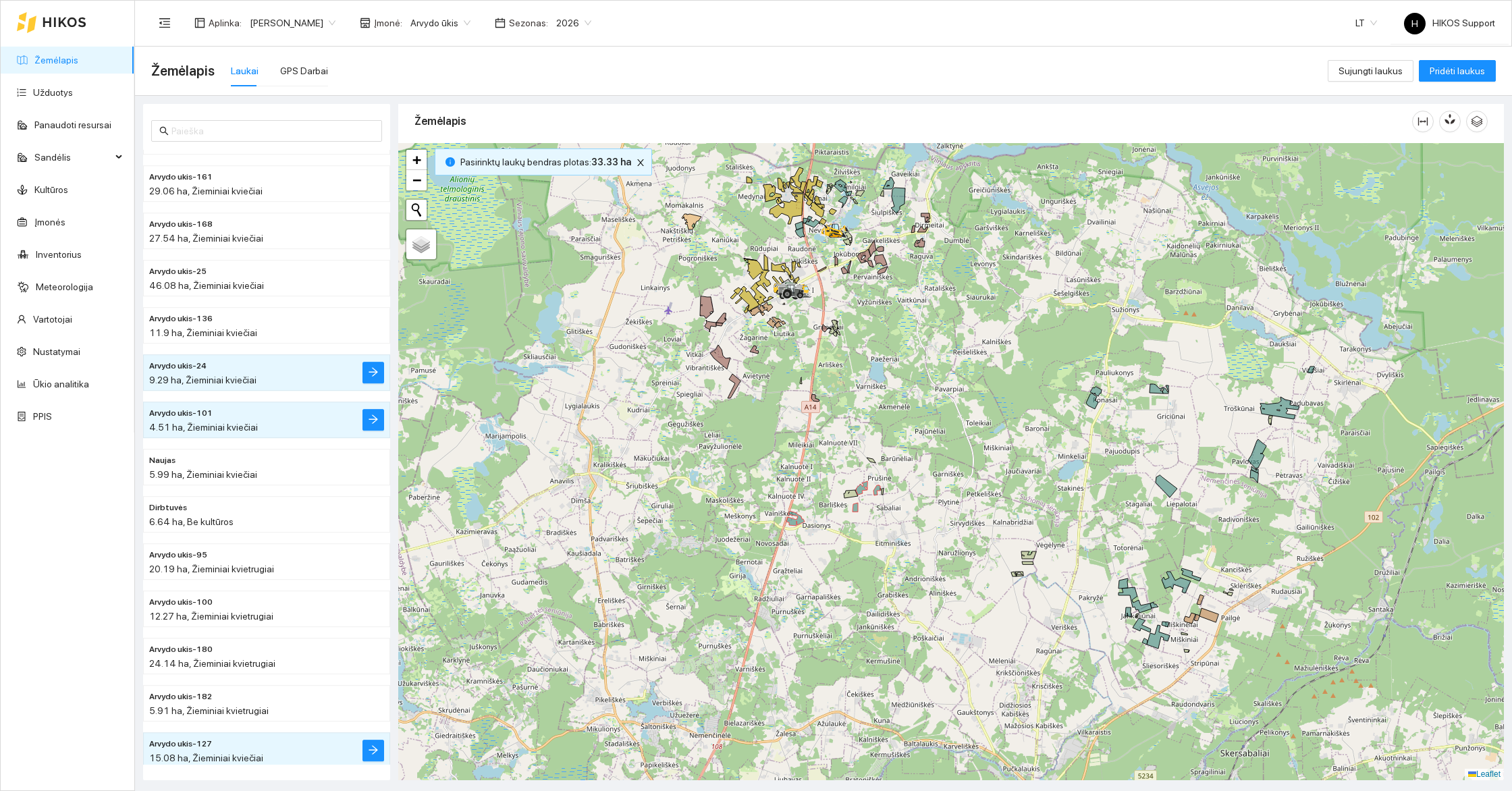
click at [788, 398] on div at bounding box center [950, 461] width 1105 height 637
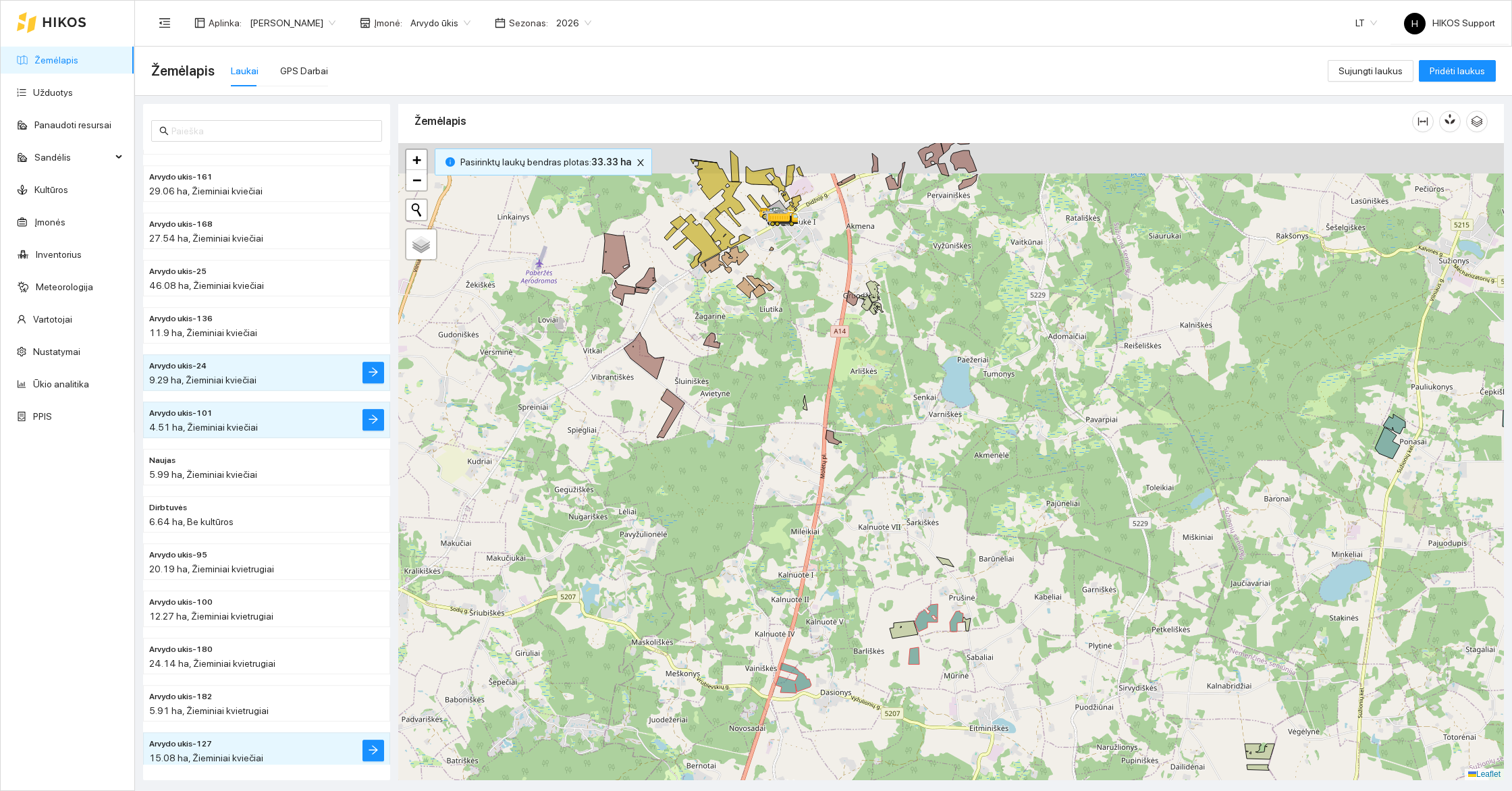
drag, startPoint x: 899, startPoint y: 317, endPoint x: 850, endPoint y: 484, distance: 174.0
click at [850, 484] on div at bounding box center [950, 461] width 1105 height 637
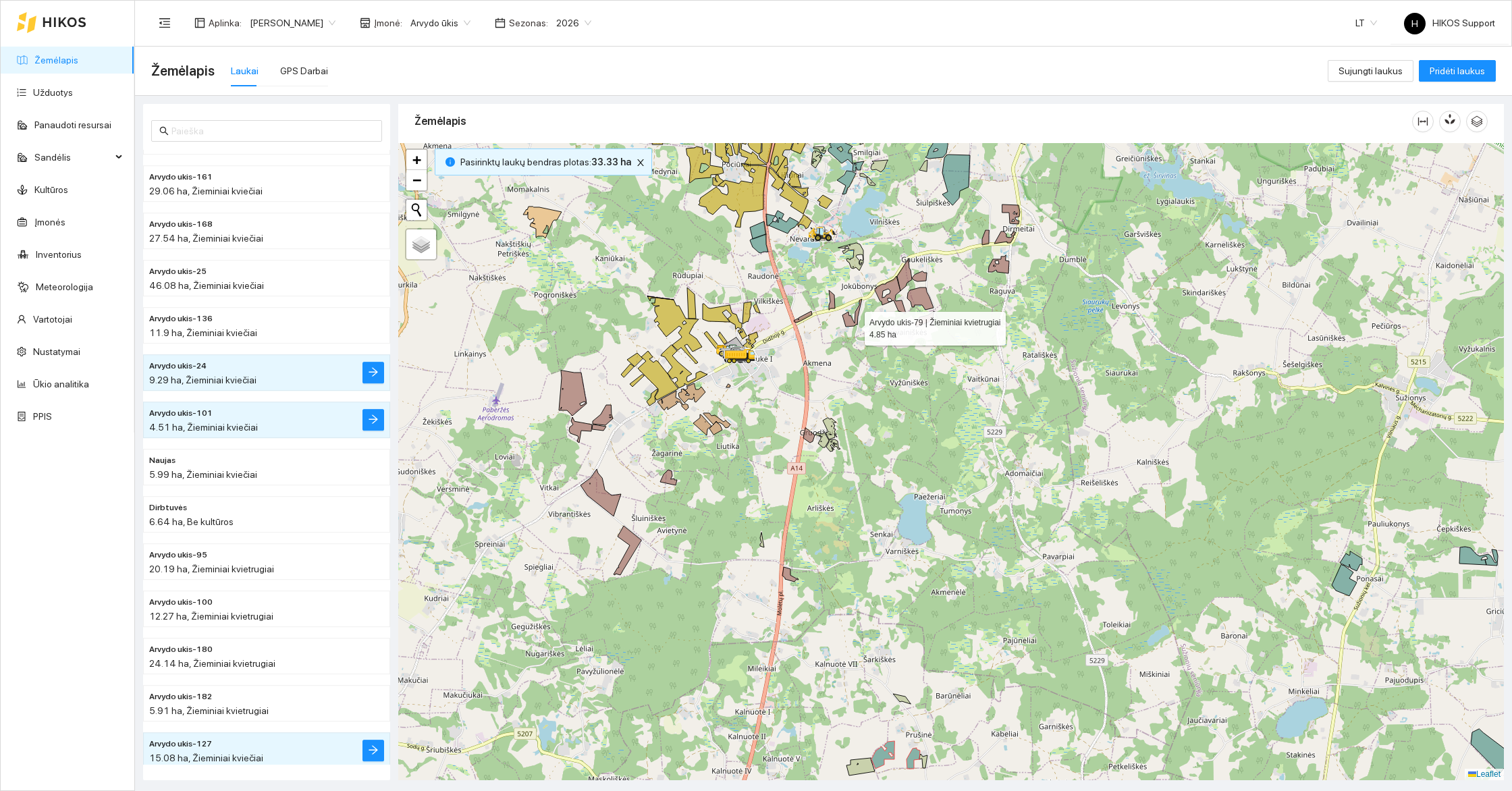
click at [851, 325] on icon at bounding box center [852, 312] width 19 height 27
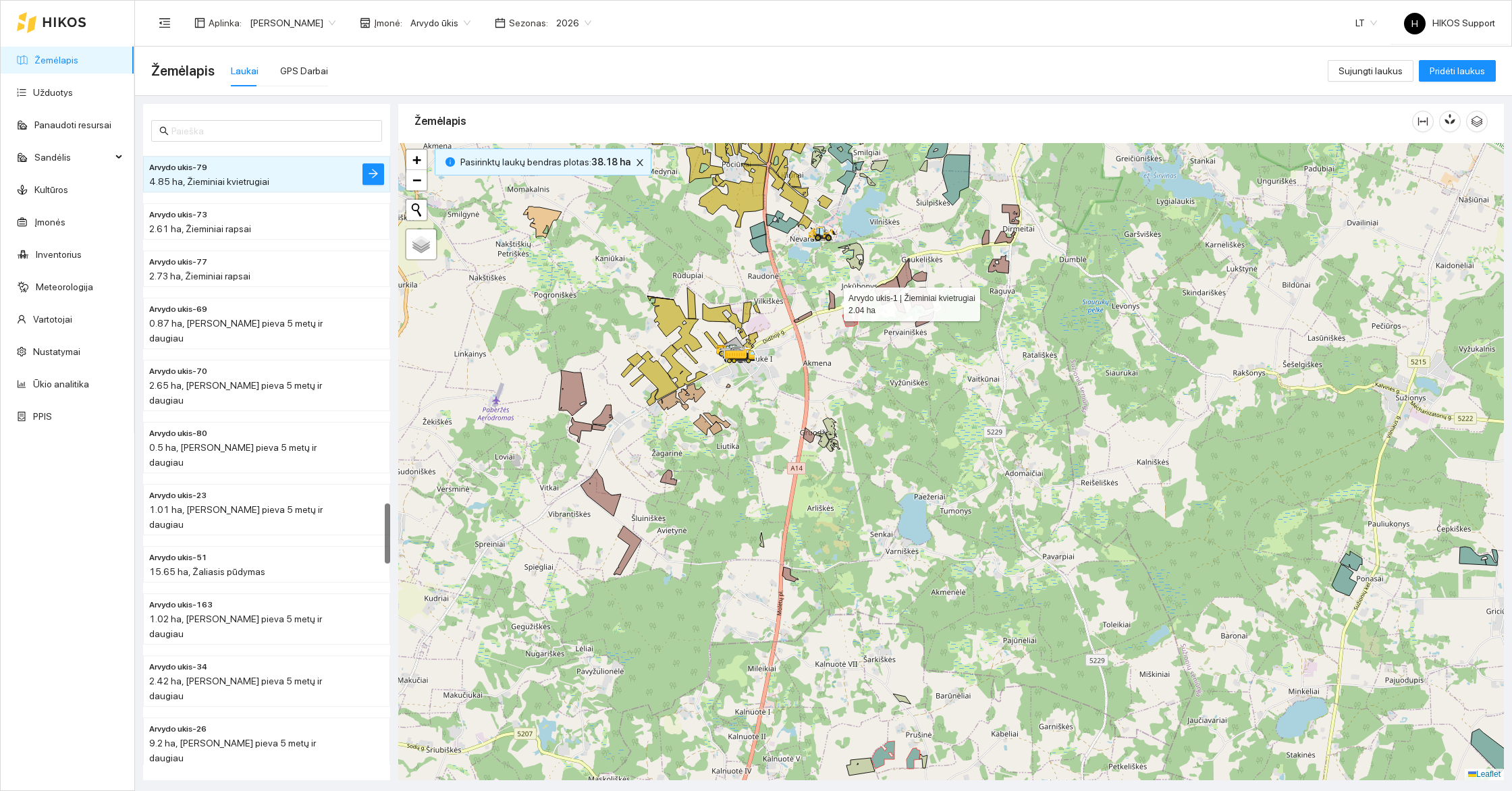
click at [835, 304] on icon at bounding box center [831, 300] width 6 height 19
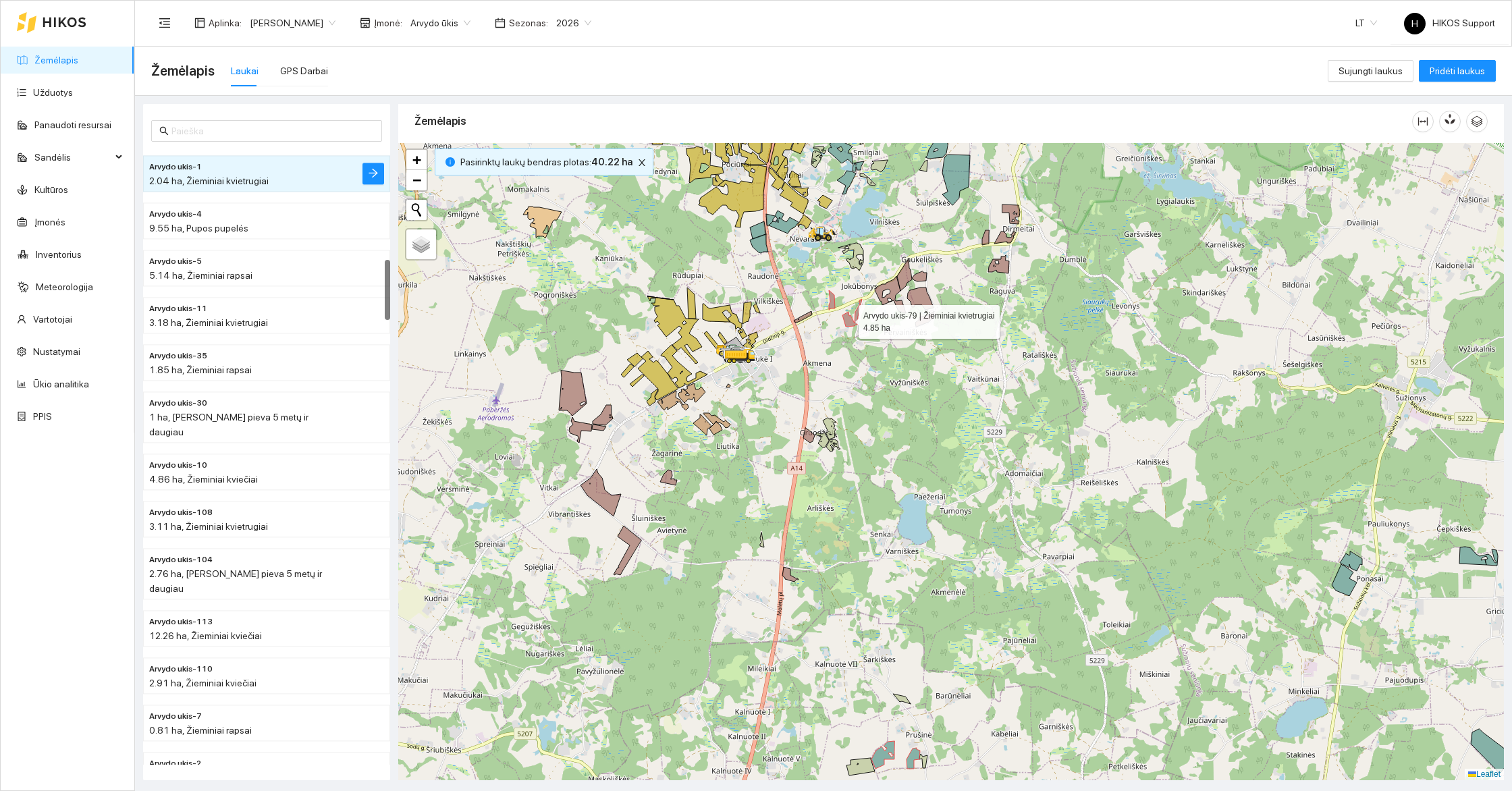
click at [846, 317] on icon at bounding box center [852, 312] width 19 height 27
click at [836, 306] on div at bounding box center [950, 461] width 1105 height 637
click at [835, 305] on div at bounding box center [950, 461] width 1105 height 637
click at [832, 302] on icon at bounding box center [831, 300] width 6 height 19
drag, startPoint x: 799, startPoint y: 277, endPoint x: 835, endPoint y: 380, distance: 109.1
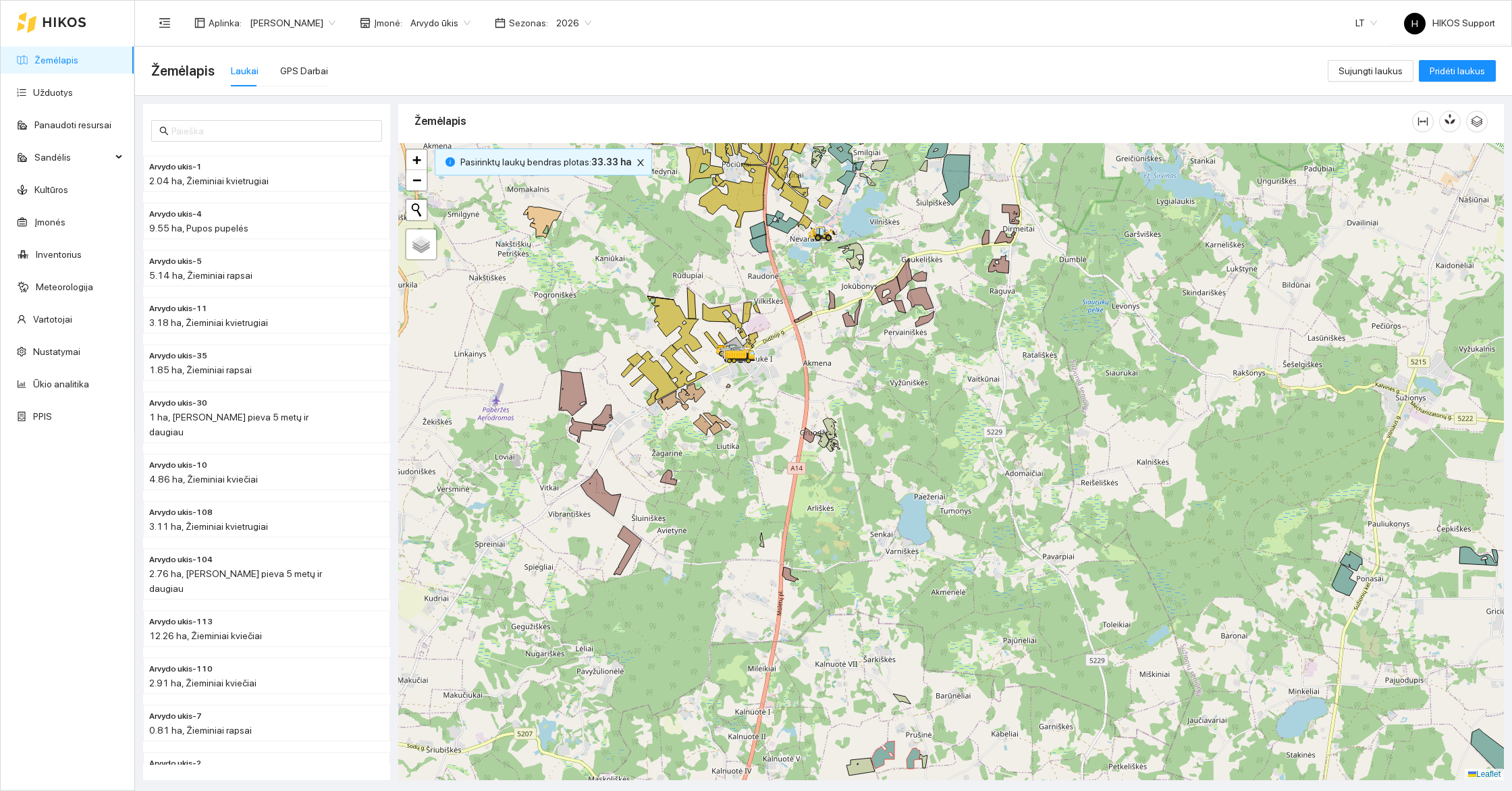
click at [835, 380] on div at bounding box center [950, 461] width 1105 height 637
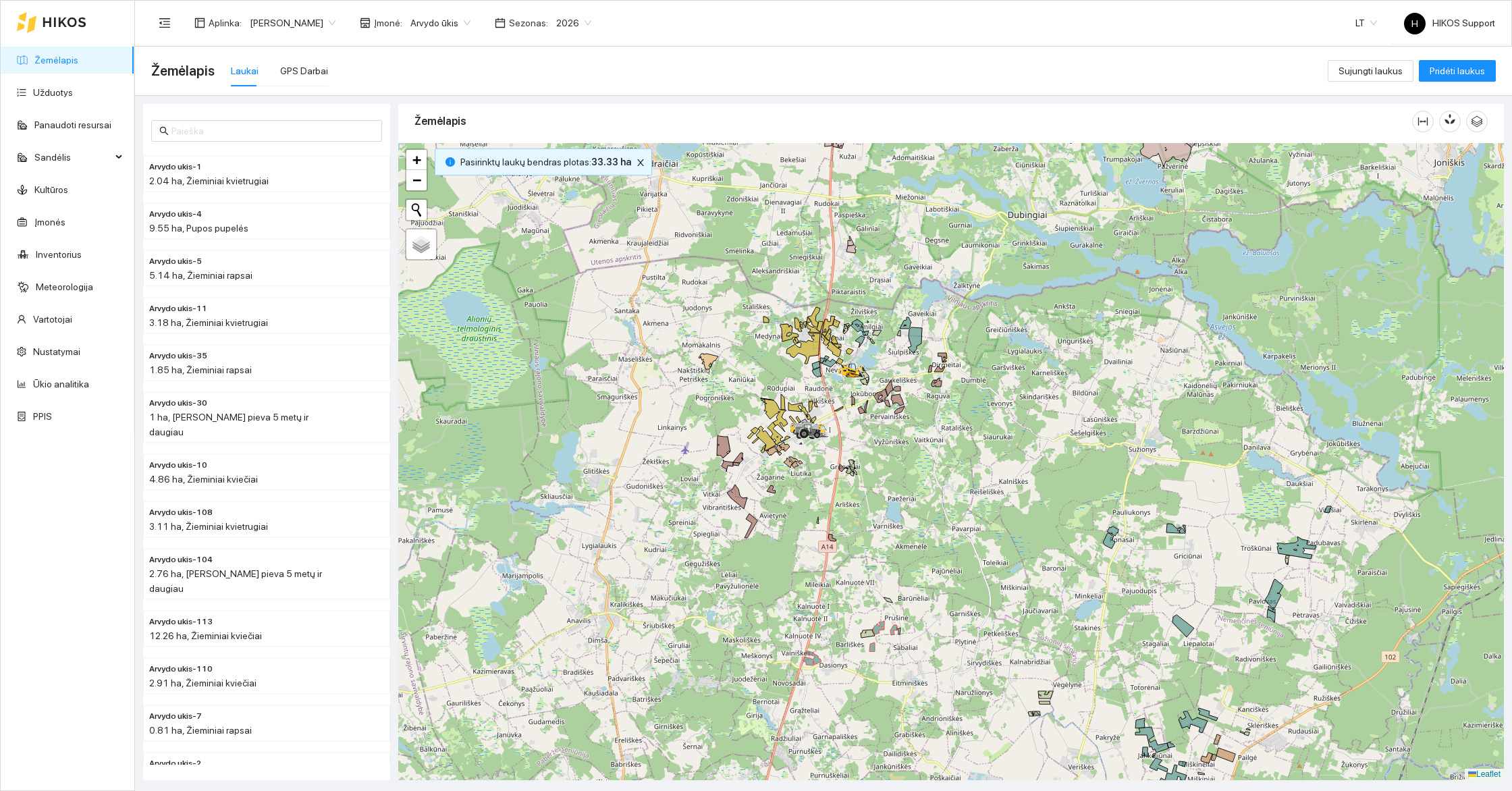
click at [934, 463] on div at bounding box center [950, 461] width 1105 height 637
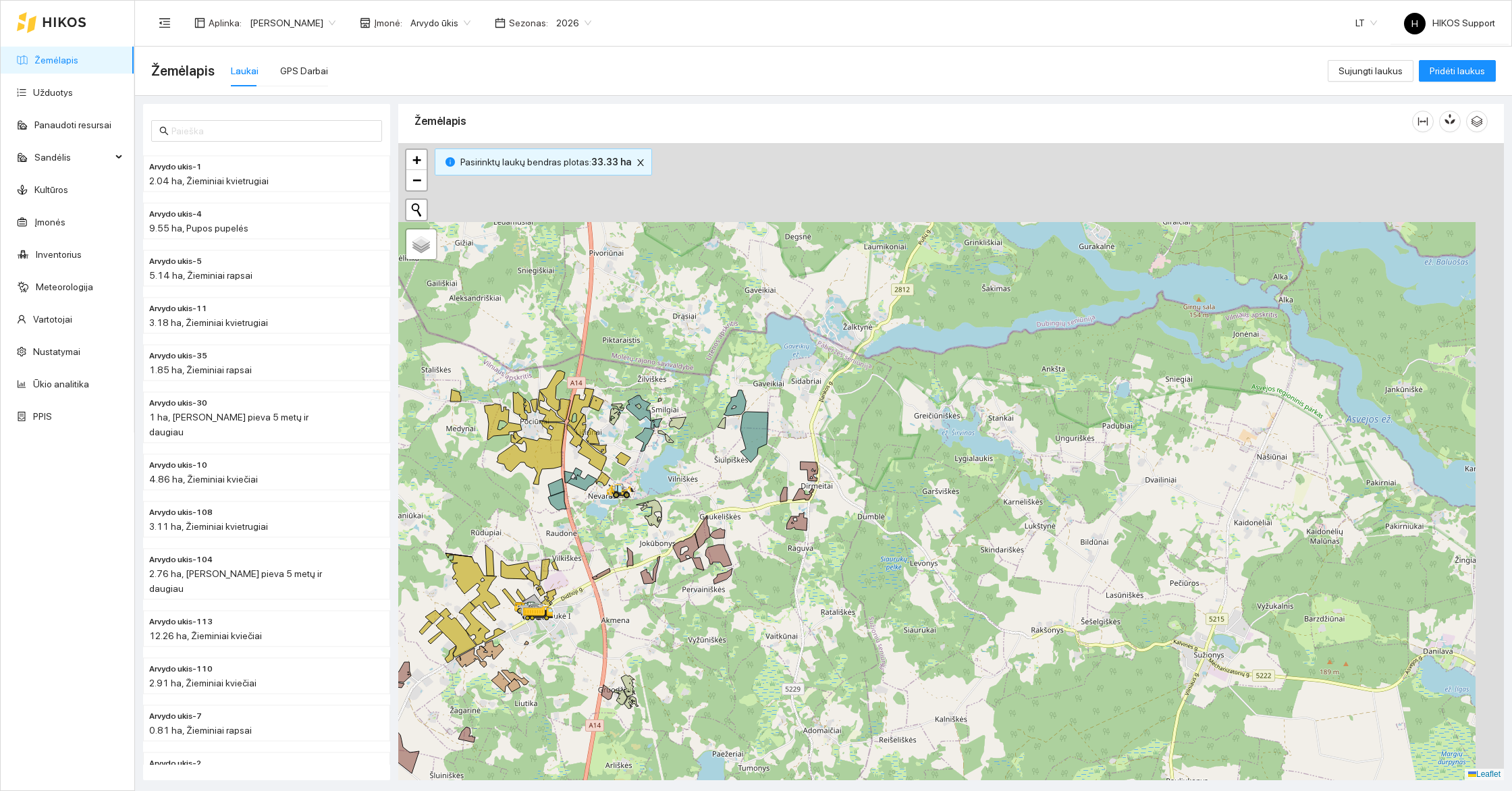
drag, startPoint x: 1028, startPoint y: 230, endPoint x: 883, endPoint y: 458, distance: 270.2
click at [883, 458] on div at bounding box center [950, 461] width 1105 height 637
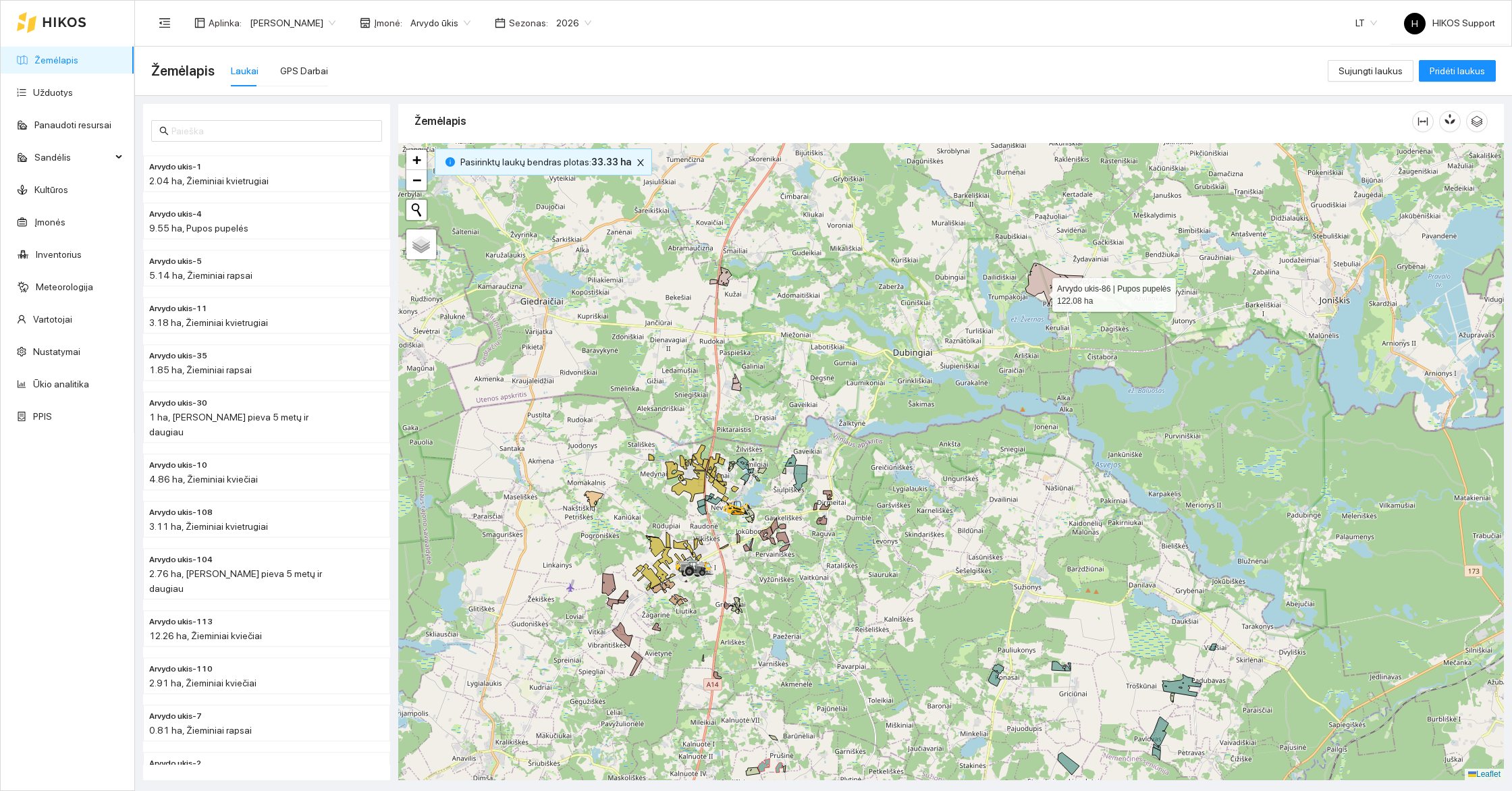
click at [1041, 289] on icon at bounding box center [1051, 283] width 51 height 41
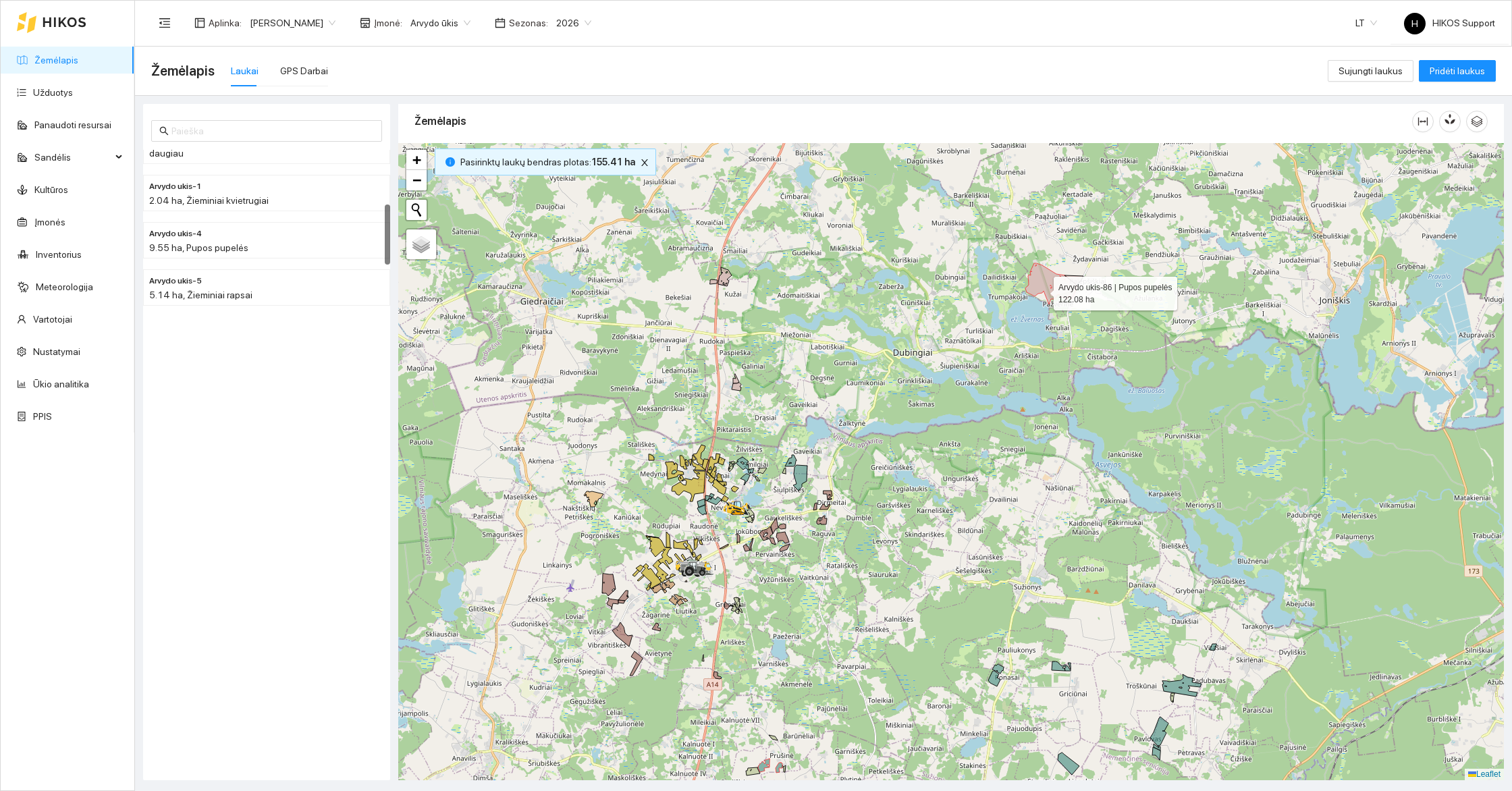
scroll to position [558, 0]
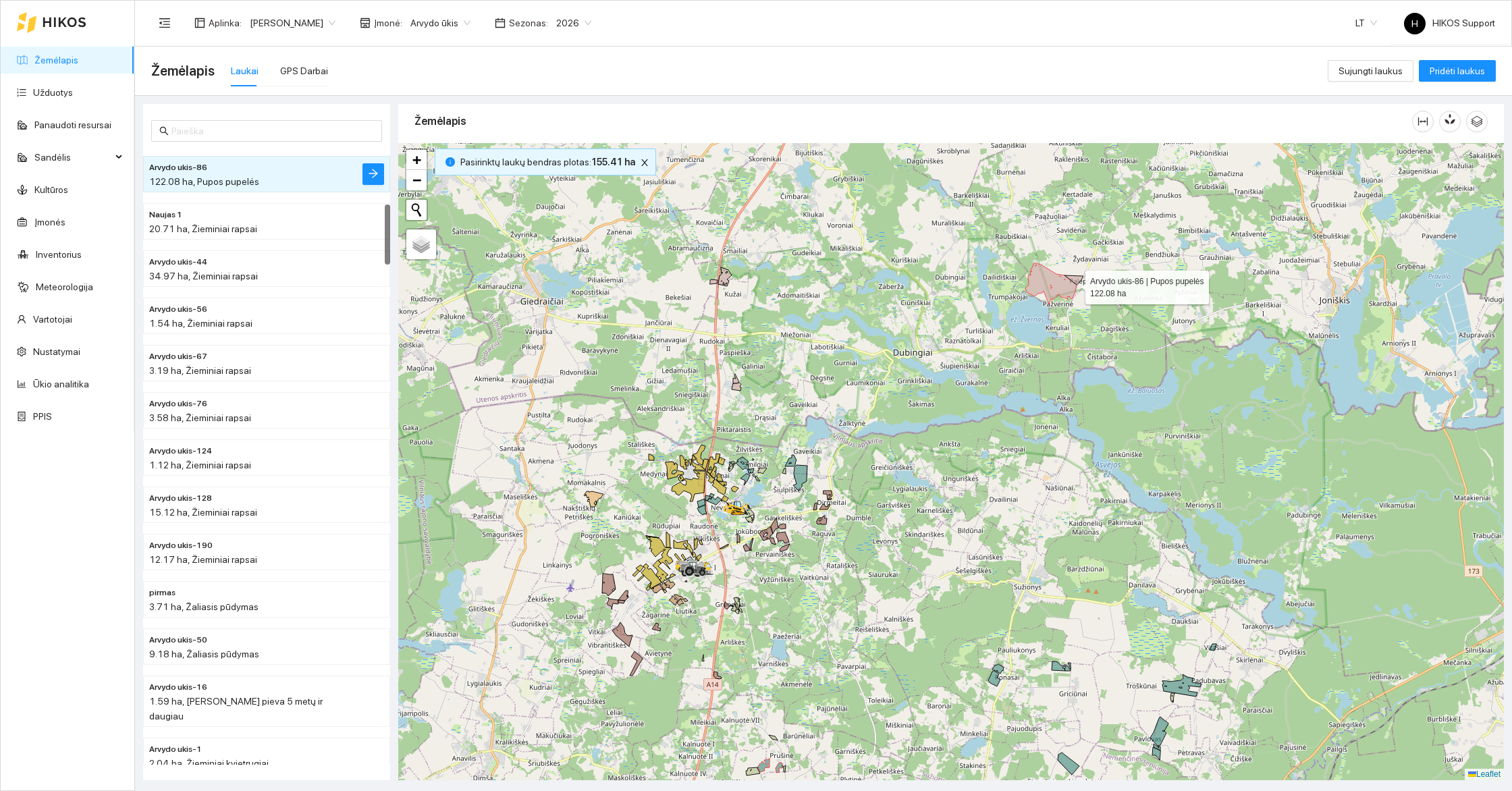
click at [1074, 283] on icon at bounding box center [1051, 283] width 51 height 41
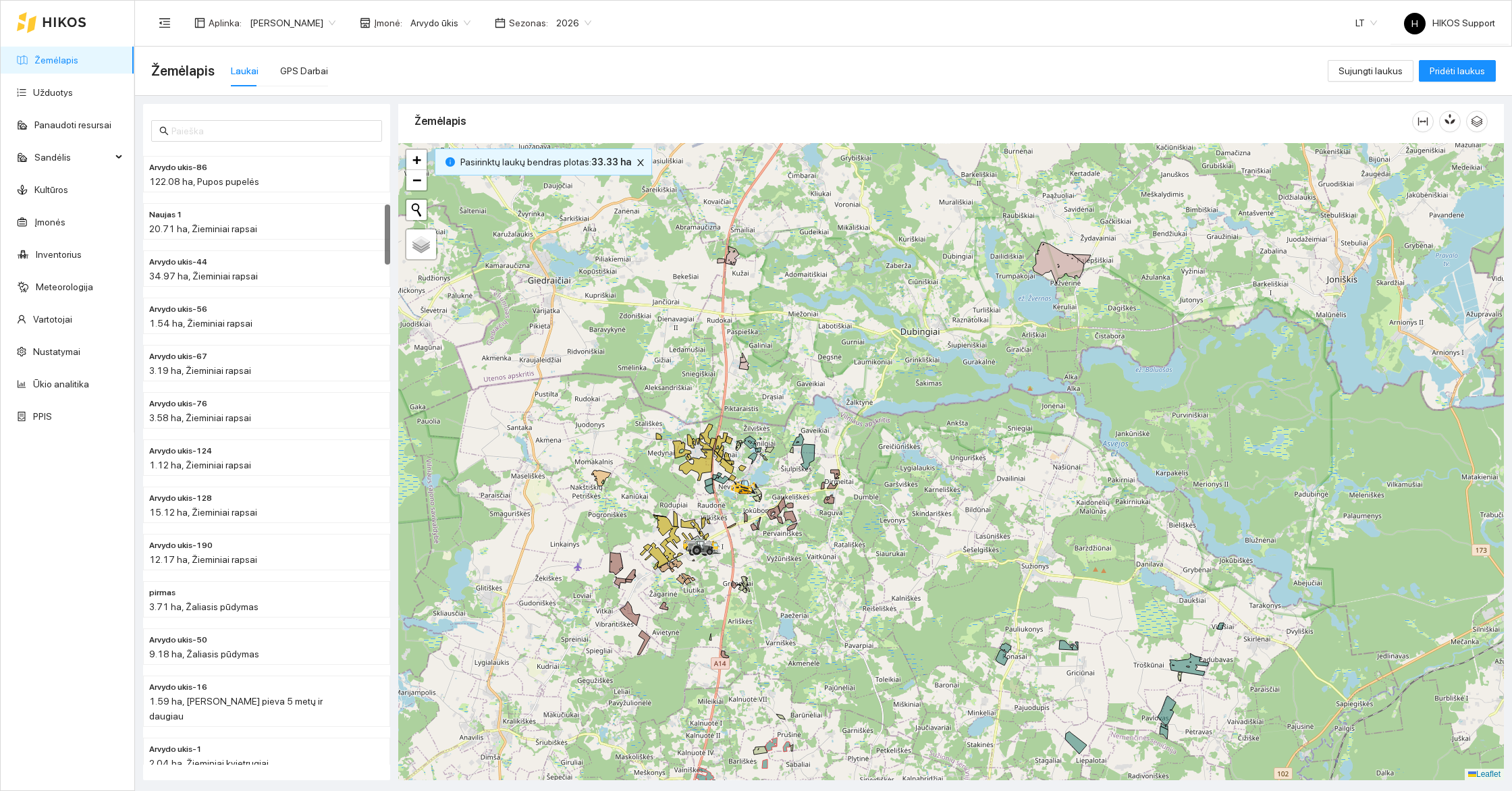
drag, startPoint x: 832, startPoint y: 444, endPoint x: 980, endPoint y: 302, distance: 205.1
click at [980, 302] on div at bounding box center [950, 461] width 1105 height 637
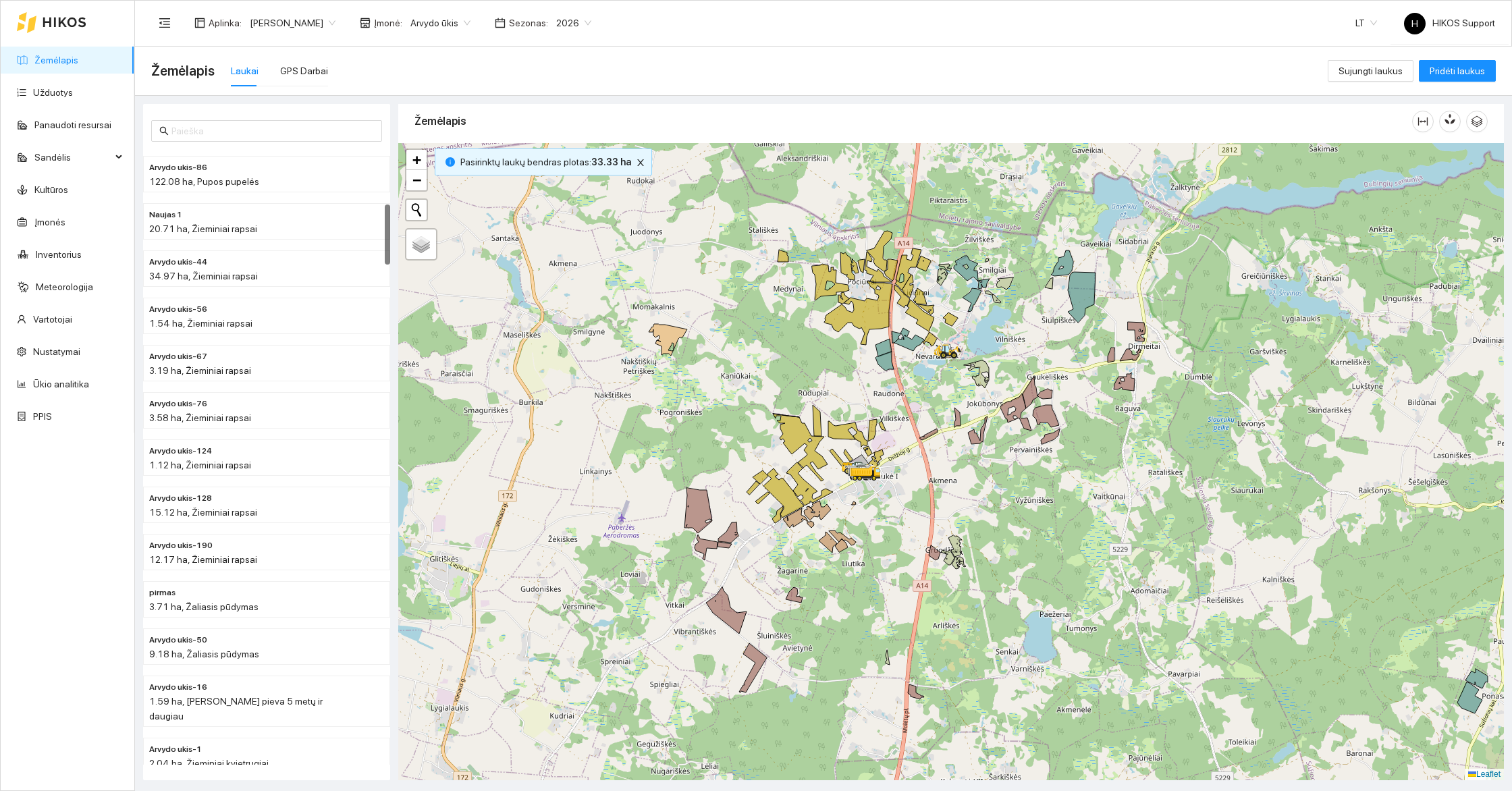
drag, startPoint x: 658, startPoint y: 478, endPoint x: 694, endPoint y: 349, distance: 133.9
click at [694, 349] on div at bounding box center [950, 461] width 1105 height 637
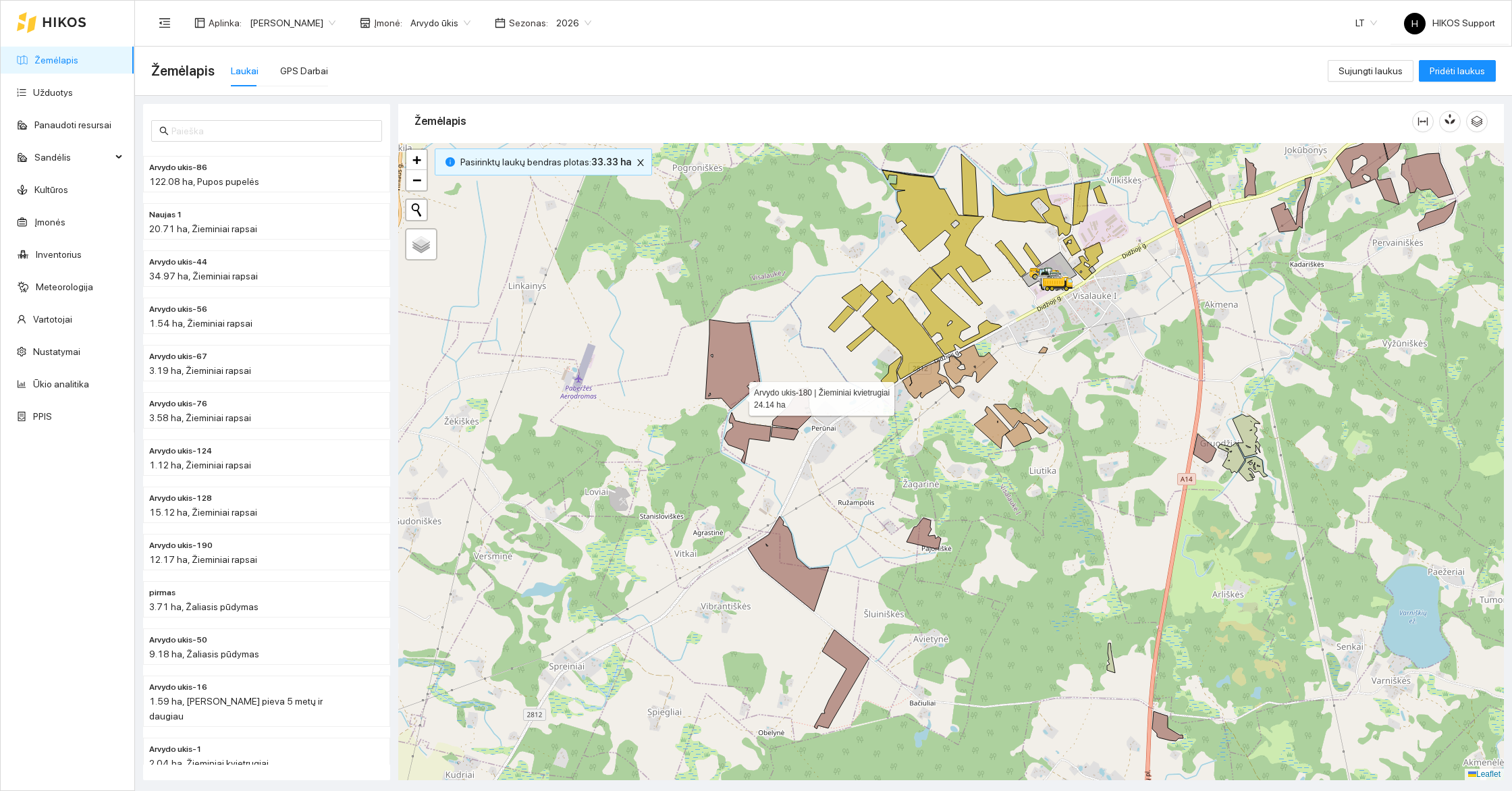
click at [737, 395] on icon at bounding box center [732, 364] width 55 height 89
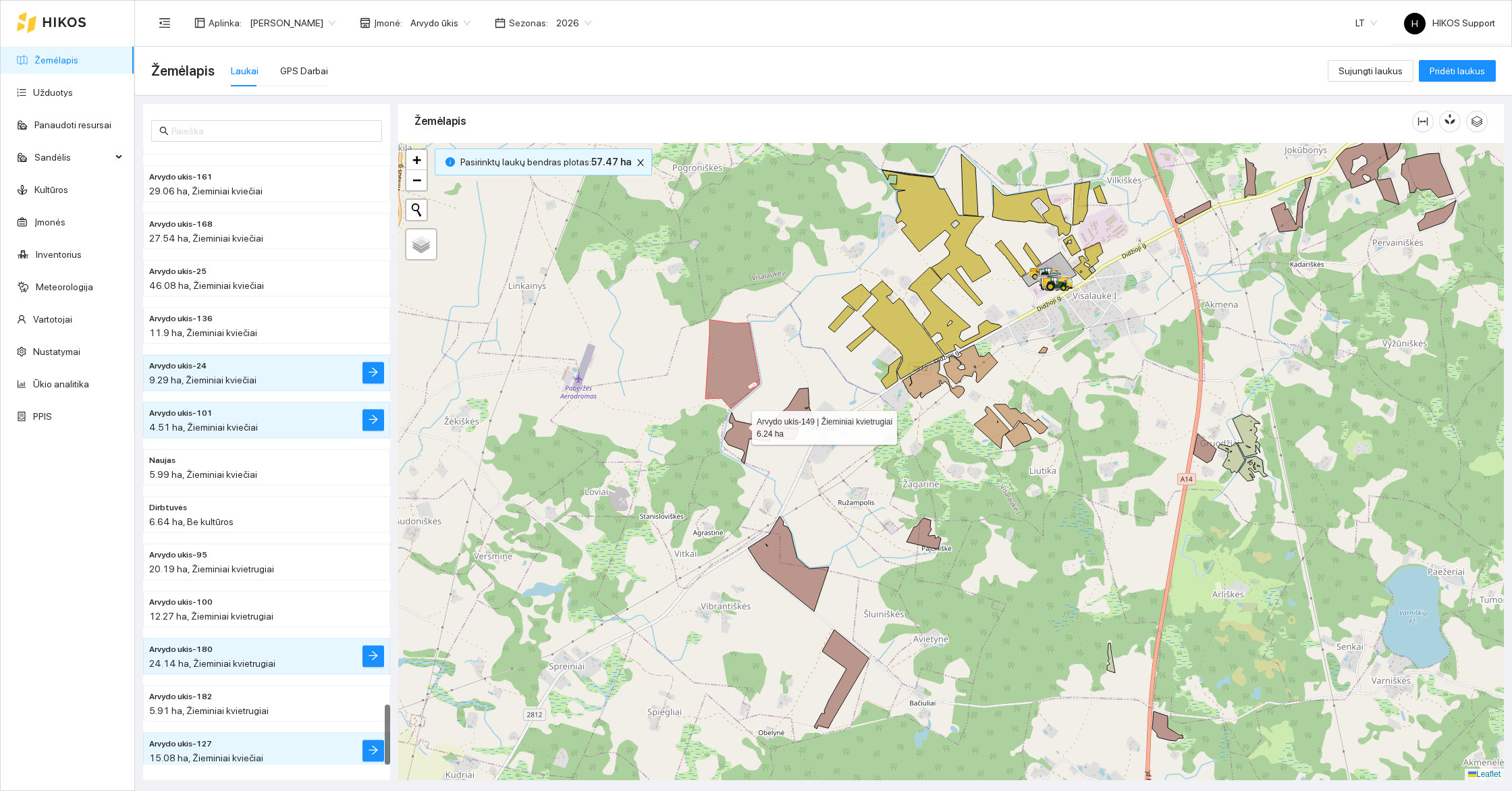
click at [740, 427] on icon at bounding box center [747, 437] width 47 height 51
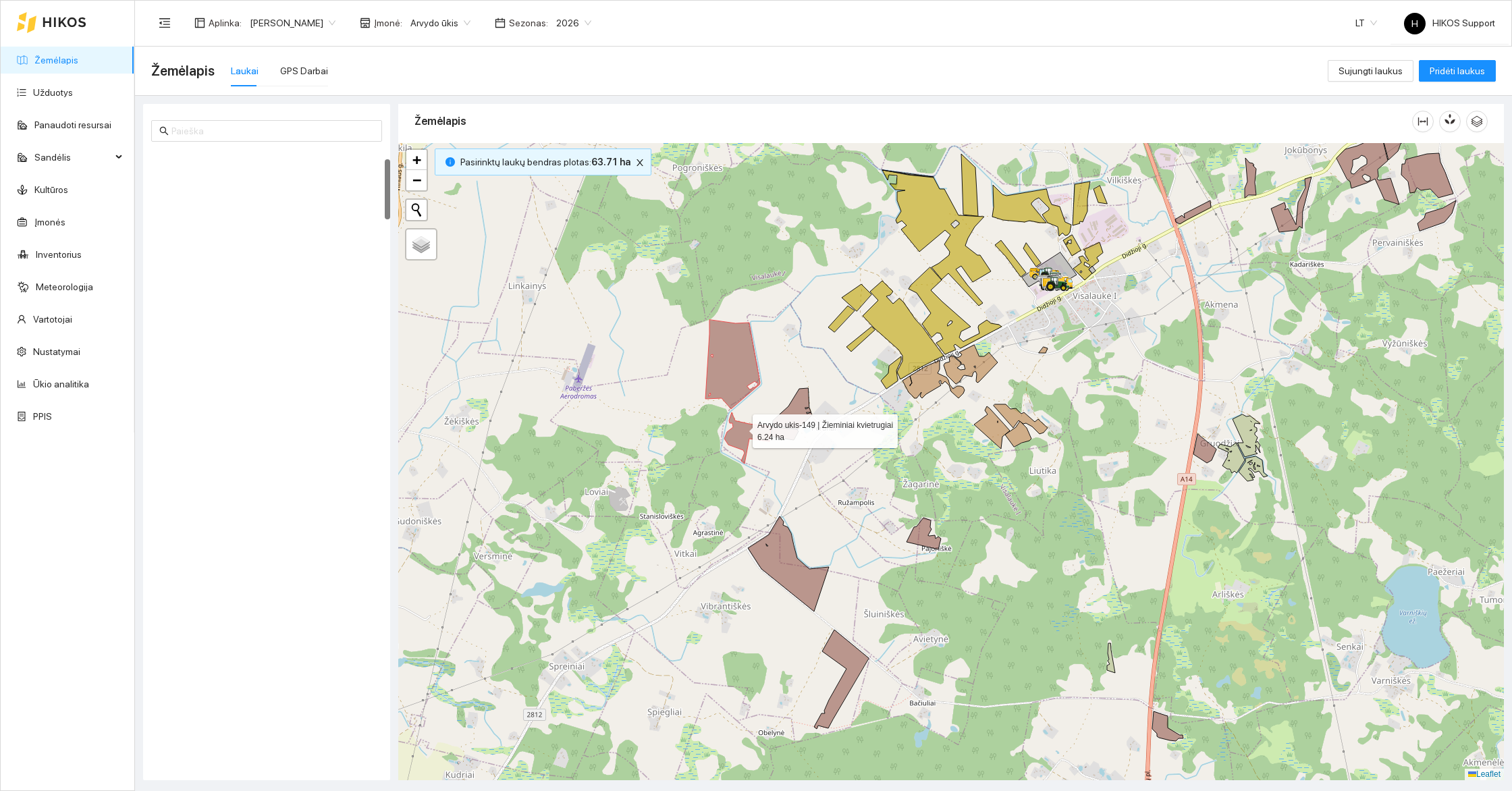
scroll to position [93, 0]
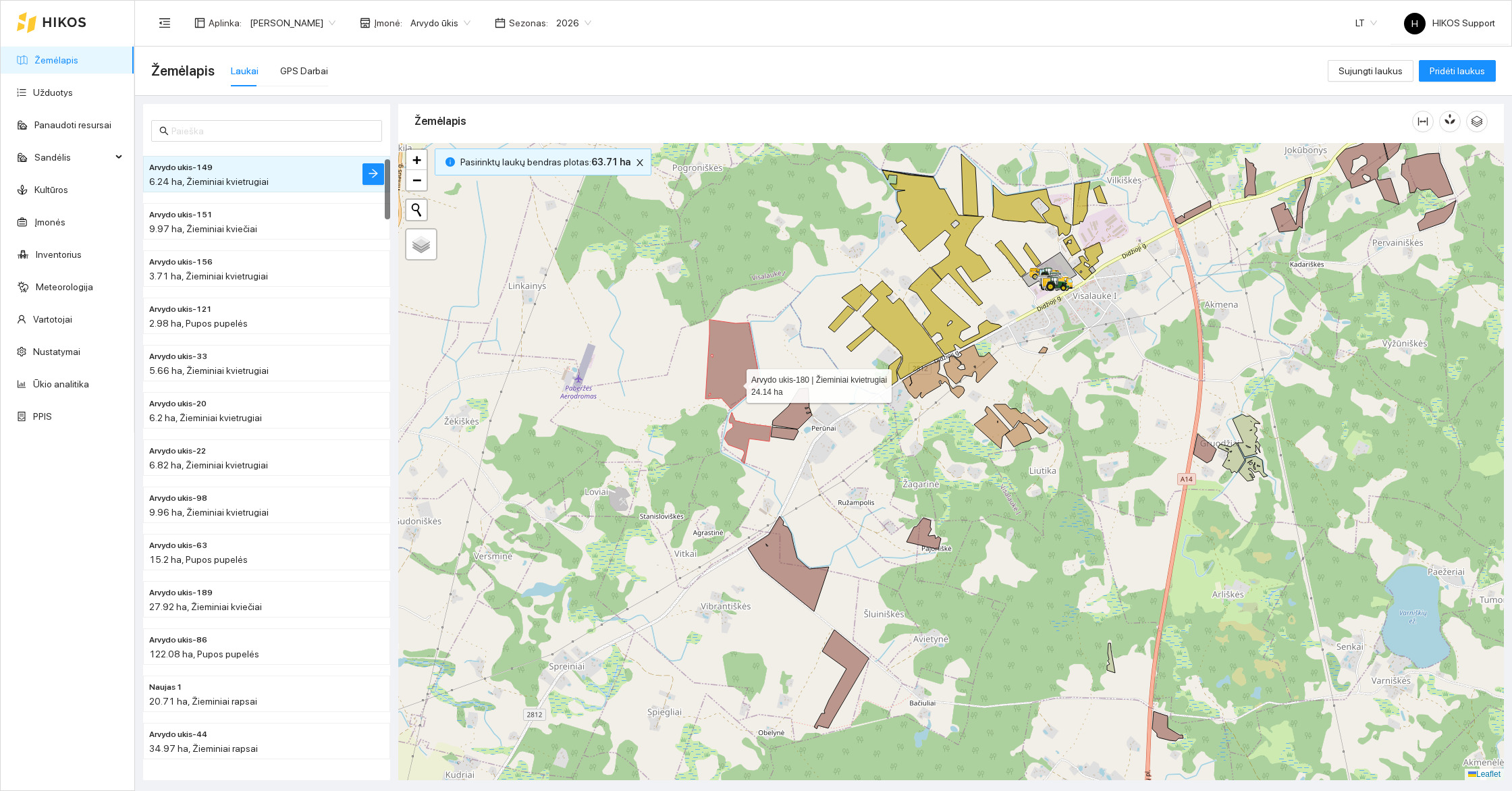
click at [731, 363] on icon at bounding box center [732, 364] width 55 height 89
click at [736, 441] on icon at bounding box center [747, 437] width 47 height 51
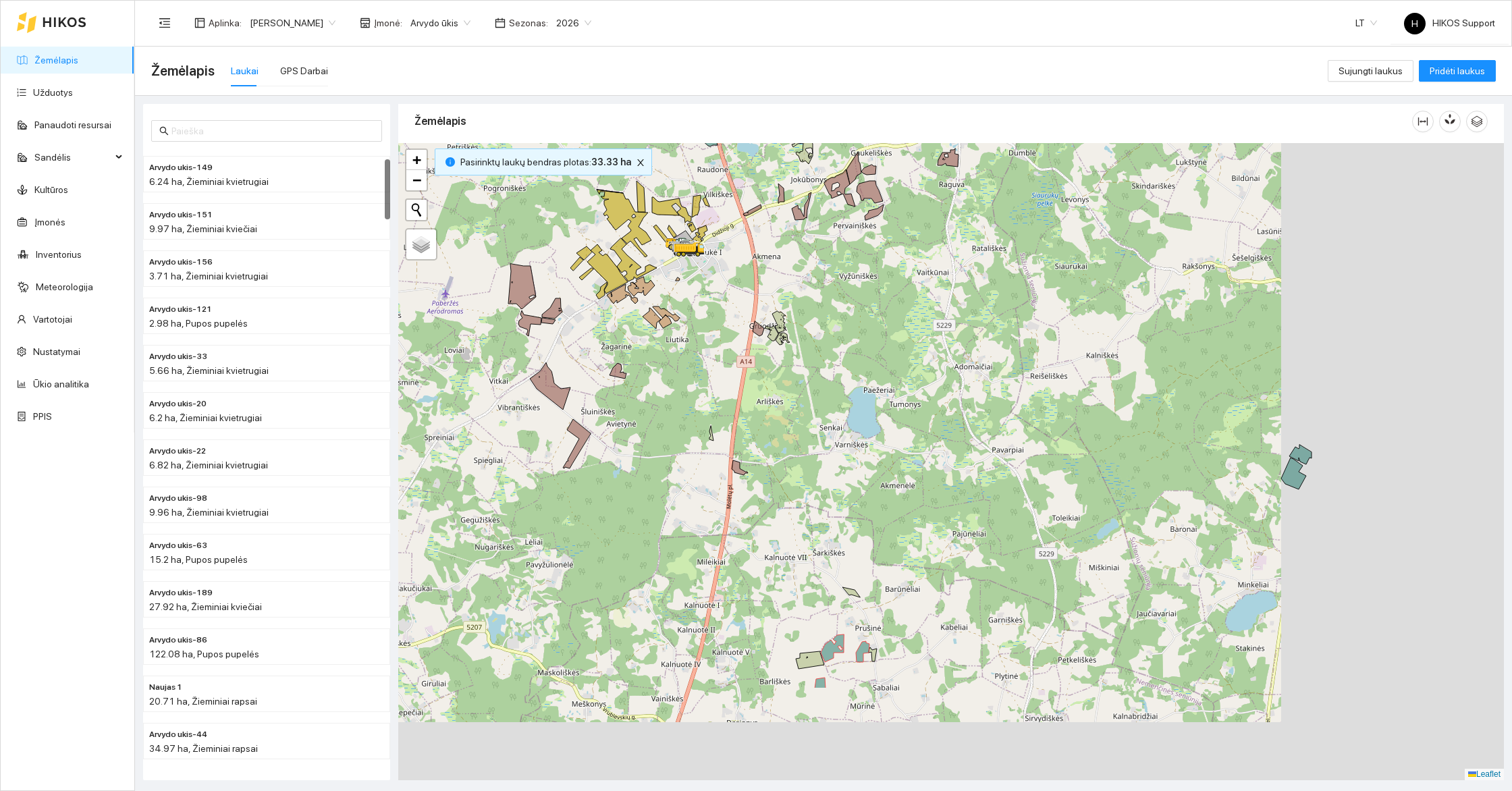
drag, startPoint x: 915, startPoint y: 599, endPoint x: 675, endPoint y: 442, distance: 286.8
click at [675, 442] on div at bounding box center [950, 461] width 1105 height 637
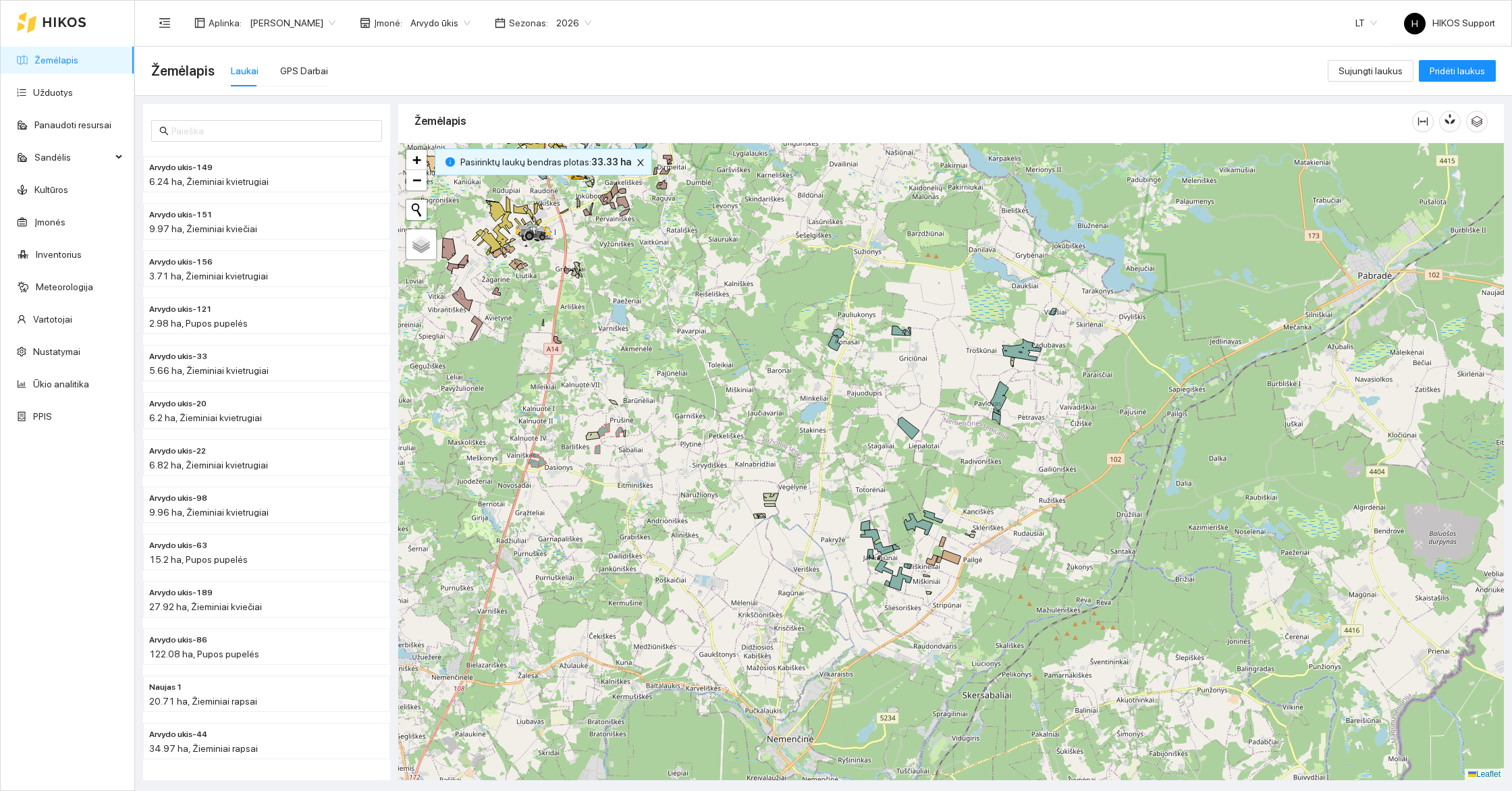
drag, startPoint x: 869, startPoint y: 584, endPoint x: 702, endPoint y: 435, distance: 223.8
click at [702, 435] on div at bounding box center [950, 461] width 1105 height 637
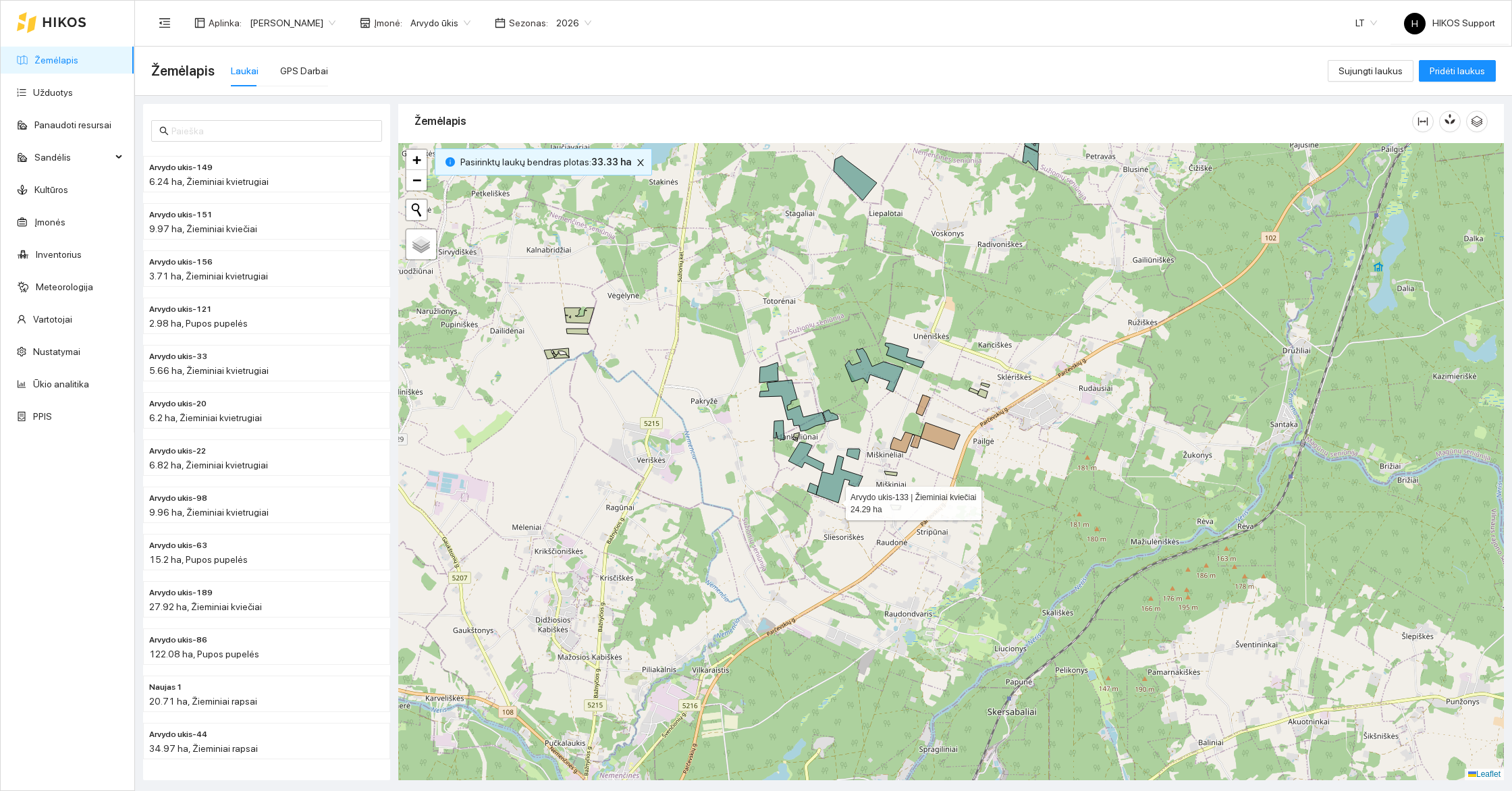
click at [835, 494] on icon at bounding box center [839, 479] width 47 height 48
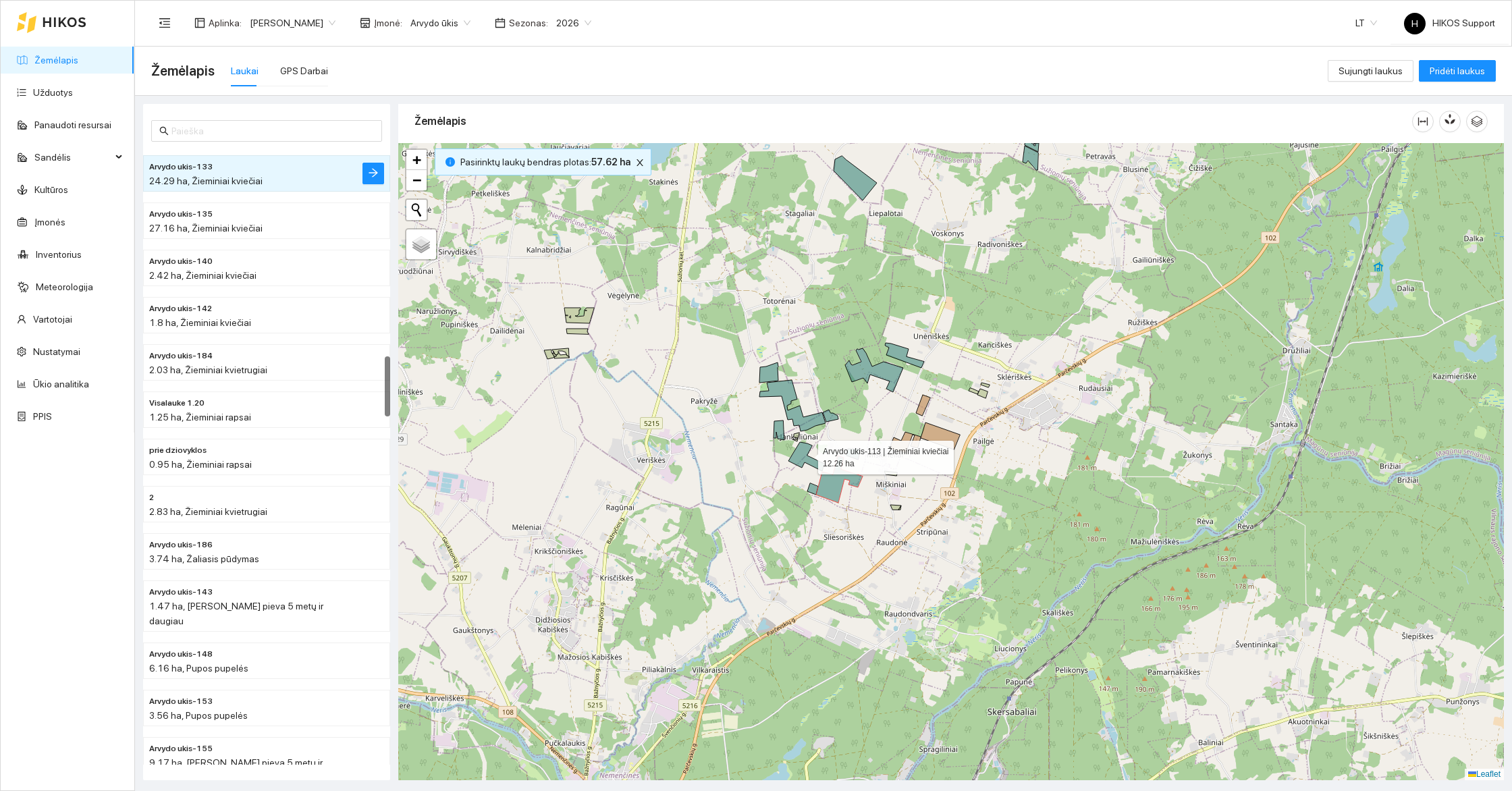
click at [805, 453] on icon at bounding box center [806, 456] width 36 height 29
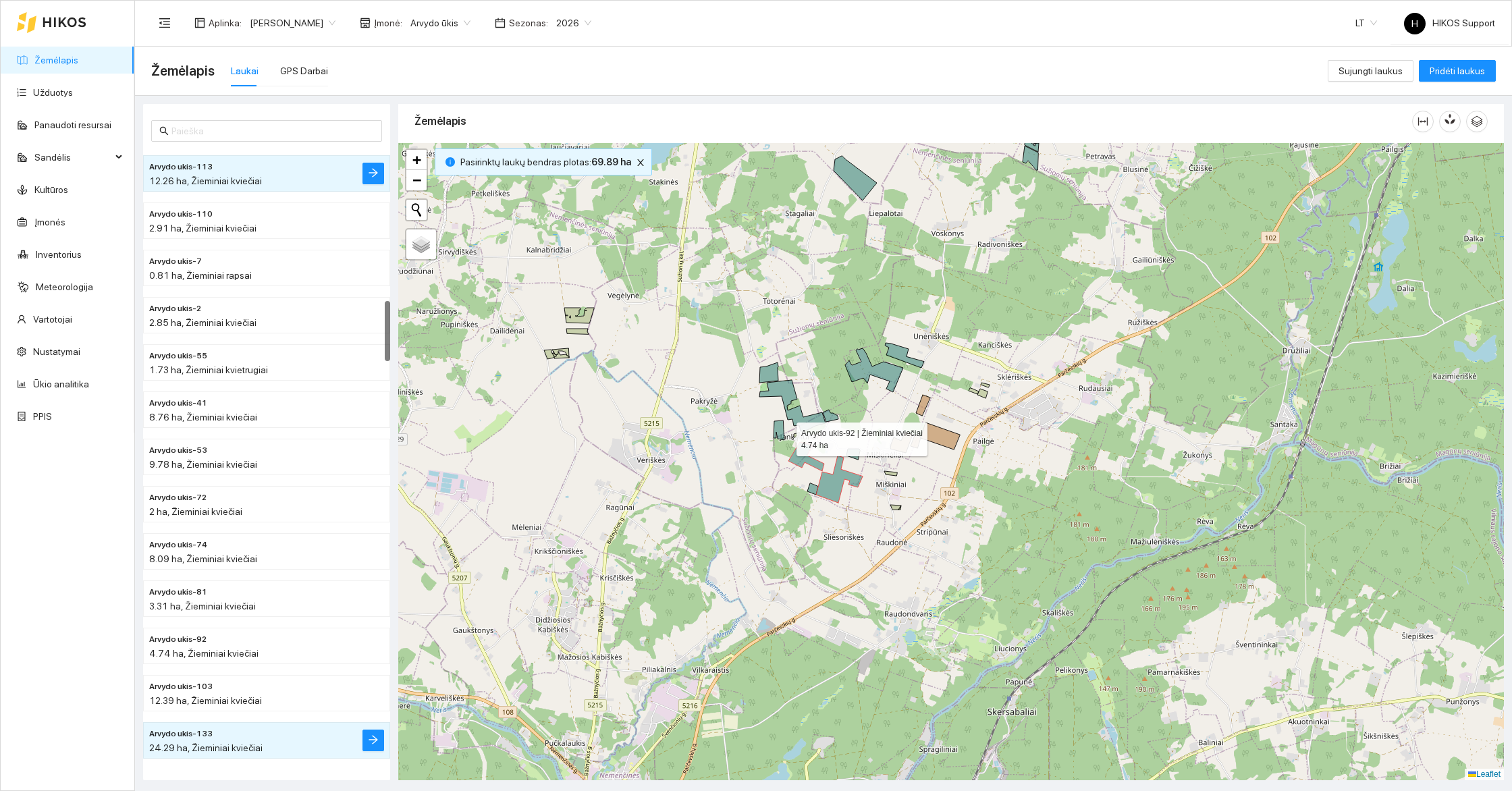
click at [783, 435] on icon at bounding box center [779, 430] width 11 height 19
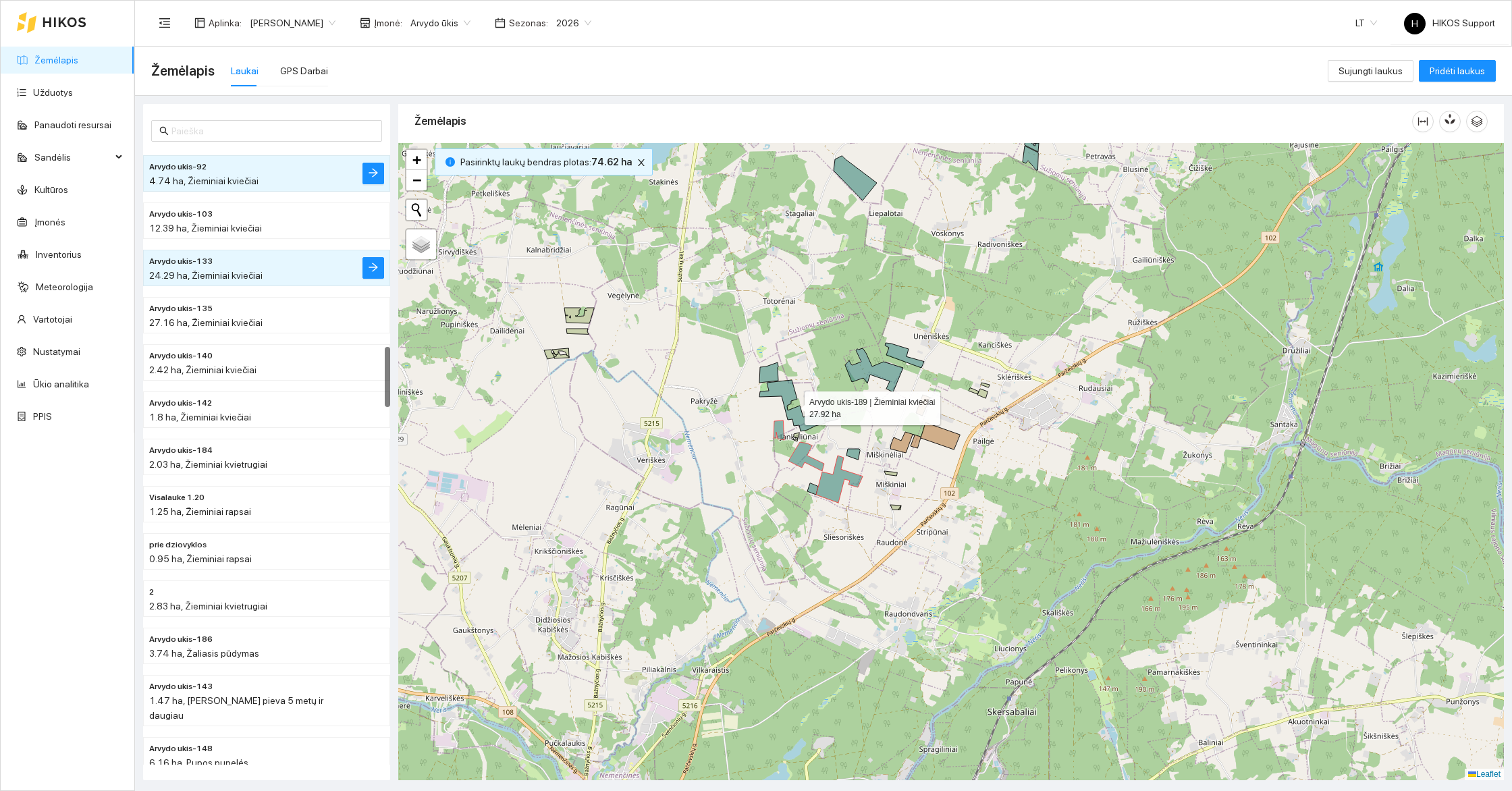
click at [802, 426] on icon at bounding box center [792, 406] width 66 height 51
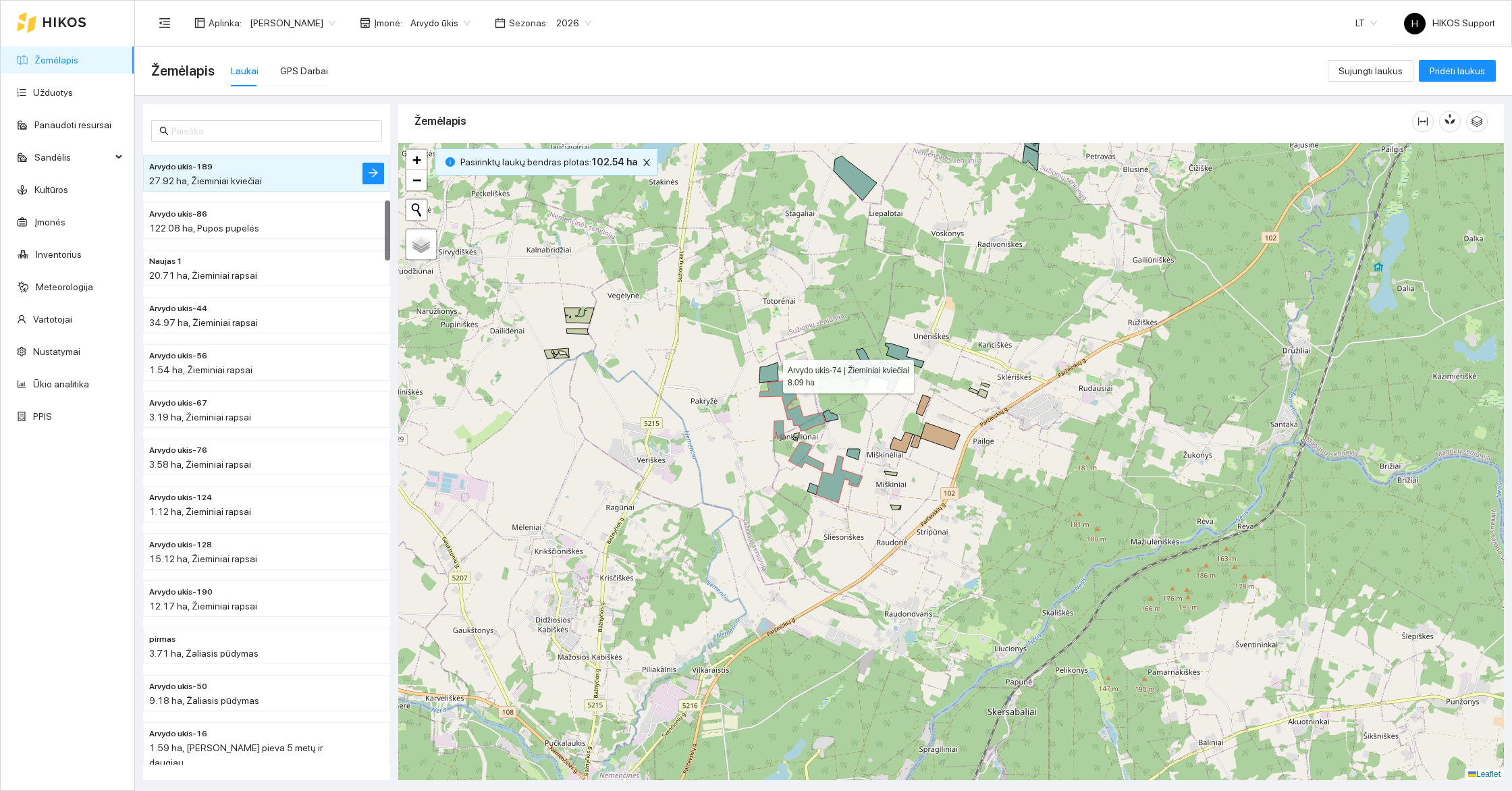
click at [771, 372] on icon at bounding box center [768, 372] width 19 height 20
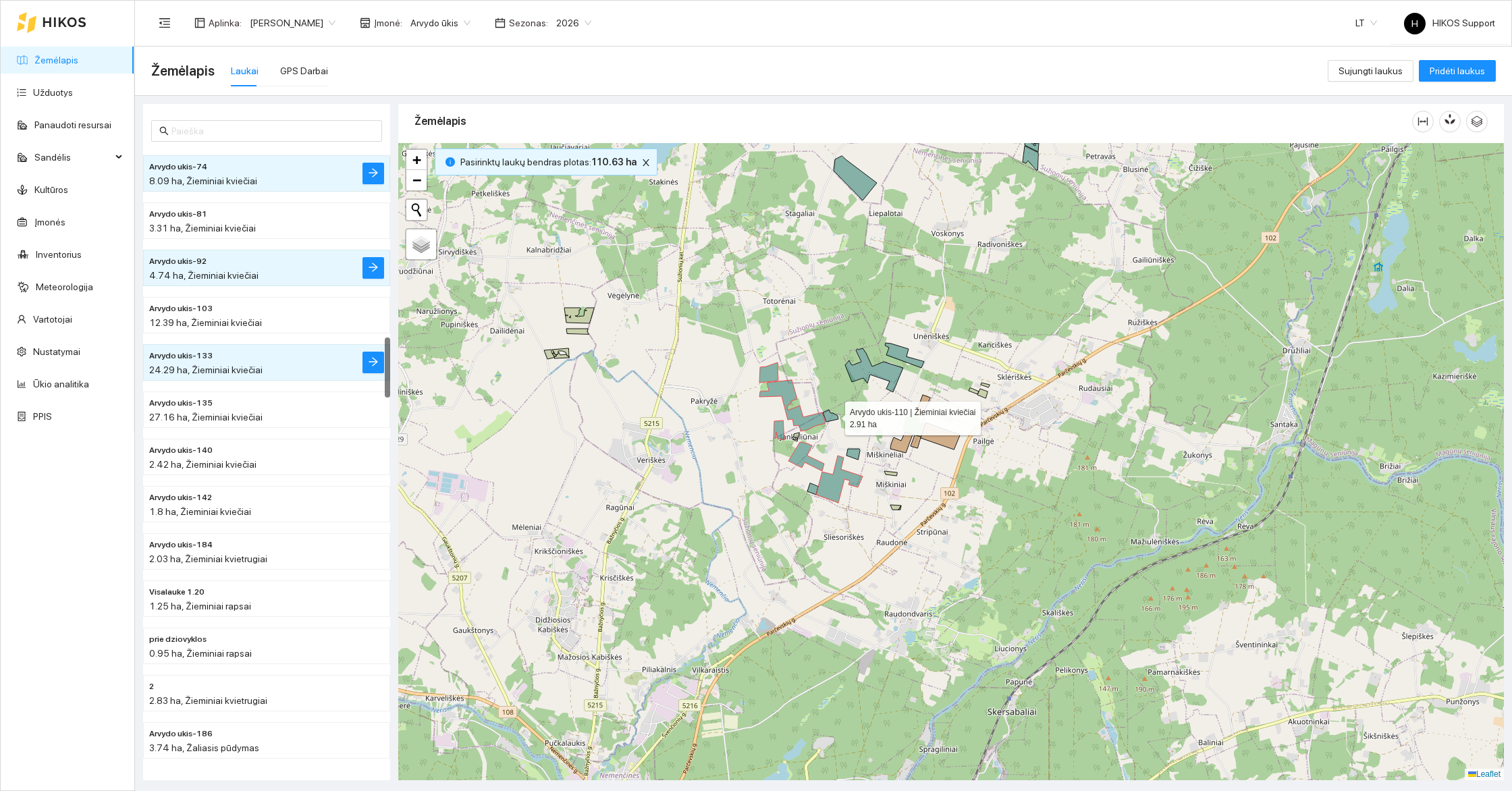
click at [833, 414] on icon at bounding box center [831, 415] width 16 height 12
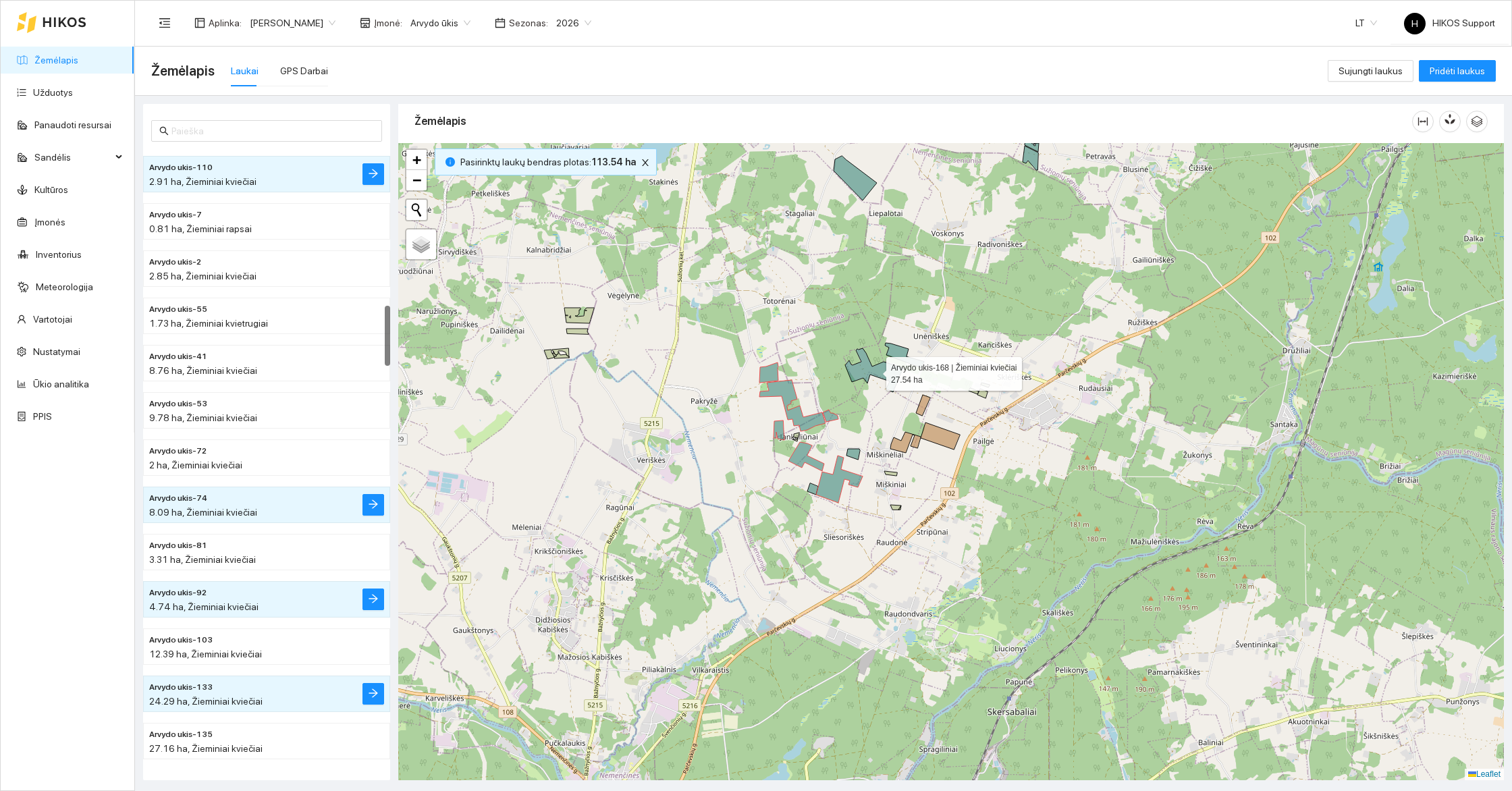
click at [863, 370] on icon at bounding box center [874, 370] width 58 height 44
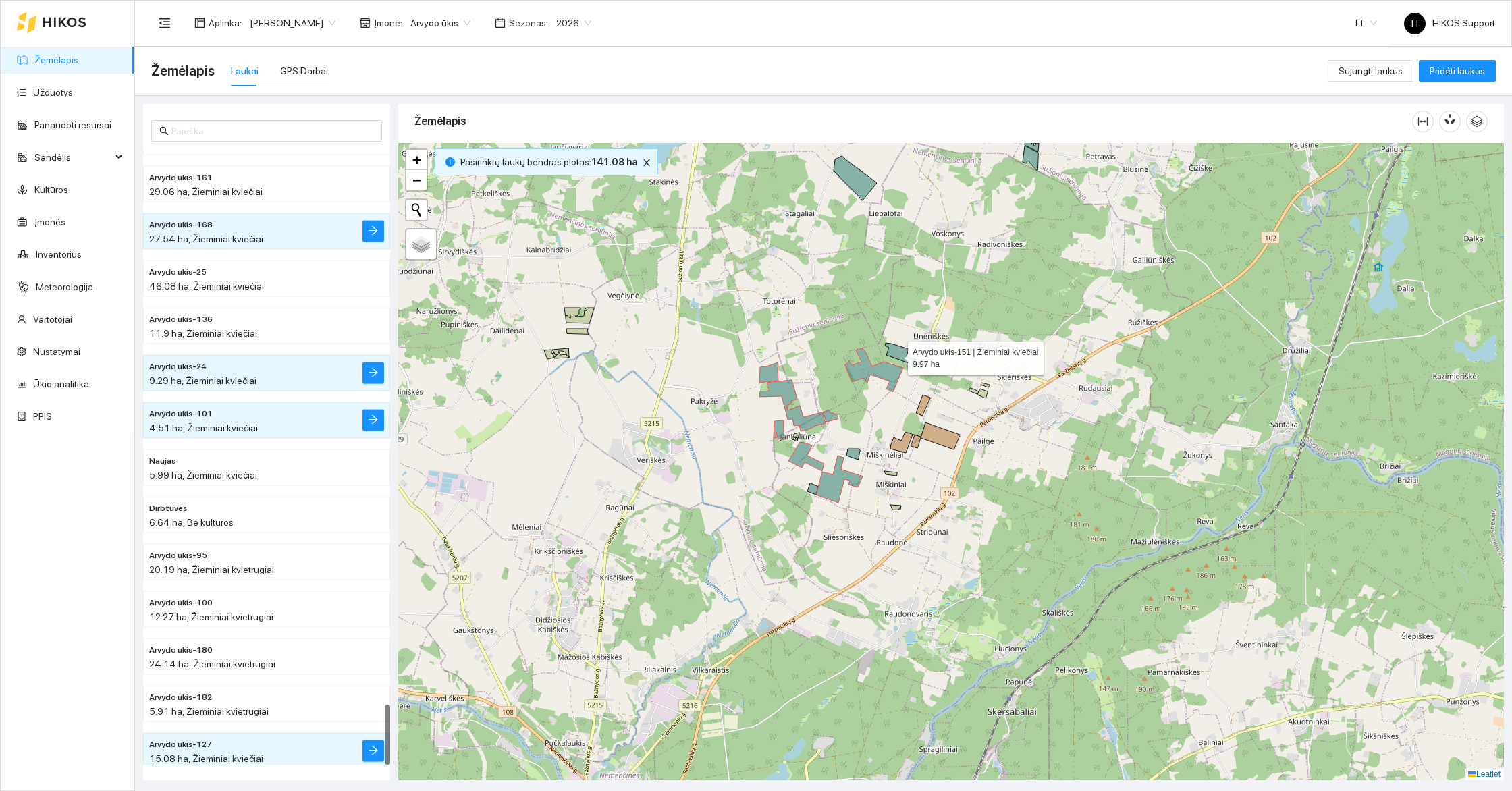
click at [898, 349] on icon at bounding box center [904, 355] width 39 height 25
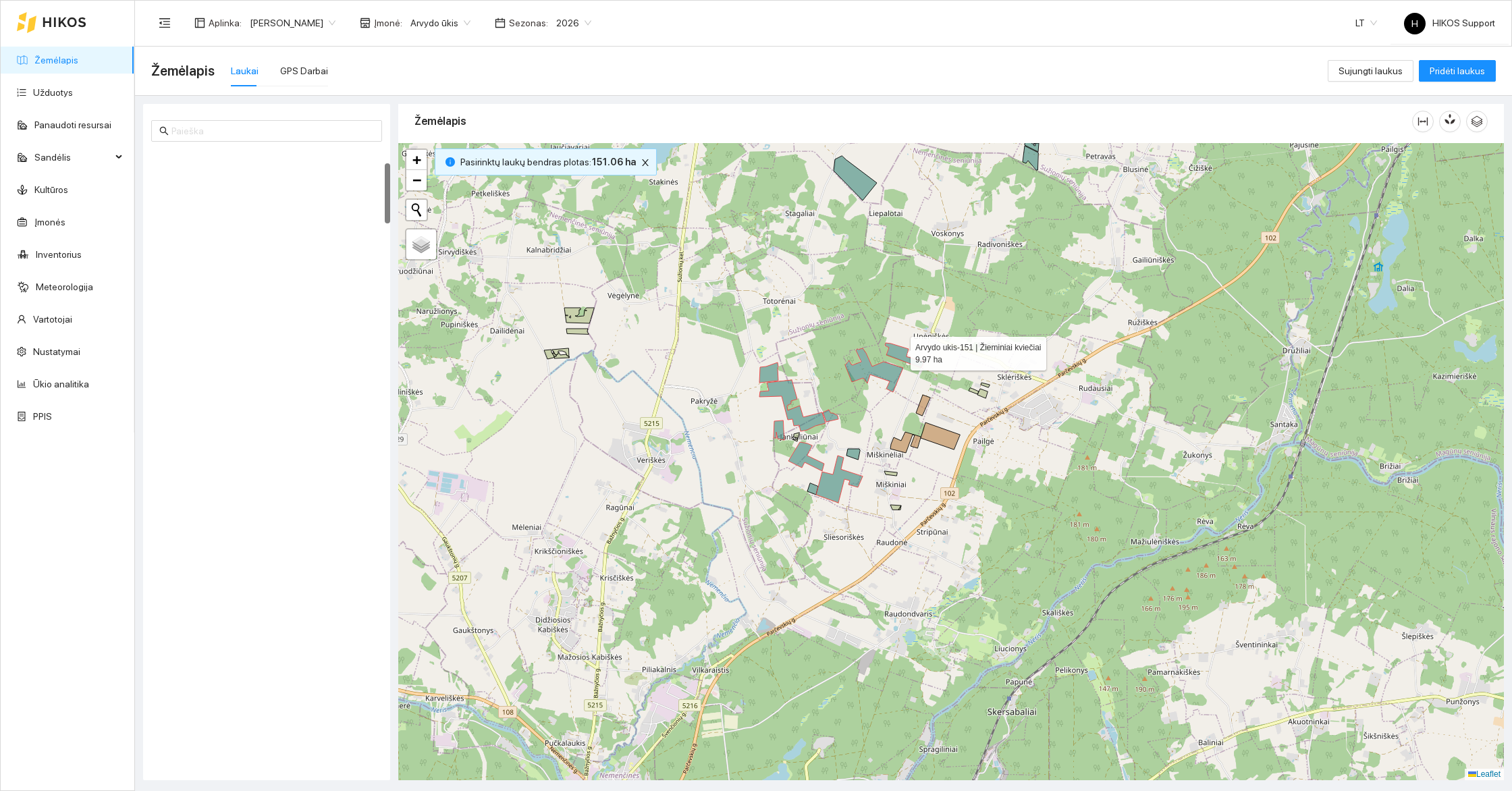
scroll to position [139, 0]
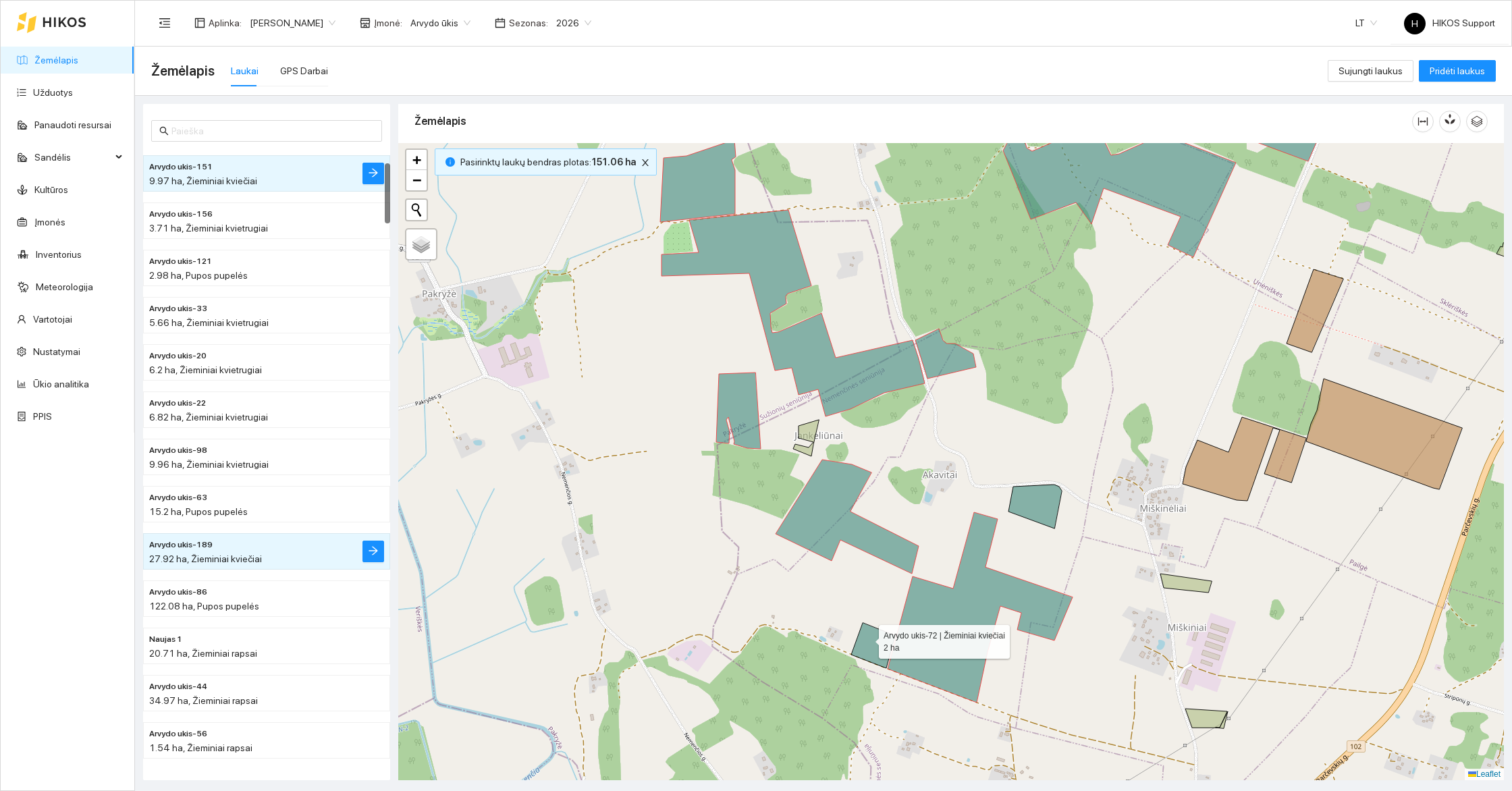
click at [866, 638] on icon at bounding box center [873, 645] width 44 height 45
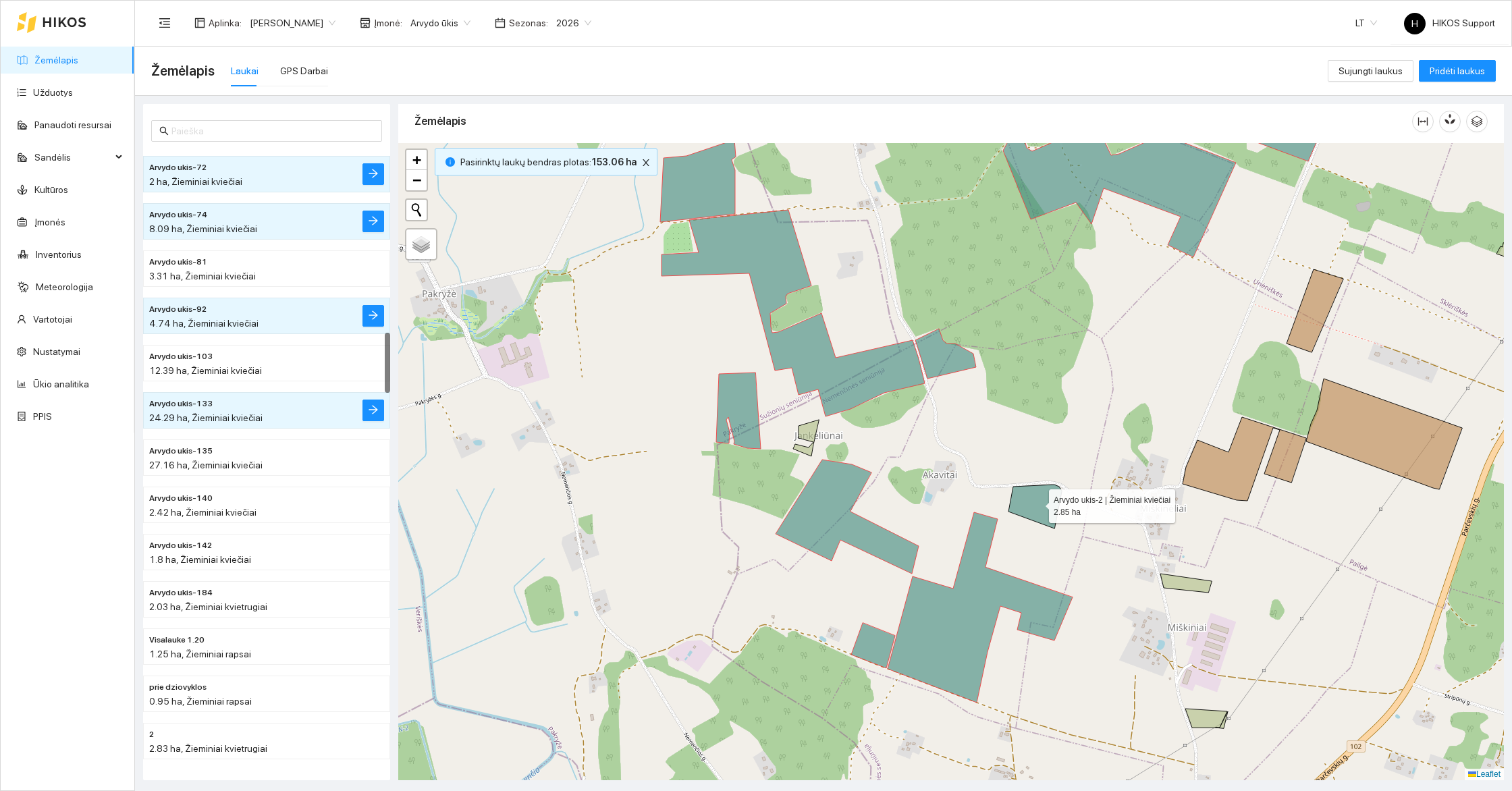
click at [1031, 509] on icon at bounding box center [1035, 506] width 53 height 44
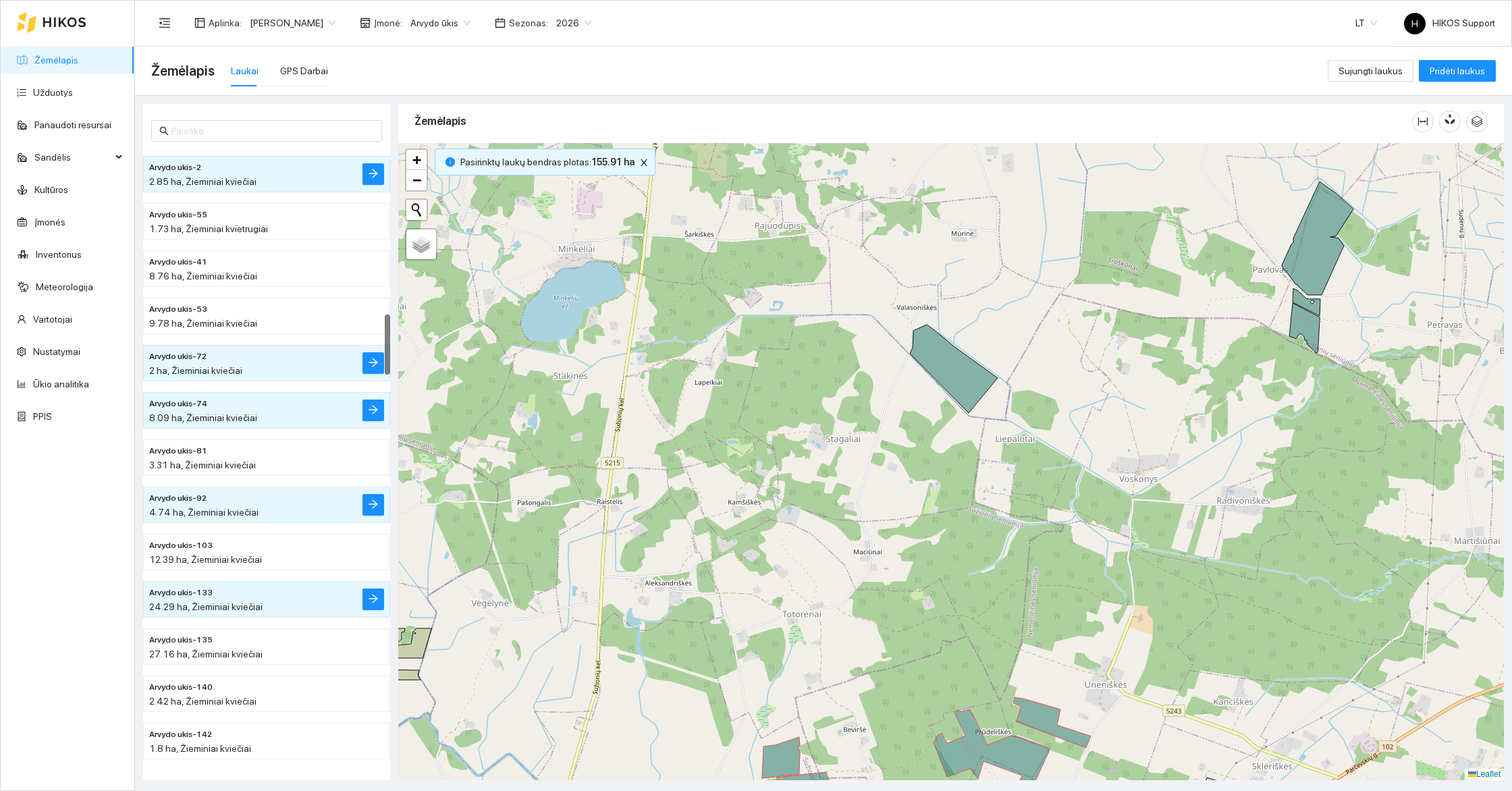
click at [963, 368] on icon at bounding box center [953, 369] width 87 height 88
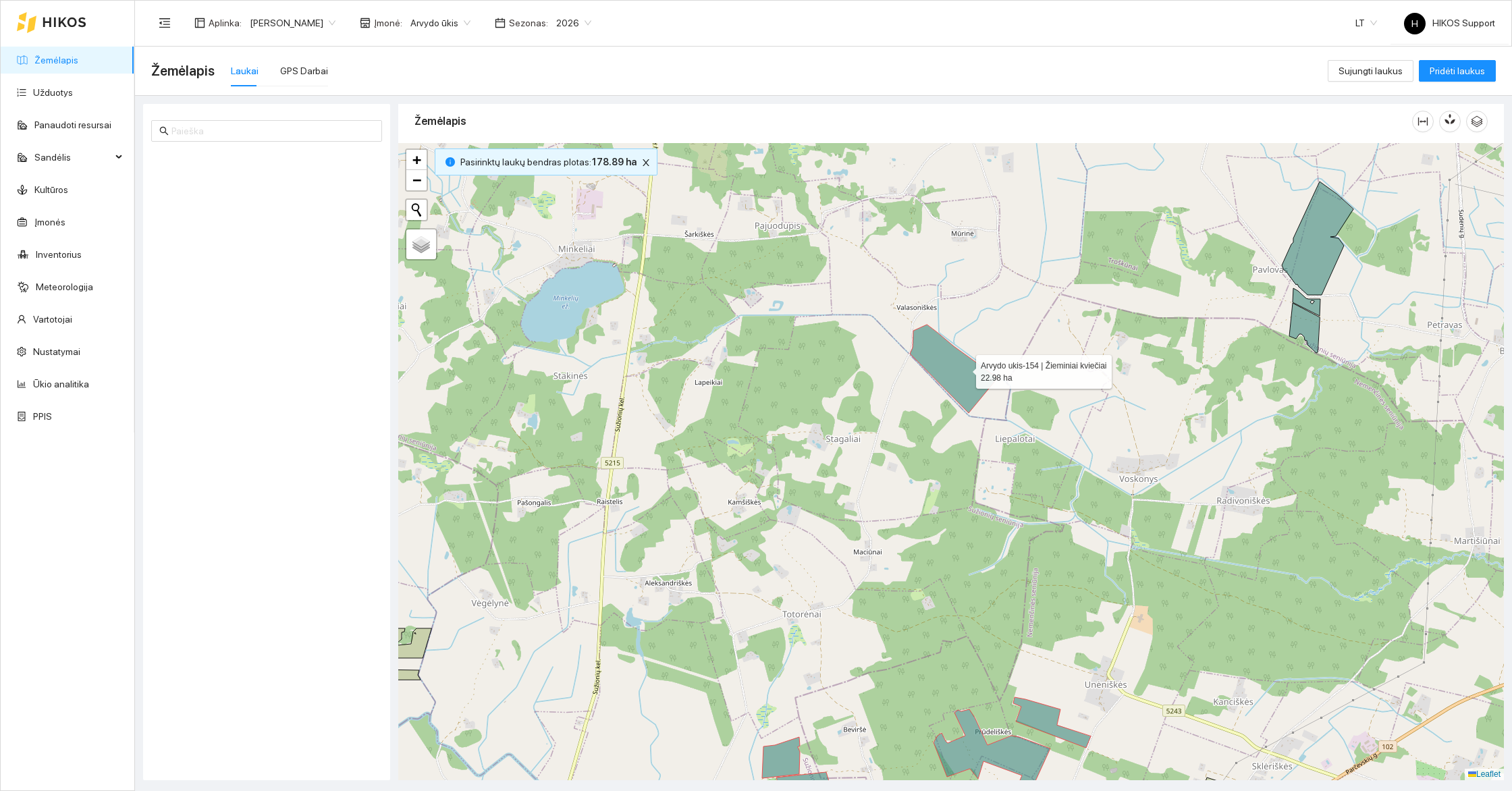
scroll to position [2747, 0]
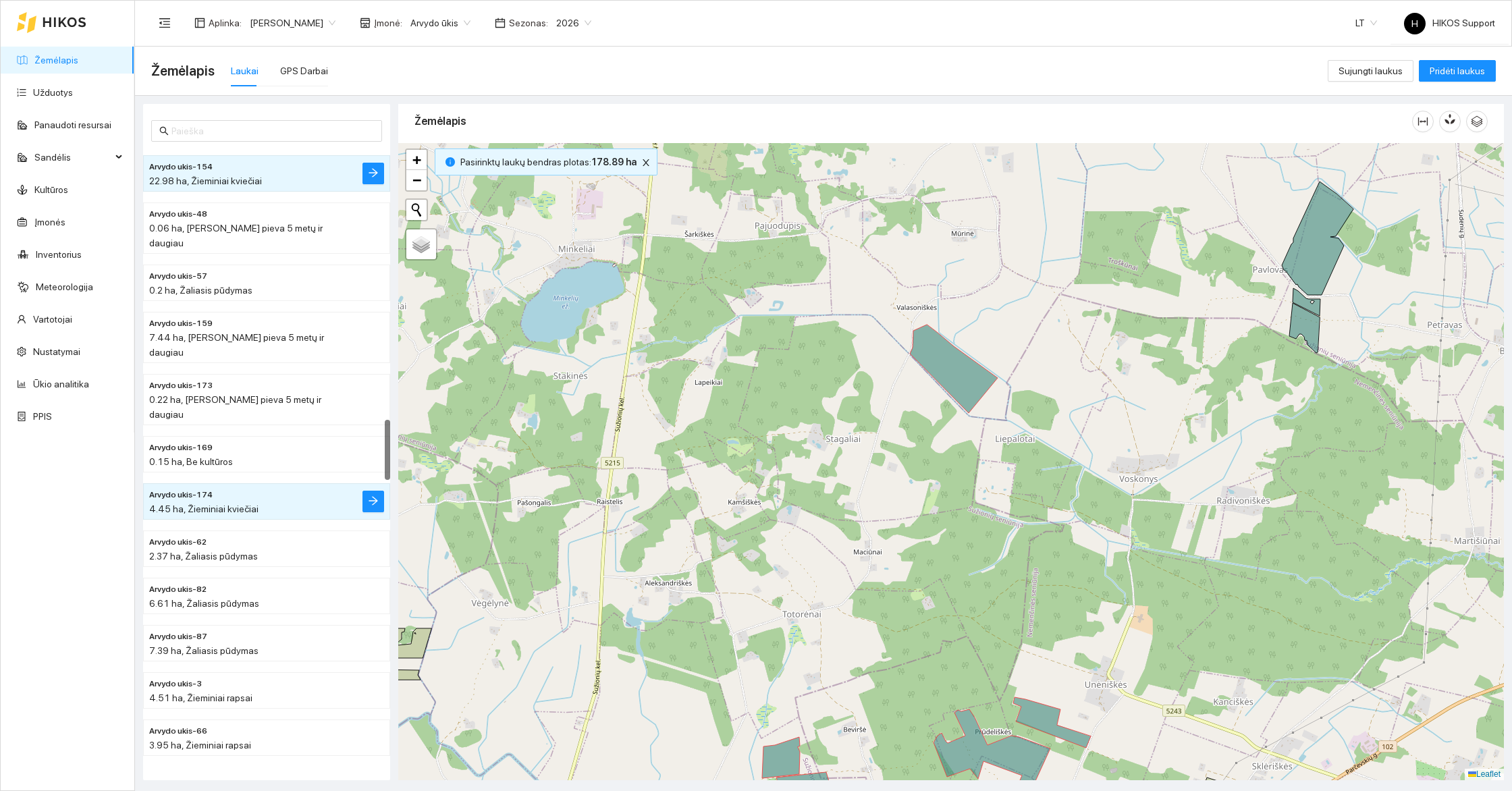
click at [1320, 332] on div at bounding box center [950, 461] width 1105 height 637
click at [1310, 324] on icon at bounding box center [1304, 328] width 30 height 50
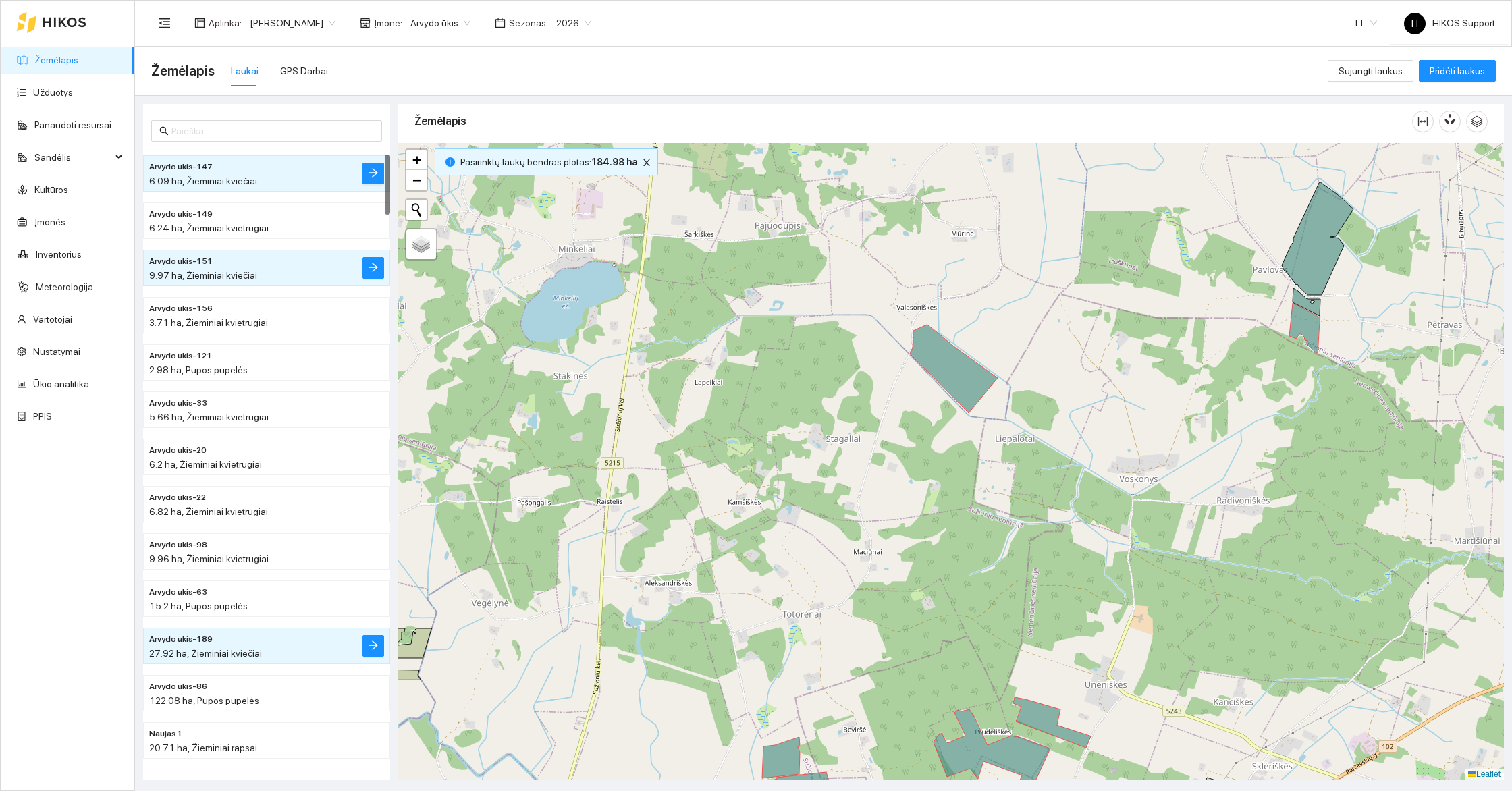
click at [1310, 310] on icon at bounding box center [1306, 302] width 27 height 27
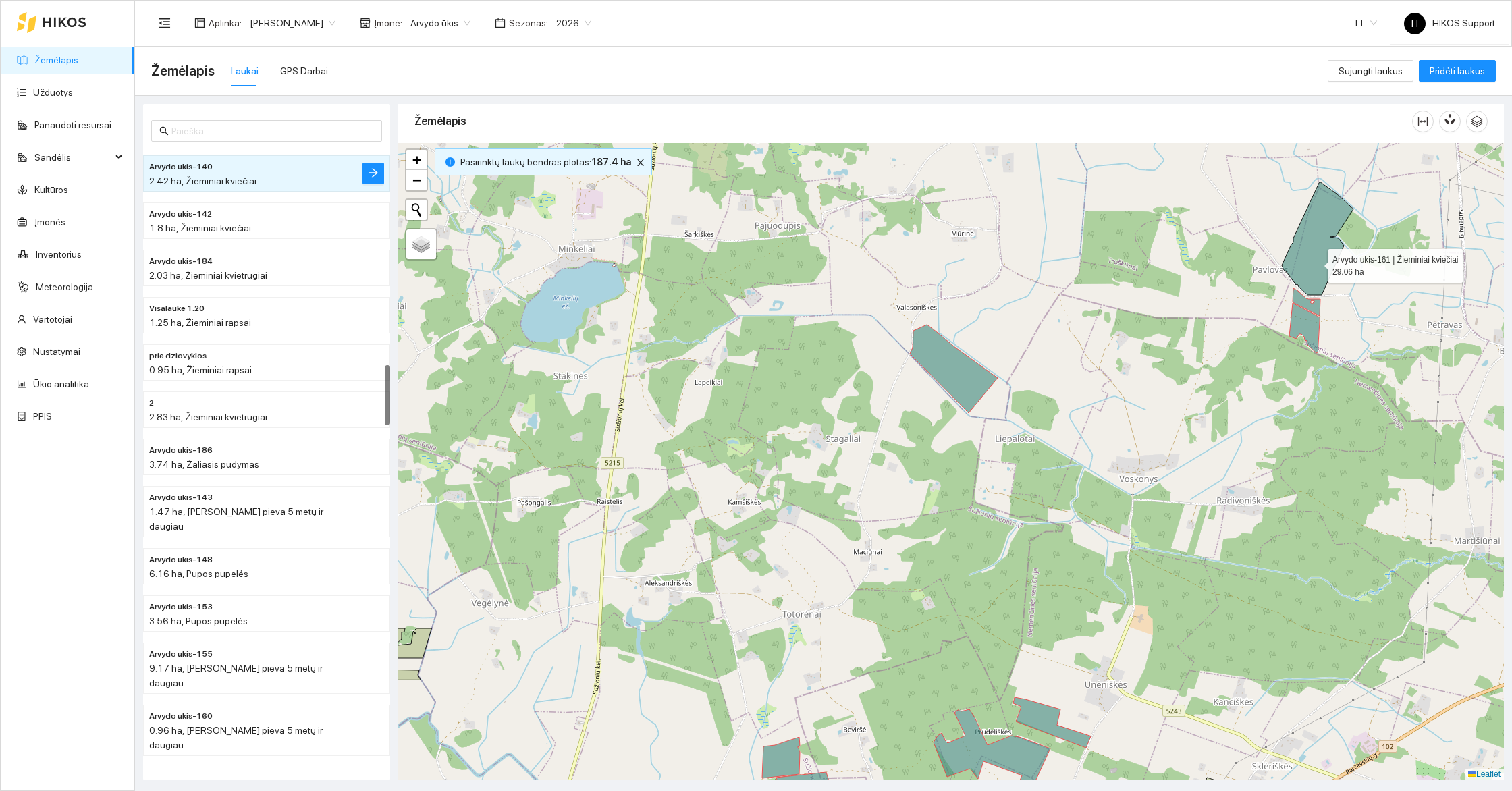
click at [1315, 261] on icon at bounding box center [1317, 238] width 71 height 114
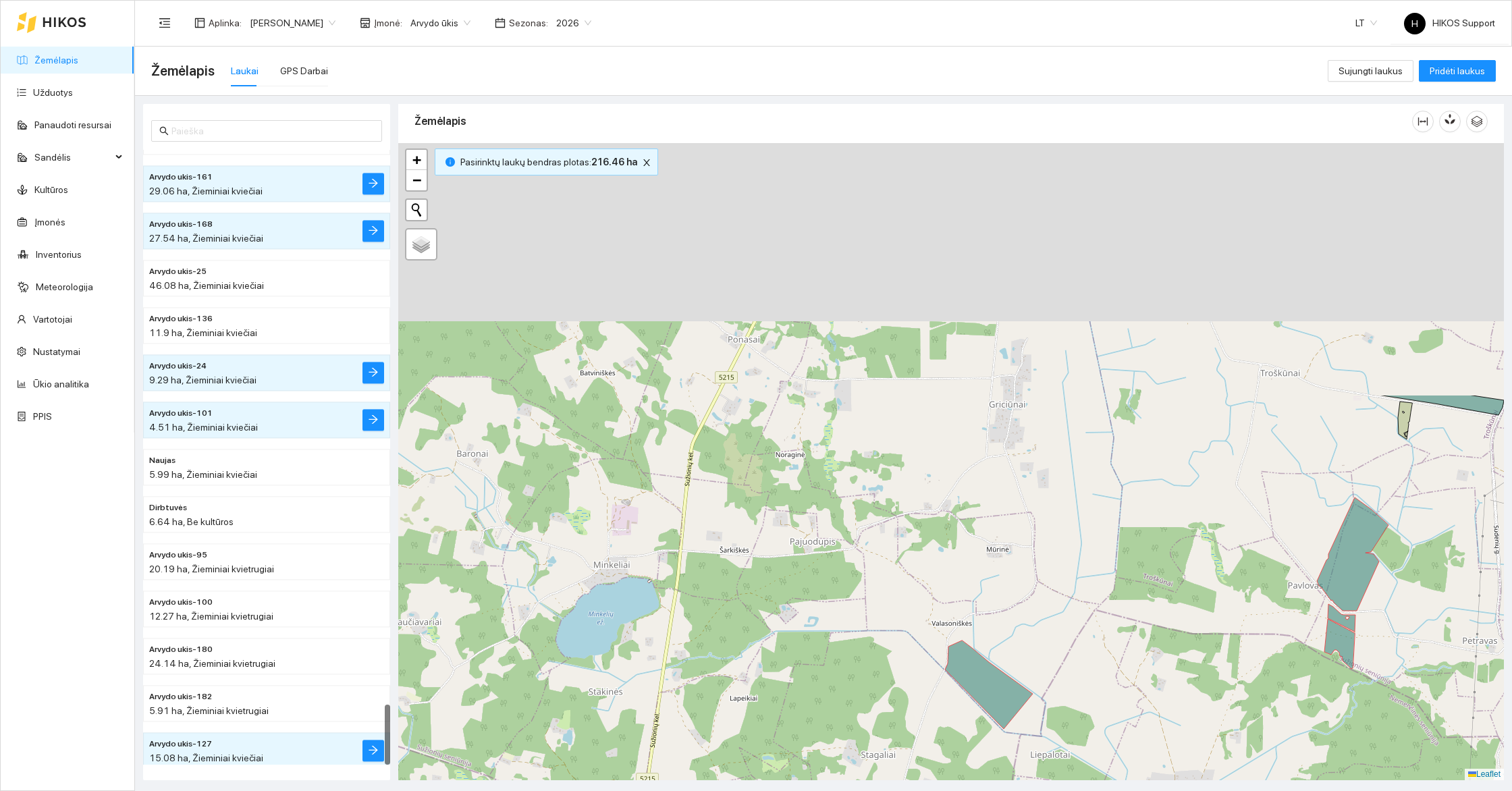
drag, startPoint x: 1145, startPoint y: 220, endPoint x: 1179, endPoint y: 535, distance: 316.8
click at [1179, 535] on div at bounding box center [950, 461] width 1105 height 637
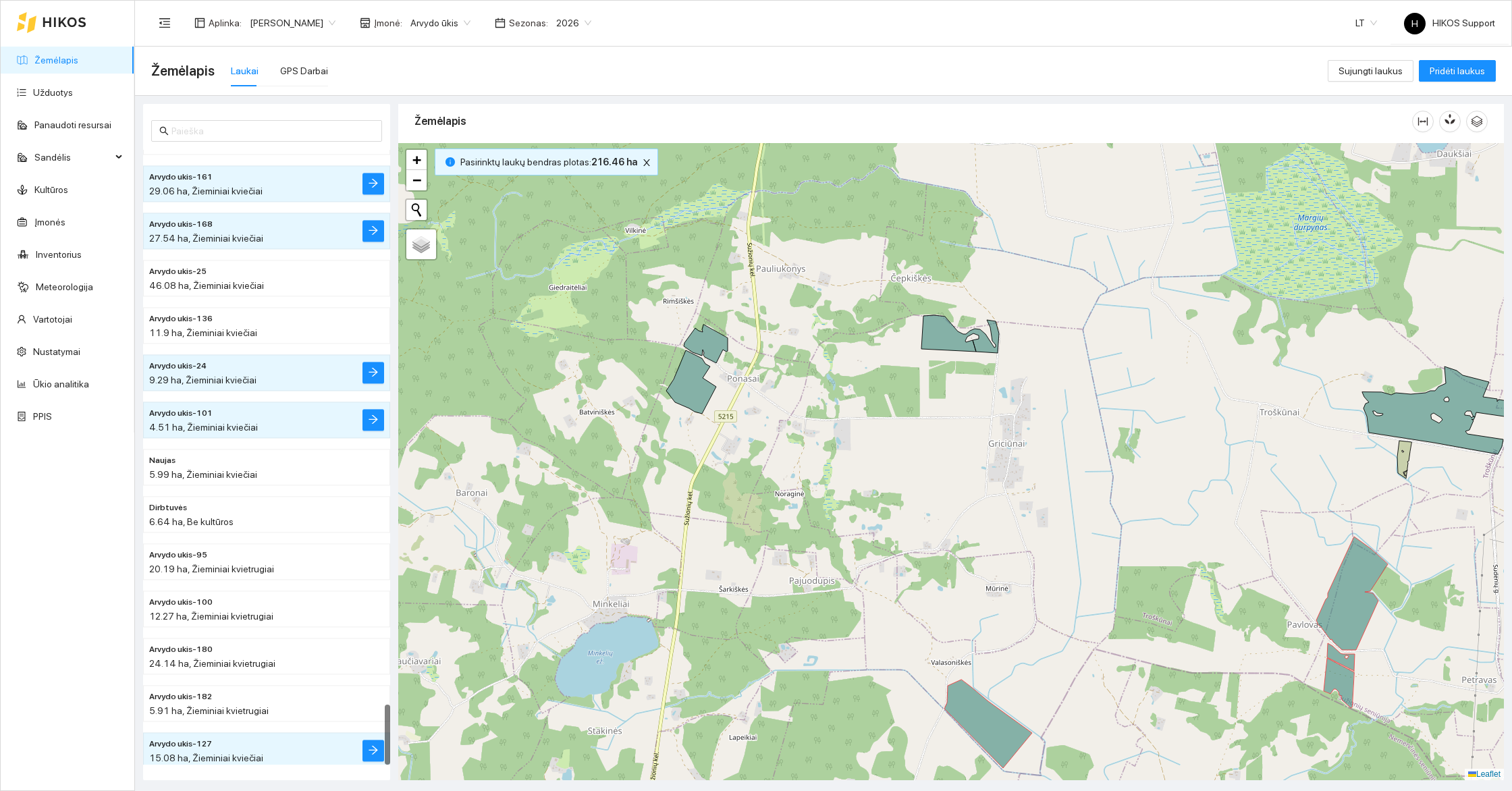
click at [918, 328] on div at bounding box center [950, 461] width 1105 height 637
click at [934, 330] on icon at bounding box center [960, 333] width 78 height 38
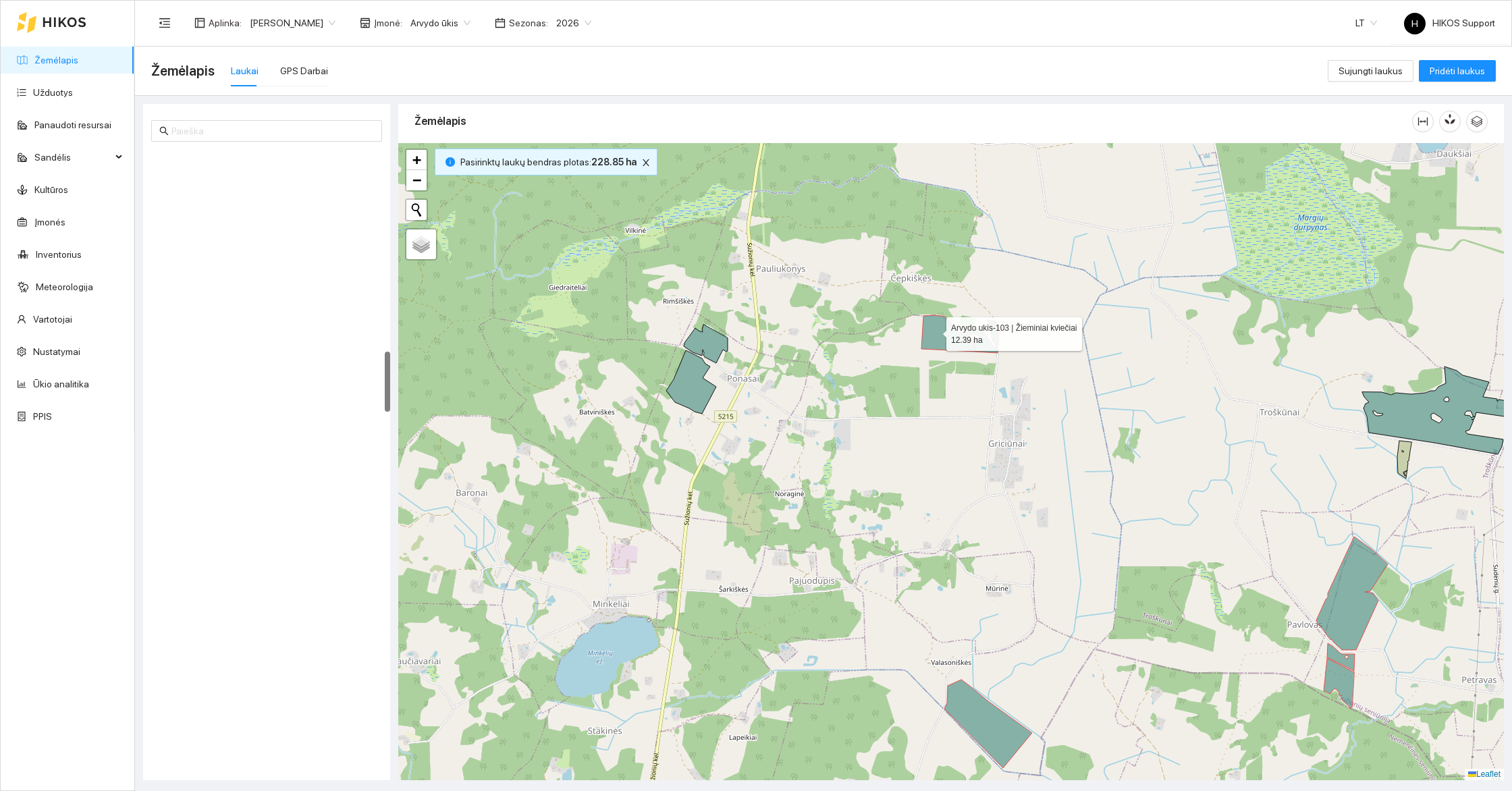
scroll to position [2048, 0]
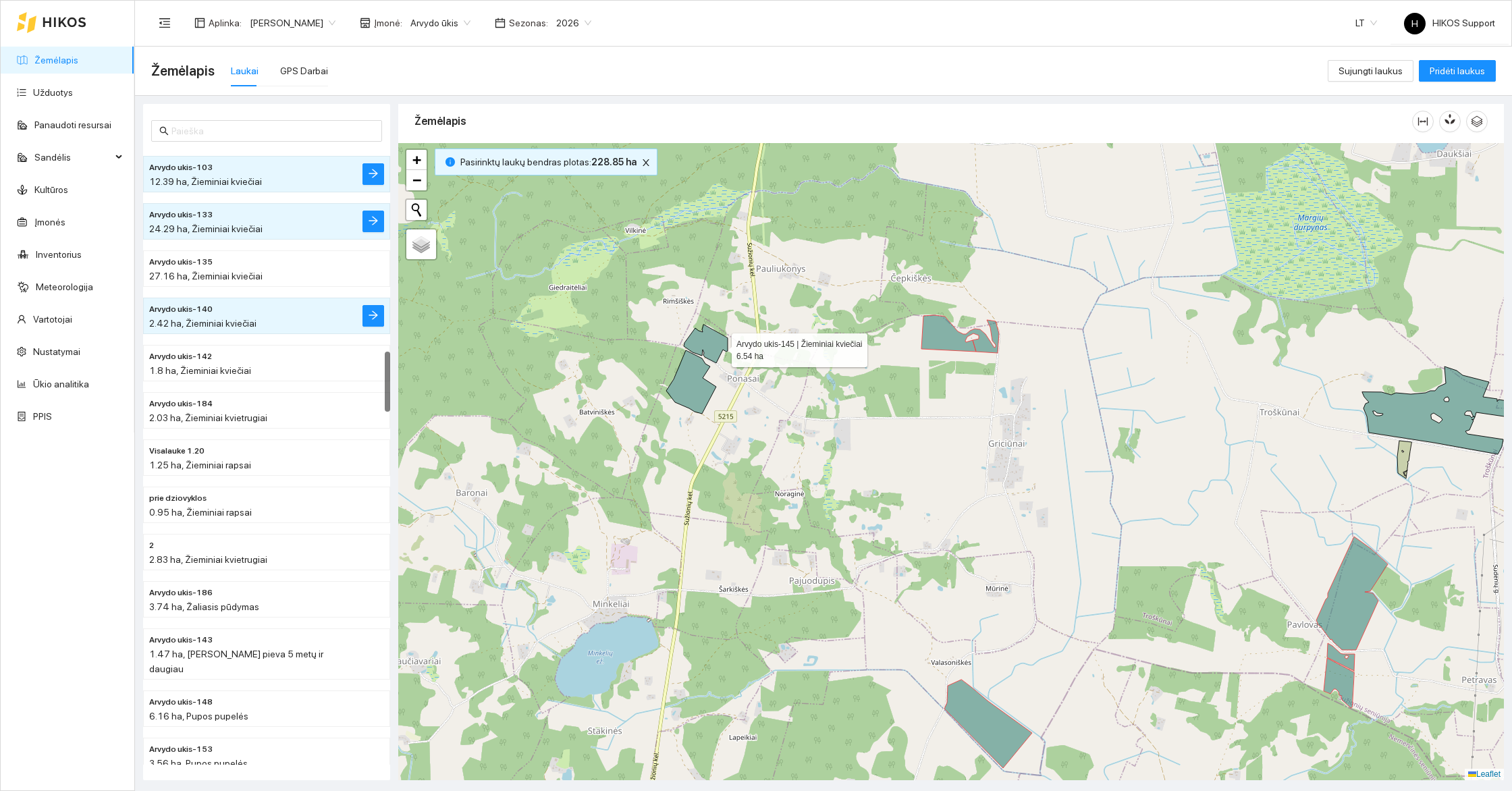
click at [720, 346] on icon at bounding box center [706, 344] width 44 height 39
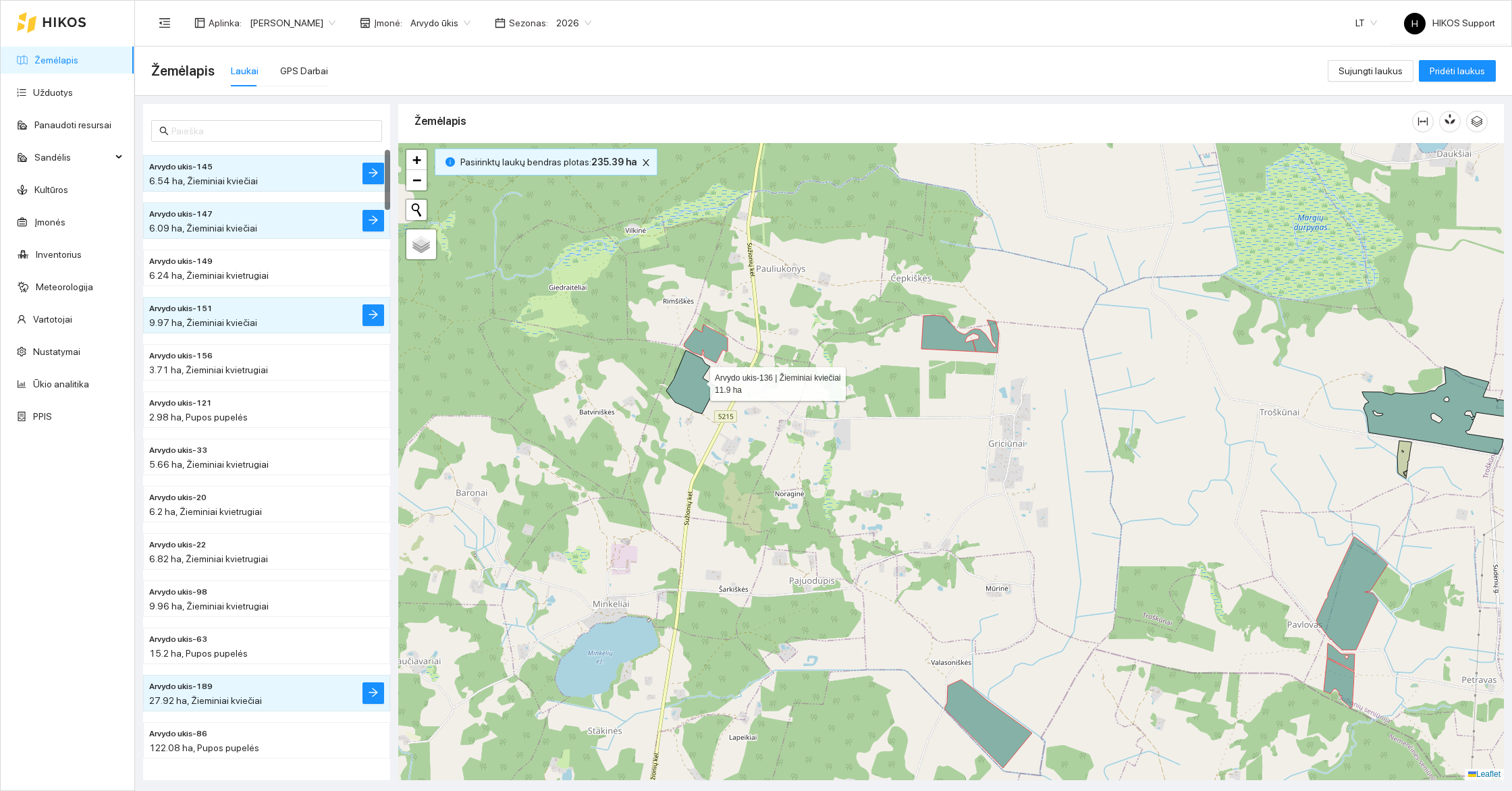
click at [698, 380] on icon at bounding box center [691, 382] width 50 height 63
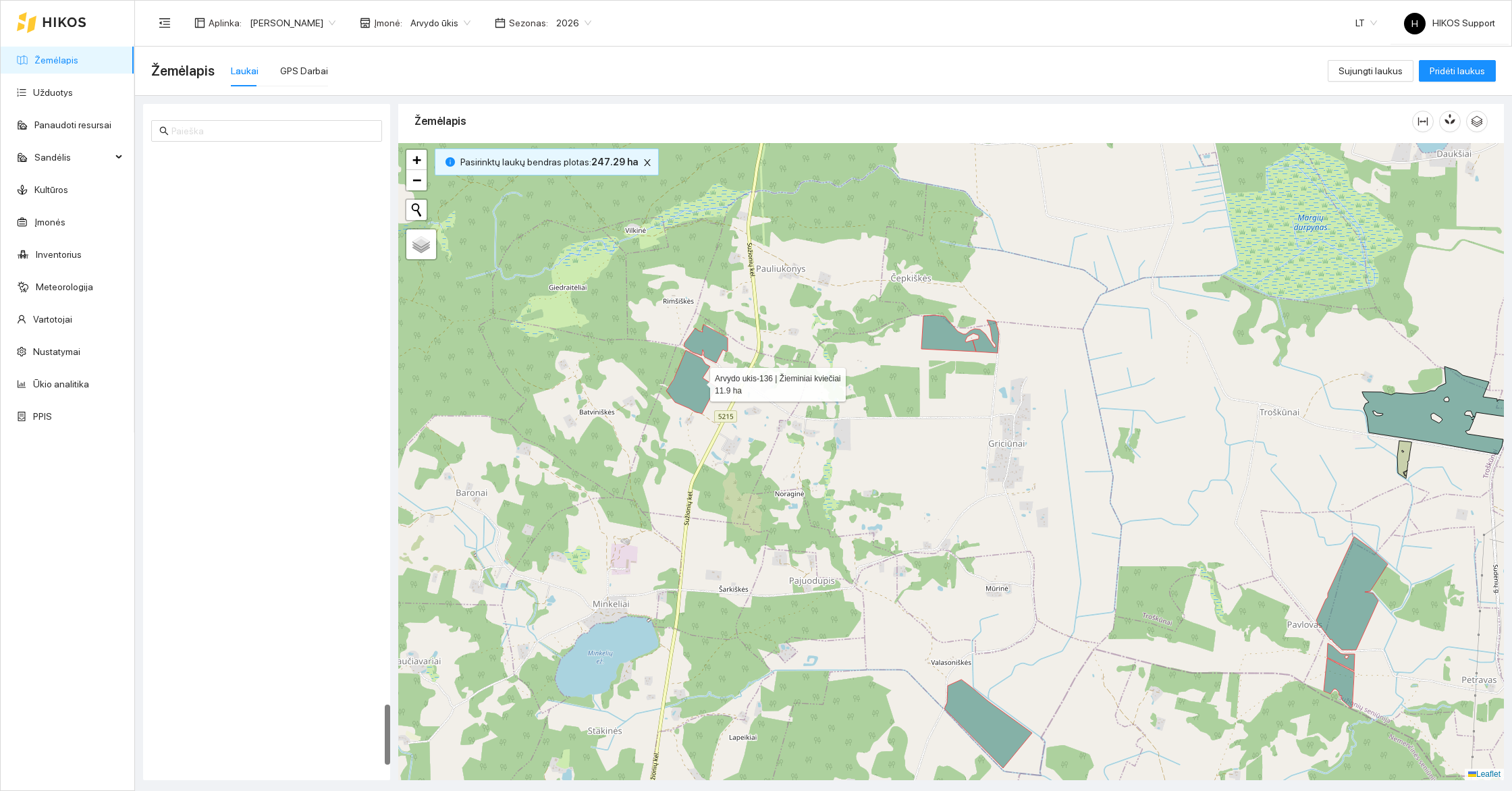
scroll to position [5638, 0]
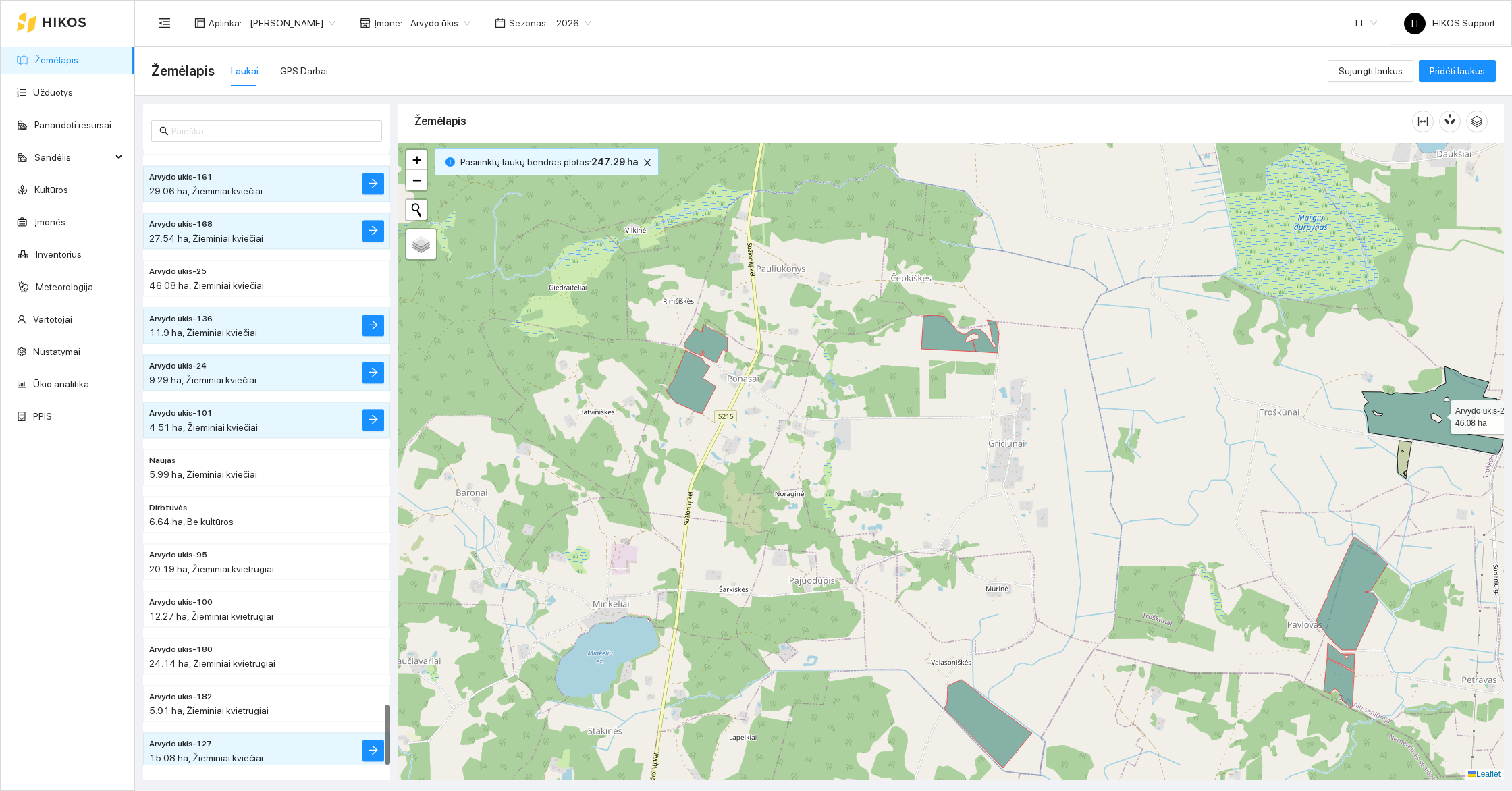
click at [1386, 425] on icon at bounding box center [1441, 409] width 159 height 87
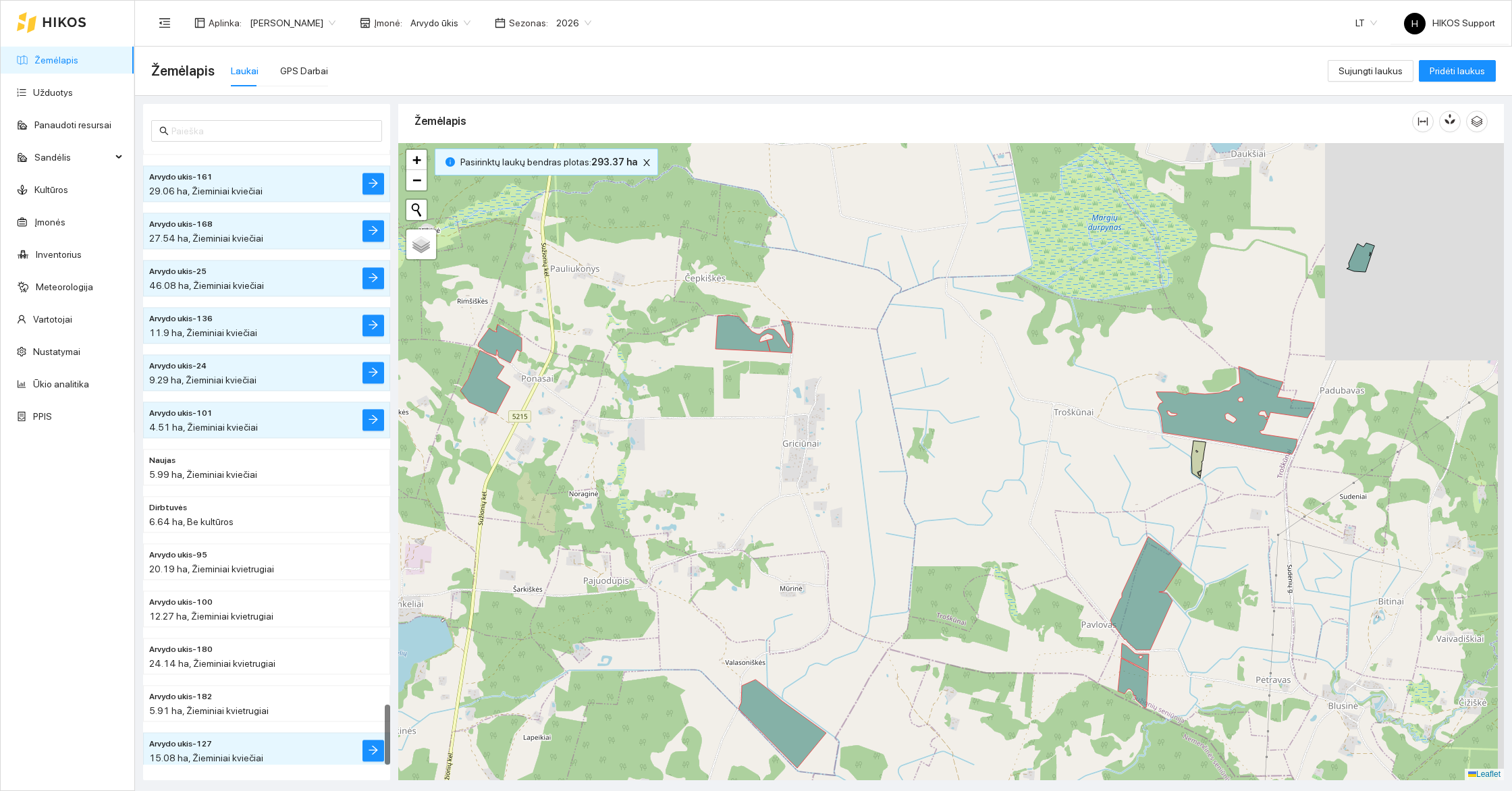
drag, startPoint x: 1331, startPoint y: 410, endPoint x: 928, endPoint y: 410, distance: 403.0
click at [928, 410] on div at bounding box center [950, 461] width 1105 height 637
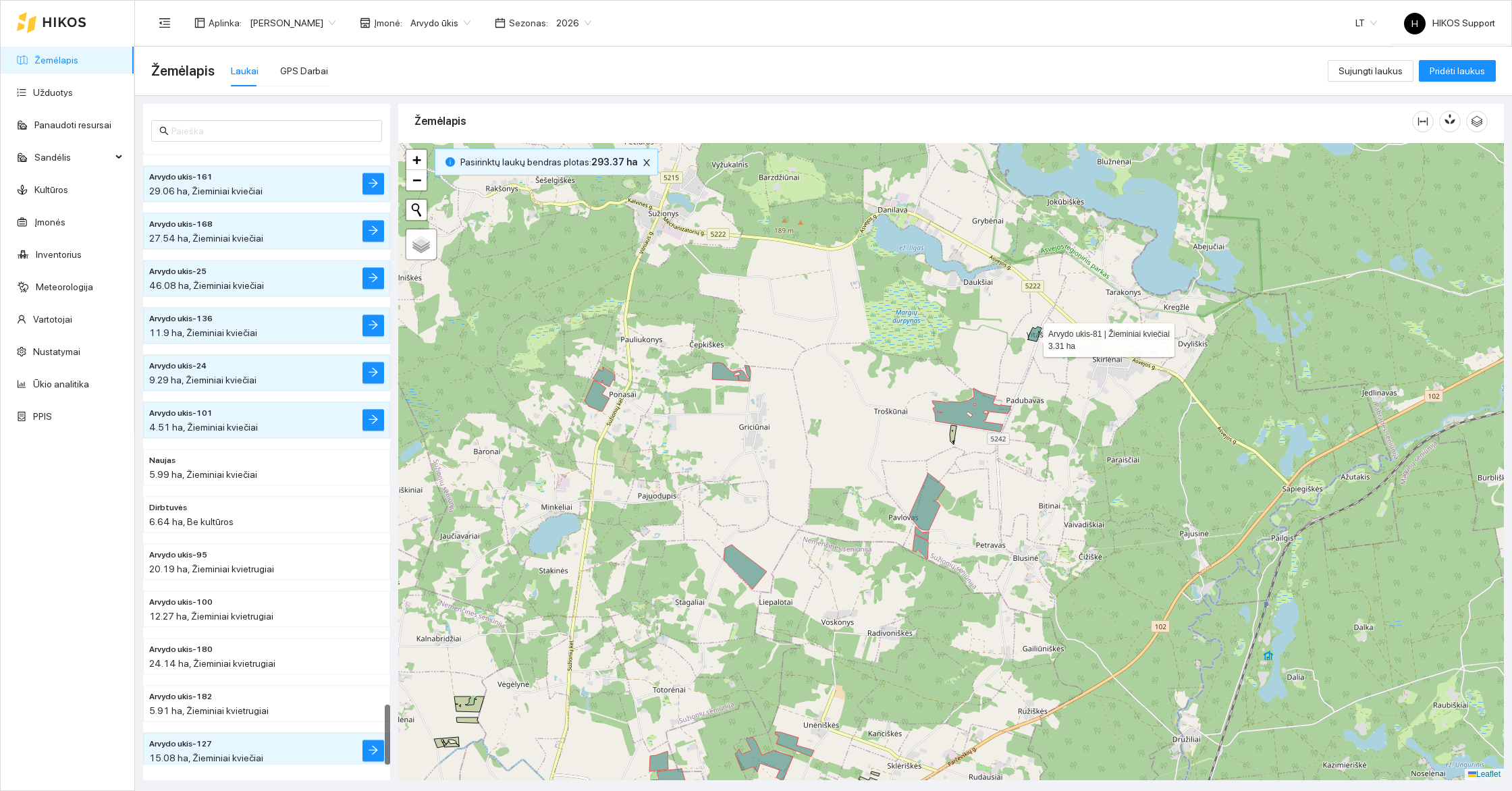
click at [1031, 336] on icon at bounding box center [1034, 333] width 14 height 15
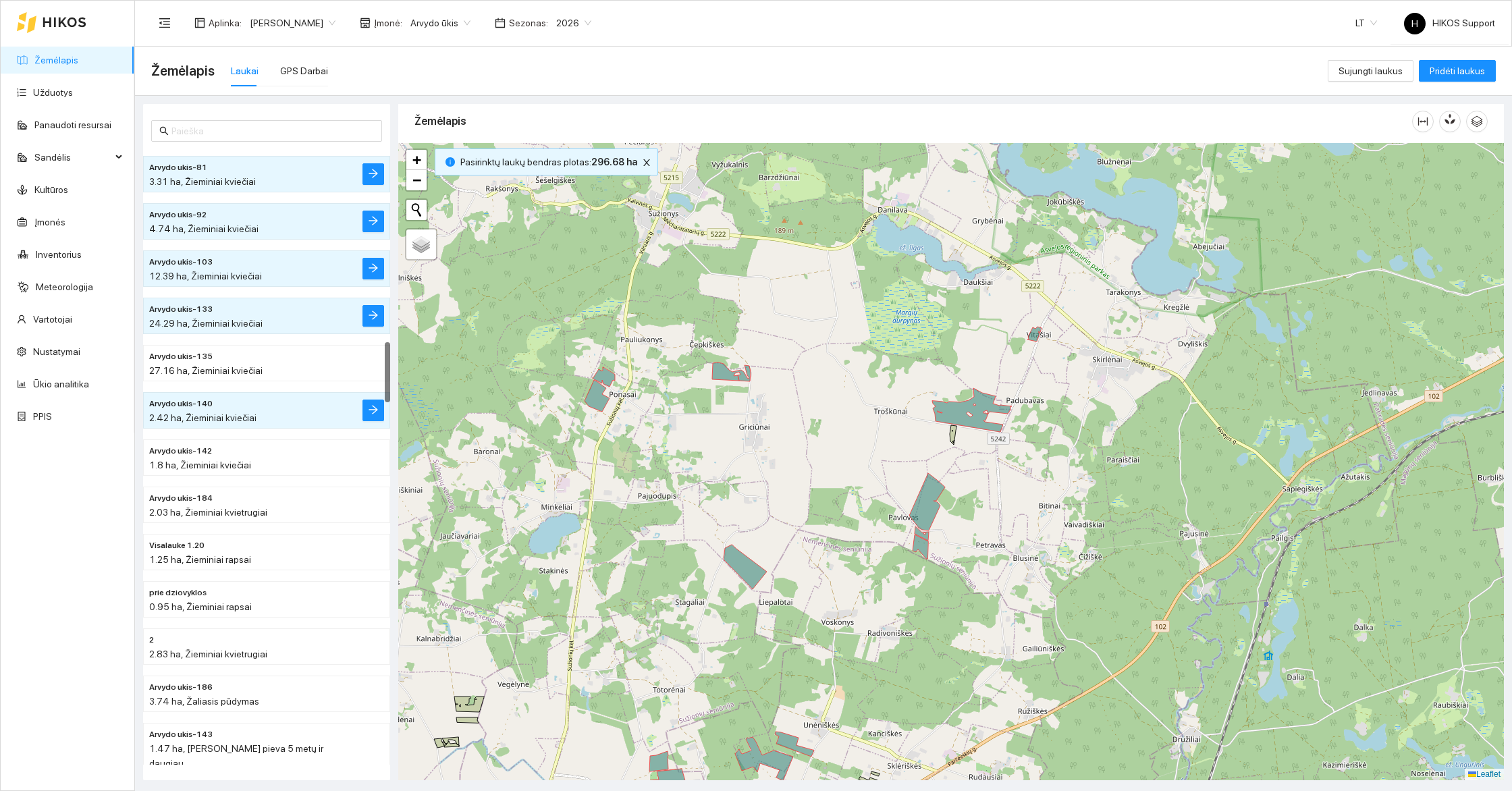
drag, startPoint x: 711, startPoint y: 344, endPoint x: 917, endPoint y: 379, distance: 209.0
click at [917, 379] on div at bounding box center [950, 461] width 1105 height 637
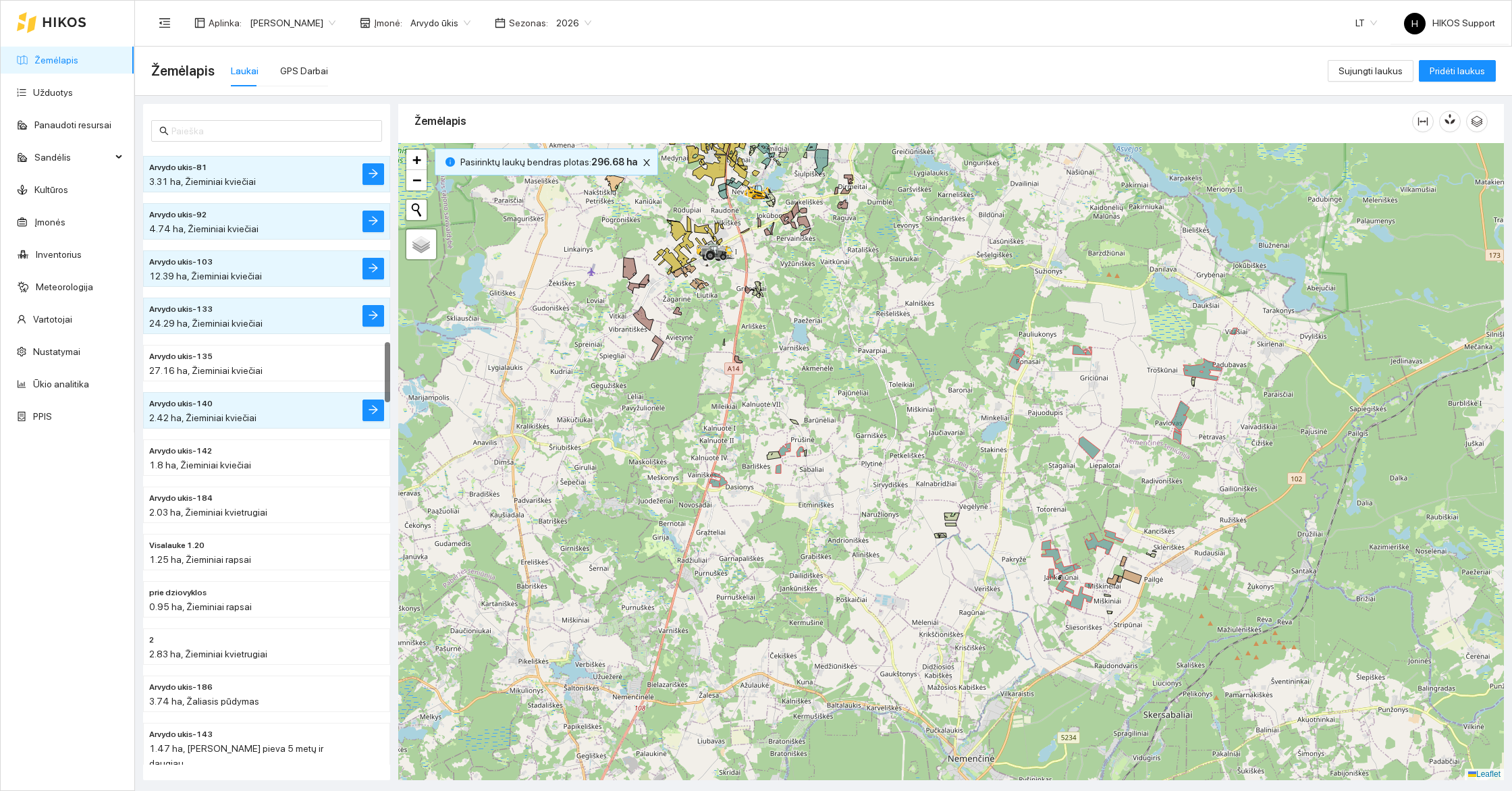
drag, startPoint x: 932, startPoint y: 535, endPoint x: 955, endPoint y: 451, distance: 87.1
click at [955, 450] on div at bounding box center [950, 461] width 1105 height 637
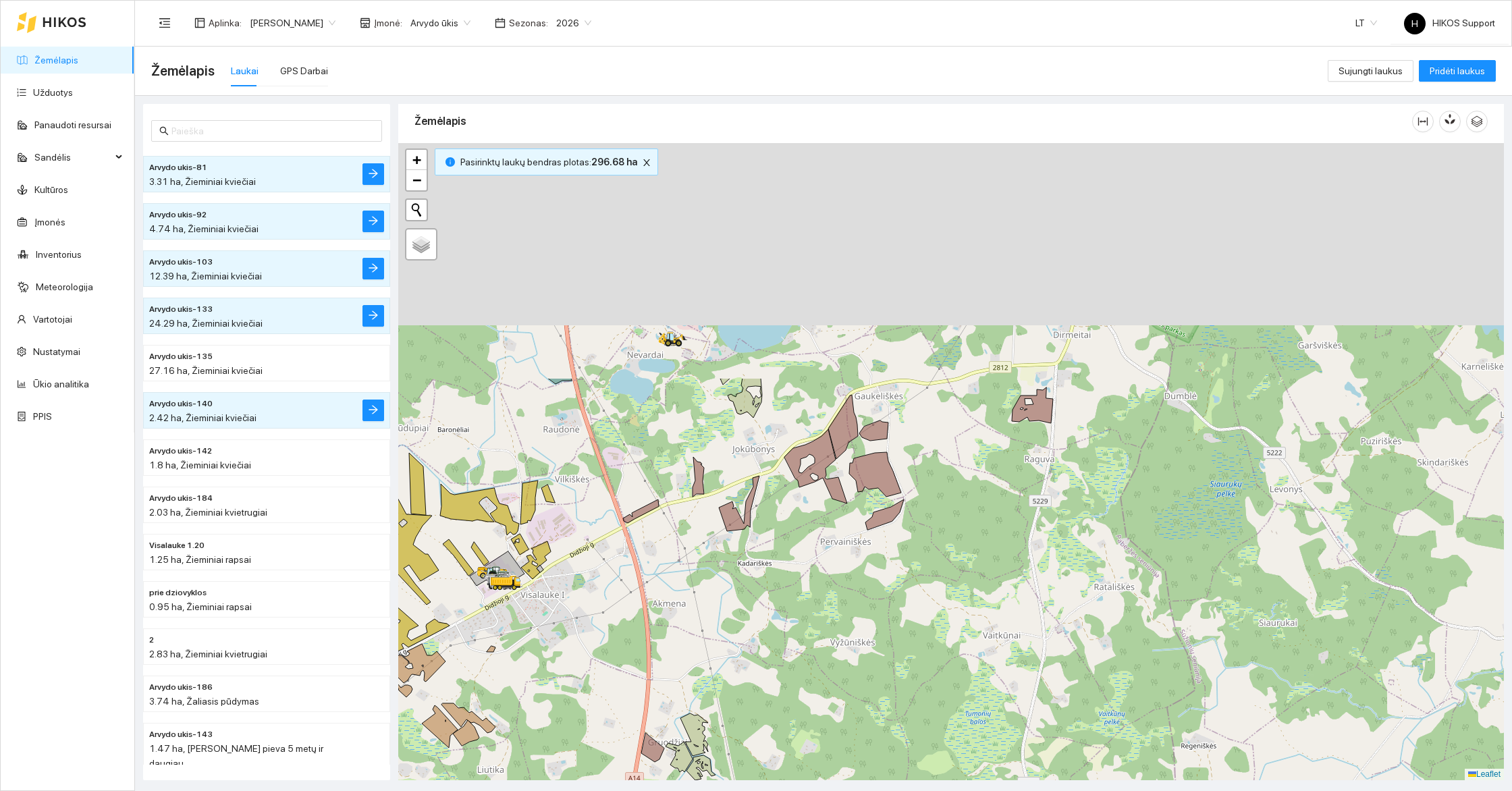
drag, startPoint x: 796, startPoint y: 184, endPoint x: 838, endPoint y: 521, distance: 339.6
click at [838, 504] on icon at bounding box center [815, 466] width 63 height 74
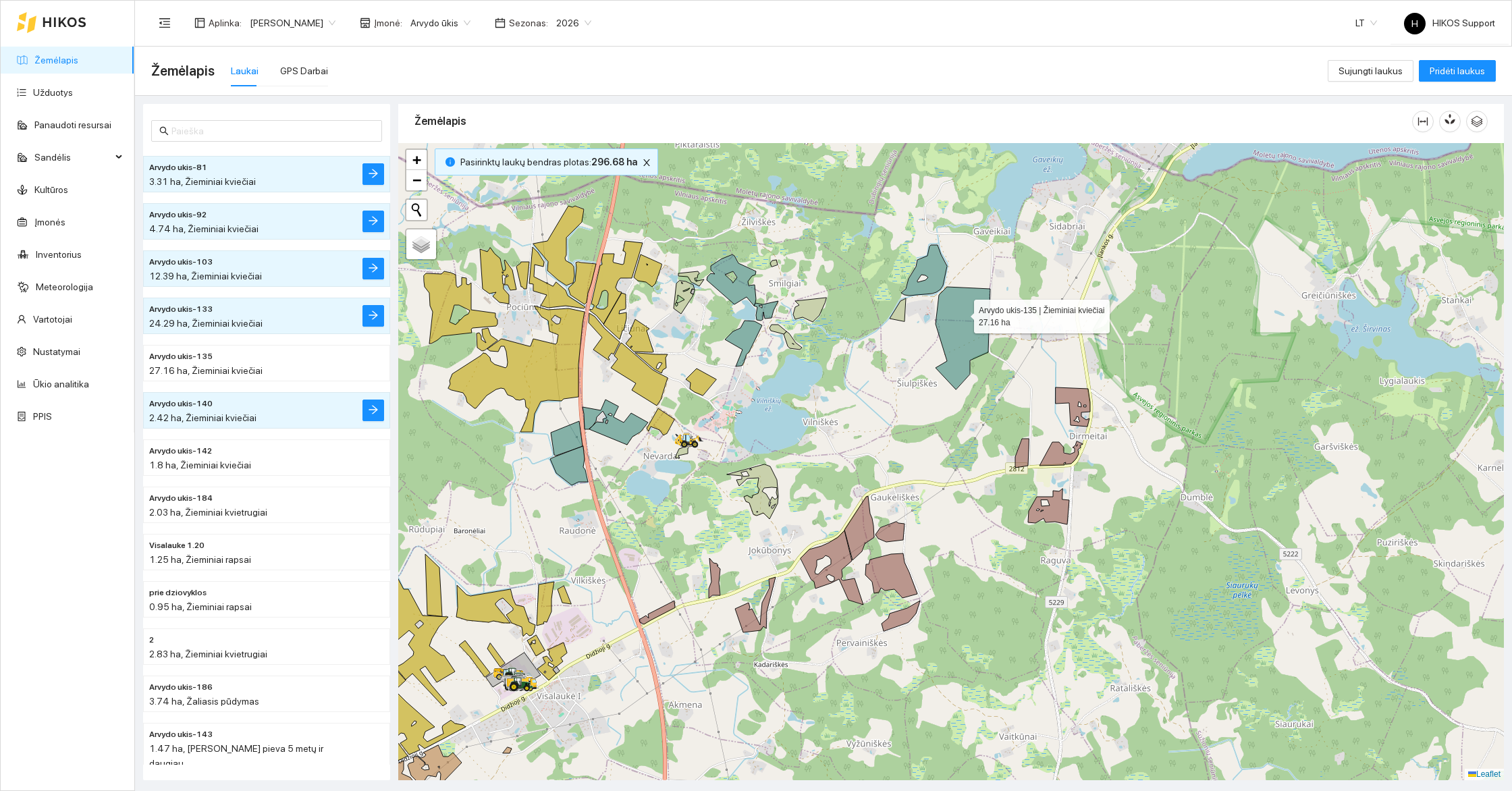
click at [962, 312] on icon at bounding box center [962, 338] width 55 height 102
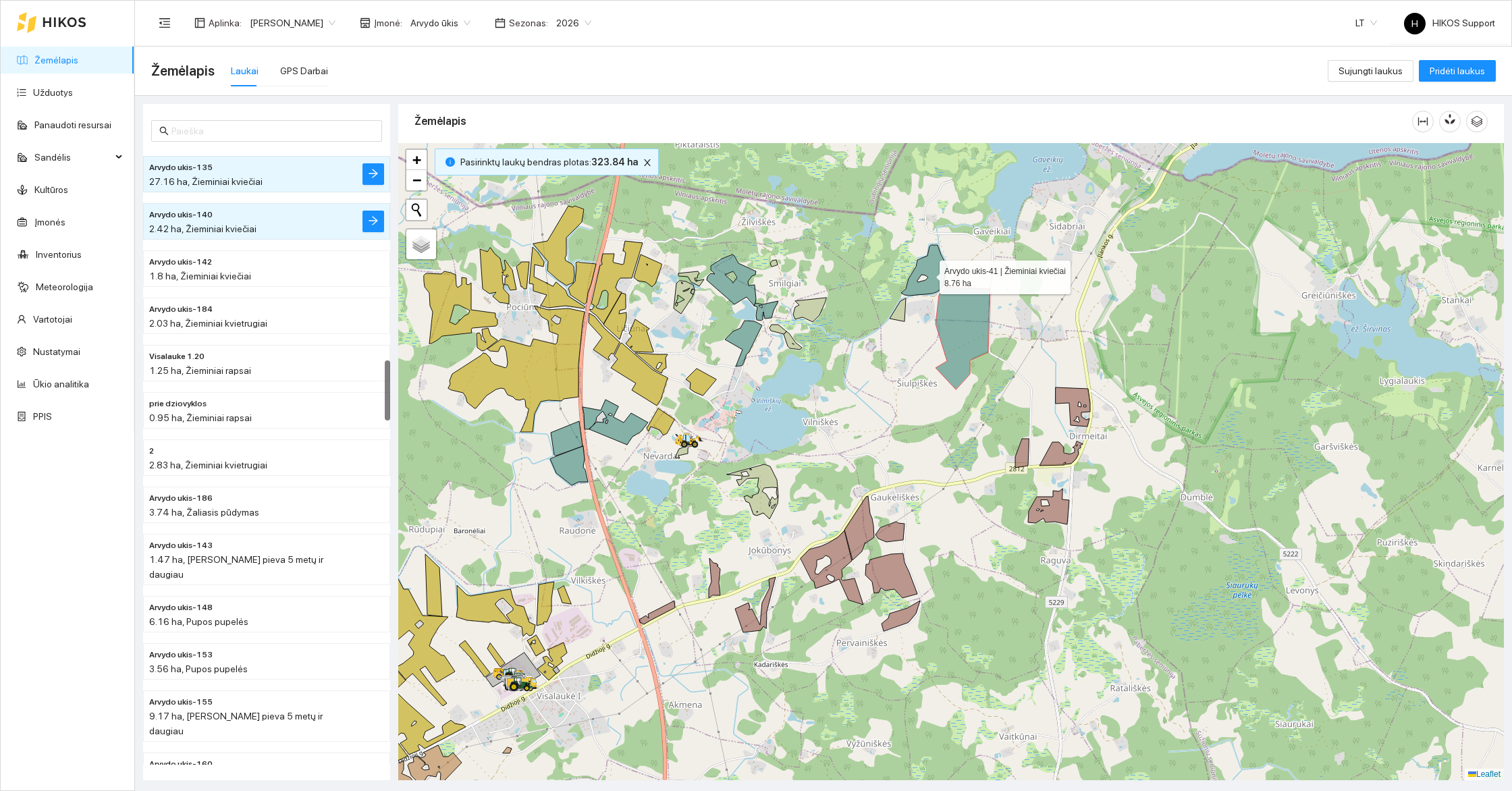
click at [940, 278] on icon at bounding box center [924, 270] width 46 height 50
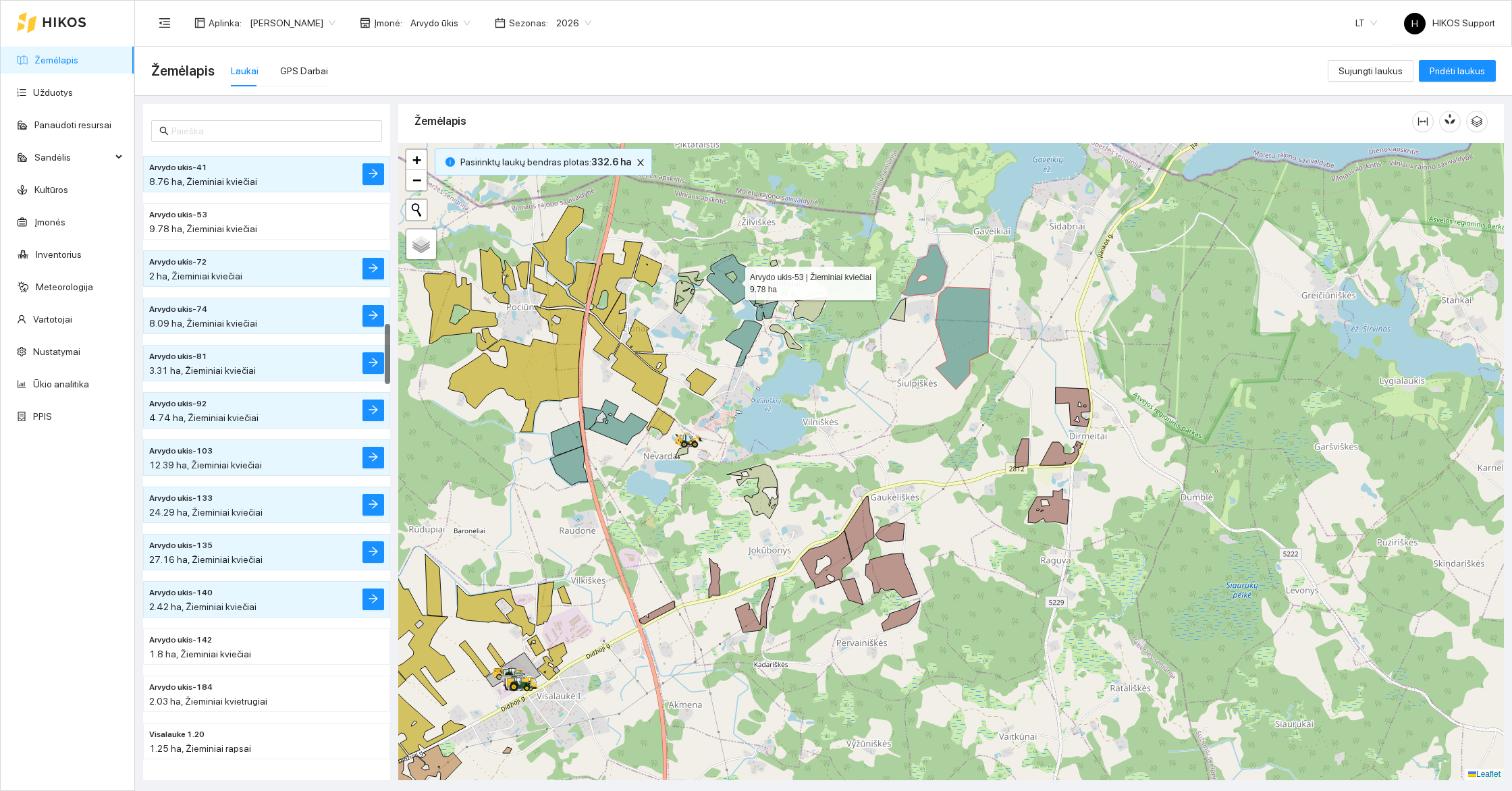
click at [738, 292] on icon at bounding box center [731, 280] width 49 height 51
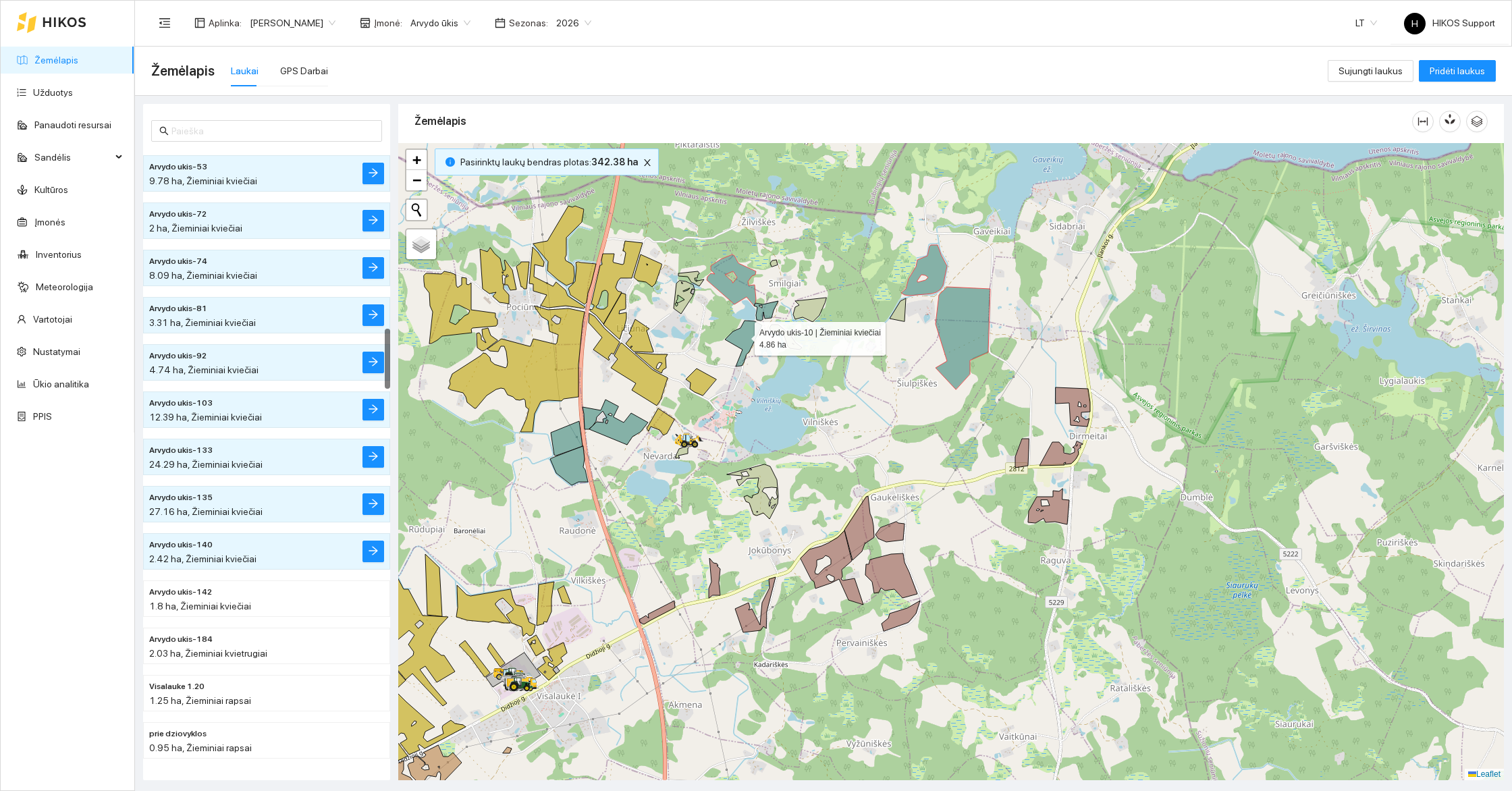
click at [743, 334] on icon at bounding box center [744, 343] width 37 height 46
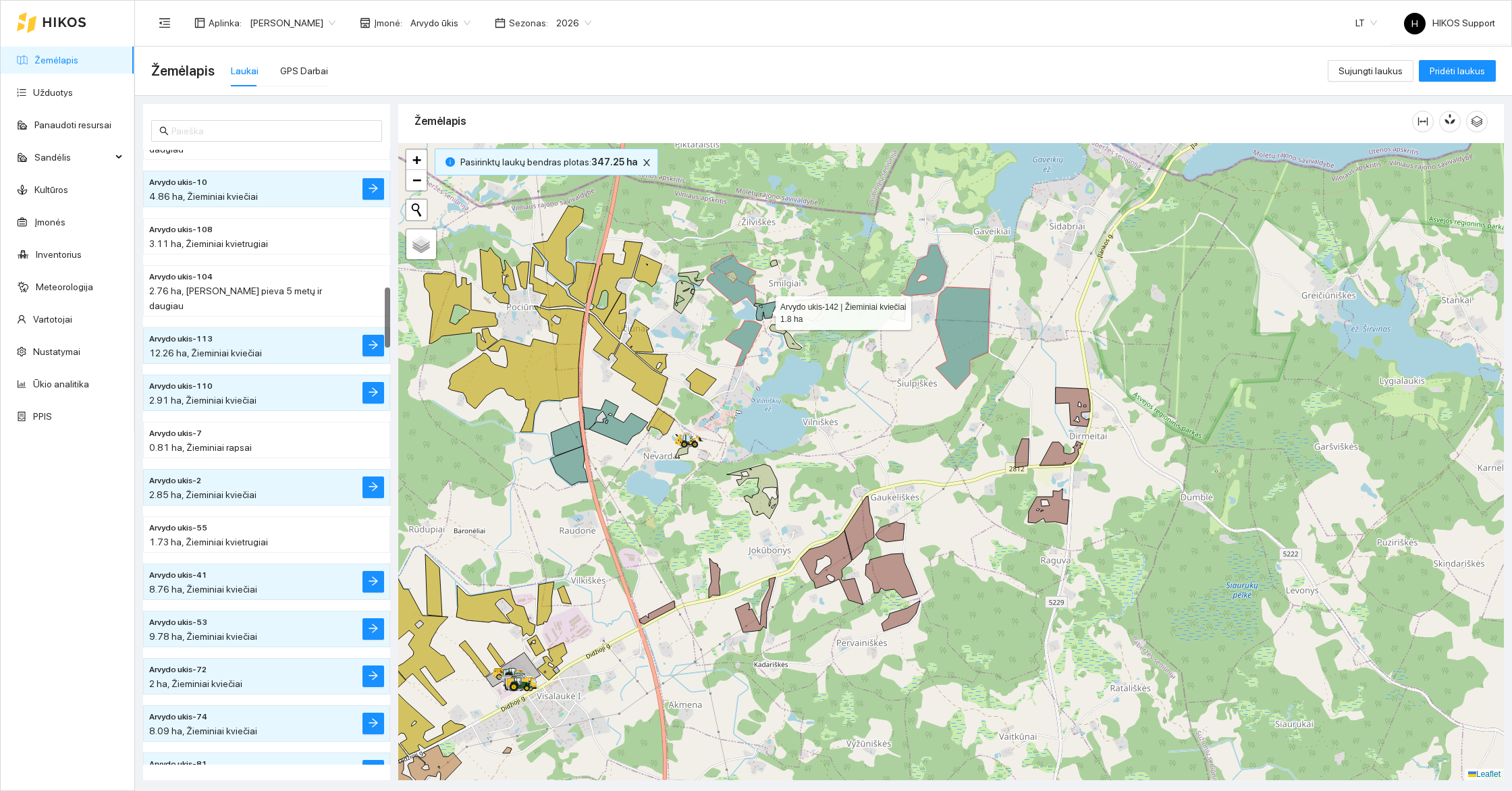
click at [766, 306] on icon at bounding box center [767, 310] width 25 height 19
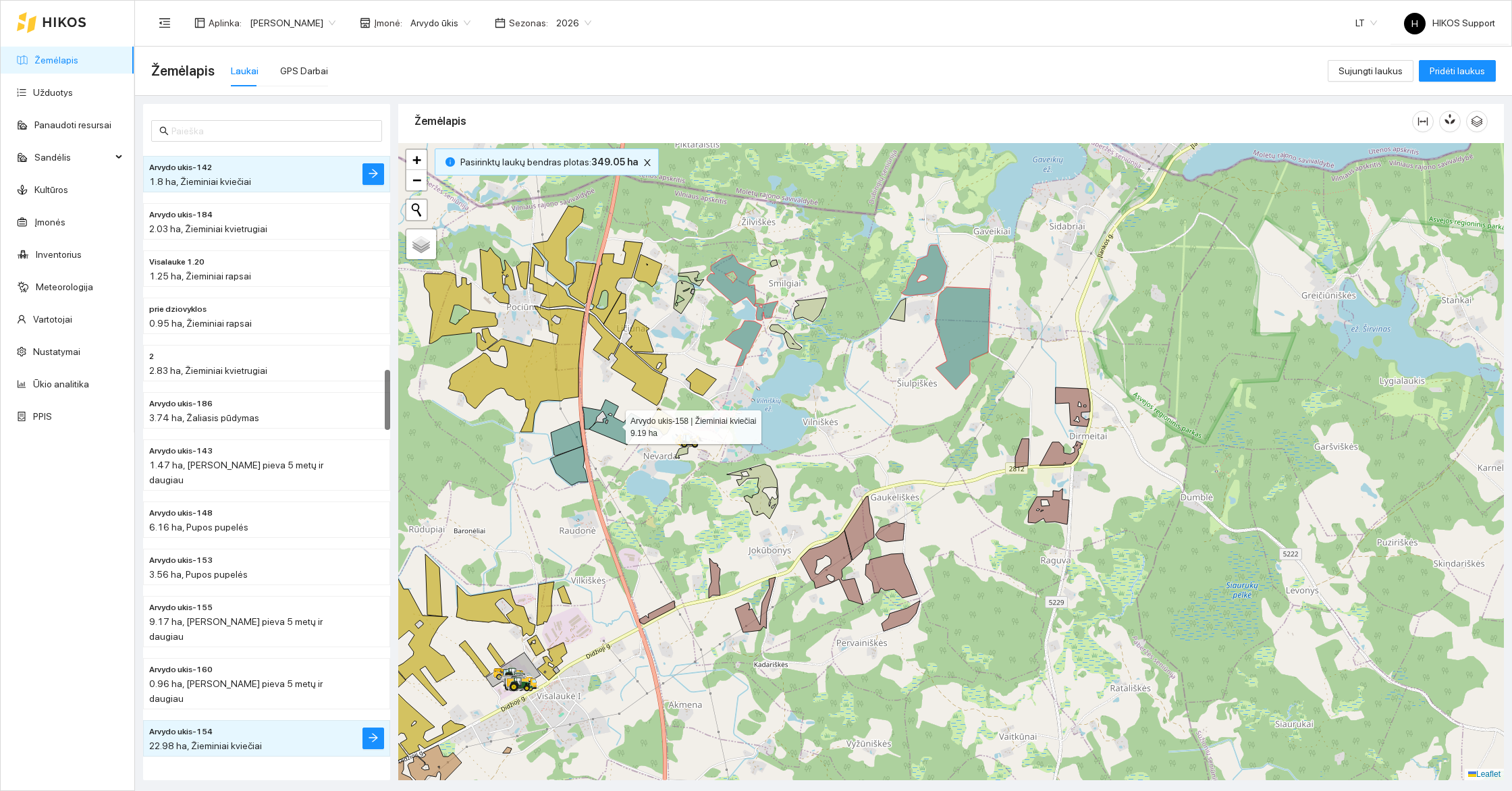
click at [618, 428] on icon at bounding box center [615, 422] width 65 height 45
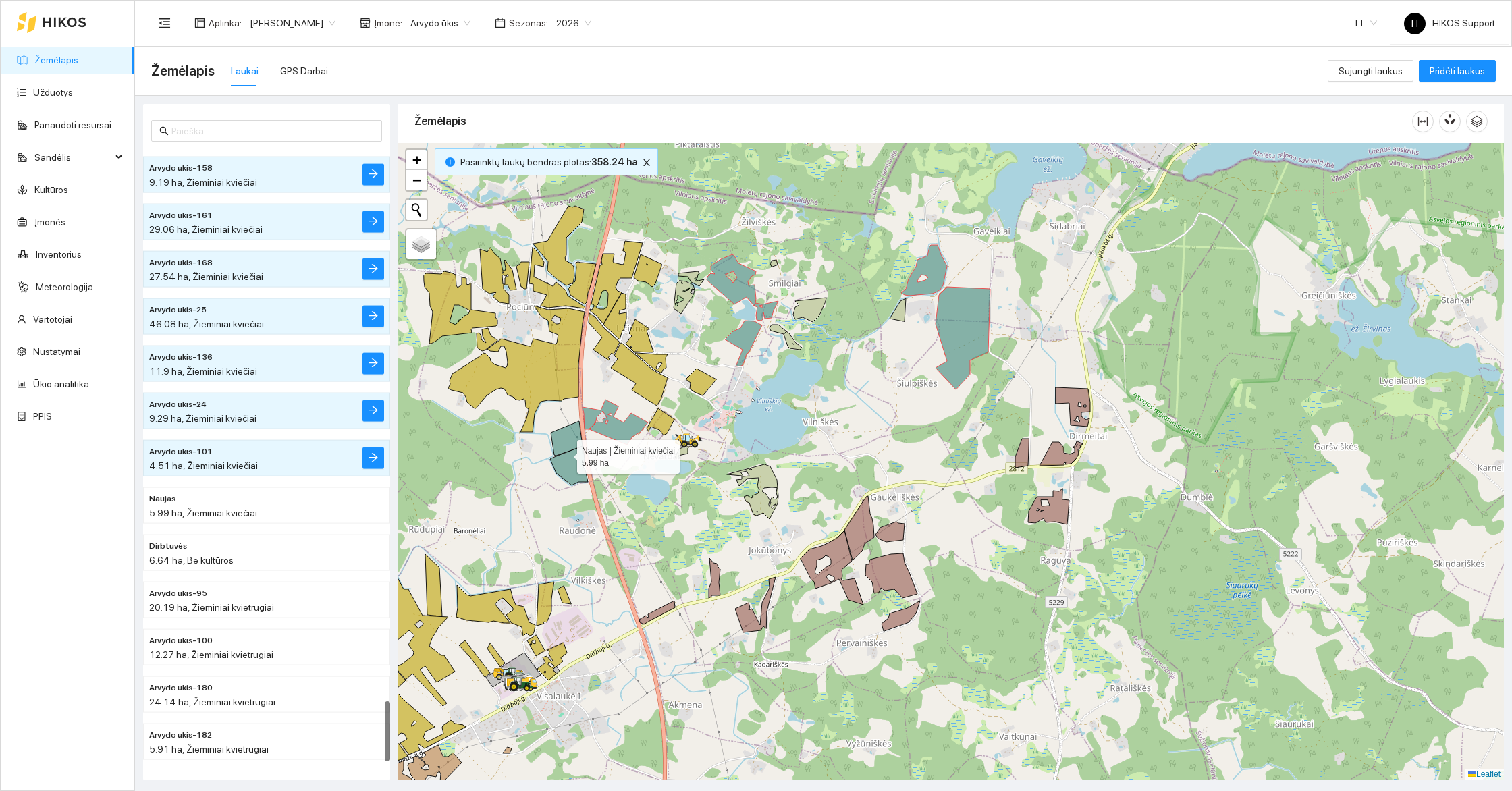
click at [562, 450] on icon at bounding box center [566, 437] width 32 height 34
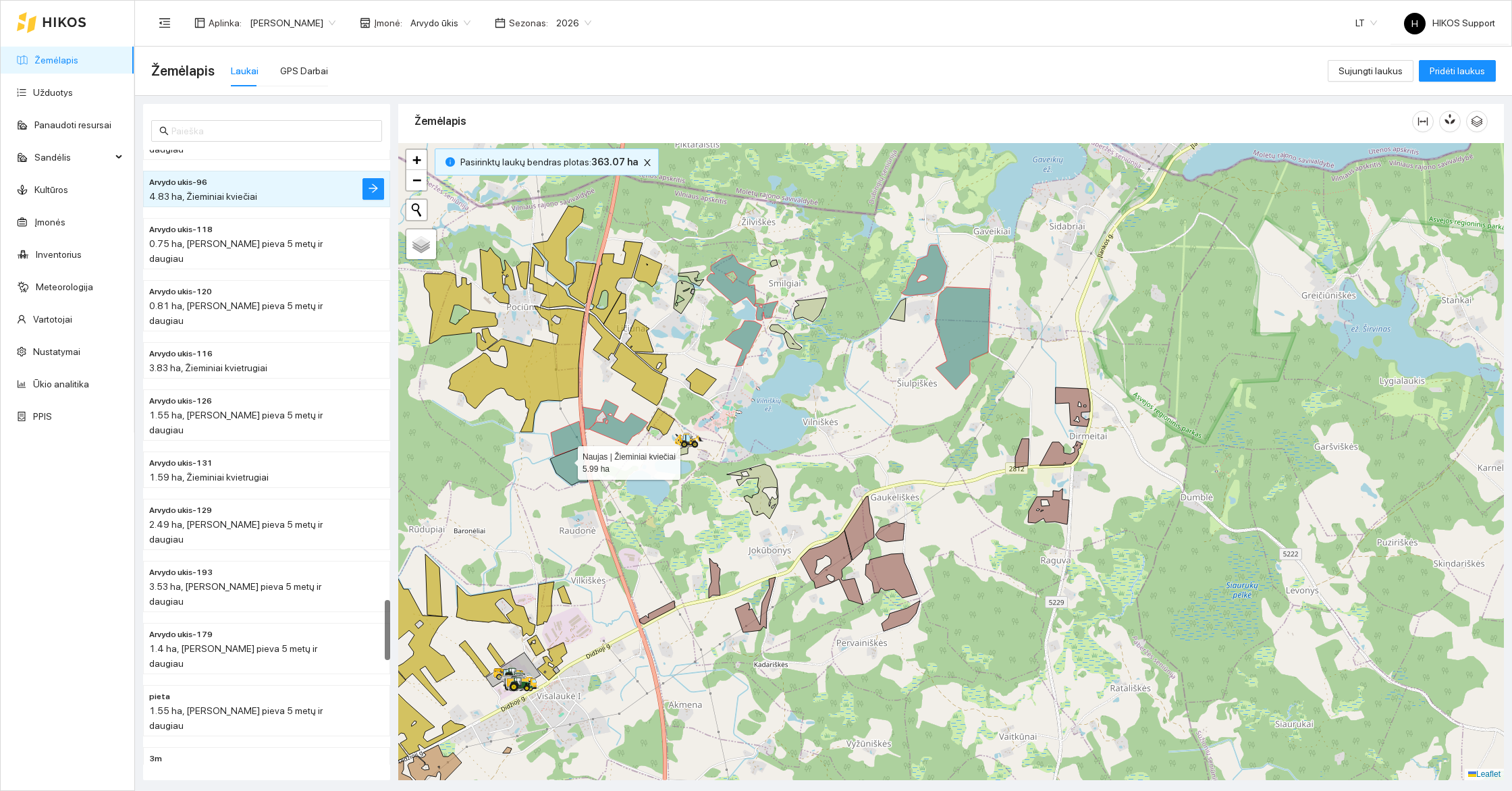
click at [568, 477] on icon at bounding box center [569, 466] width 38 height 39
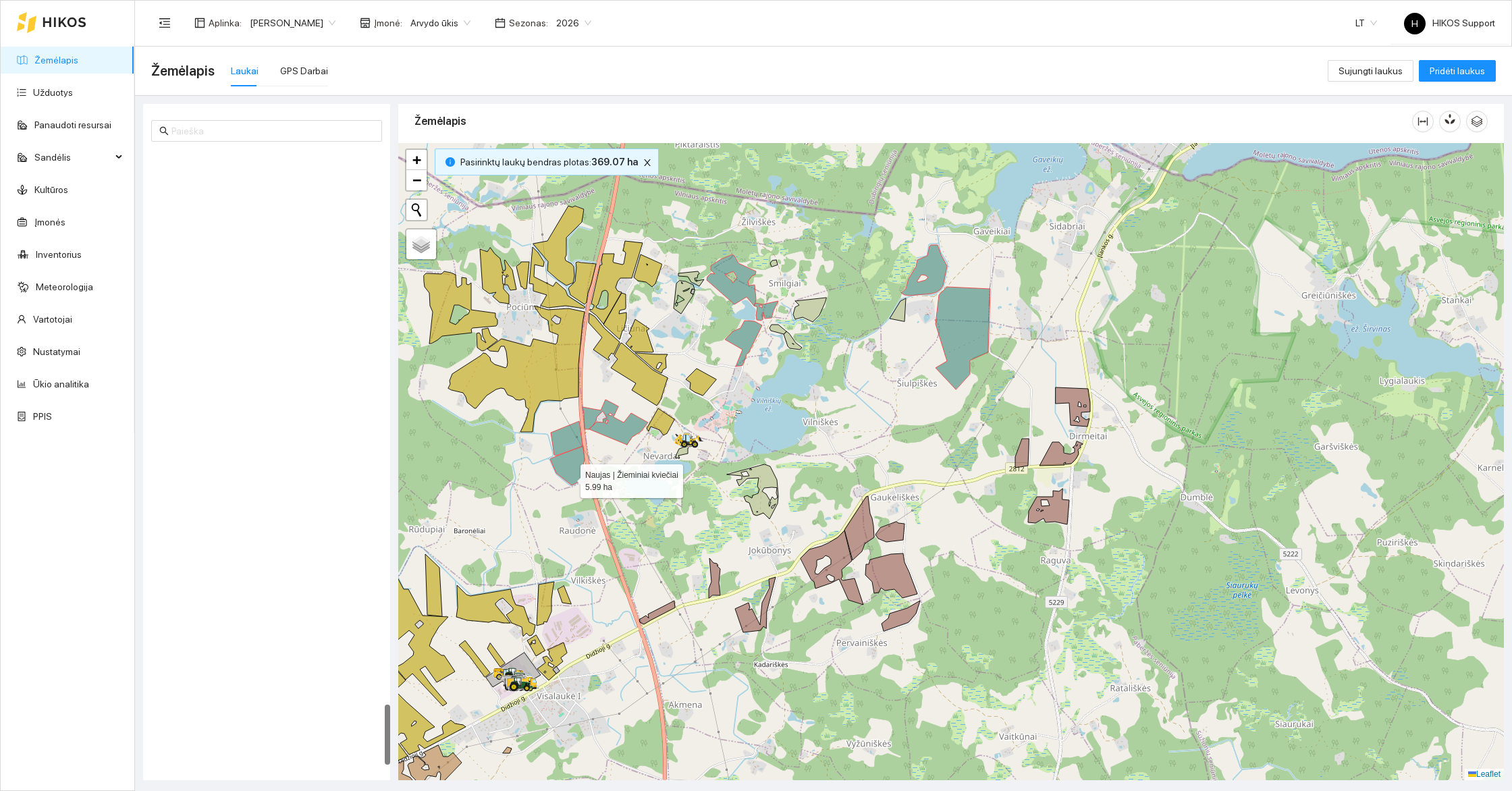
scroll to position [5629, 0]
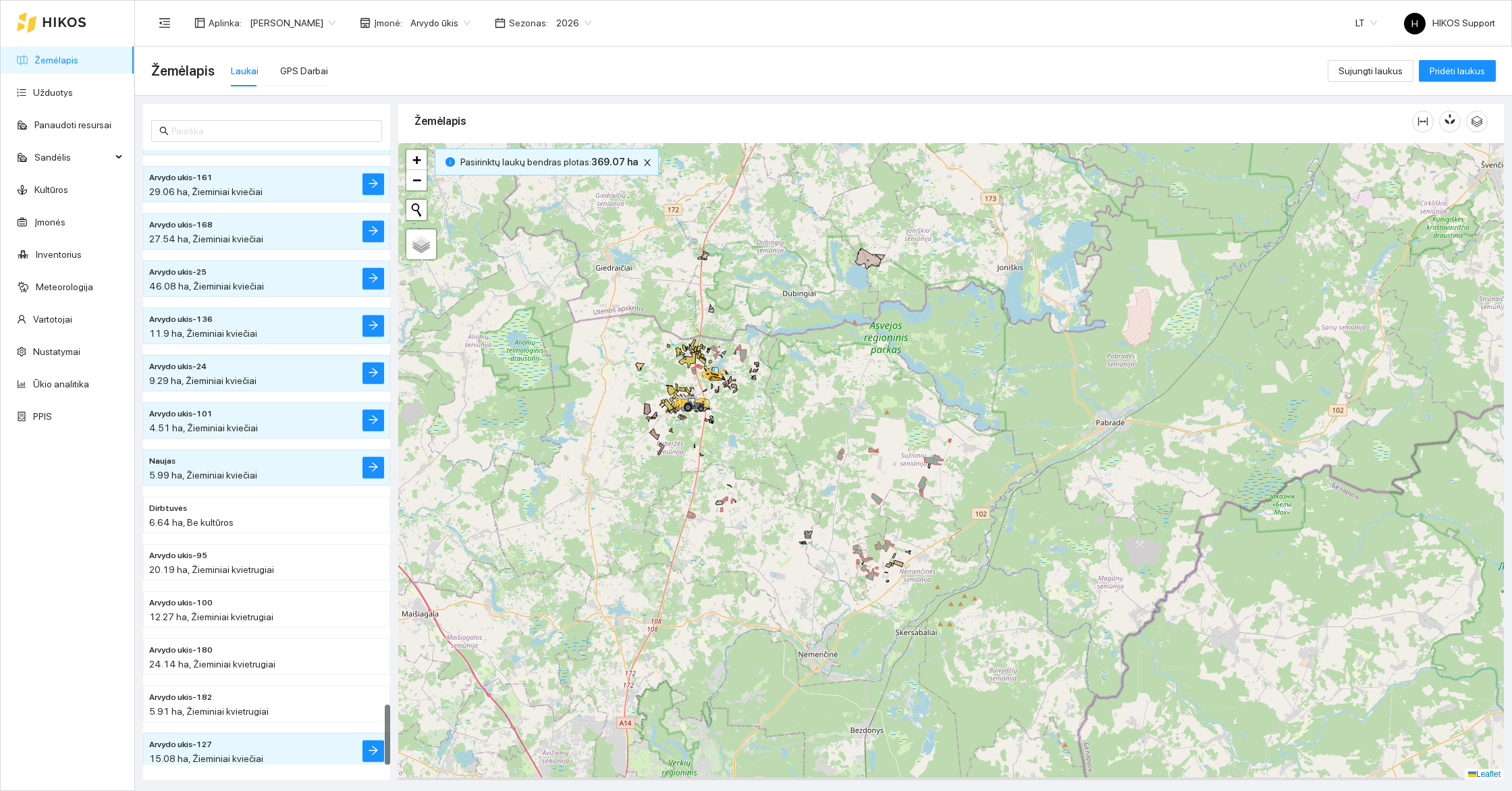
drag, startPoint x: 659, startPoint y: 634, endPoint x: 728, endPoint y: 510, distance: 141.9
click at [728, 510] on div at bounding box center [950, 461] width 1105 height 637
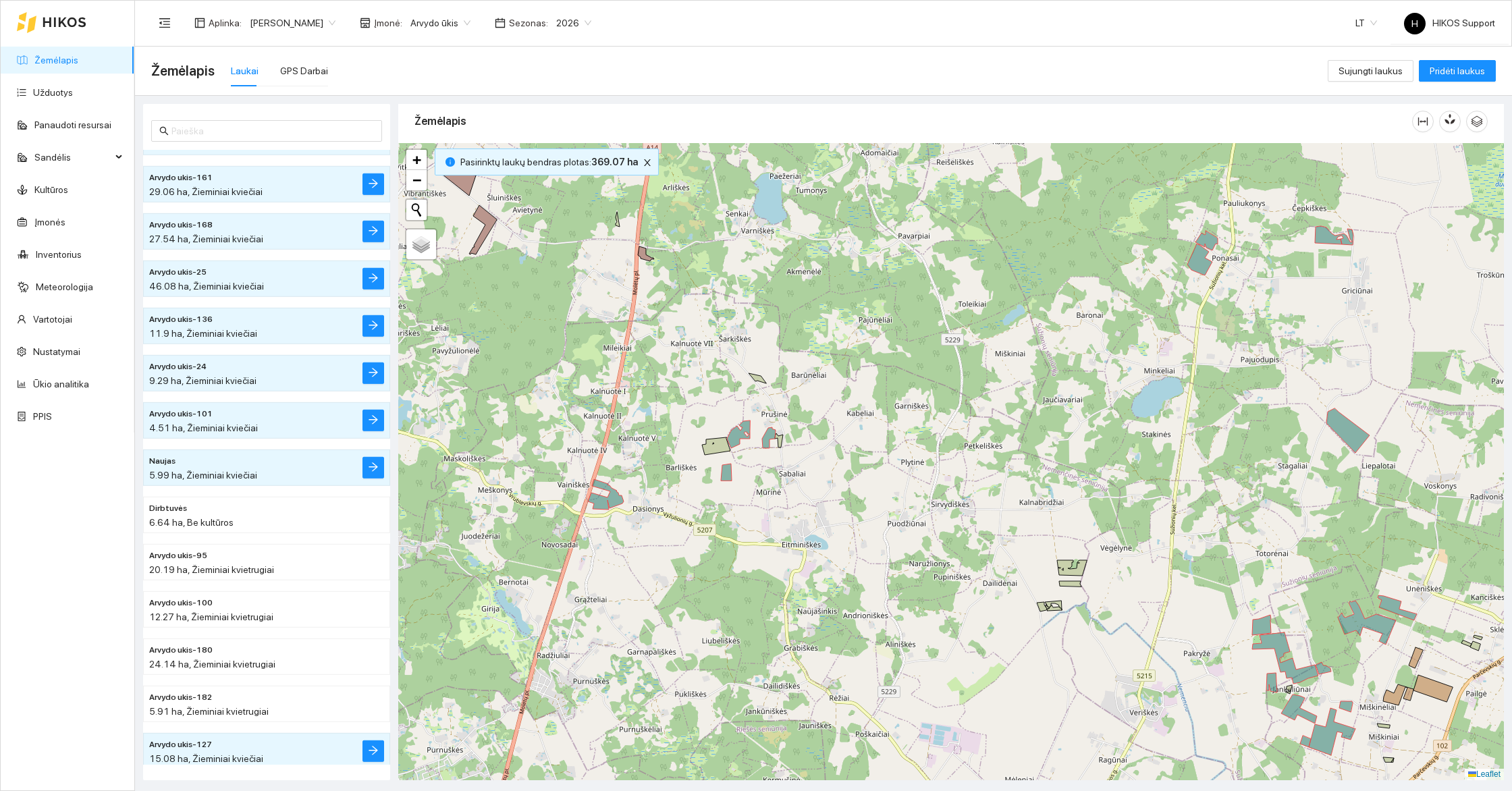
click at [724, 481] on div at bounding box center [950, 461] width 1105 height 637
click at [726, 473] on icon at bounding box center [726, 472] width 11 height 17
click at [737, 439] on icon at bounding box center [738, 434] width 23 height 27
click at [766, 441] on icon at bounding box center [768, 437] width 13 height 21
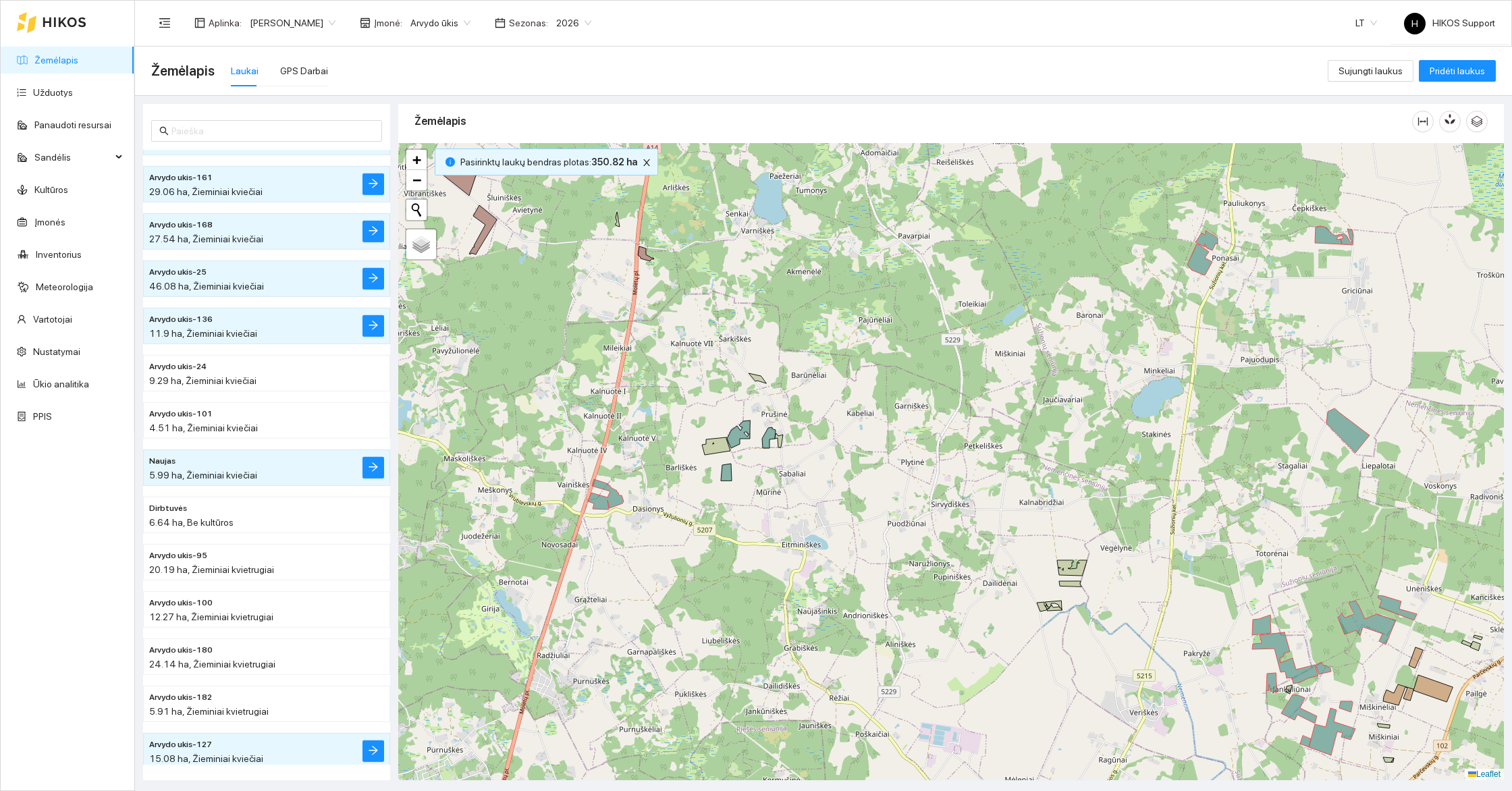
click at [621, 494] on div at bounding box center [950, 461] width 1105 height 637
click at [615, 504] on icon at bounding box center [605, 494] width 36 height 30
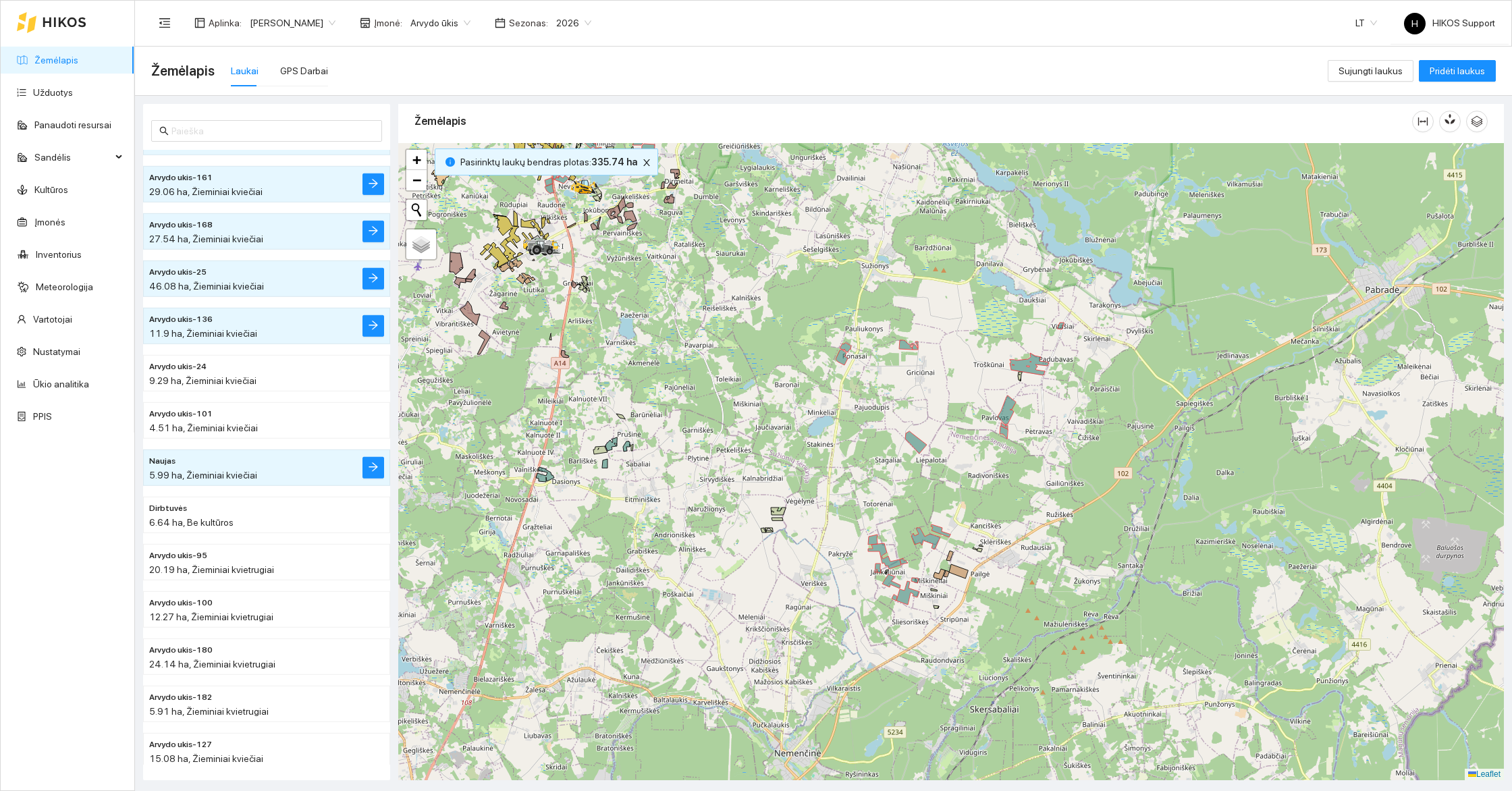
drag, startPoint x: 905, startPoint y: 585, endPoint x: 651, endPoint y: 481, distance: 274.5
click at [651, 481] on div at bounding box center [950, 461] width 1105 height 637
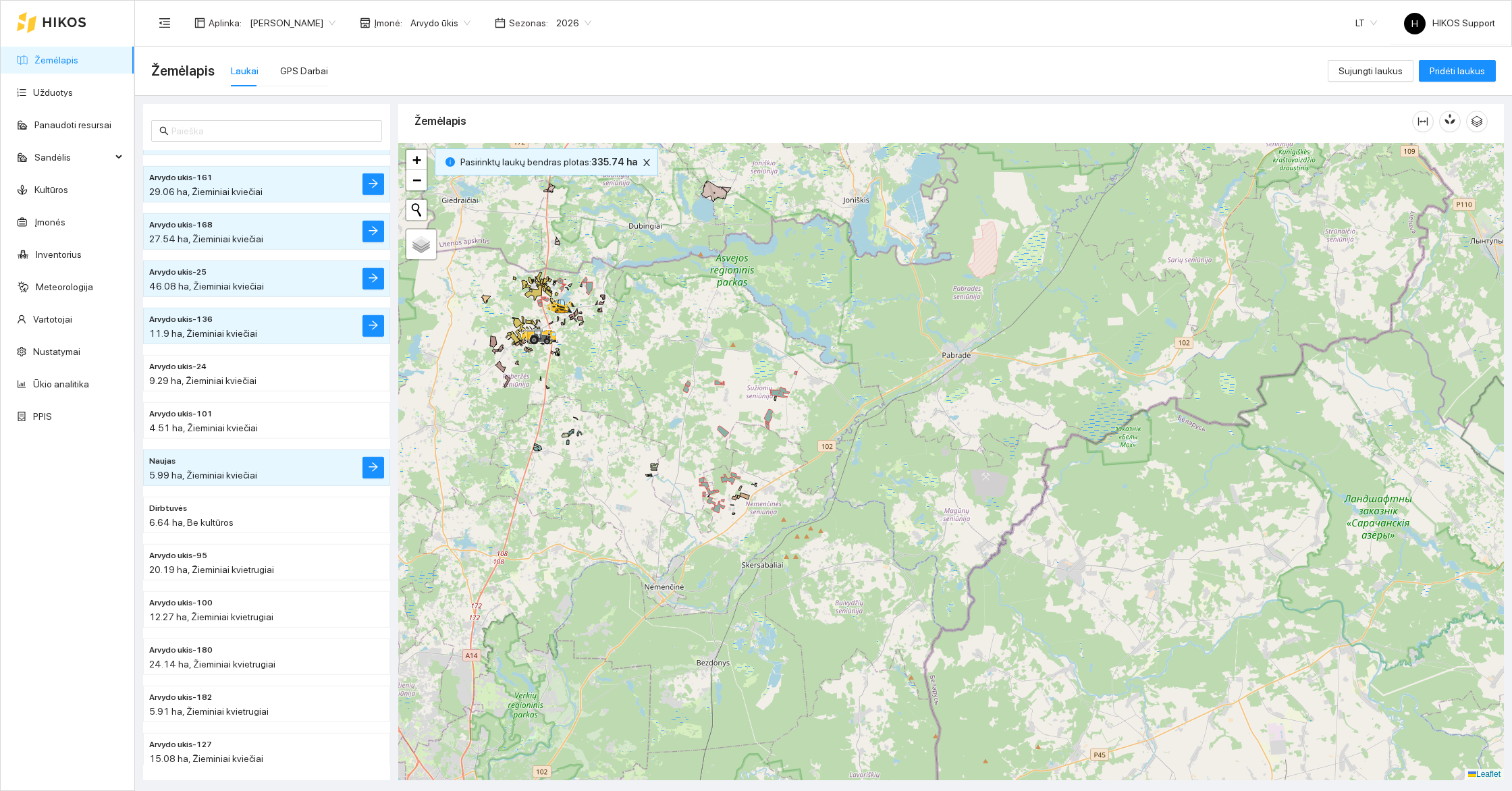
drag, startPoint x: 595, startPoint y: 341, endPoint x: 685, endPoint y: 421, distance: 120.4
click at [685, 421] on div at bounding box center [950, 461] width 1105 height 637
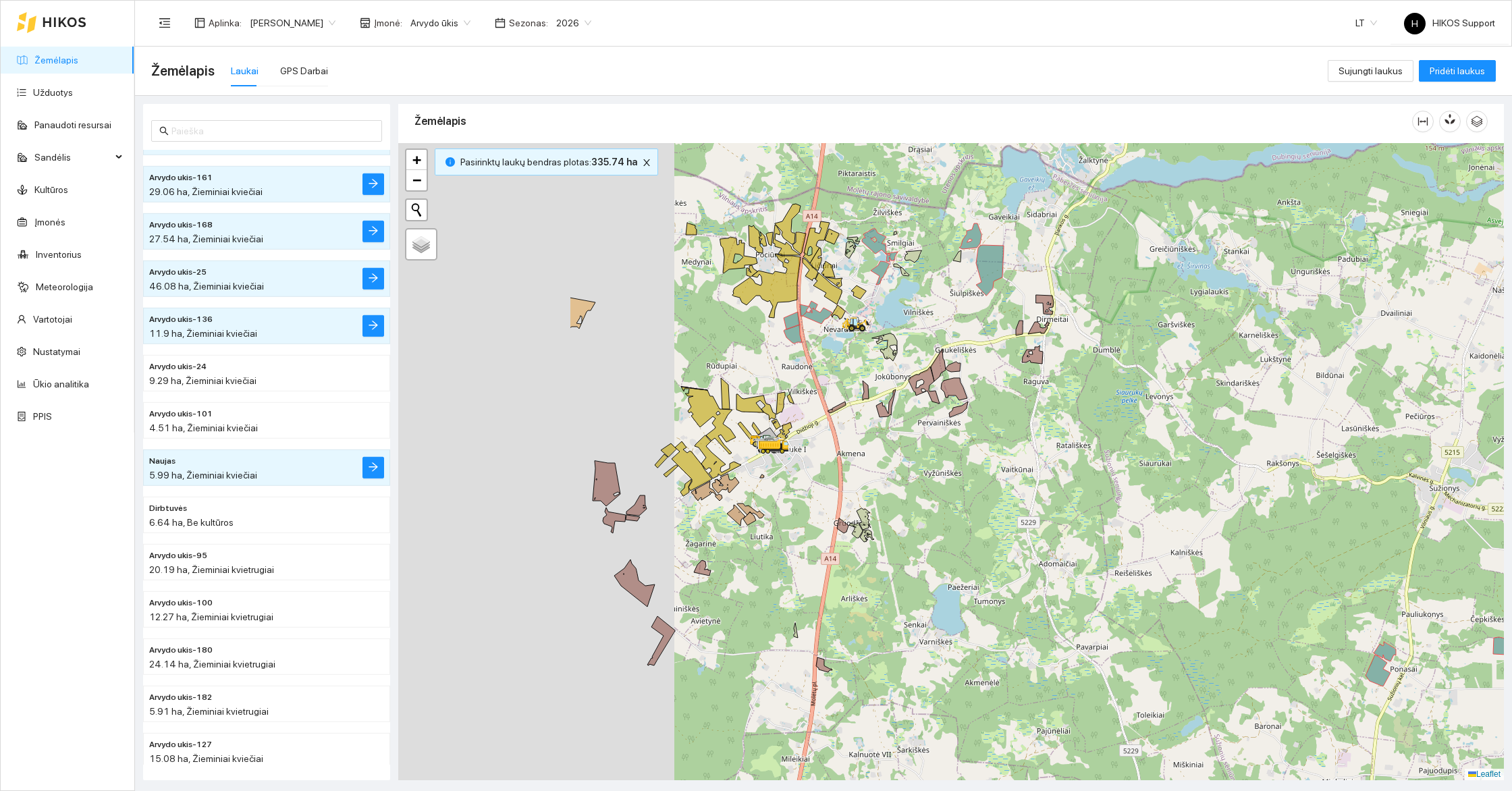
drag, startPoint x: 565, startPoint y: 408, endPoint x: 849, endPoint y: 444, distance: 286.3
click at [850, 443] on div at bounding box center [950, 461] width 1105 height 637
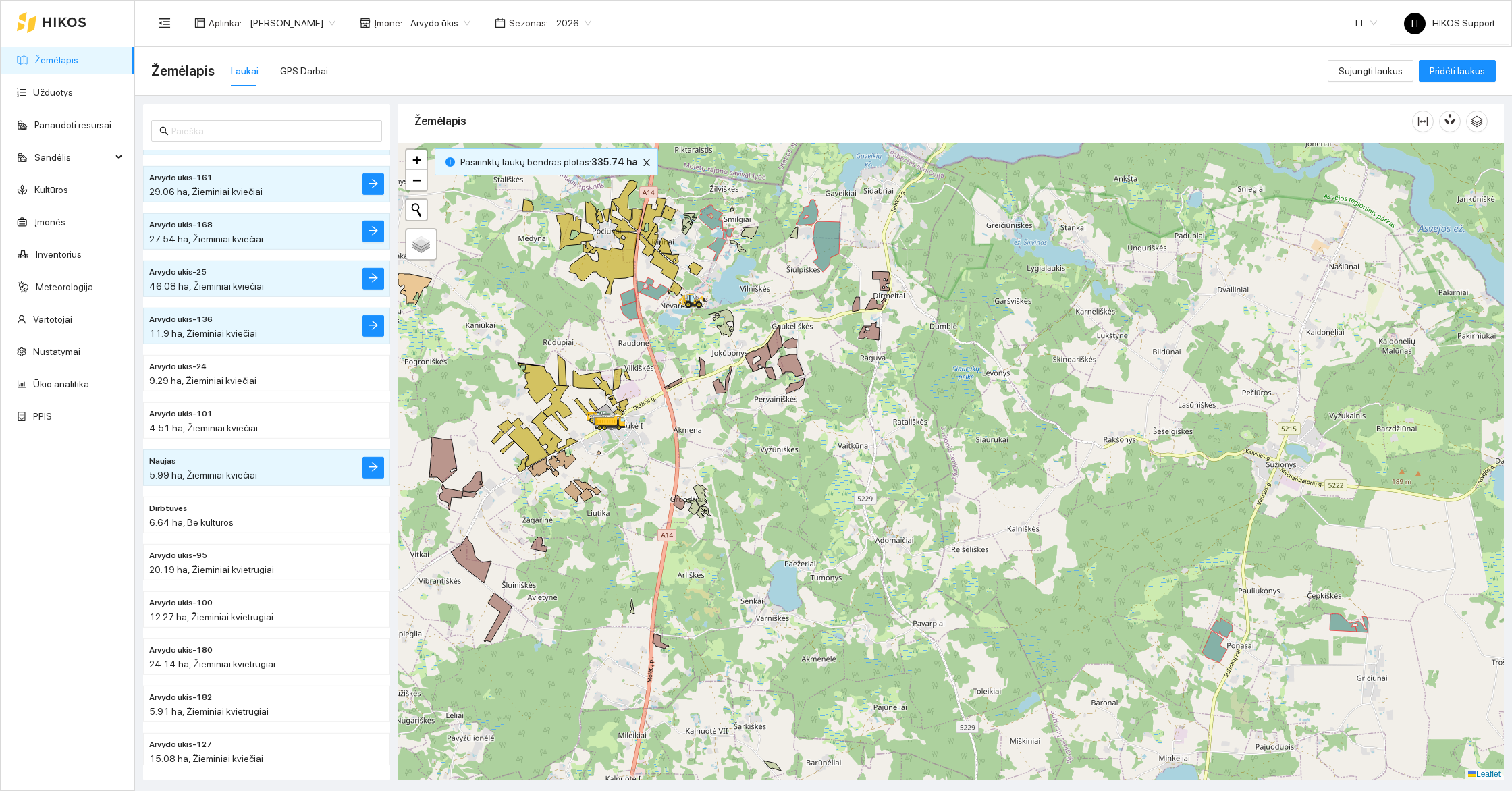
drag, startPoint x: 1107, startPoint y: 502, endPoint x: 780, endPoint y: 408, distance: 340.2
click at [780, 408] on div at bounding box center [950, 461] width 1105 height 637
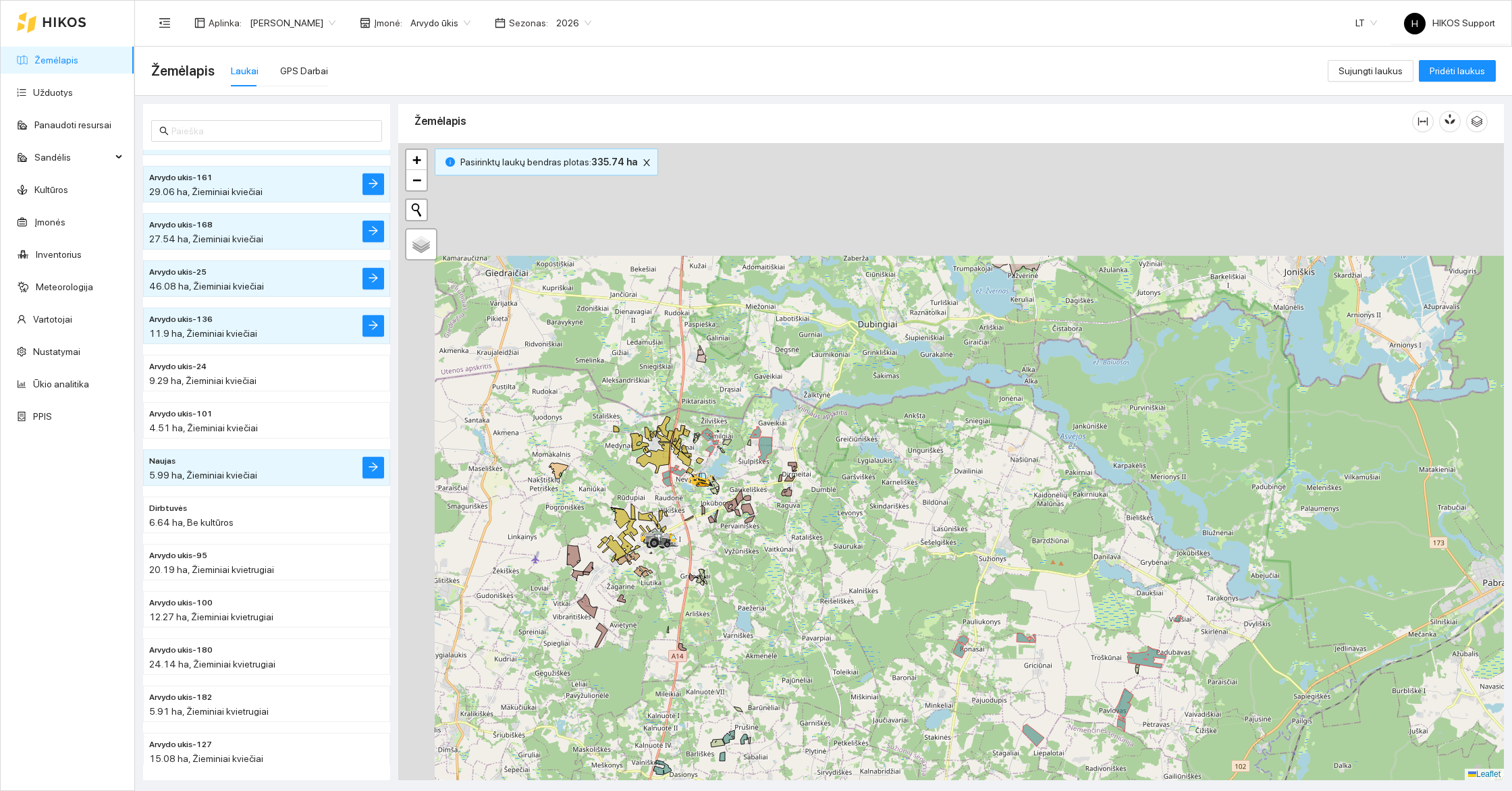
drag, startPoint x: 767, startPoint y: 429, endPoint x: 865, endPoint y: 640, distance: 232.6
click at [876, 644] on div at bounding box center [950, 461] width 1105 height 637
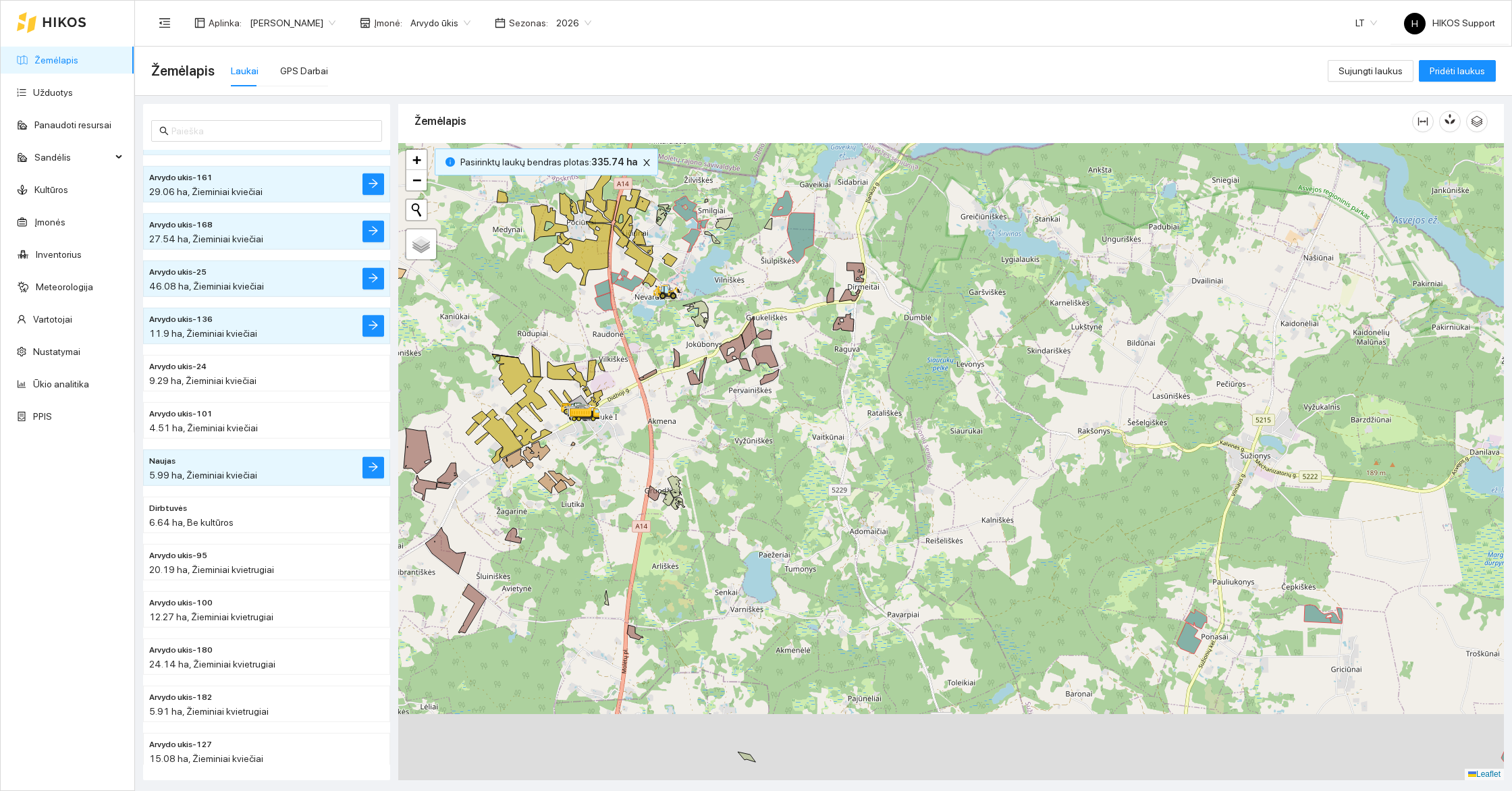
drag, startPoint x: 760, startPoint y: 646, endPoint x: 863, endPoint y: 452, distance: 219.6
click at [863, 451] on div at bounding box center [950, 461] width 1105 height 637
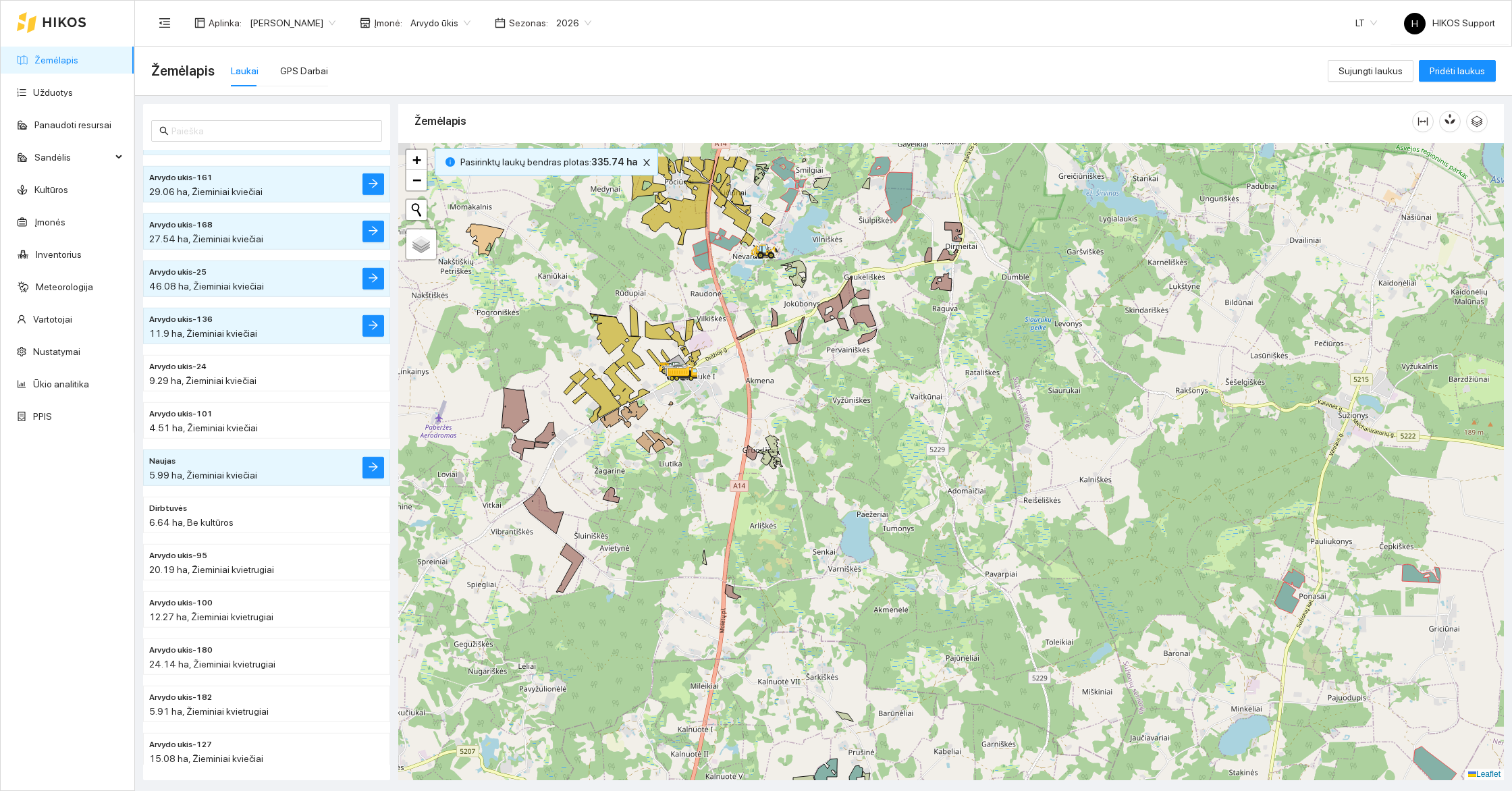
drag, startPoint x: 818, startPoint y: 320, endPoint x: 849, endPoint y: 507, distance: 189.6
click at [849, 507] on div at bounding box center [950, 461] width 1105 height 637
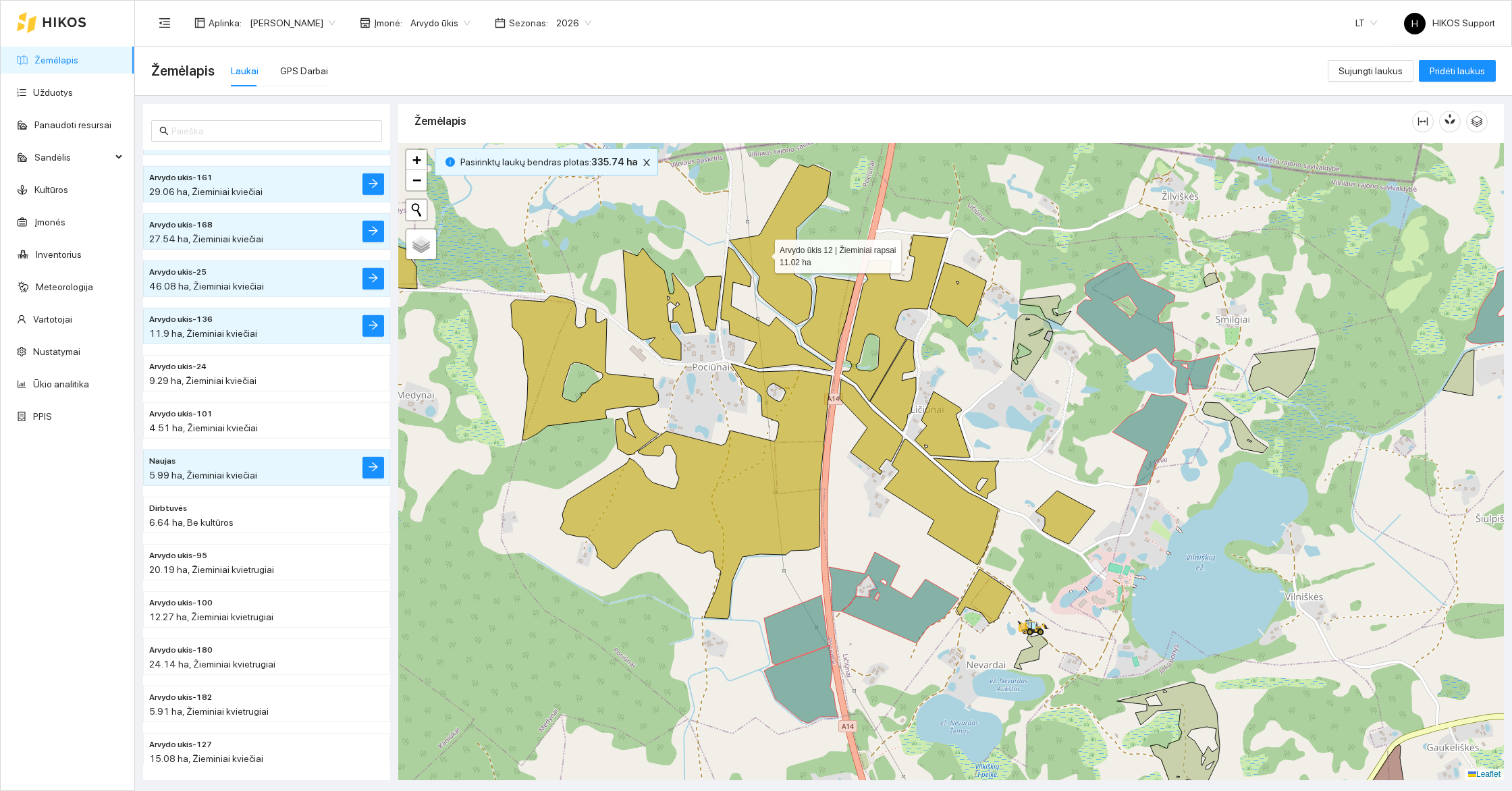
click at [763, 252] on icon at bounding box center [780, 244] width 101 height 160
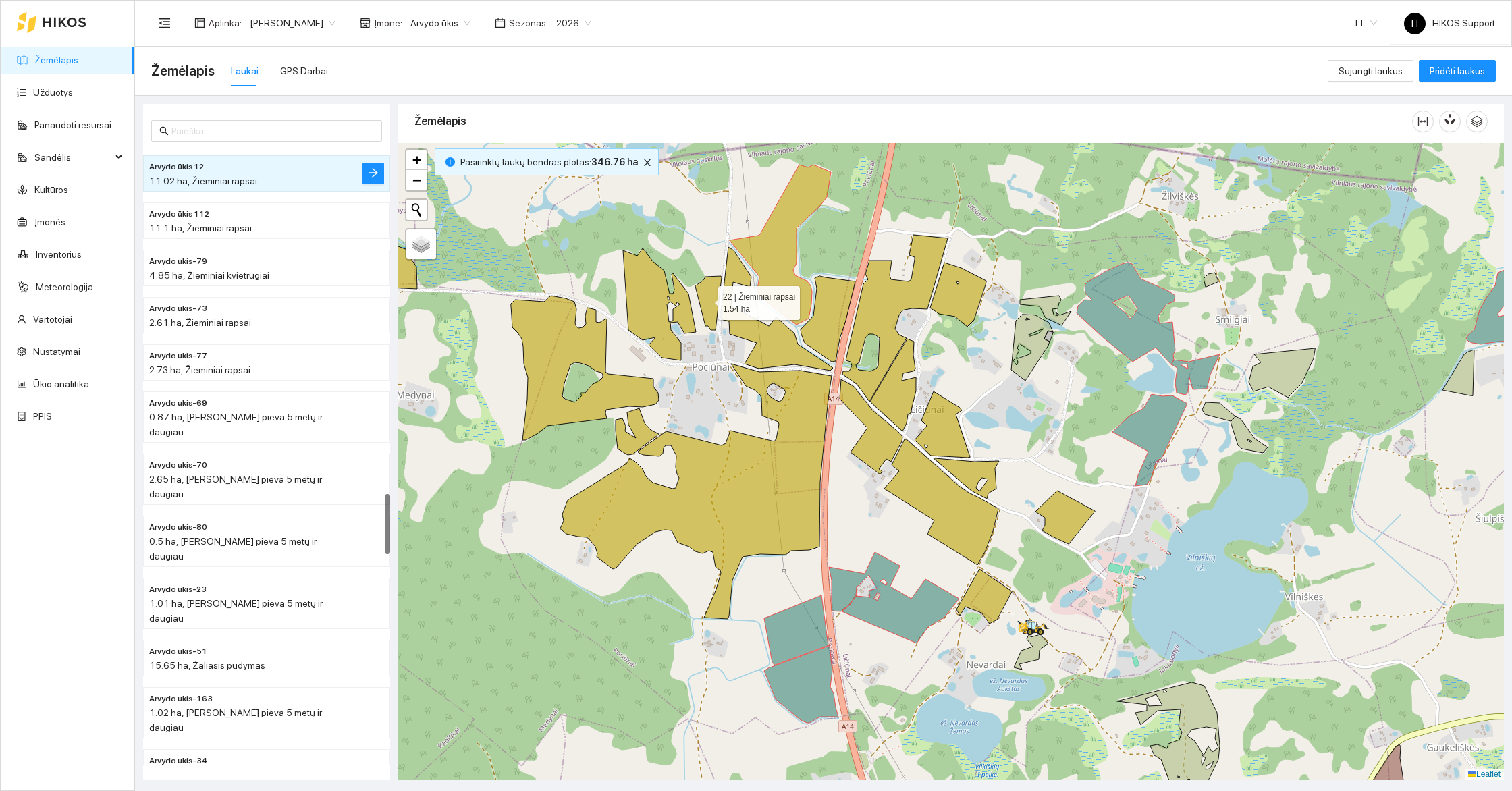
click at [706, 299] on icon at bounding box center [708, 302] width 26 height 54
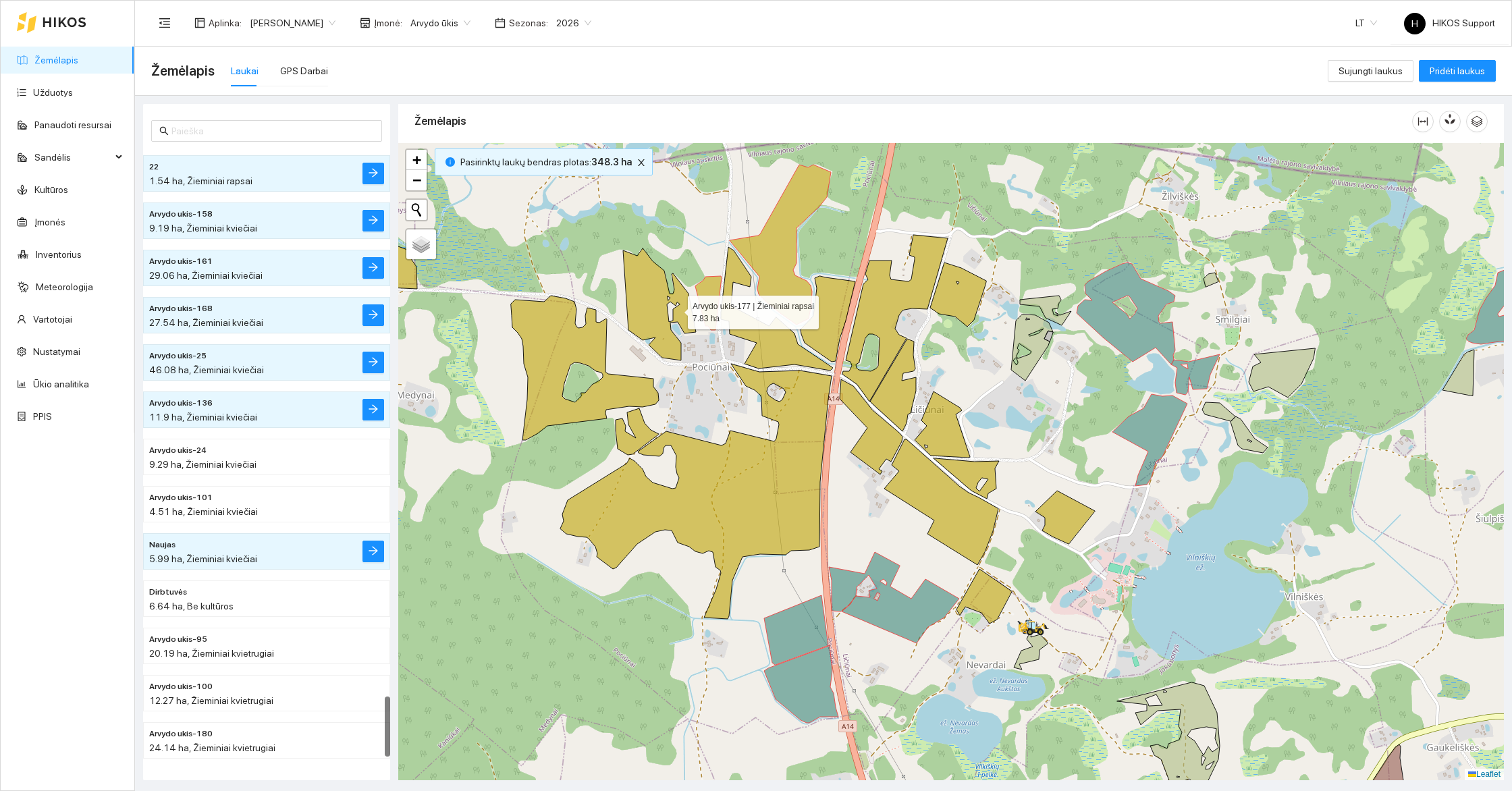
click at [665, 309] on icon at bounding box center [659, 304] width 73 height 112
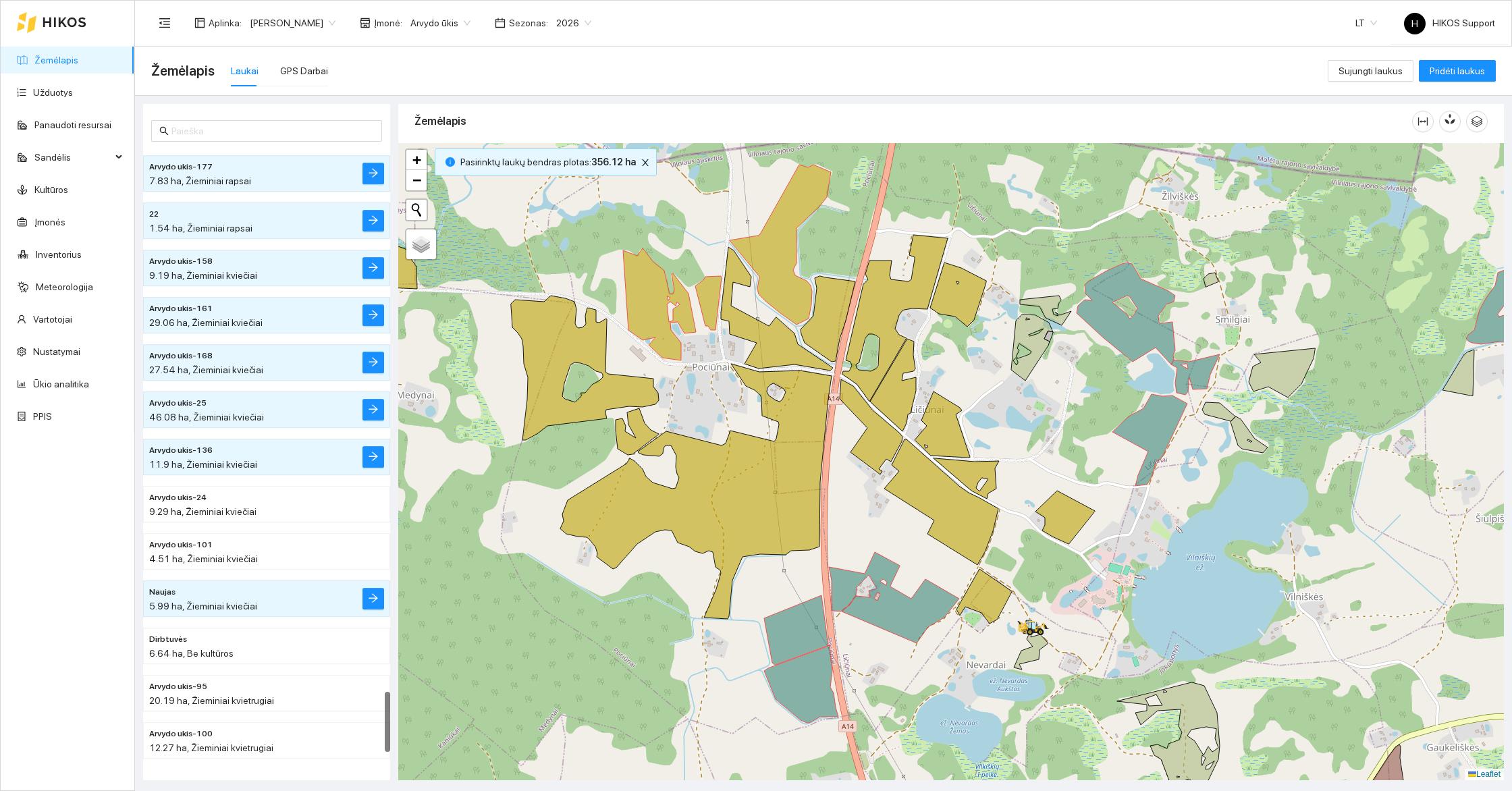
click at [714, 295] on icon at bounding box center [708, 302] width 26 height 54
click at [679, 292] on icon at bounding box center [659, 304] width 73 height 112
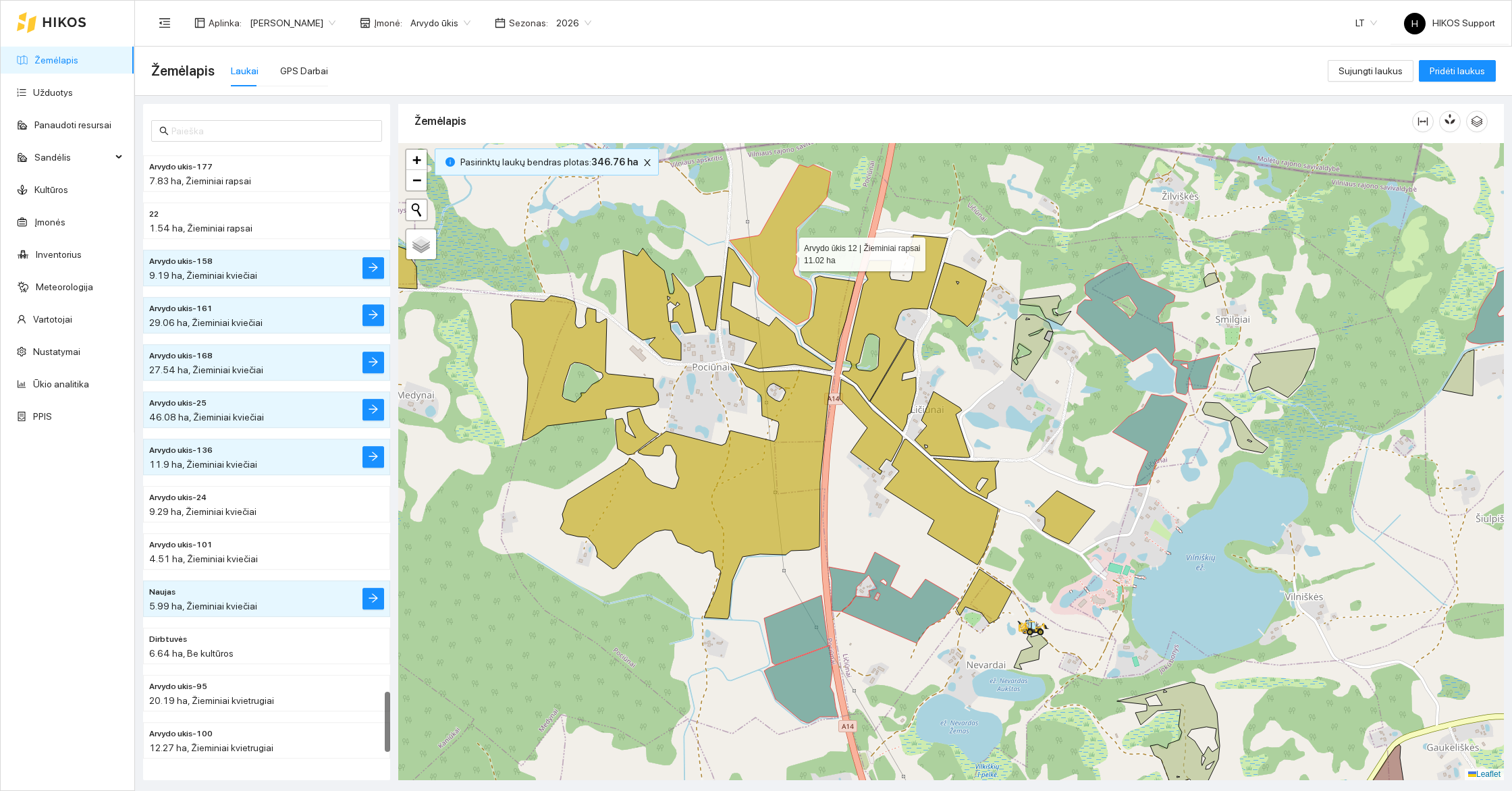
click at [787, 250] on icon at bounding box center [780, 244] width 101 height 160
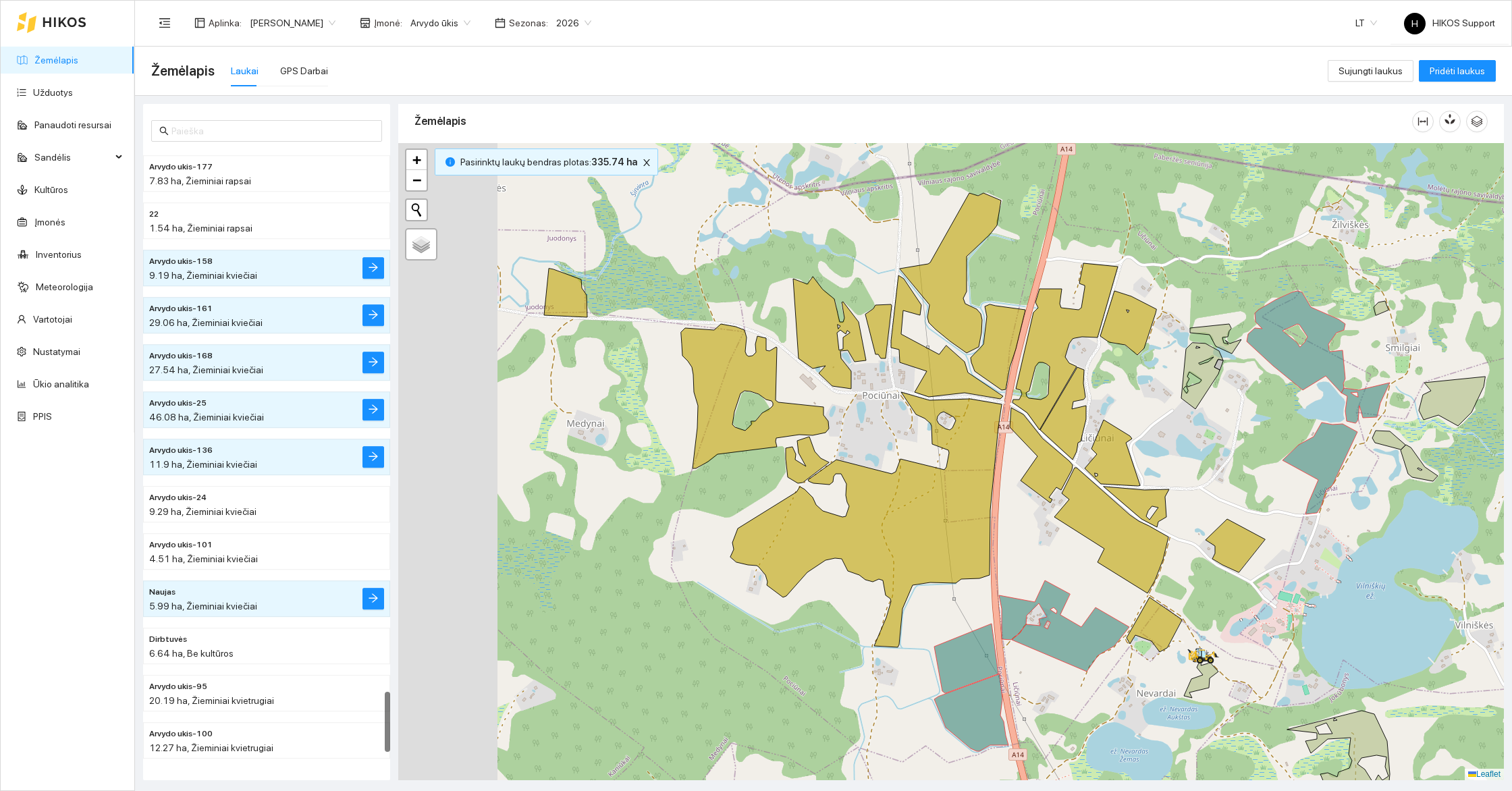
drag, startPoint x: 573, startPoint y: 264, endPoint x: 744, endPoint y: 292, distance: 173.3
click at [744, 292] on div at bounding box center [950, 461] width 1105 height 637
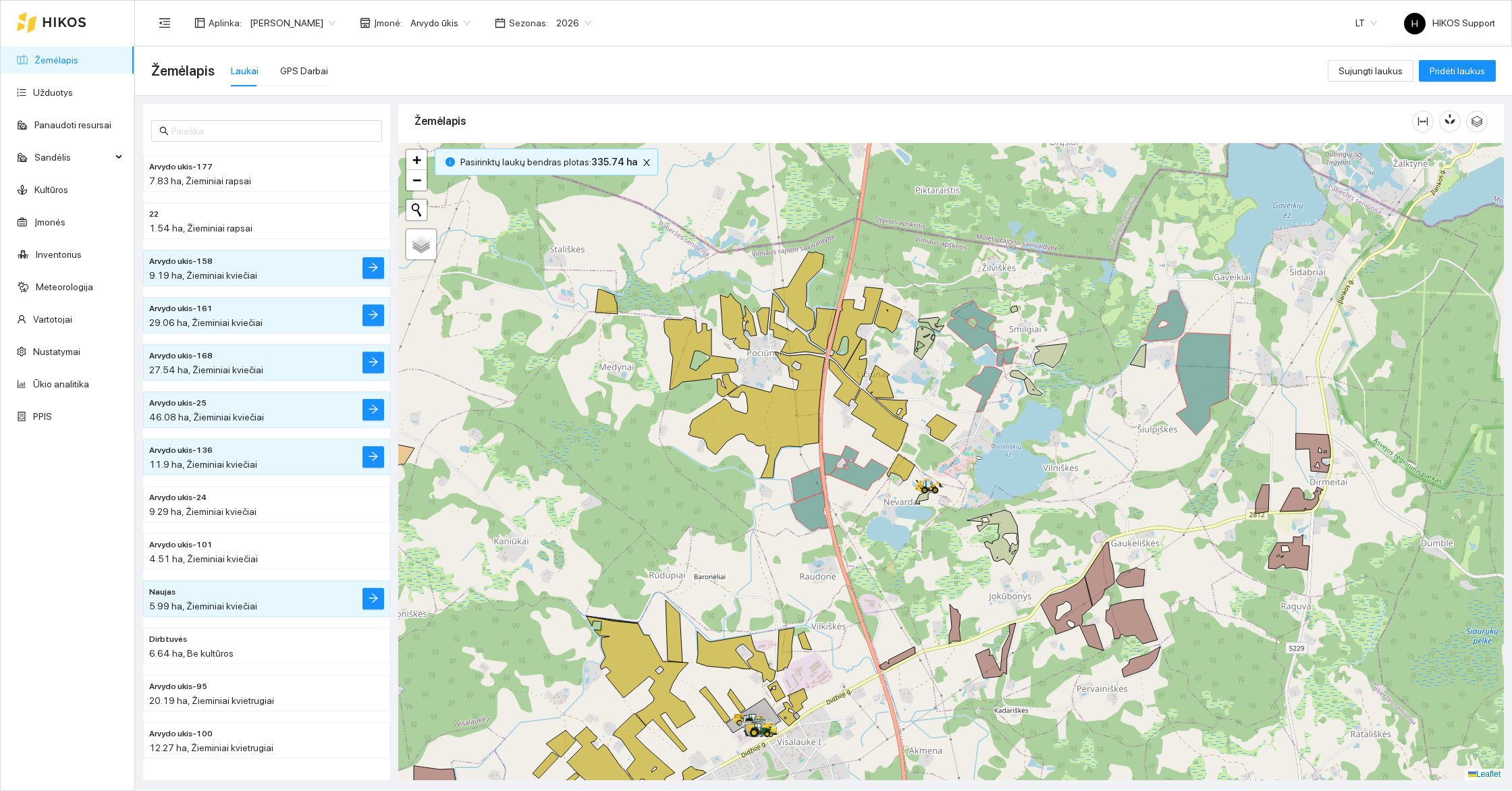
drag, startPoint x: 969, startPoint y: 483, endPoint x: 1014, endPoint y: 401, distance: 93.5
click at [1014, 401] on div at bounding box center [950, 461] width 1105 height 637
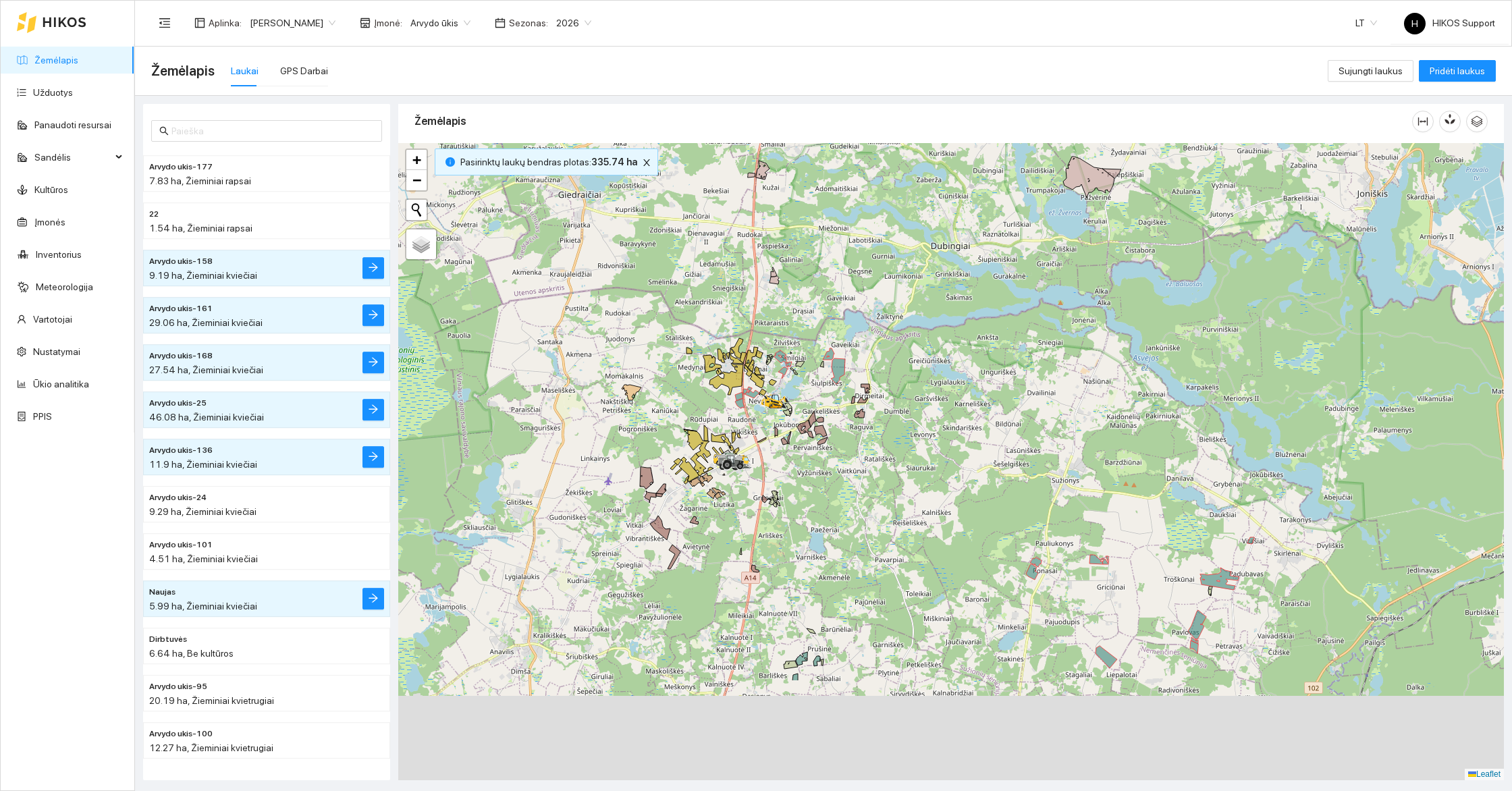
drag, startPoint x: 888, startPoint y: 709, endPoint x: 900, endPoint y: 493, distance: 216.3
click at [901, 493] on div at bounding box center [950, 461] width 1105 height 637
